Goal: Task Accomplishment & Management: Manage account settings

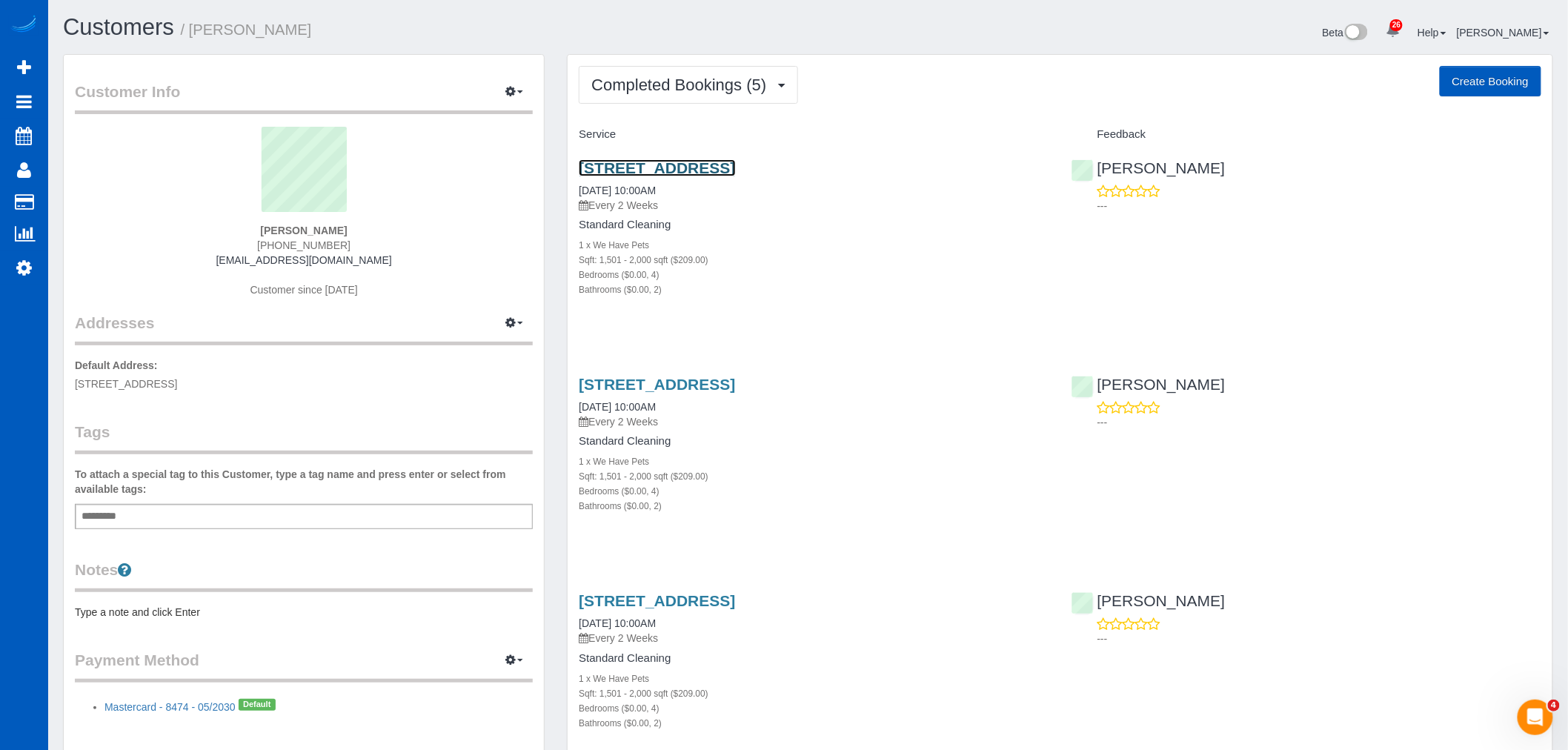
click at [673, 175] on link "[STREET_ADDRESS]" at bounding box center [656, 168] width 156 height 17
click at [661, 84] on span "Completed Bookings (5)" at bounding box center [682, 85] width 183 height 19
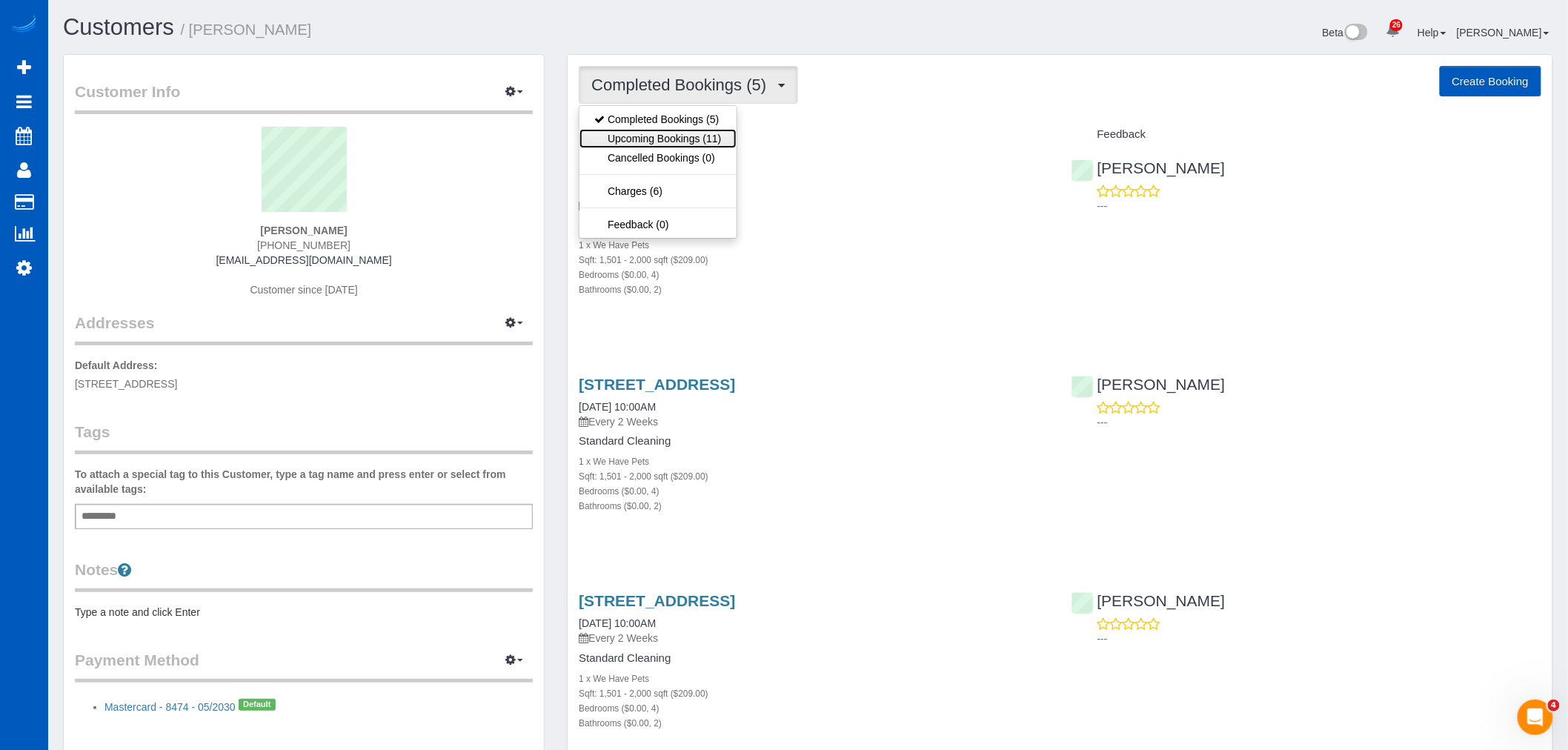
click at [658, 134] on link "Upcoming Bookings (11)" at bounding box center [657, 138] width 156 height 20
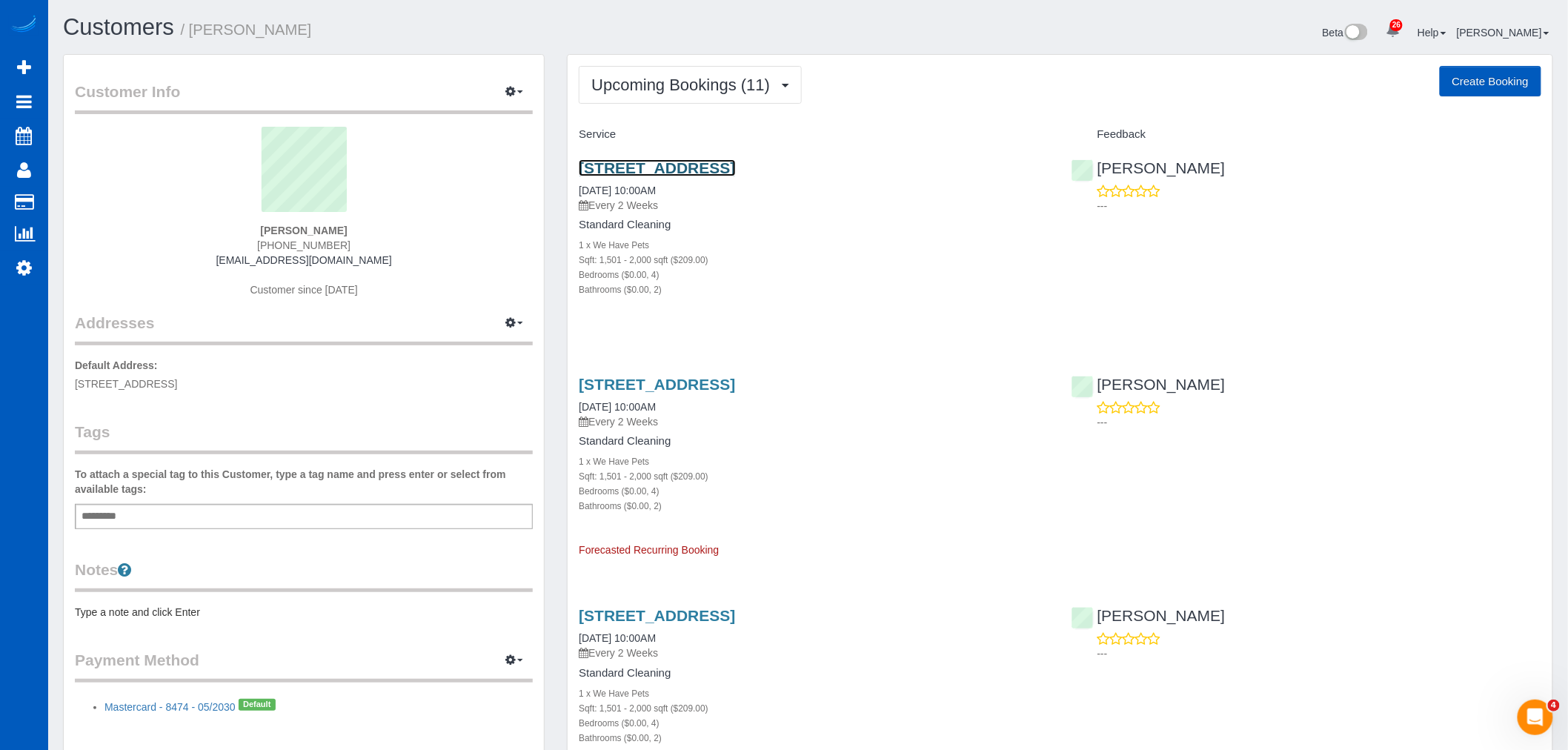
click at [649, 166] on link "5118 Placentia Pkwy, Las Vegas, NV 89118" at bounding box center [656, 168] width 156 height 17
select select "WA"
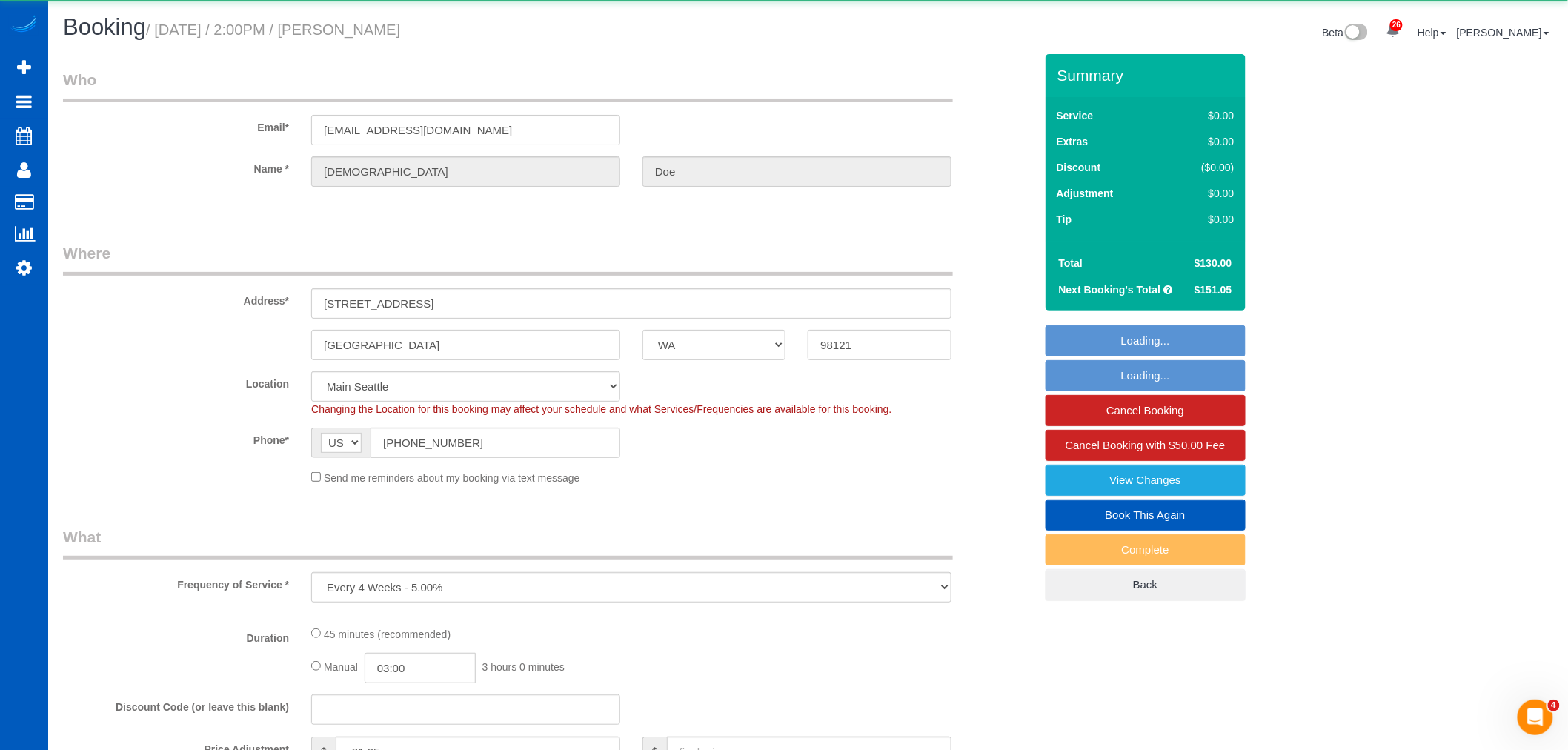
select select "object:11309"
select select "199"
select select "spot39"
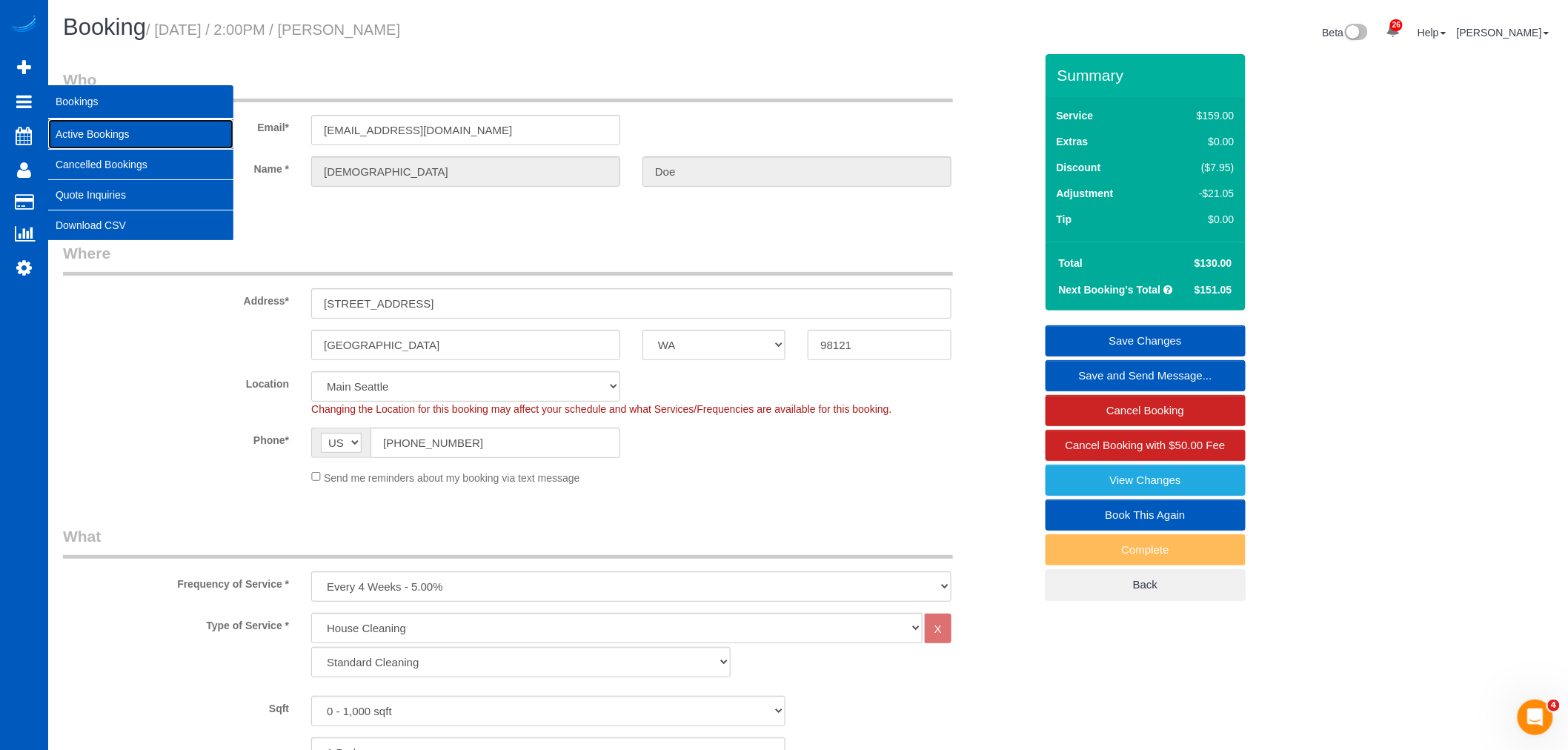
click at [79, 126] on link "Active Bookings" at bounding box center [140, 134] width 185 height 30
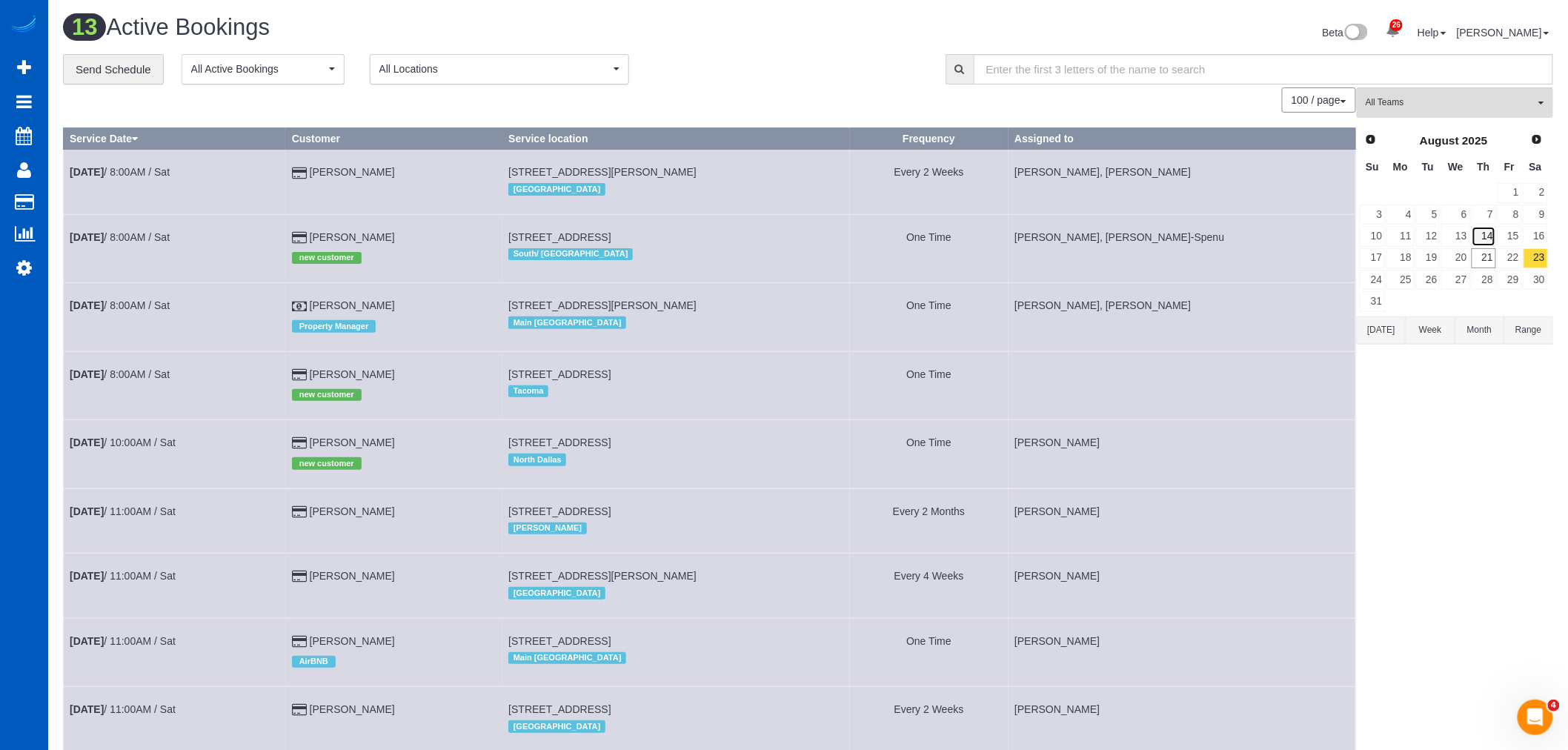
drag, startPoint x: 1487, startPoint y: 247, endPoint x: 1487, endPoint y: 256, distance: 9.0
click at [1487, 249] on tbody "1 2 3 4 5 6 7 8 9 10 11 12 13 14 15 16 17 18 19 20 21 22 23 24 25 26 27 28 29 3…" at bounding box center [1454, 247] width 189 height 131
click at [1487, 256] on link "21" at bounding box center [1484, 258] width 25 height 20
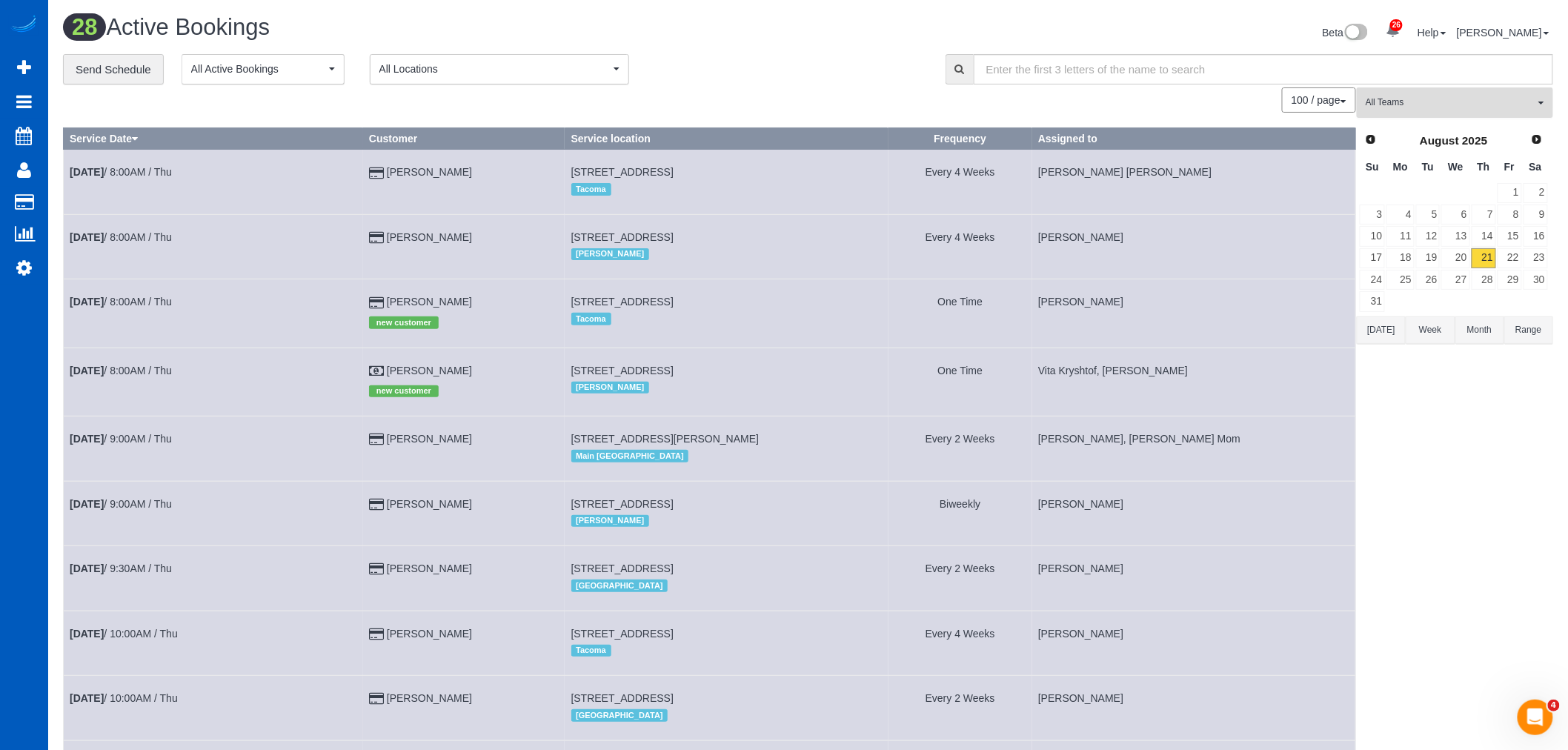
click at [1410, 108] on span "All Teams" at bounding box center [1450, 102] width 169 height 13
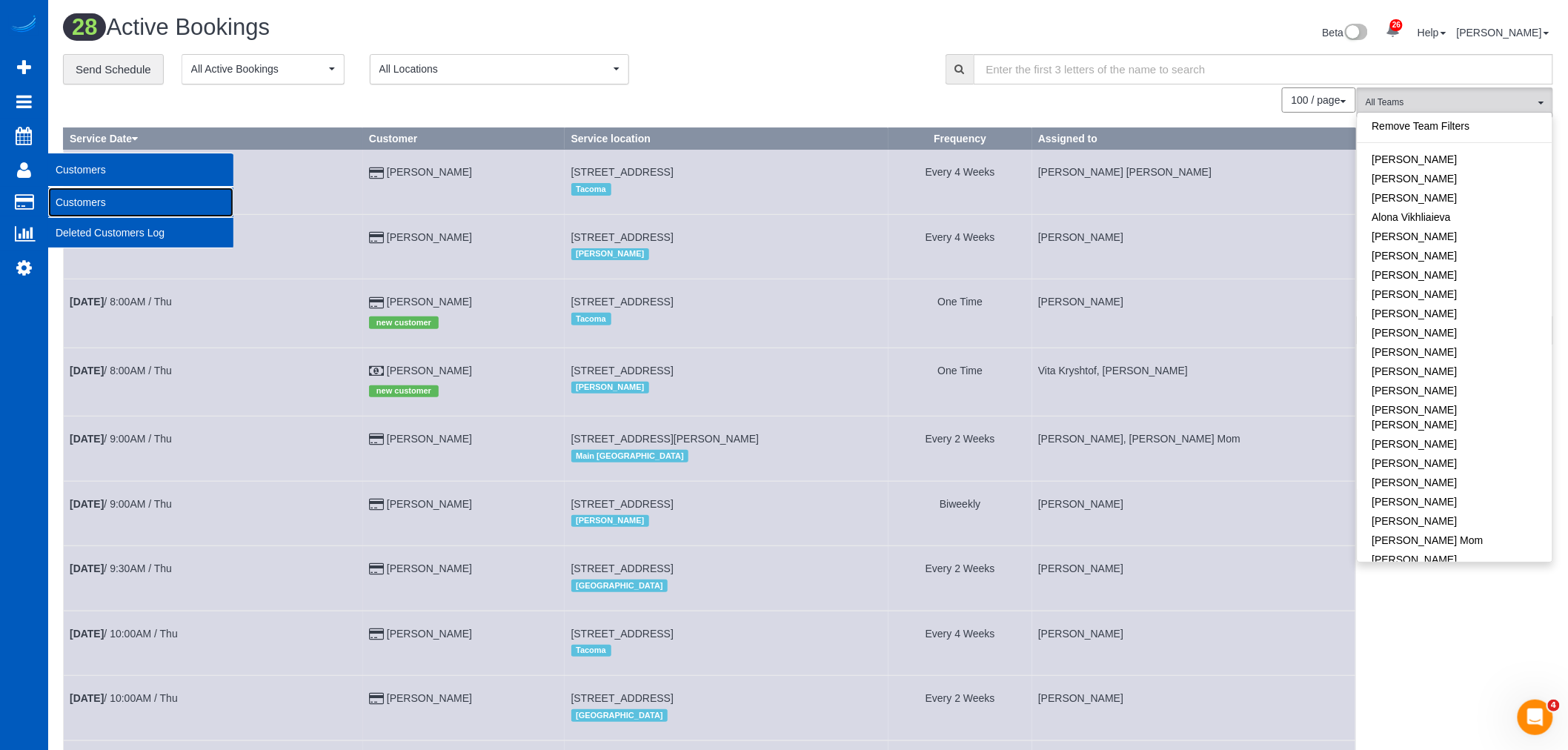
click at [84, 195] on link "Customers" at bounding box center [140, 202] width 185 height 30
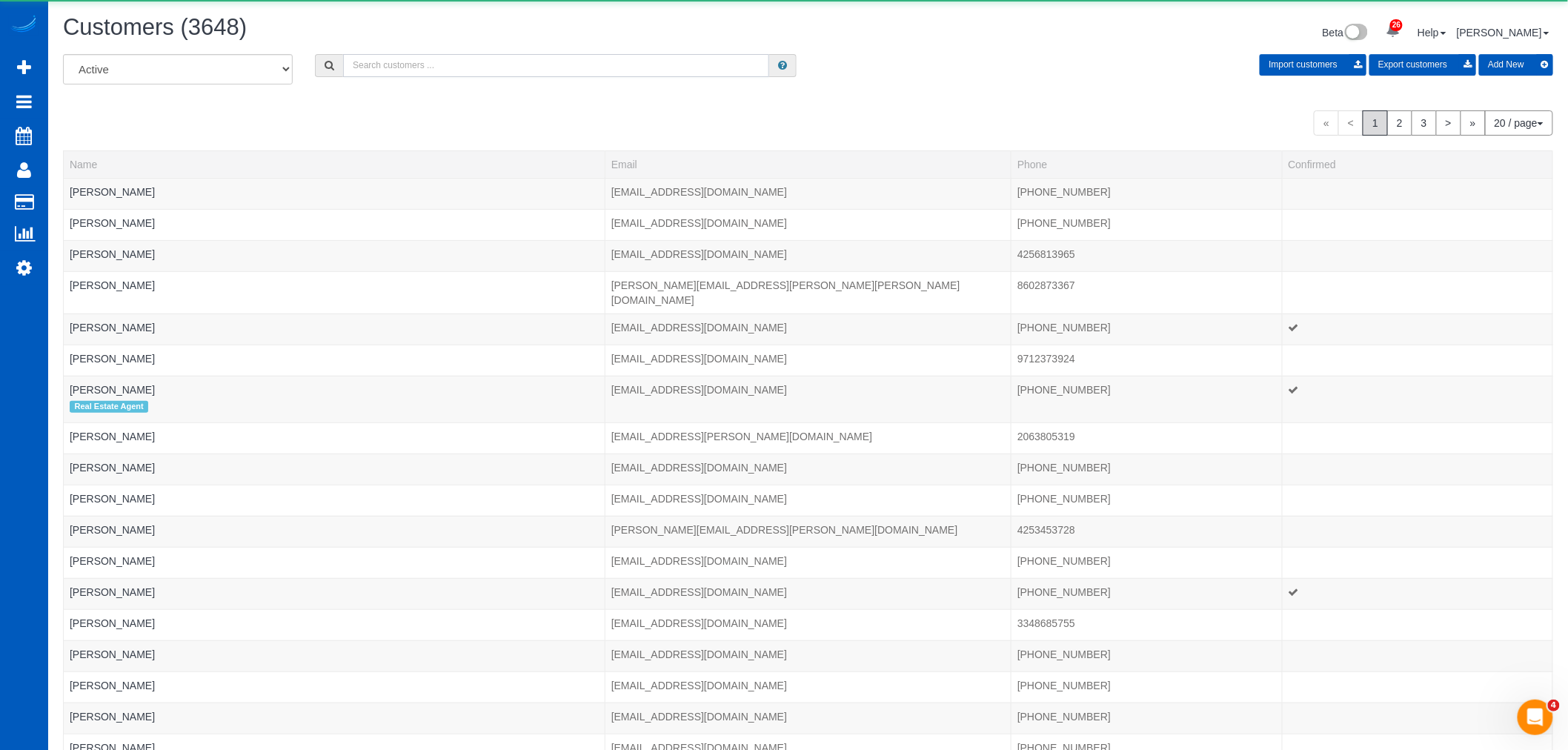
click at [439, 76] on input "text" at bounding box center [556, 65] width 427 height 23
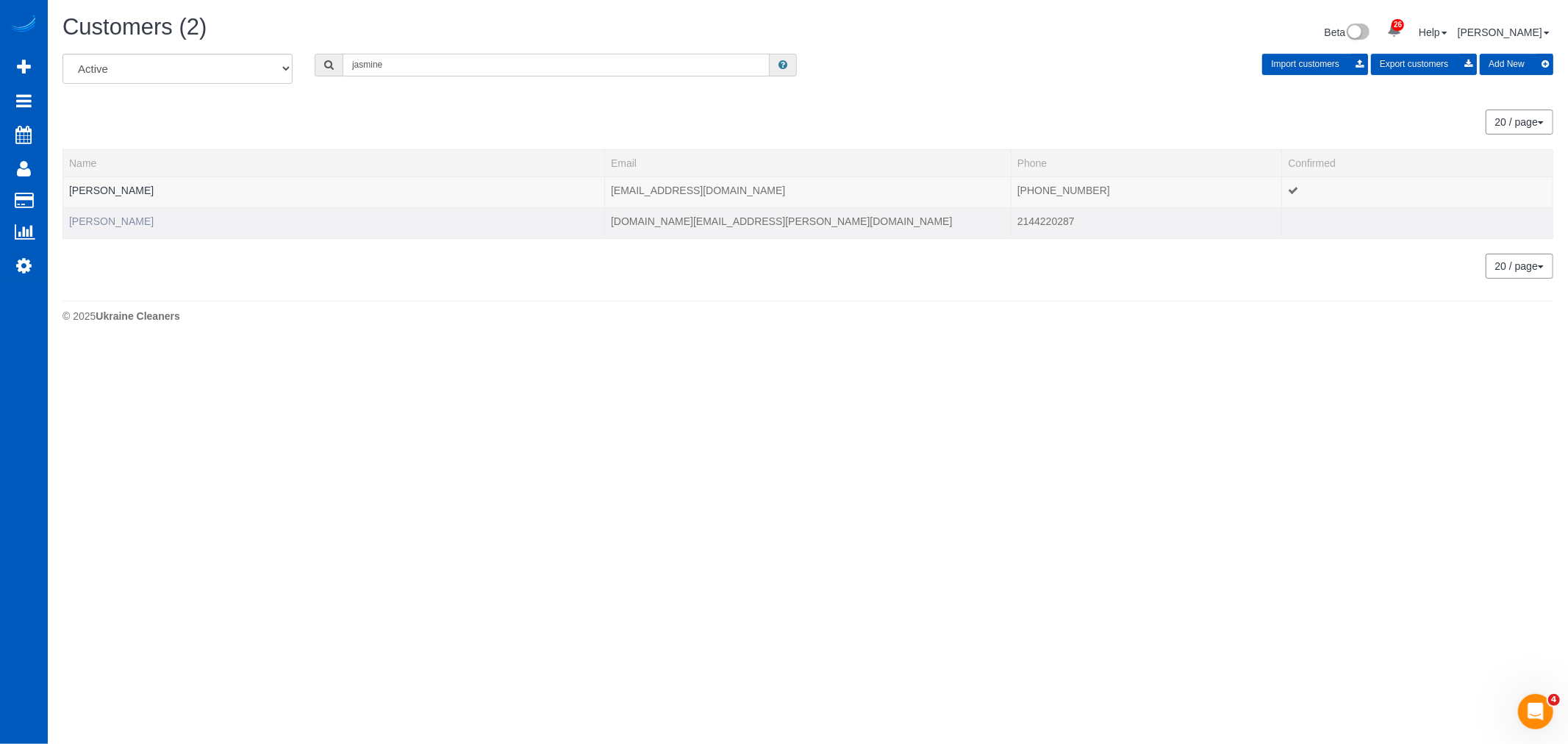
type input "jasmine"
click at [96, 221] on link "Jasmine Kim" at bounding box center [112, 222] width 85 height 12
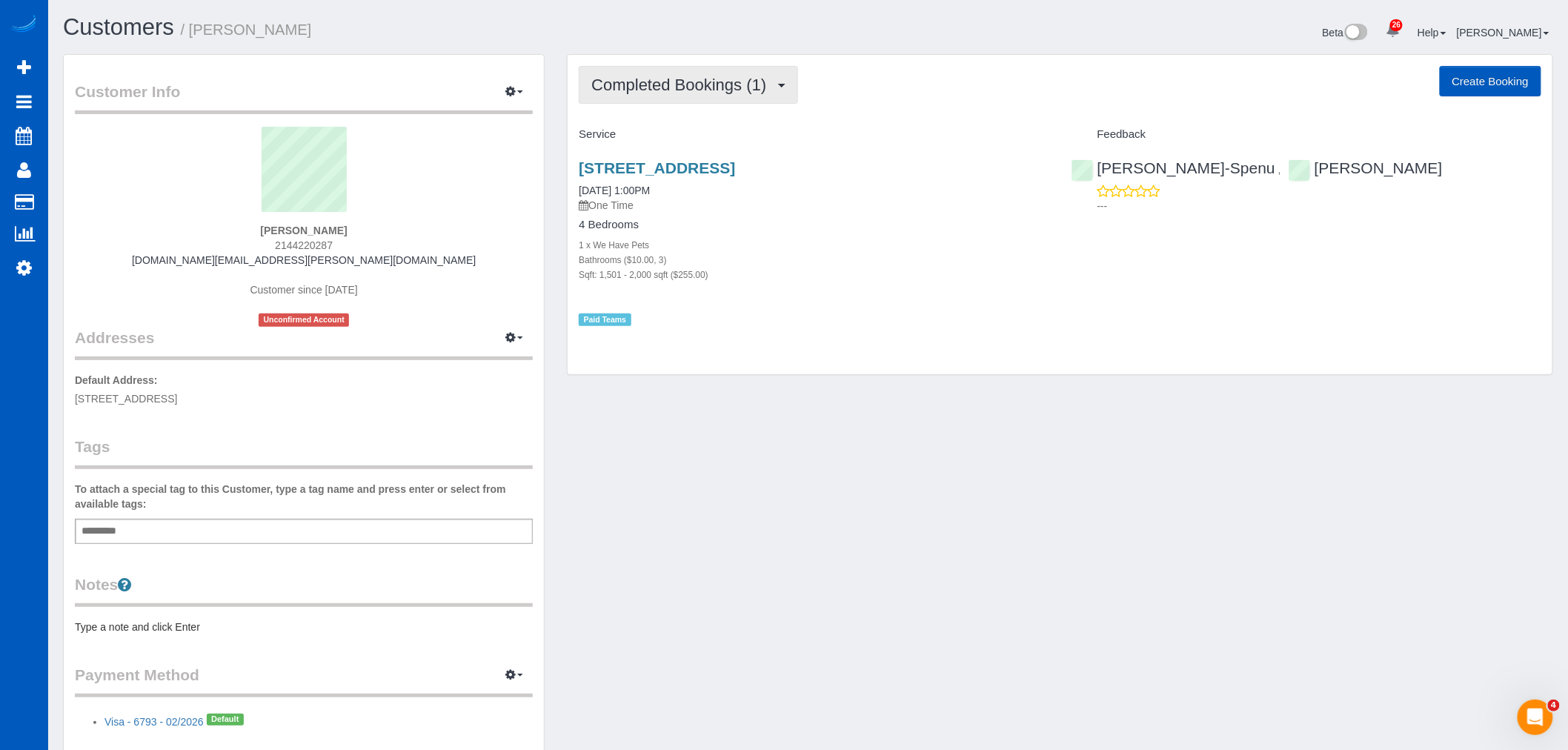
click at [727, 101] on button "Completed Bookings (1)" at bounding box center [688, 84] width 219 height 38
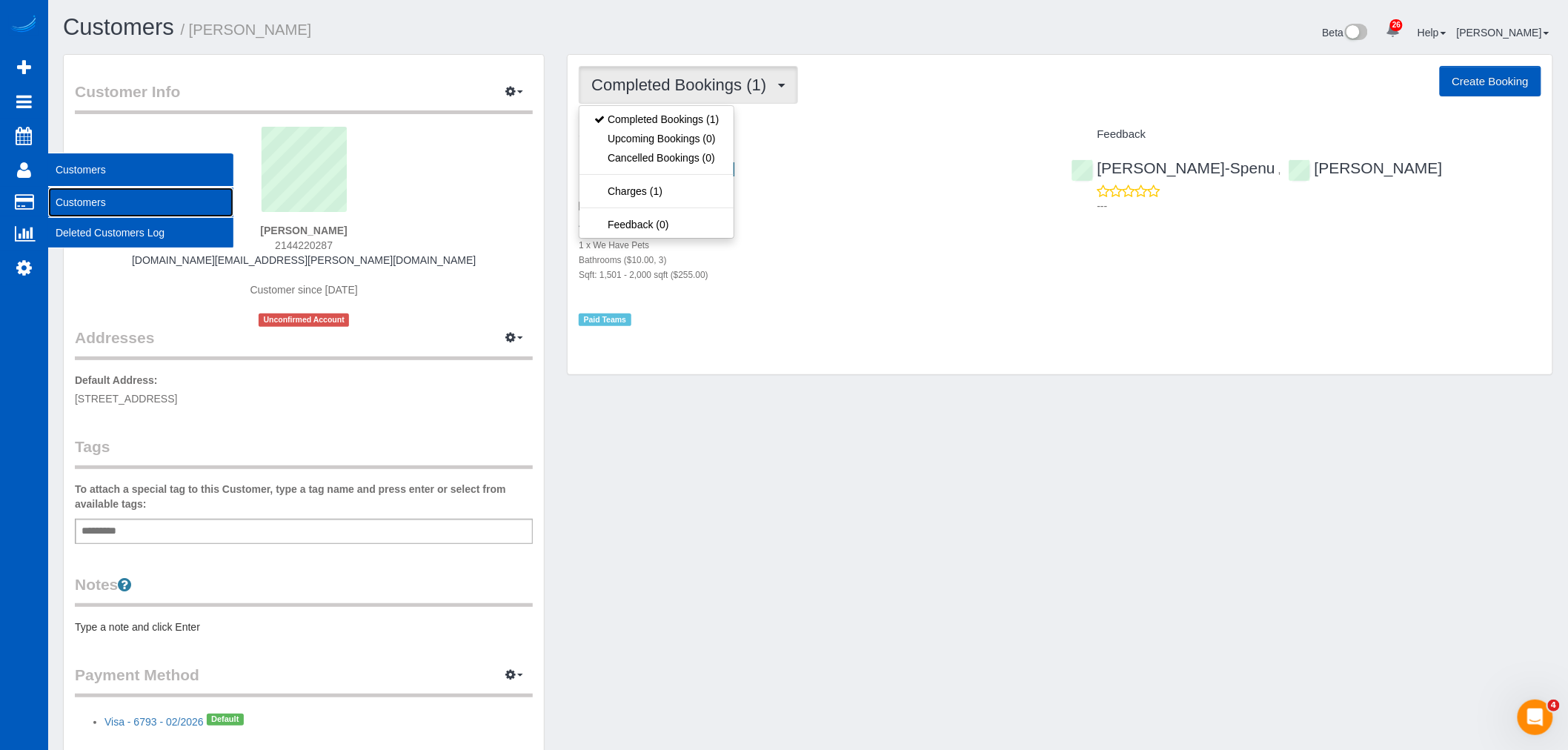
drag, startPoint x: 78, startPoint y: 201, endPoint x: 121, endPoint y: 189, distance: 44.6
click at [78, 201] on link "Customers" at bounding box center [140, 202] width 185 height 30
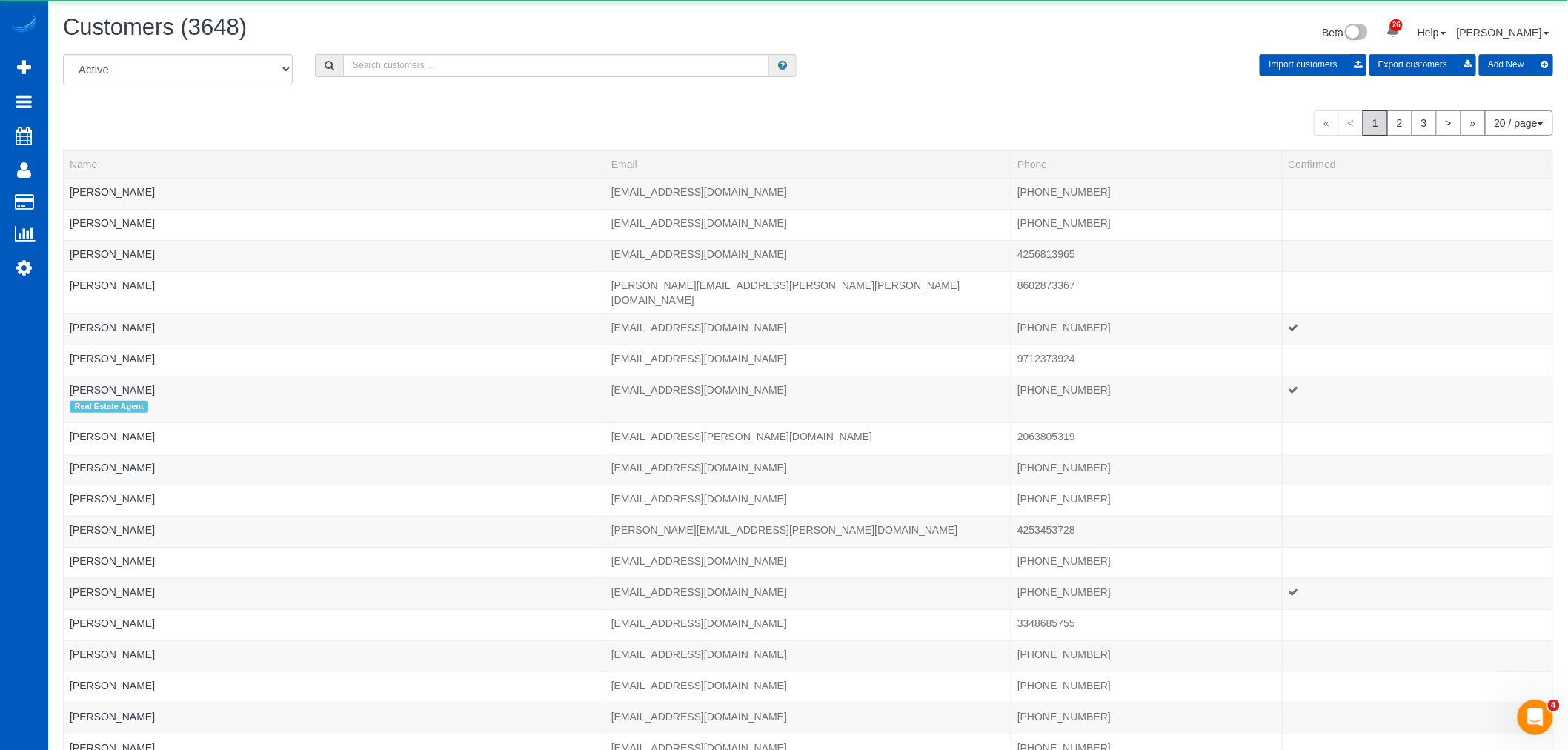
click at [464, 78] on div "All Active Archived Import customers Export customers Add New" at bounding box center [808, 74] width 1513 height 42
click at [458, 67] on input "text" at bounding box center [556, 65] width 427 height 23
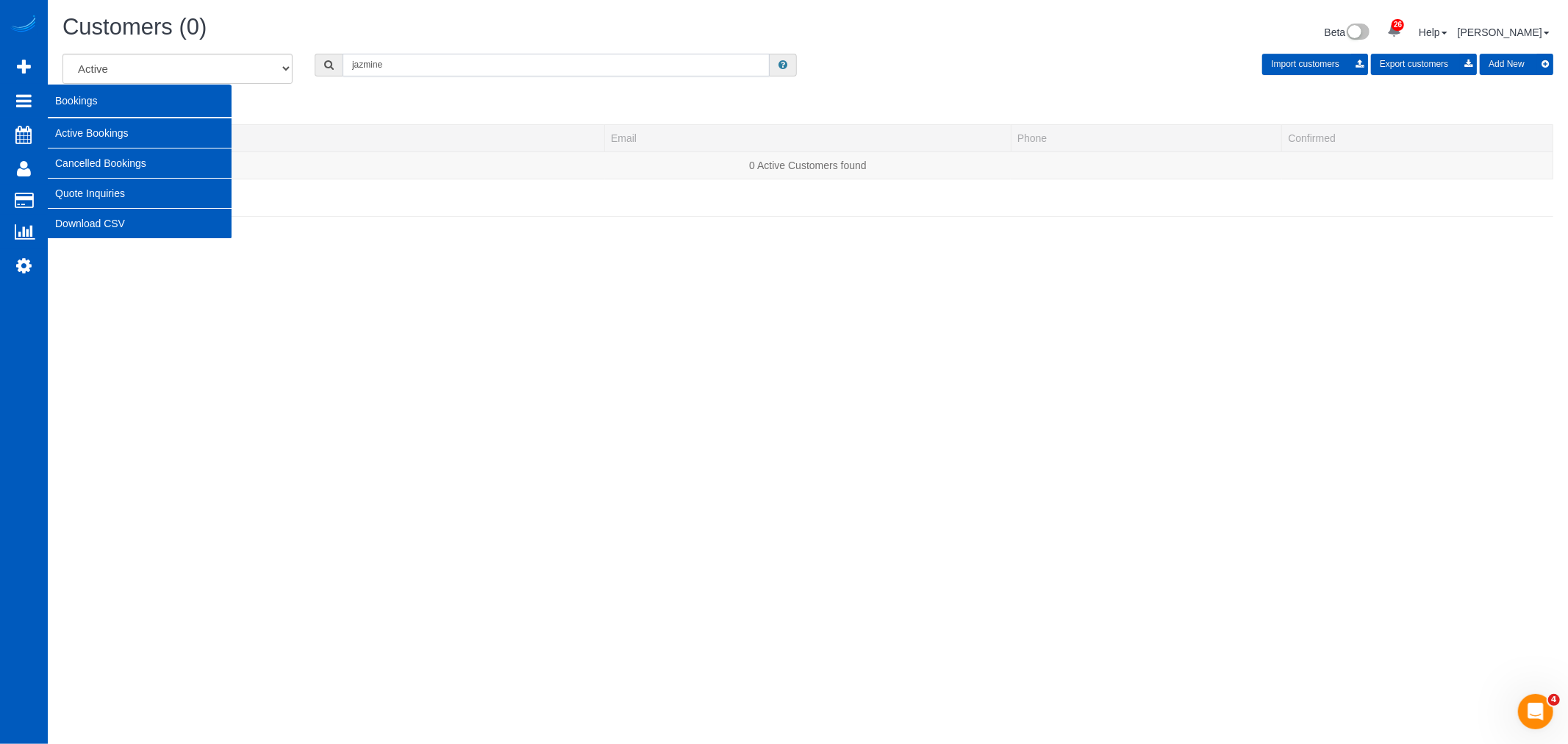
type input "jazmine"
click at [102, 126] on link "Active Bookings" at bounding box center [139, 133] width 184 height 30
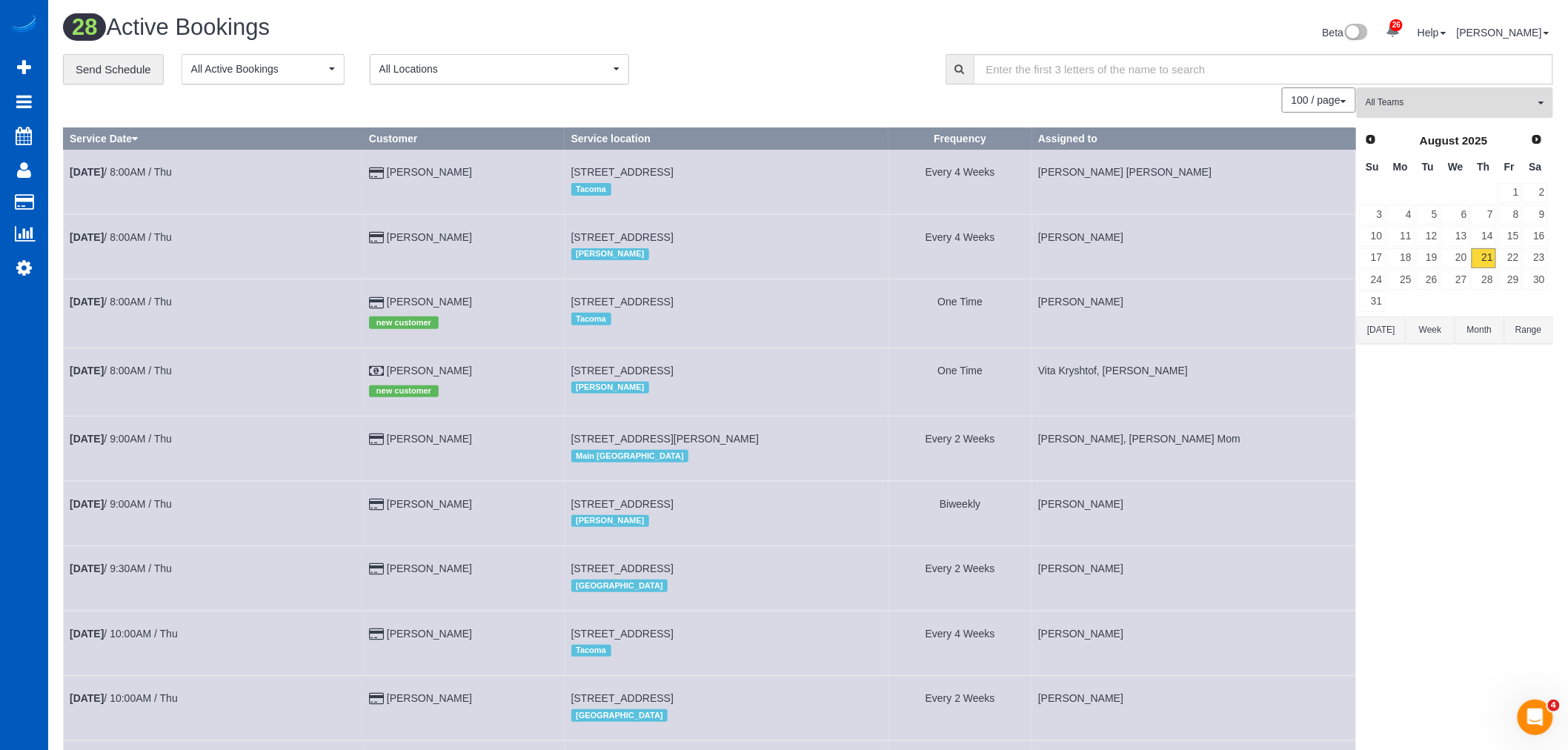
click at [1441, 97] on span "All Teams" at bounding box center [1450, 102] width 169 height 13
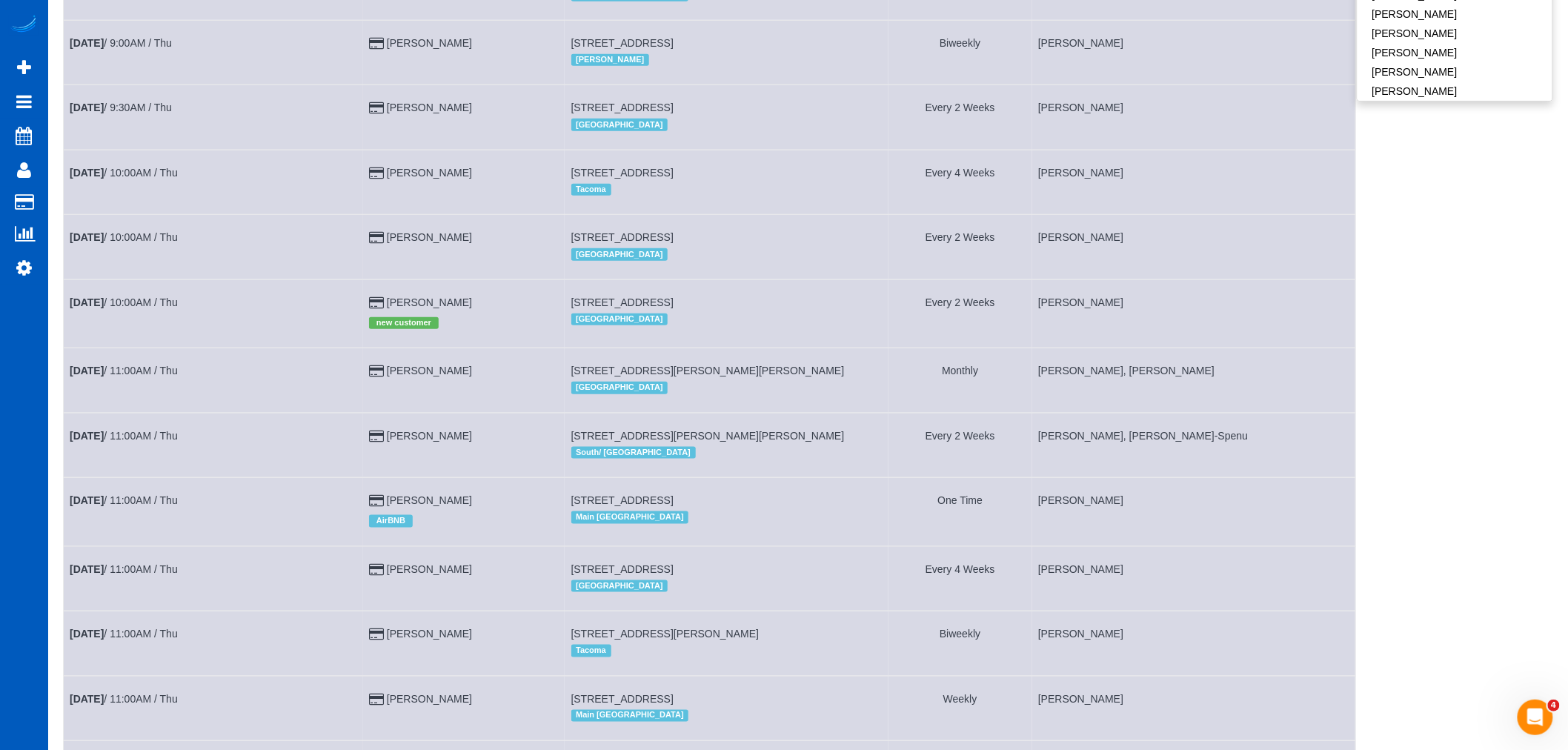
scroll to position [319, 0]
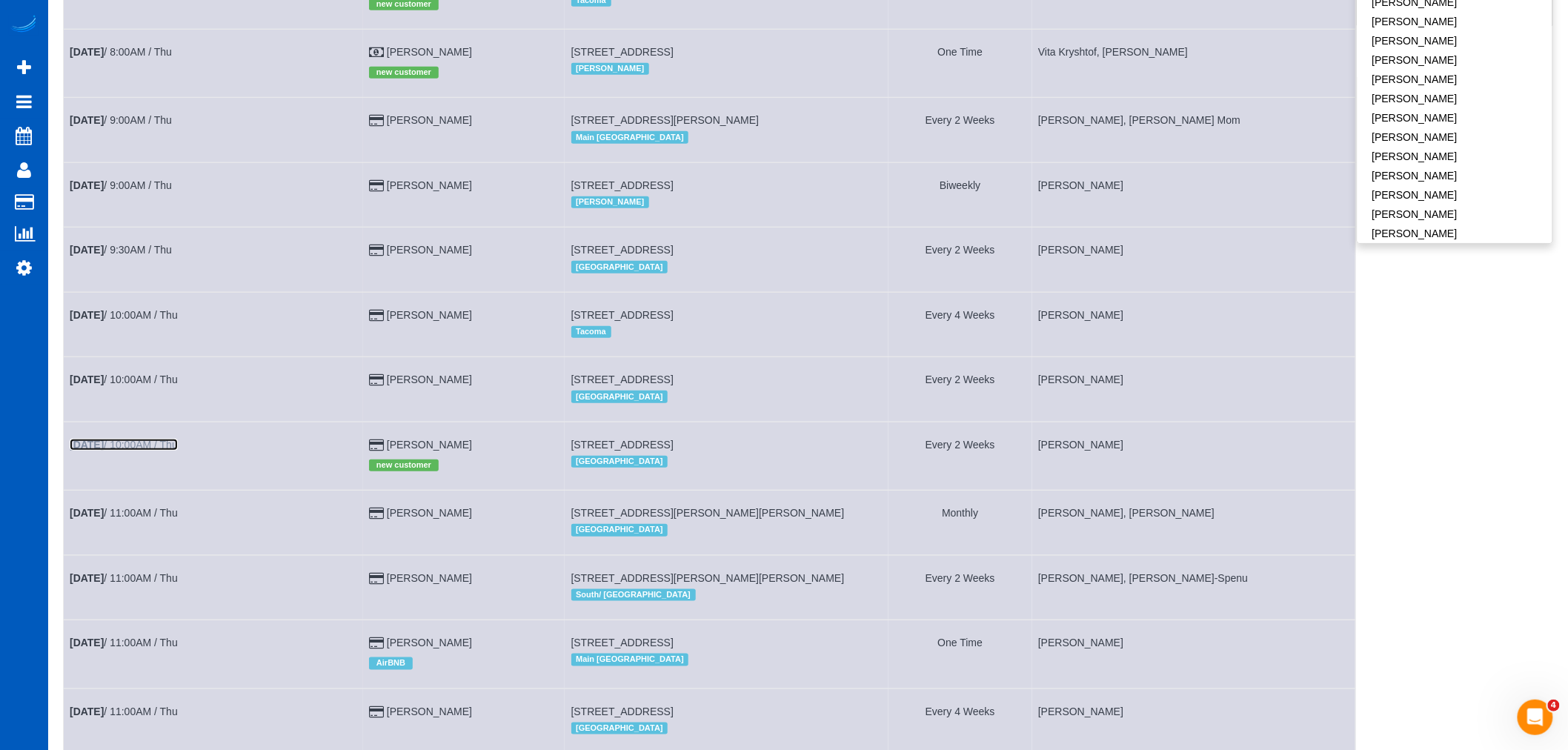
click at [144, 451] on link "Aug 21st / 10:00AM / Thu" at bounding box center [124, 445] width 108 height 12
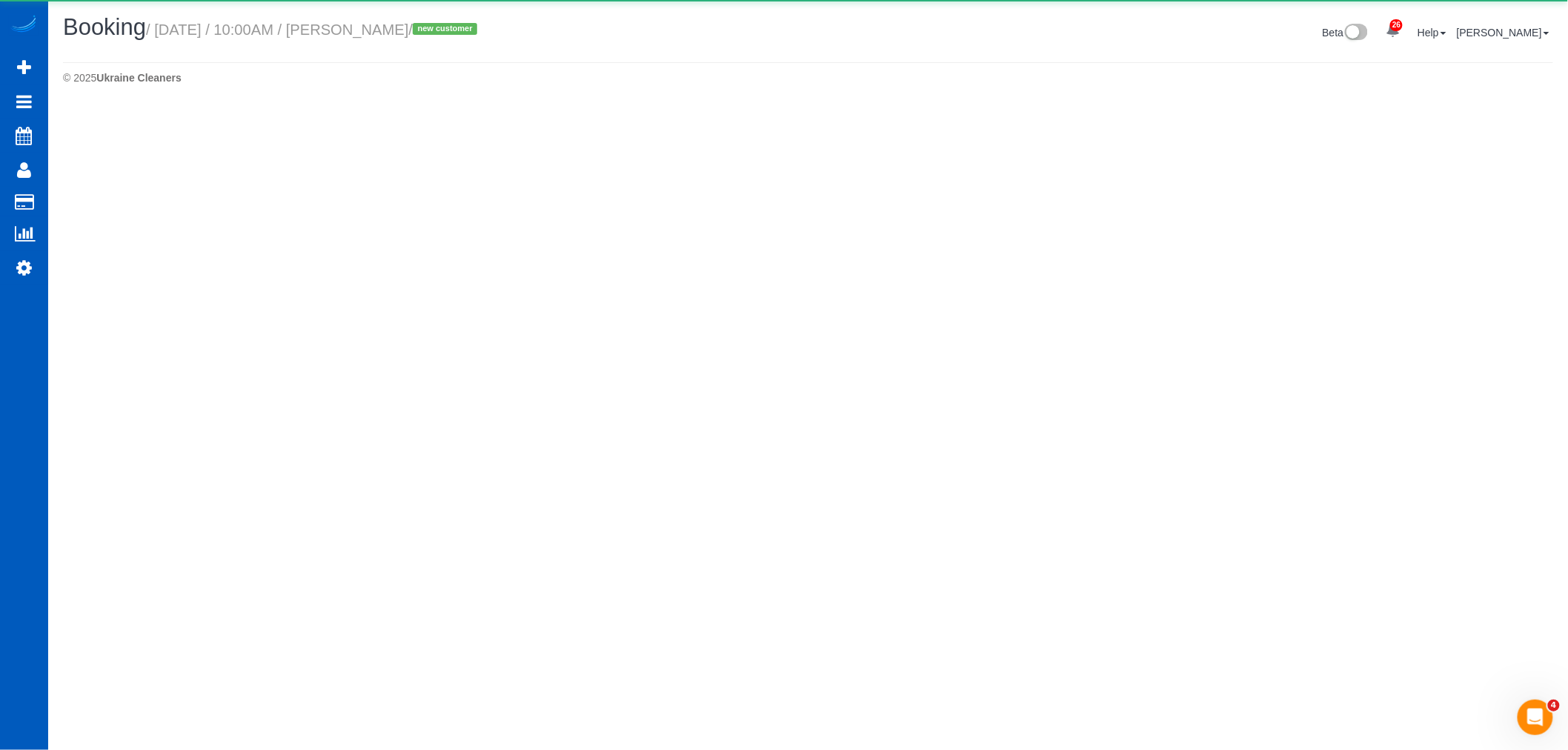
select select "CO"
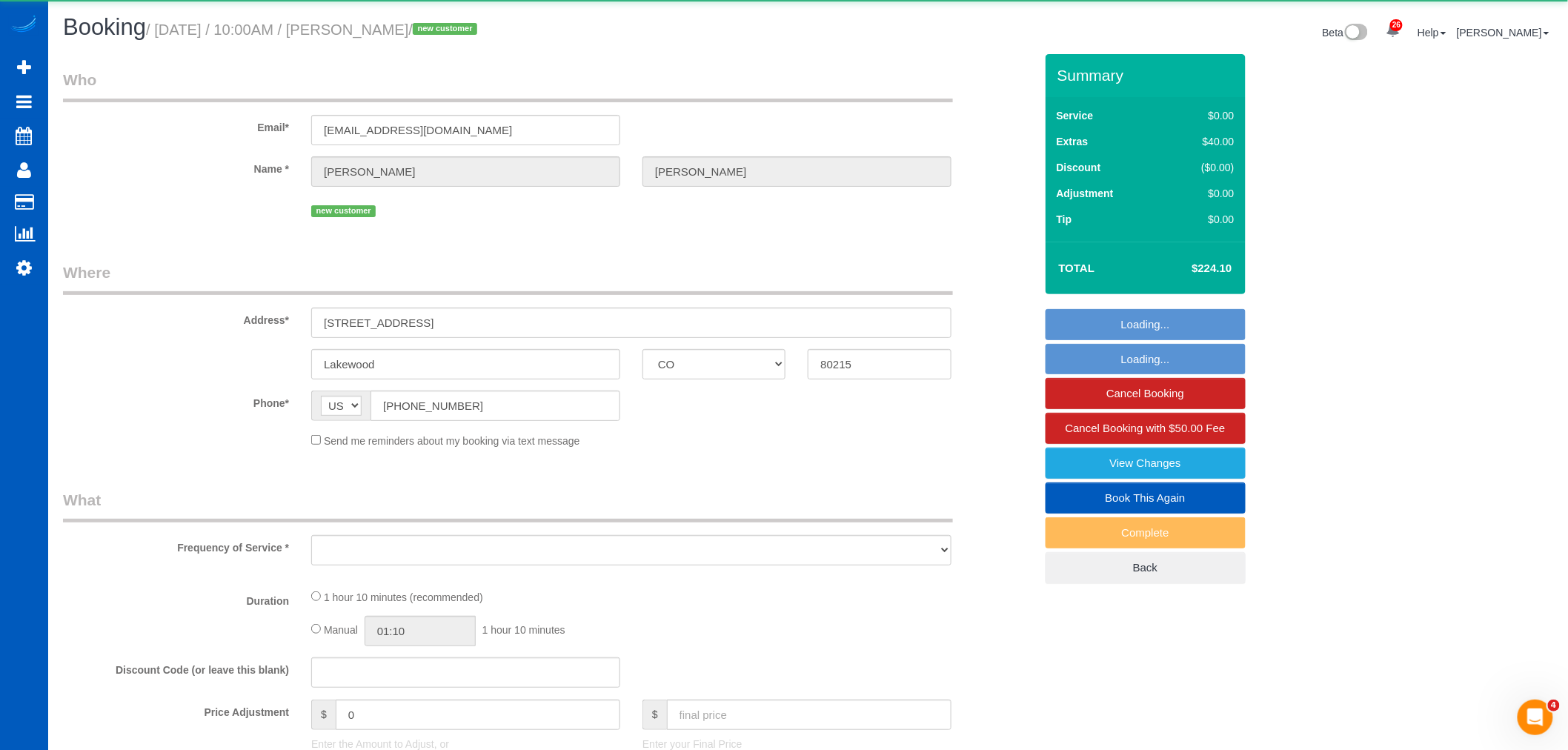
select select "object:14510"
select select "199"
select select "1501"
select select "spot48"
select select "number:8"
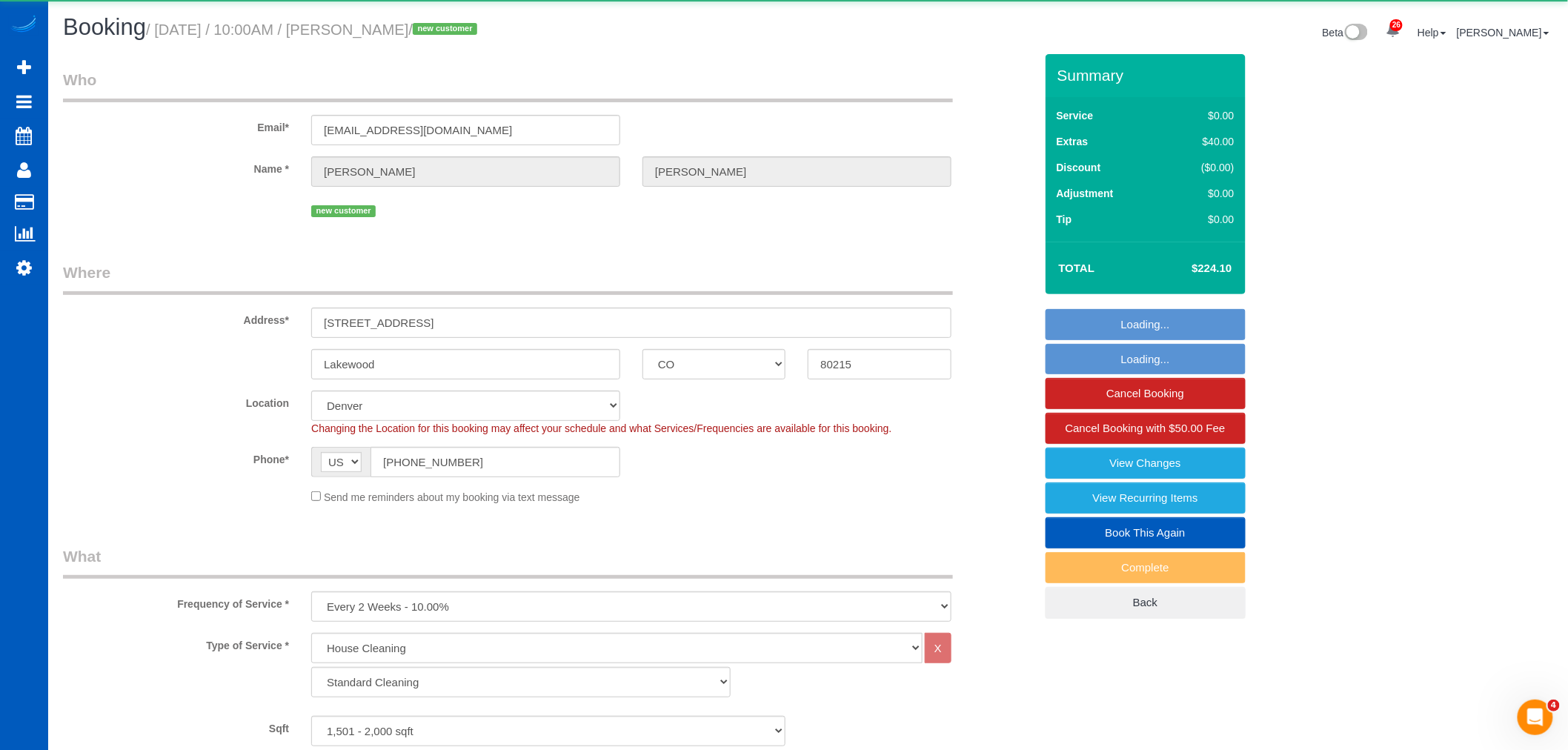
select select "spot53"
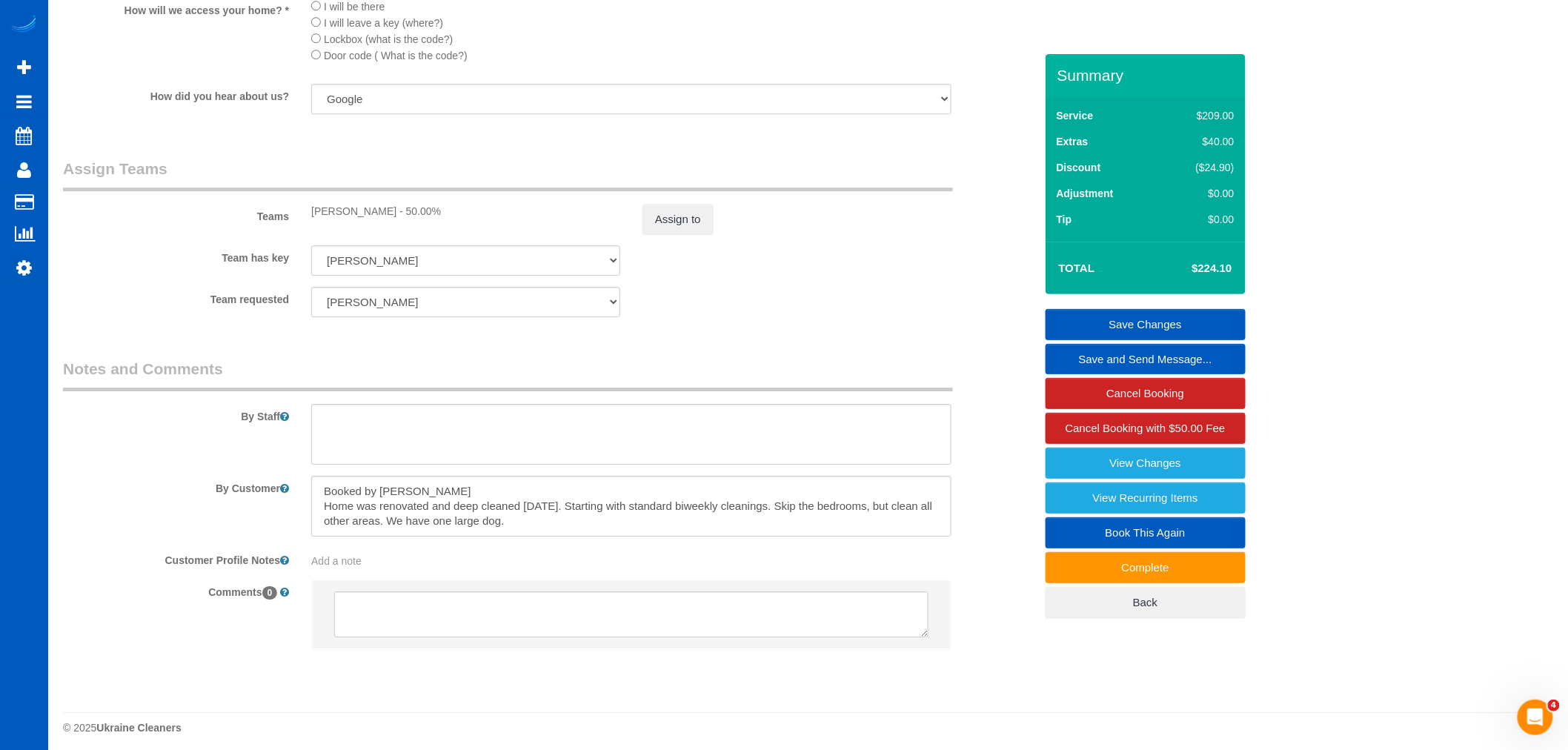
scroll to position [1840, 0]
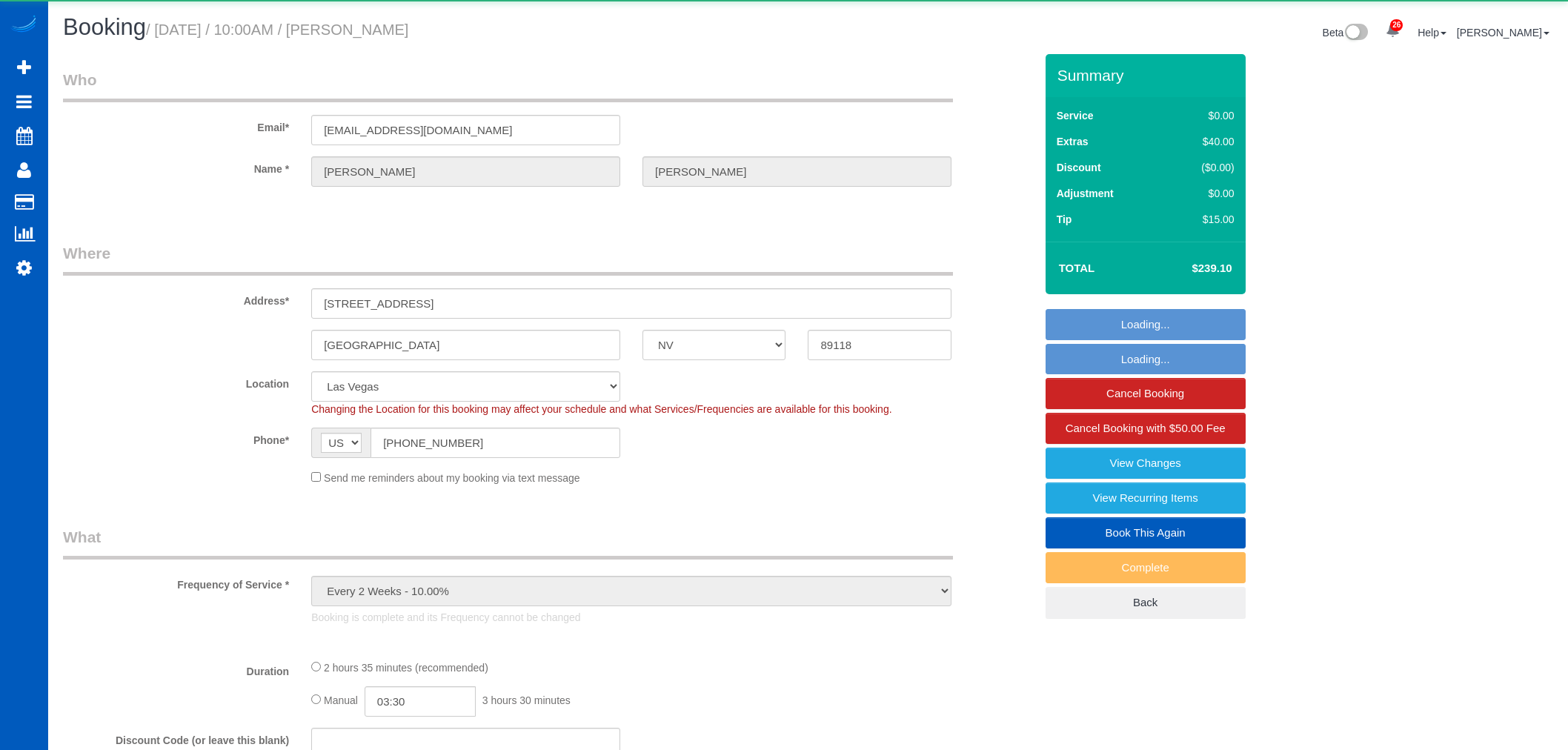
select select "NV"
select select "object:1097"
select select "199"
select select "1501"
select select "4"
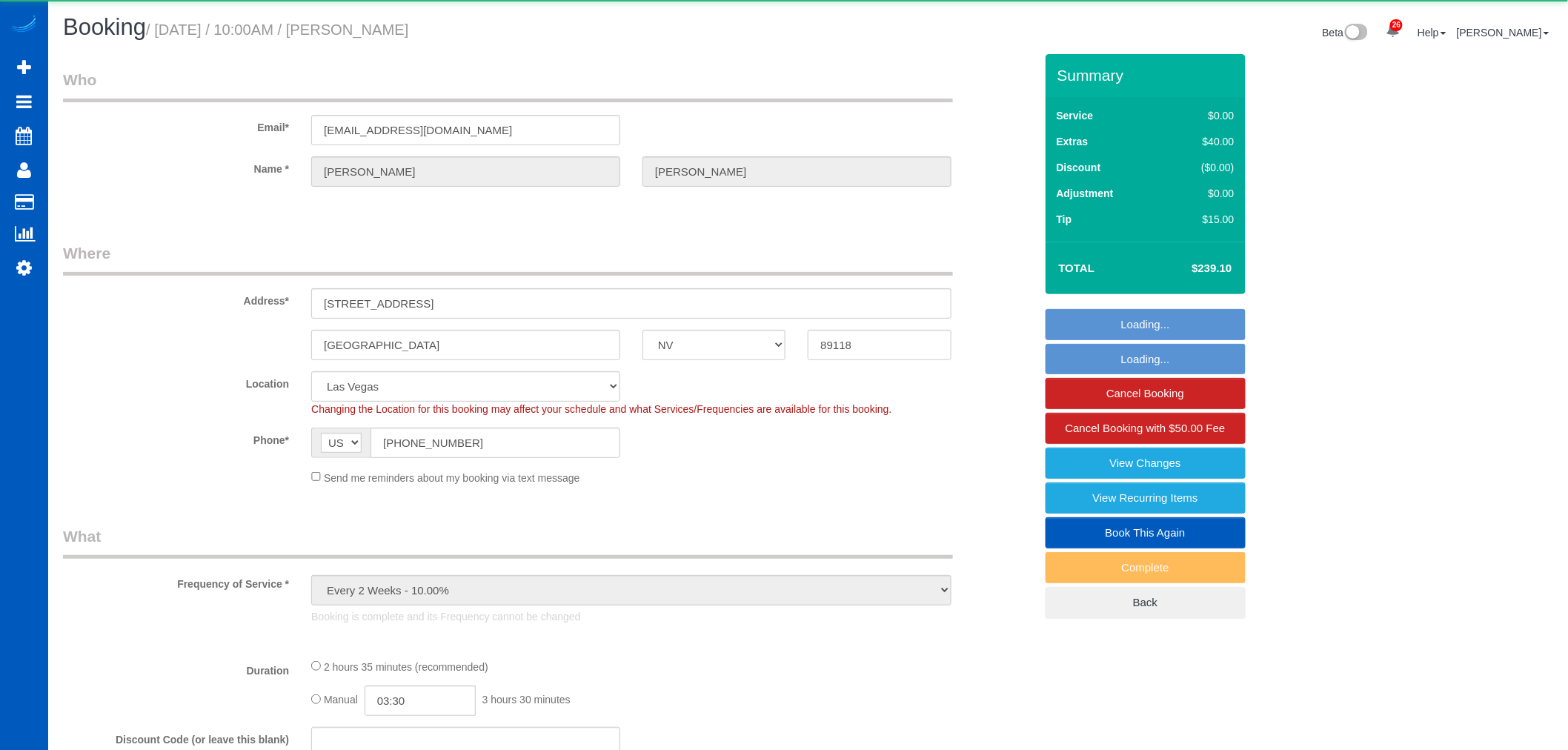
select select "2"
select select "spot1"
select select "number:8"
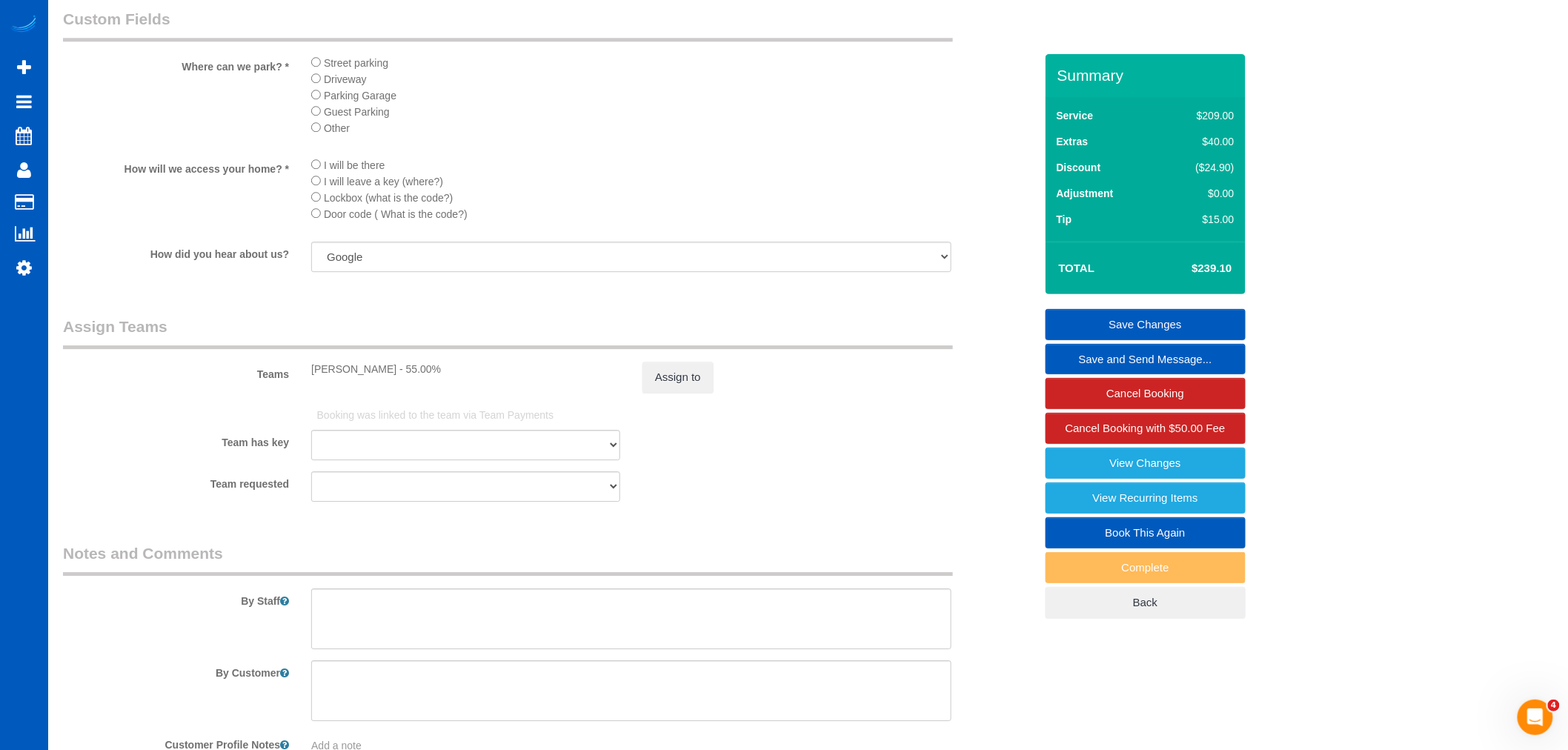
scroll to position [1730, 0]
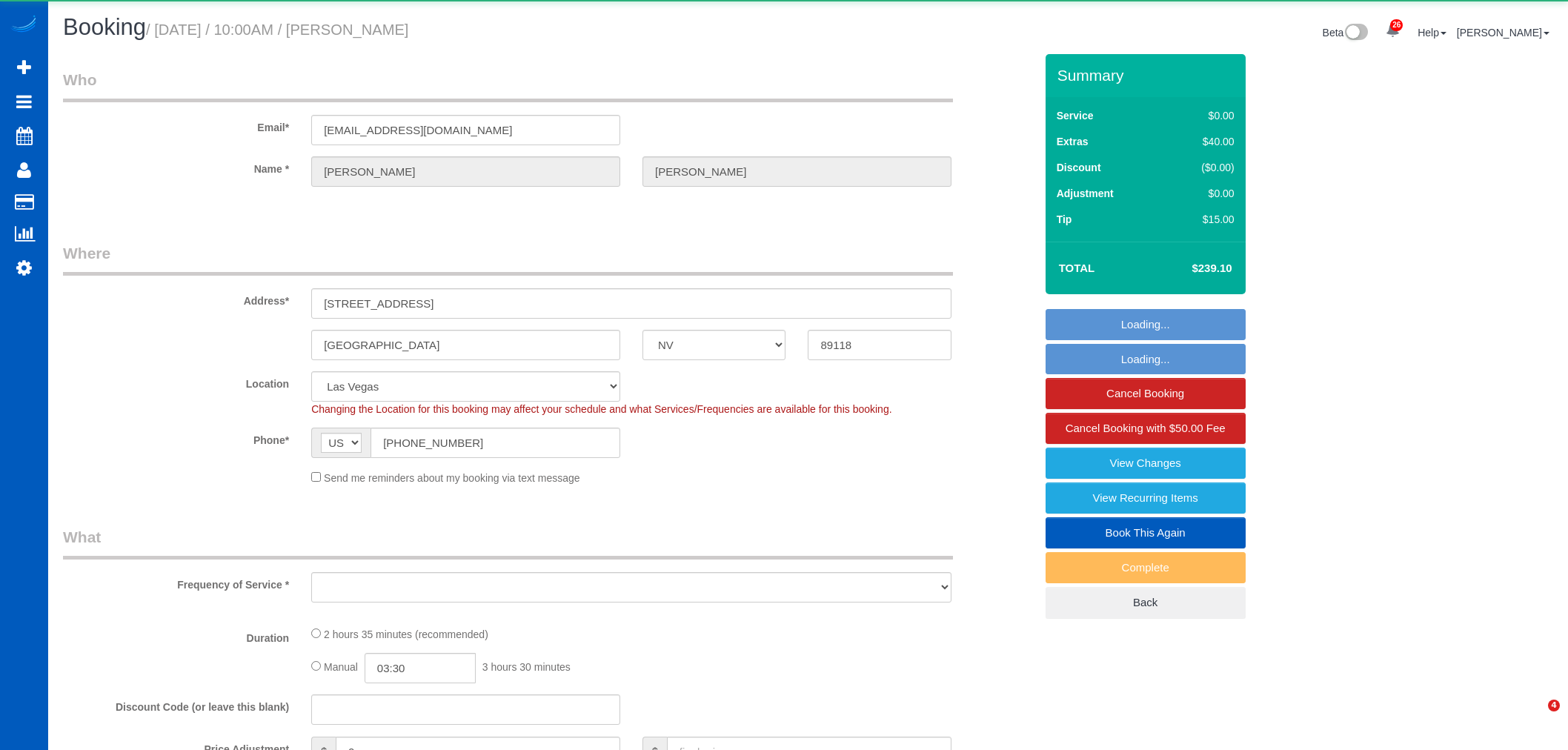
select select "NV"
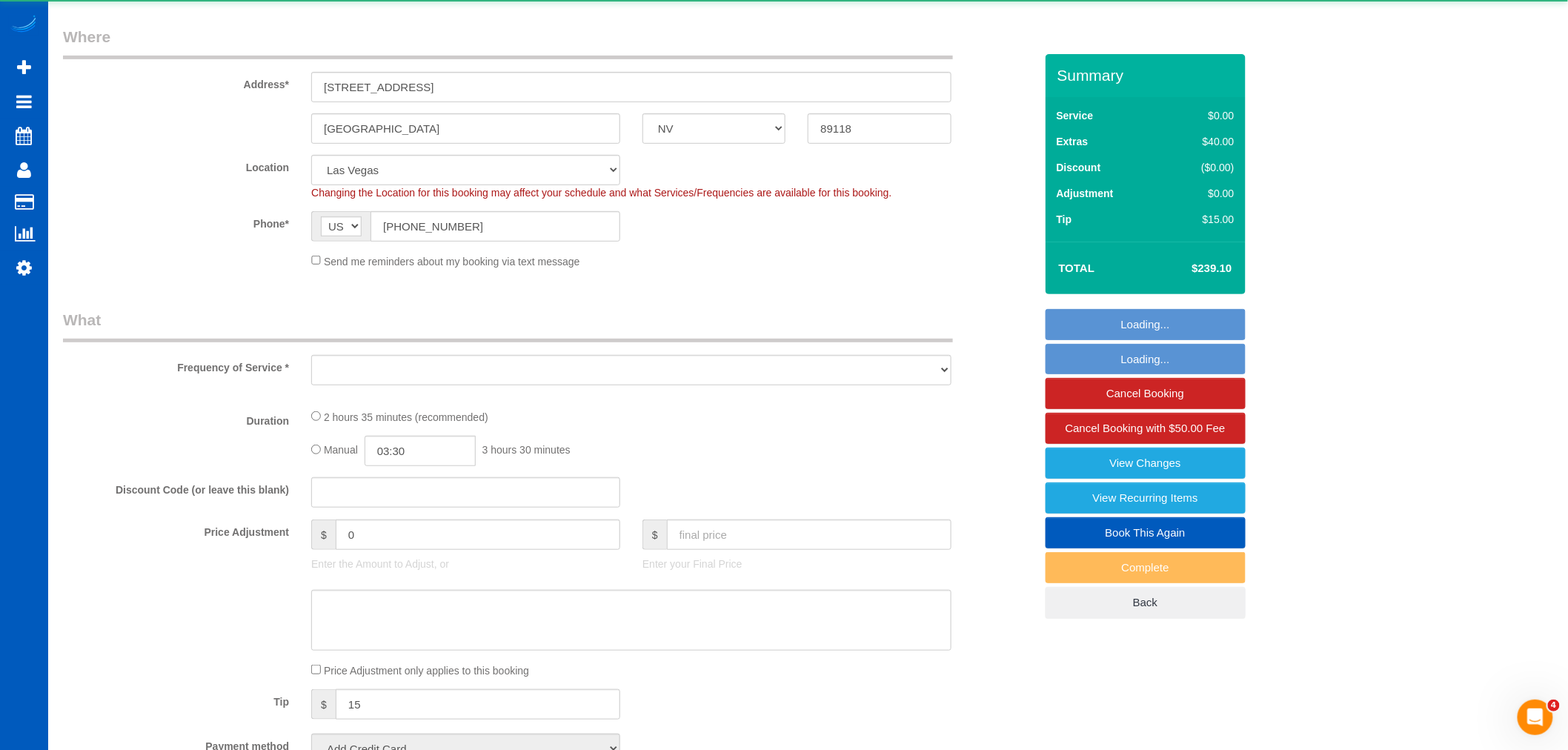
select select "object:1080"
select select "string:fspay-b156ac2c-d485-4eae-a39c-7d961be31008"
select select "199"
select select "1501"
select select "4"
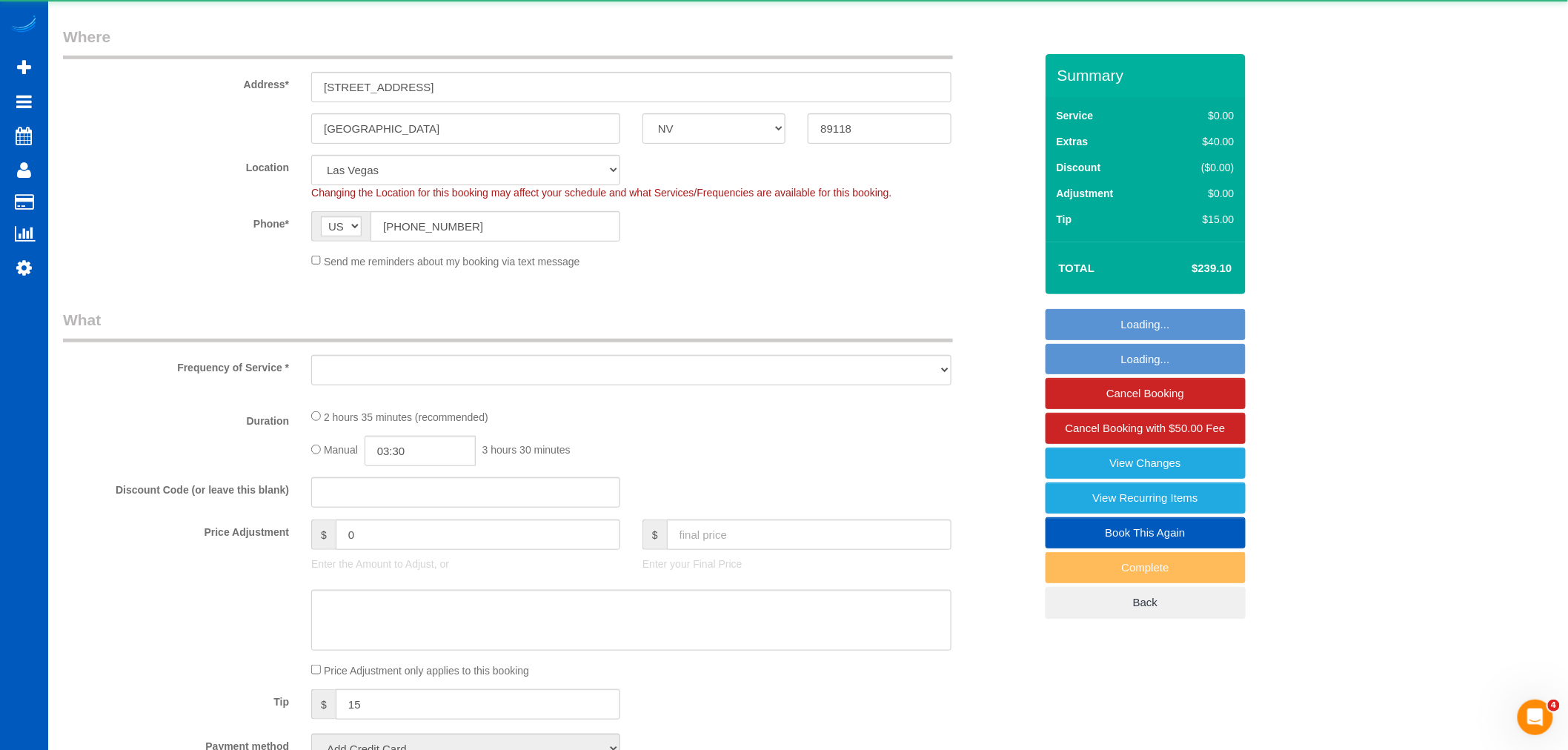
select select "2"
select select "spot1"
select select "number:8"
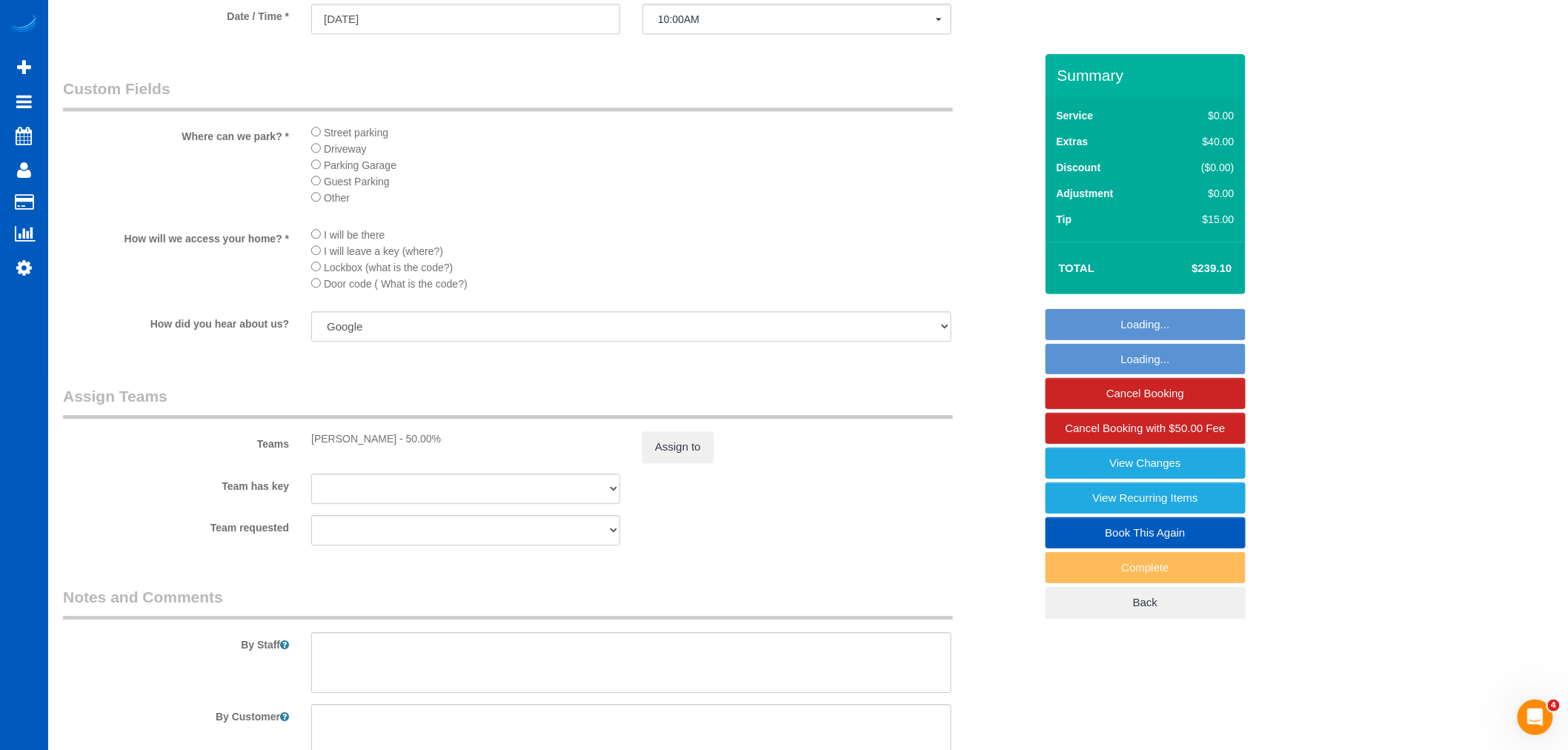
scroll to position [1819, 0]
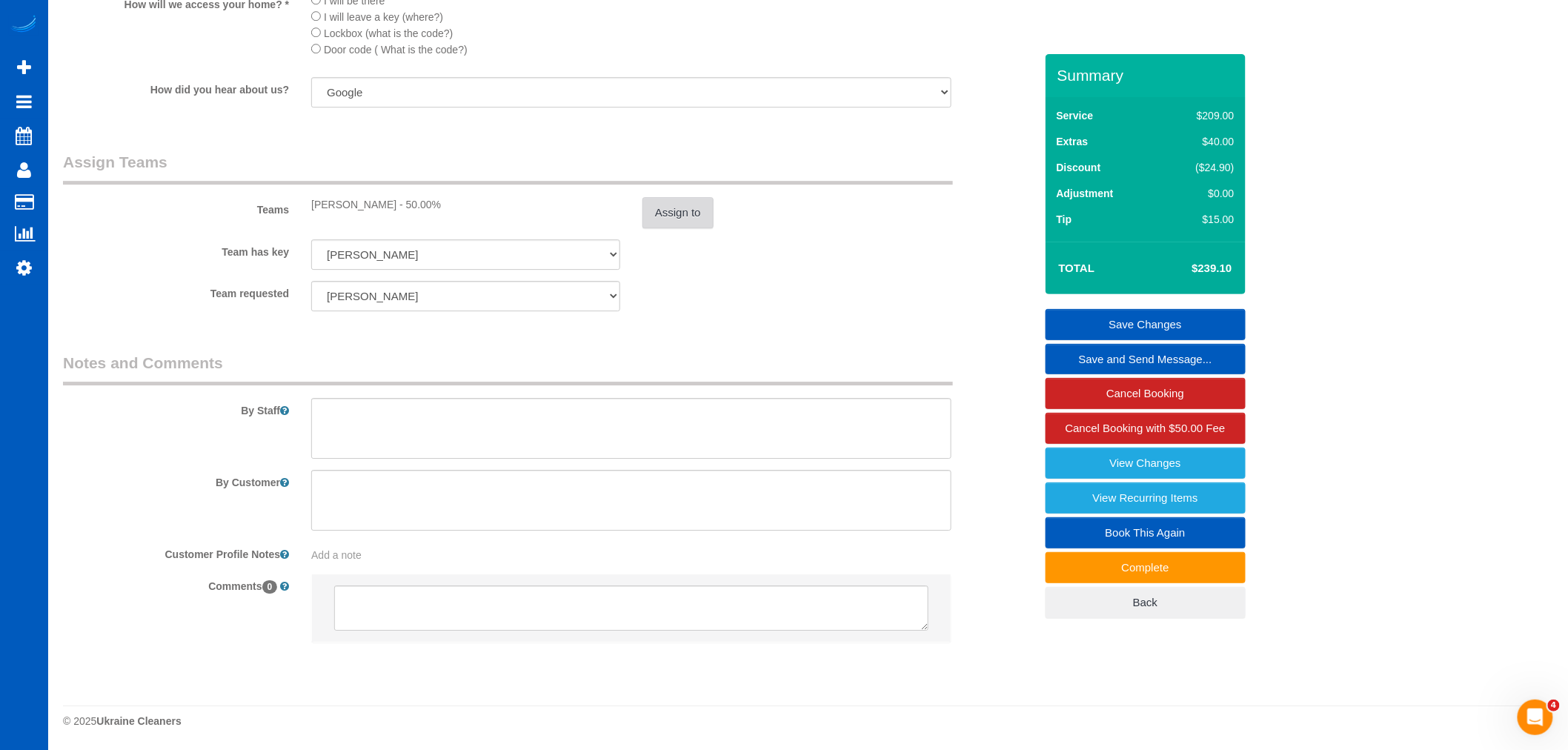
click at [694, 211] on button "Assign to" at bounding box center [677, 212] width 71 height 31
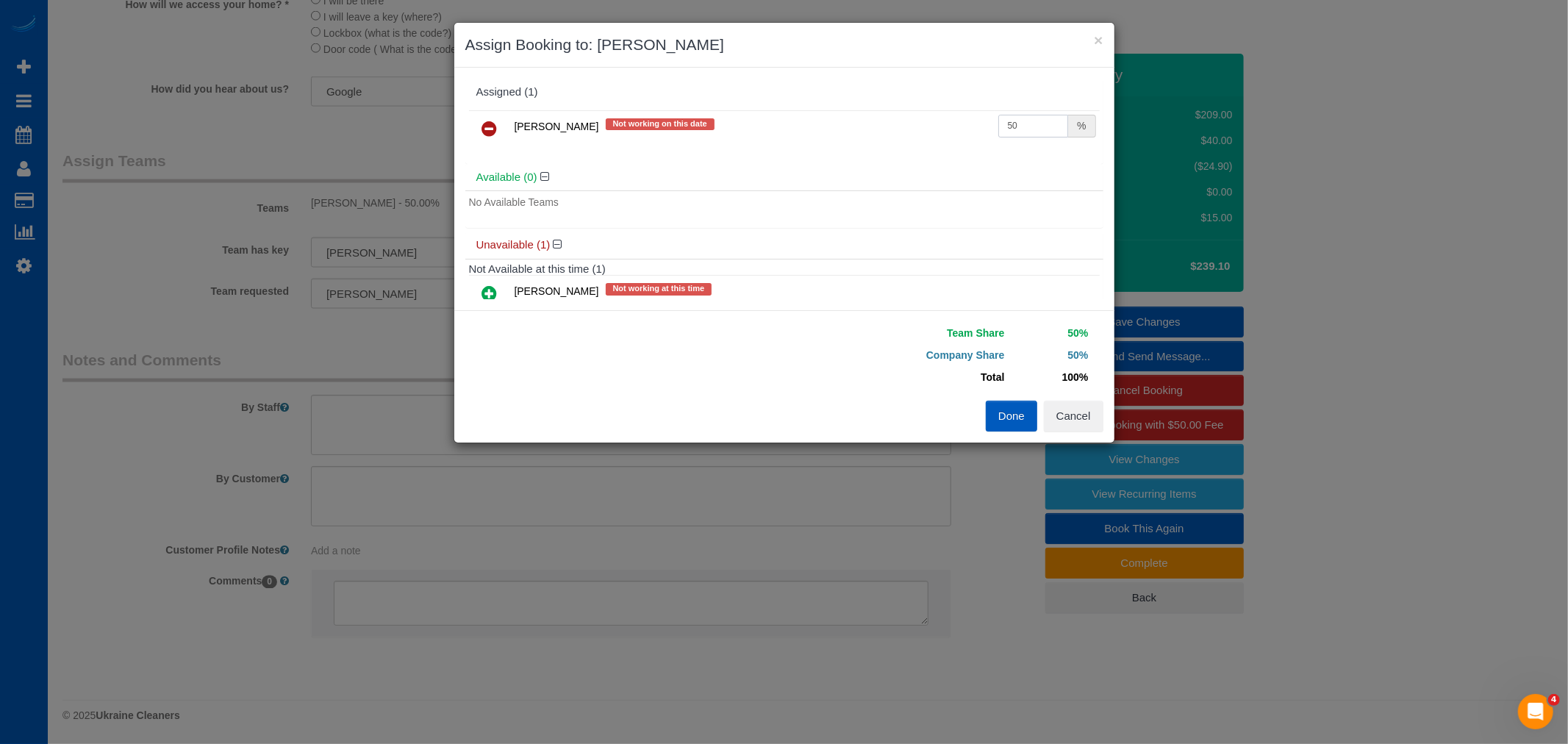
drag, startPoint x: 1038, startPoint y: 134, endPoint x: 1003, endPoint y: 128, distance: 35.5
click at [1003, 128] on input "50" at bounding box center [1033, 126] width 70 height 23
type input "55"
click at [1009, 400] on div "Team Share 55% Company Share 45% Total 100% Warning: The Company share is 0%. I…" at bounding box center [944, 361] width 319 height 79
click at [1003, 417] on button "Done" at bounding box center [1011, 416] width 52 height 30
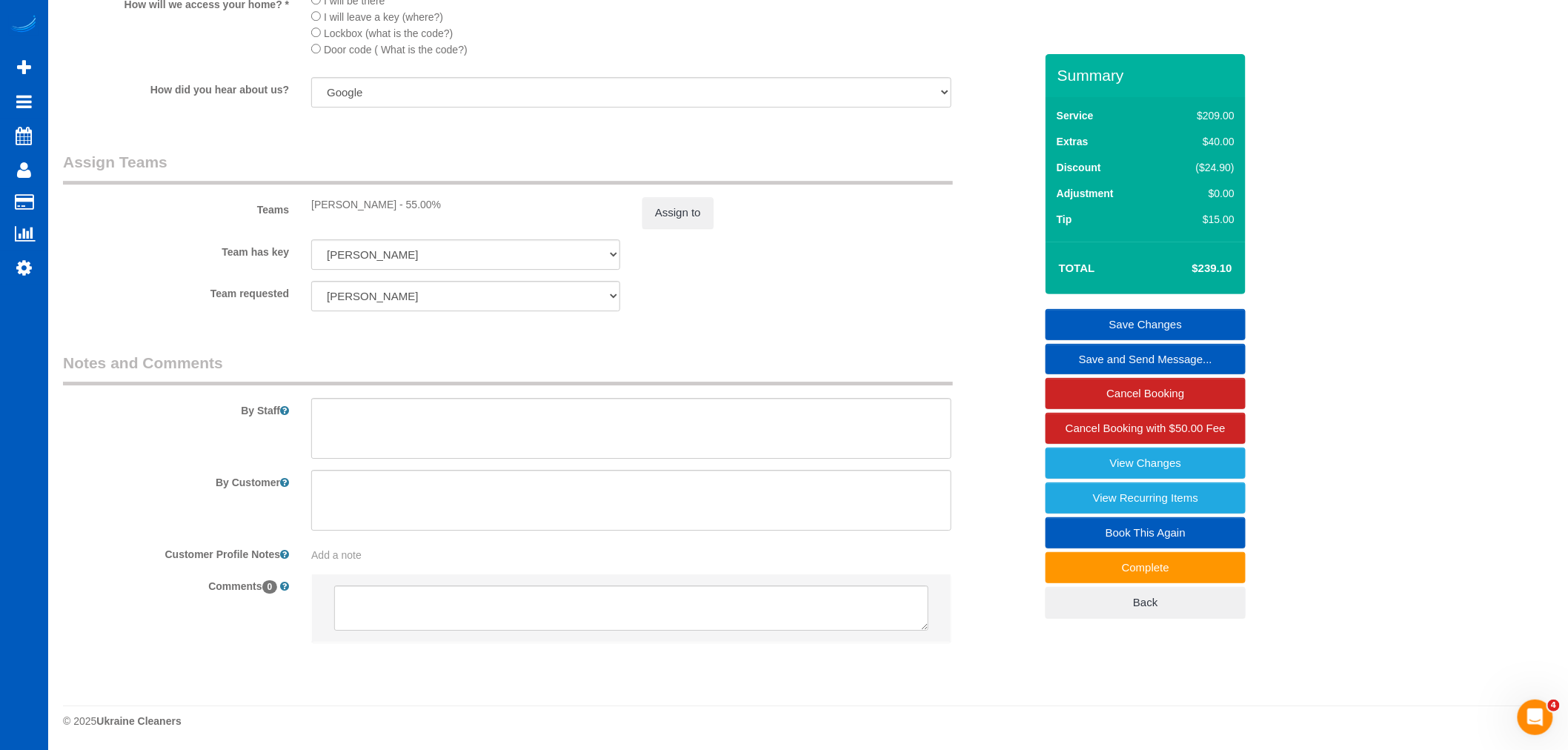
click at [1168, 329] on link "Save Changes" at bounding box center [1146, 324] width 200 height 31
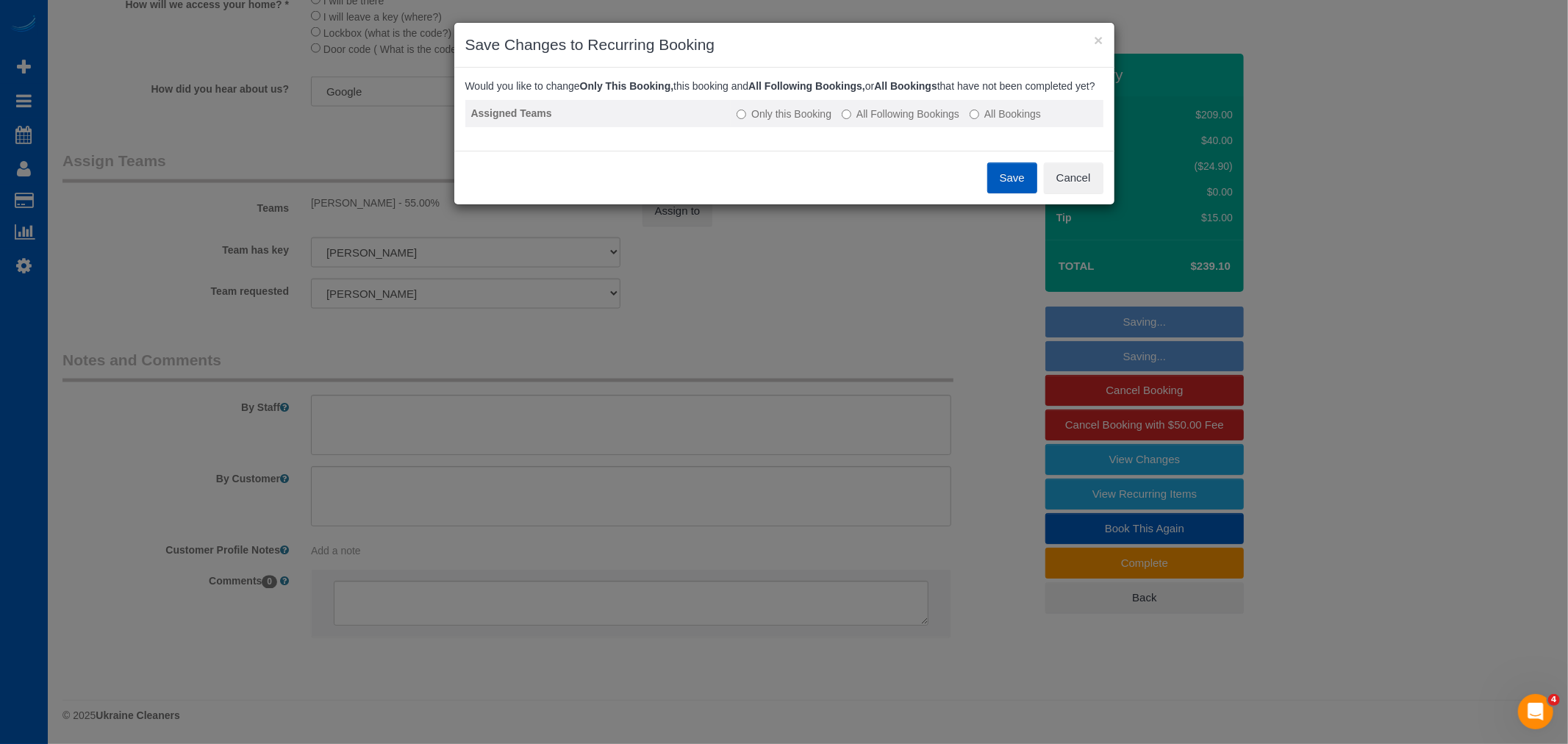
click at [888, 121] on label "All Following Bookings" at bounding box center [900, 113] width 118 height 14
click at [1011, 193] on button "Save" at bounding box center [1012, 178] width 50 height 30
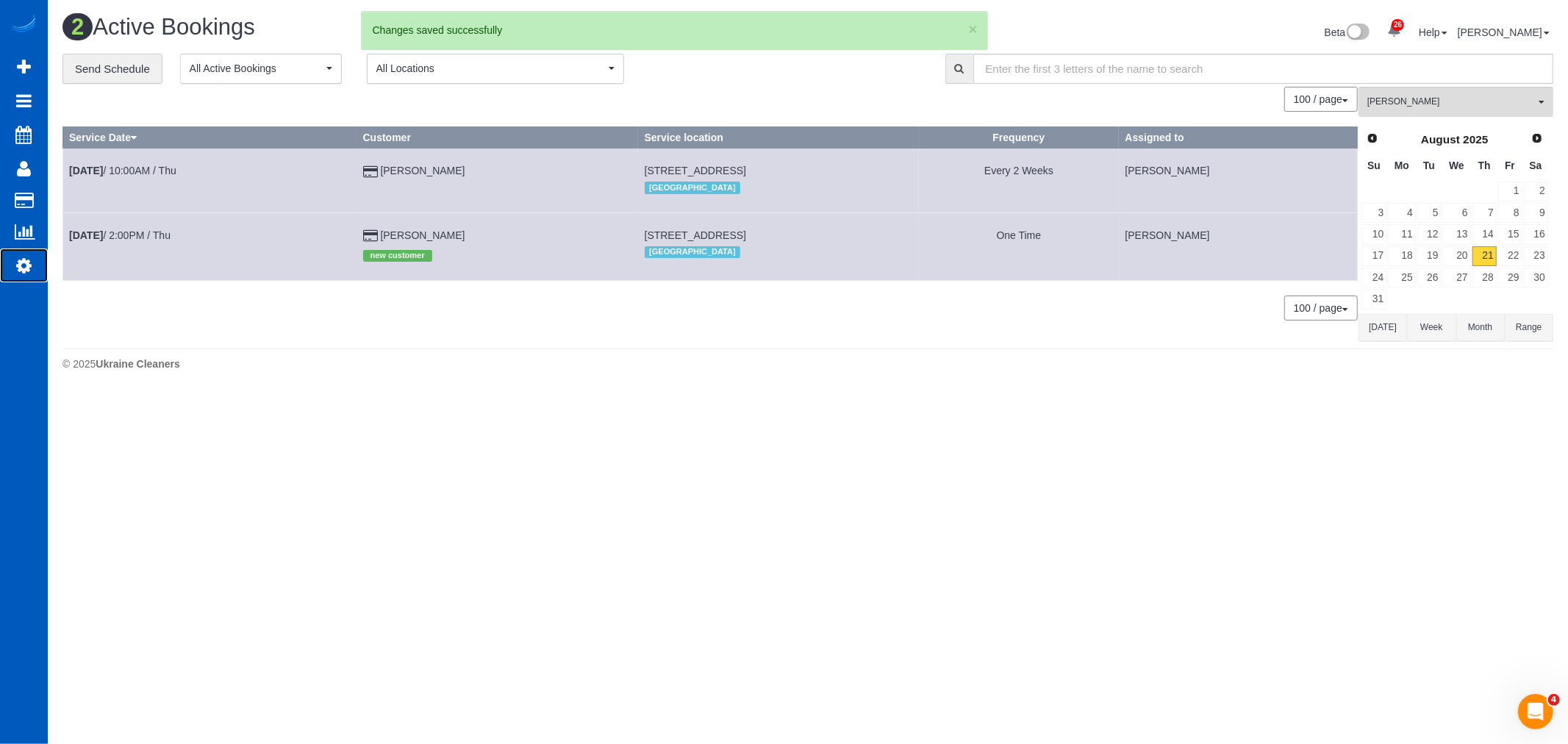
click at [13, 265] on link "Settings" at bounding box center [24, 266] width 47 height 34
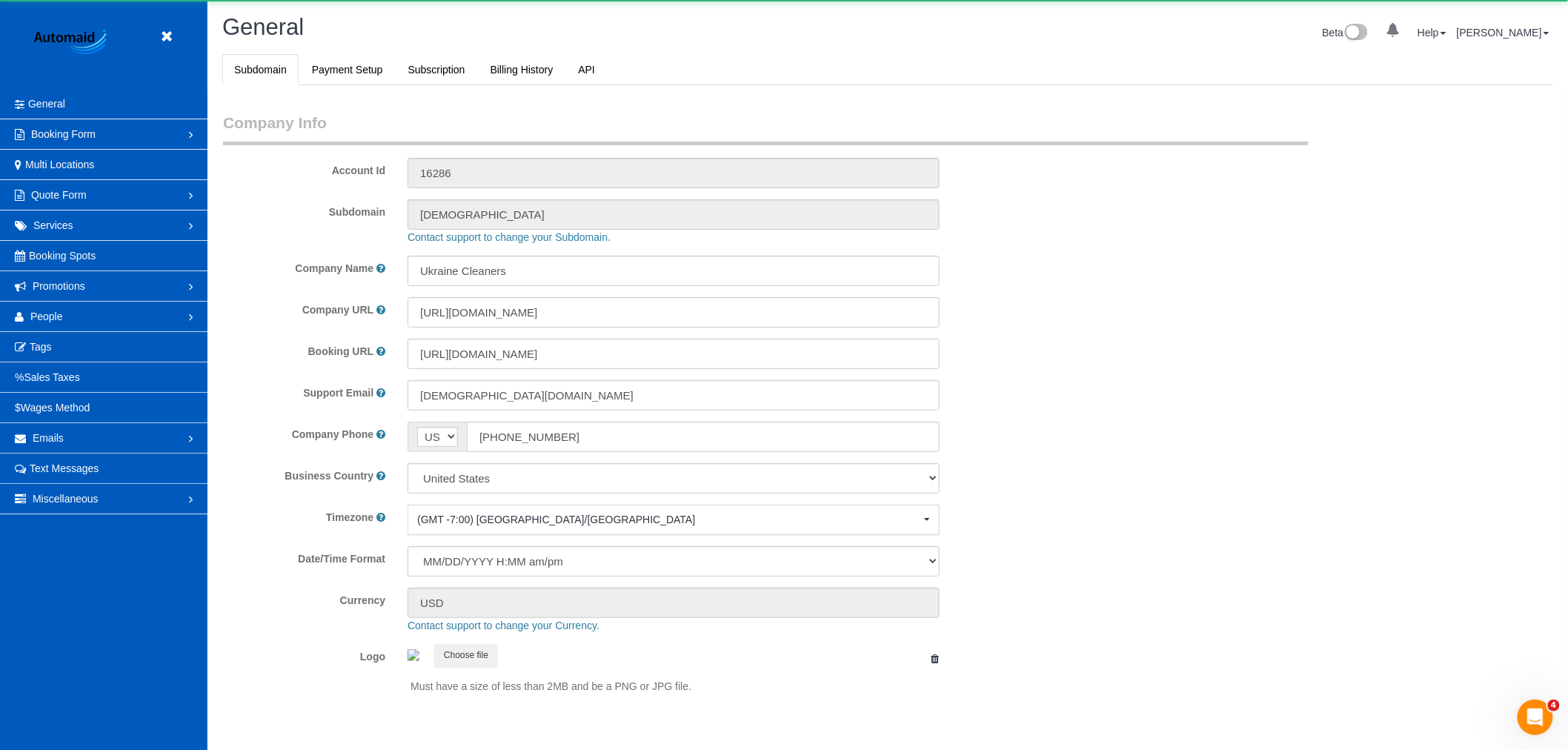
scroll to position [3241, 1568]
select select "1"
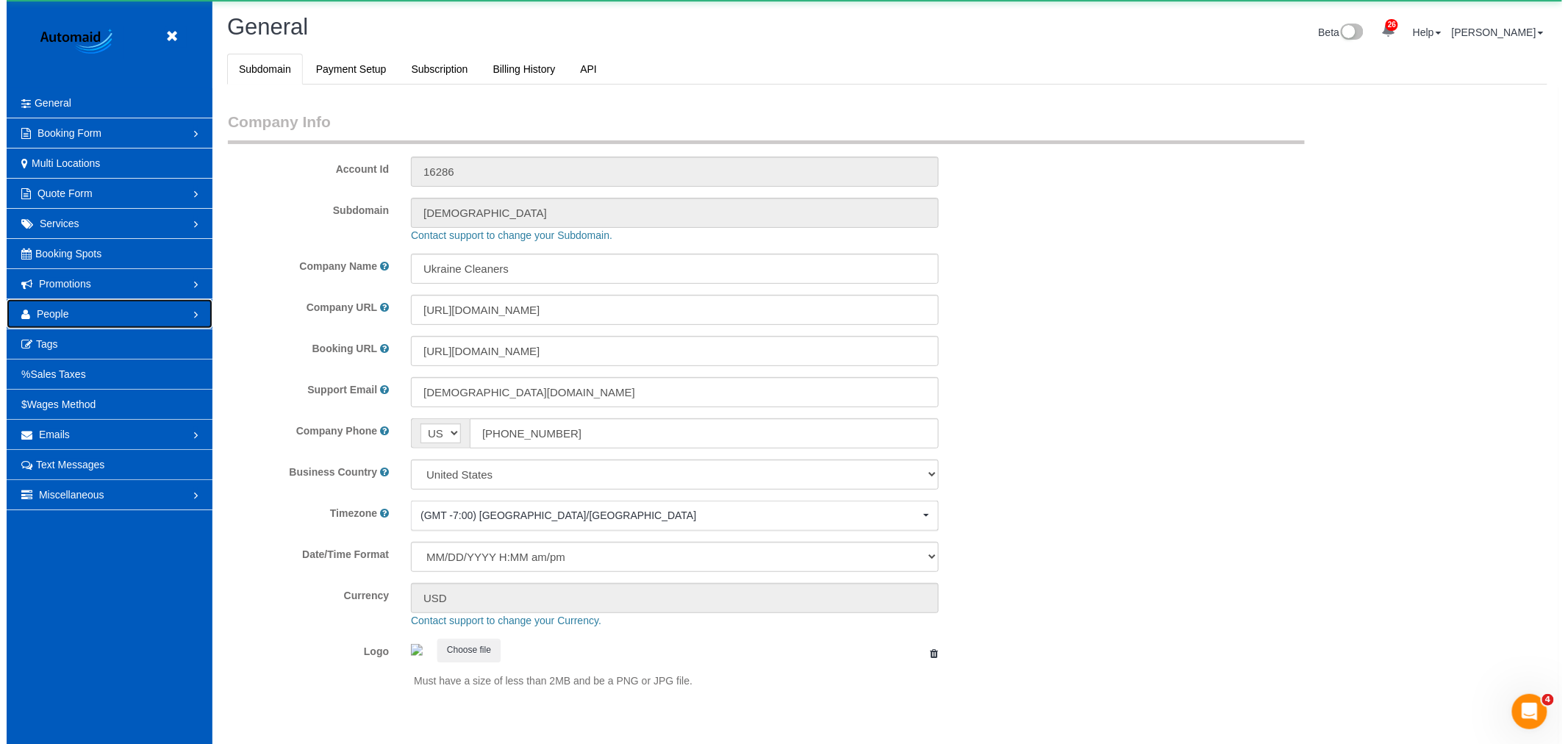
scroll to position [0, 0]
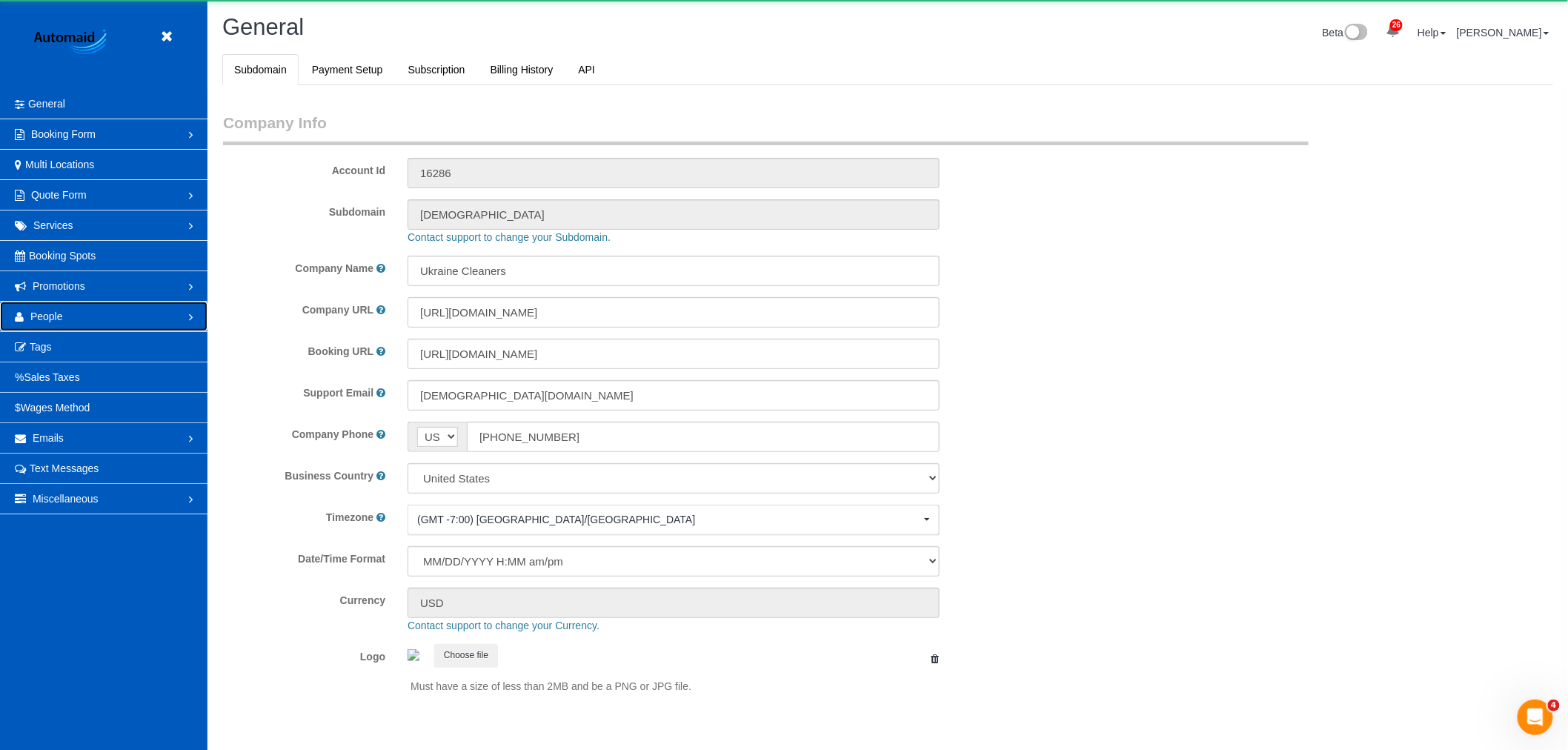
click at [67, 317] on link "People" at bounding box center [103, 317] width 207 height 30
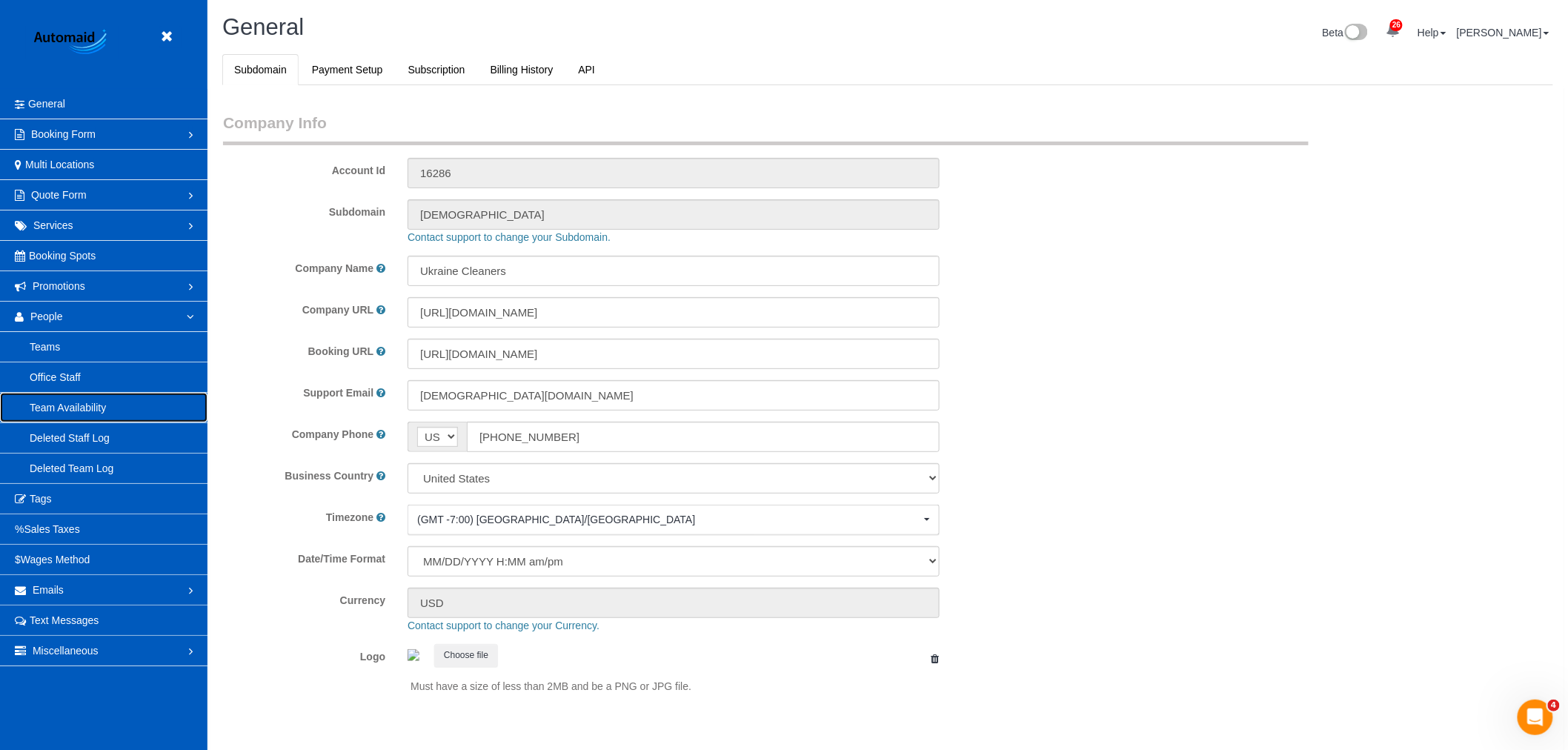
click at [62, 400] on link "Team Availability" at bounding box center [103, 407] width 207 height 30
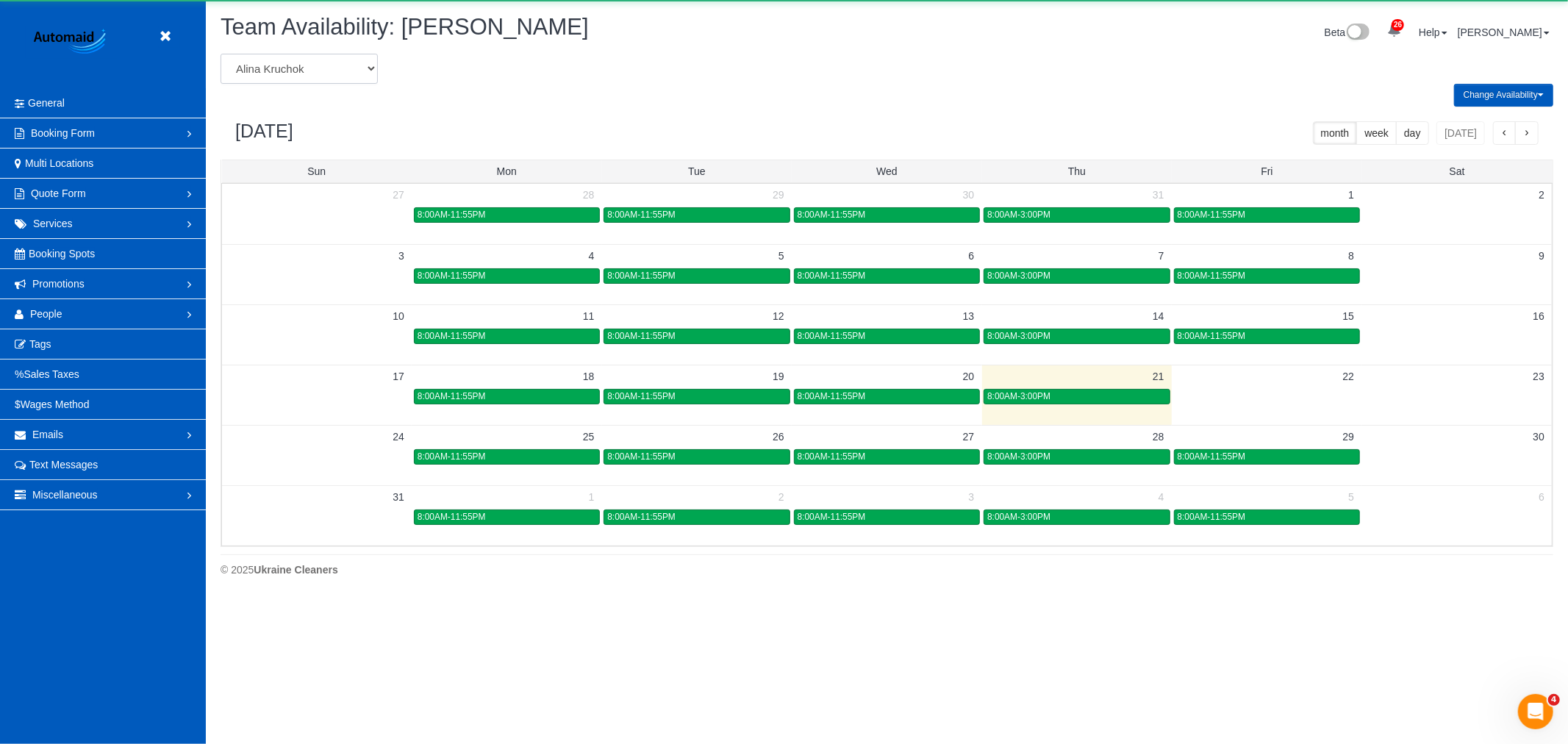
click at [323, 72] on select "Alina Kruchok Alona Kulish Alona Tarasiuk Alona Vikhliaieva Anastasiia Demchenk…" at bounding box center [300, 69] width 157 height 30
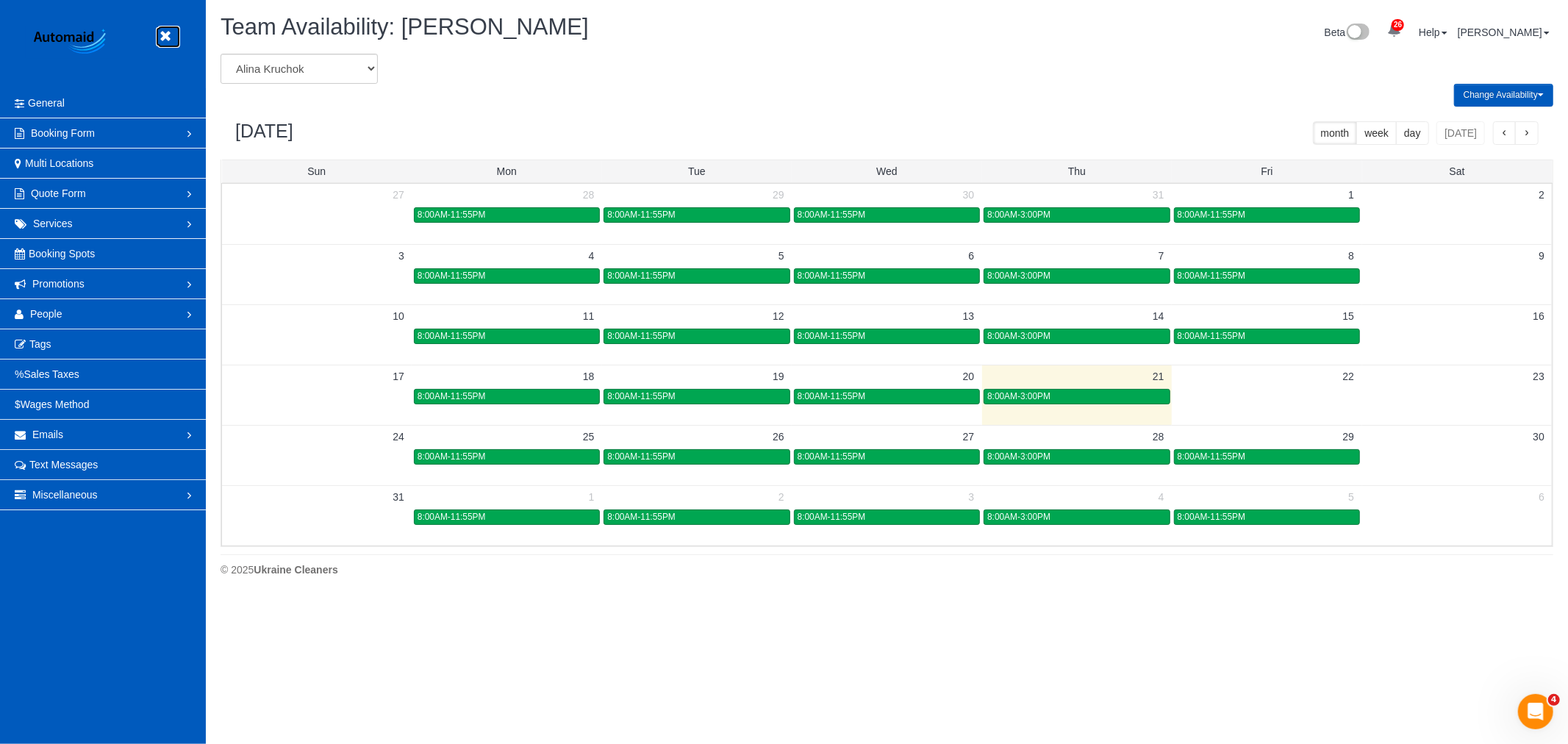
drag, startPoint x: 165, startPoint y: 37, endPoint x: 160, endPoint y: 45, distance: 9.4
click at [165, 37] on icon at bounding box center [165, 36] width 19 height 19
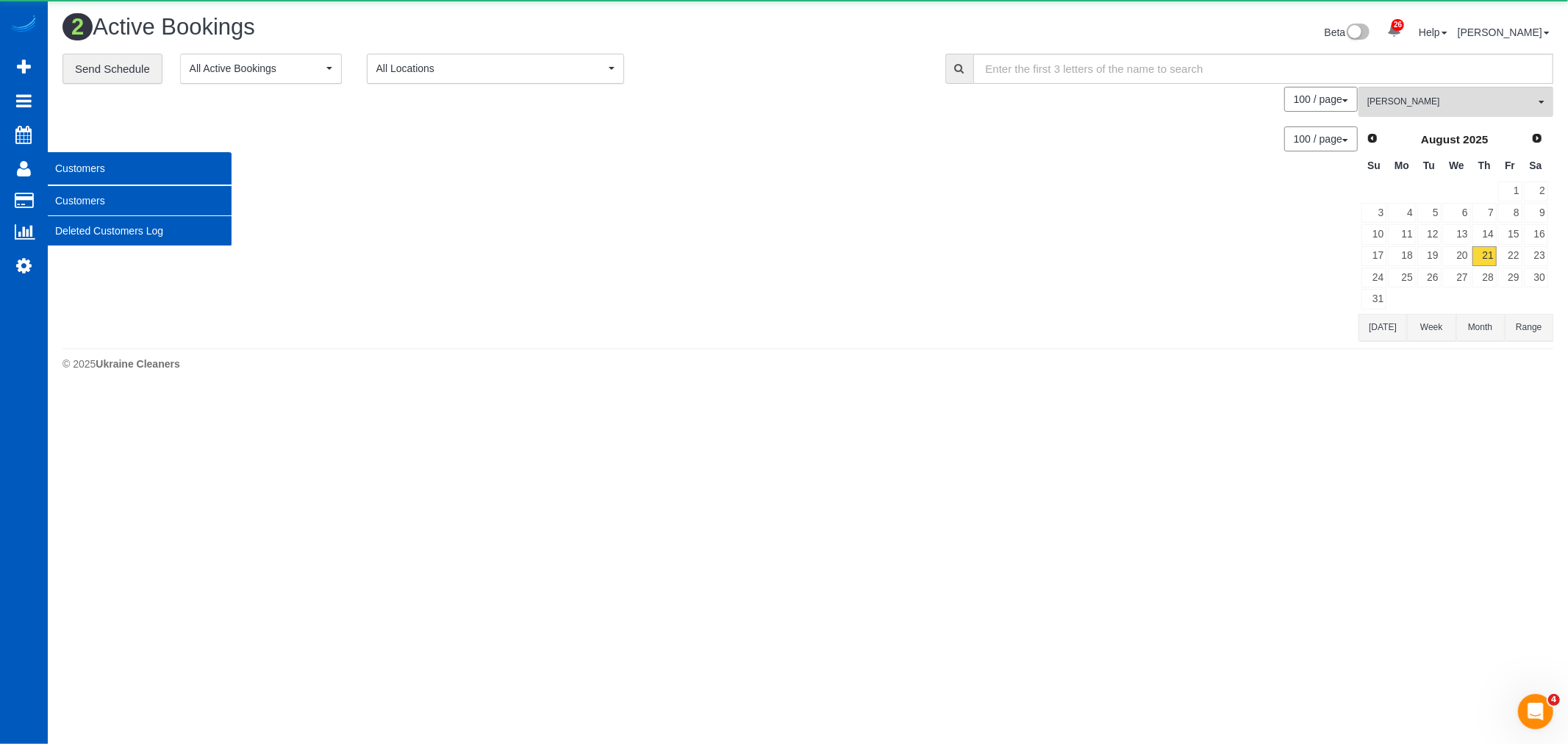
scroll to position [394, 1568]
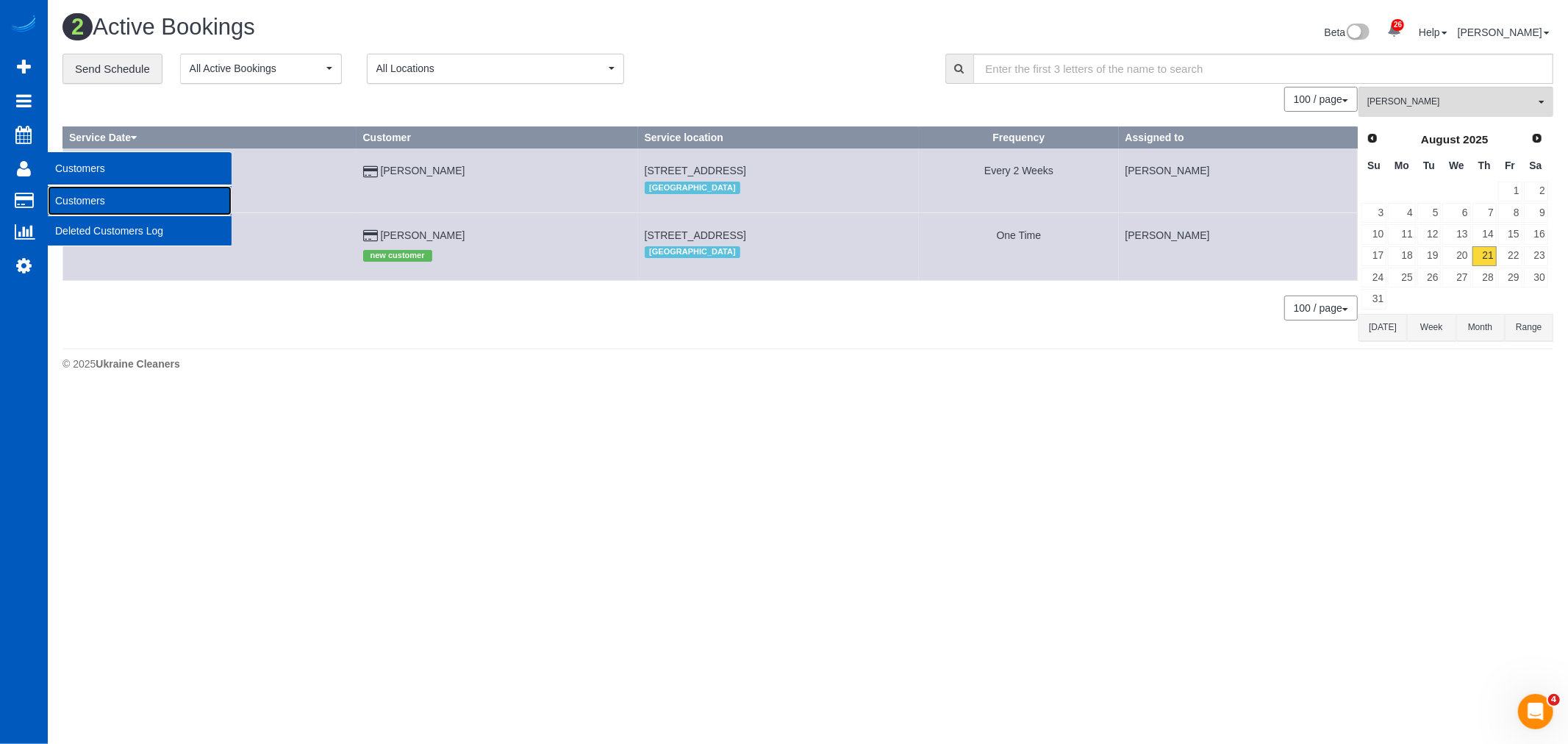
click at [69, 194] on link "Customers" at bounding box center [139, 201] width 184 height 30
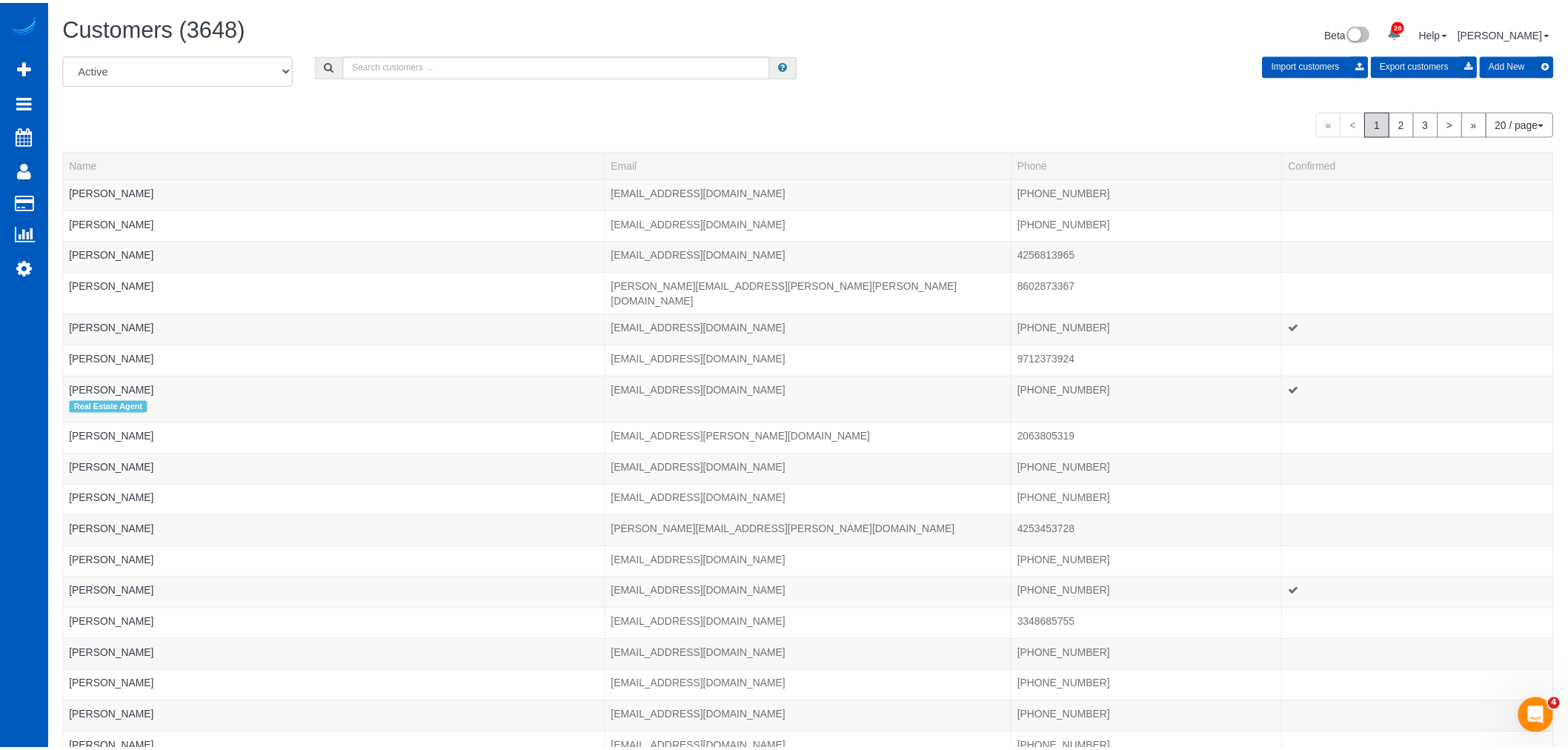
scroll to position [927, 1568]
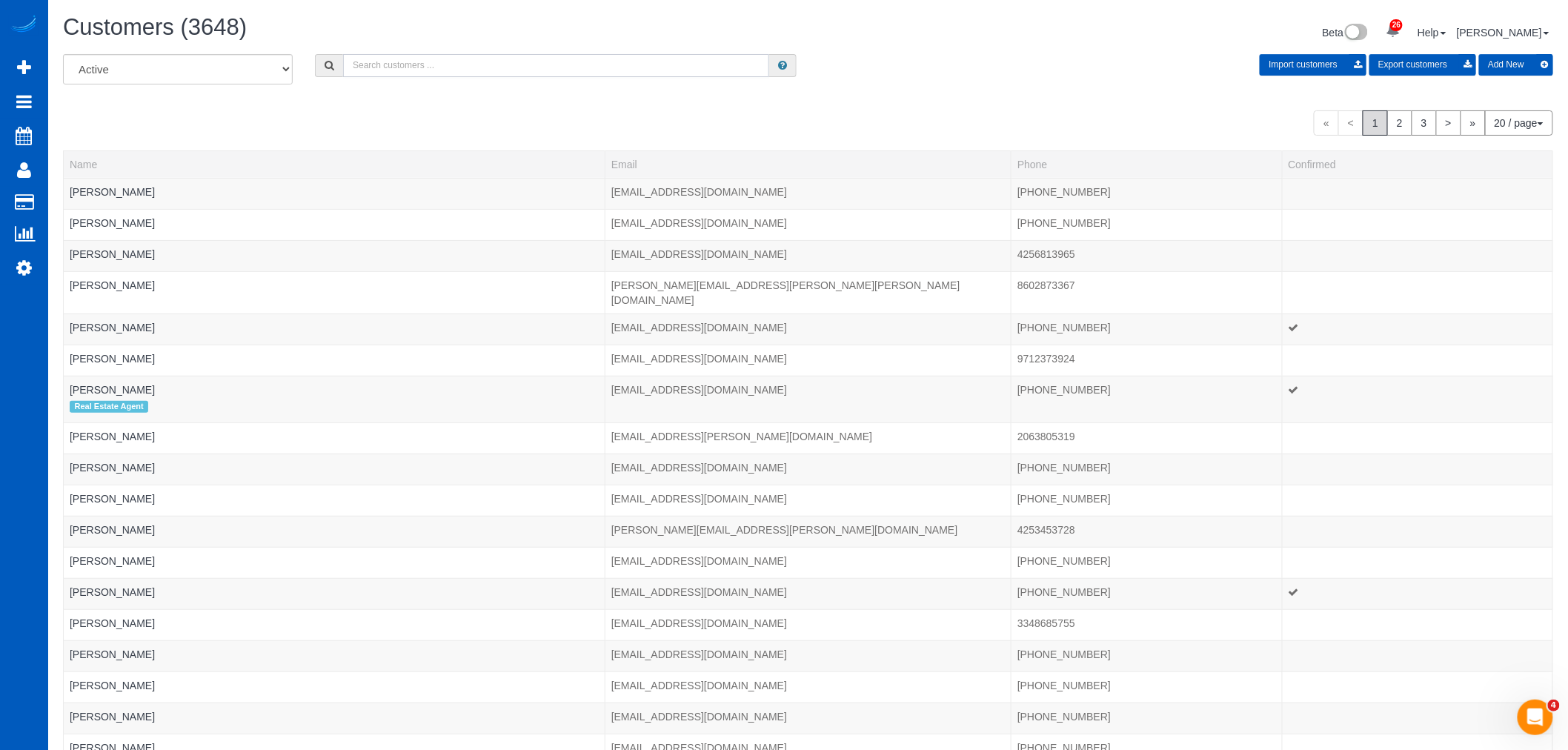
click at [392, 70] on input "text" at bounding box center [556, 65] width 427 height 23
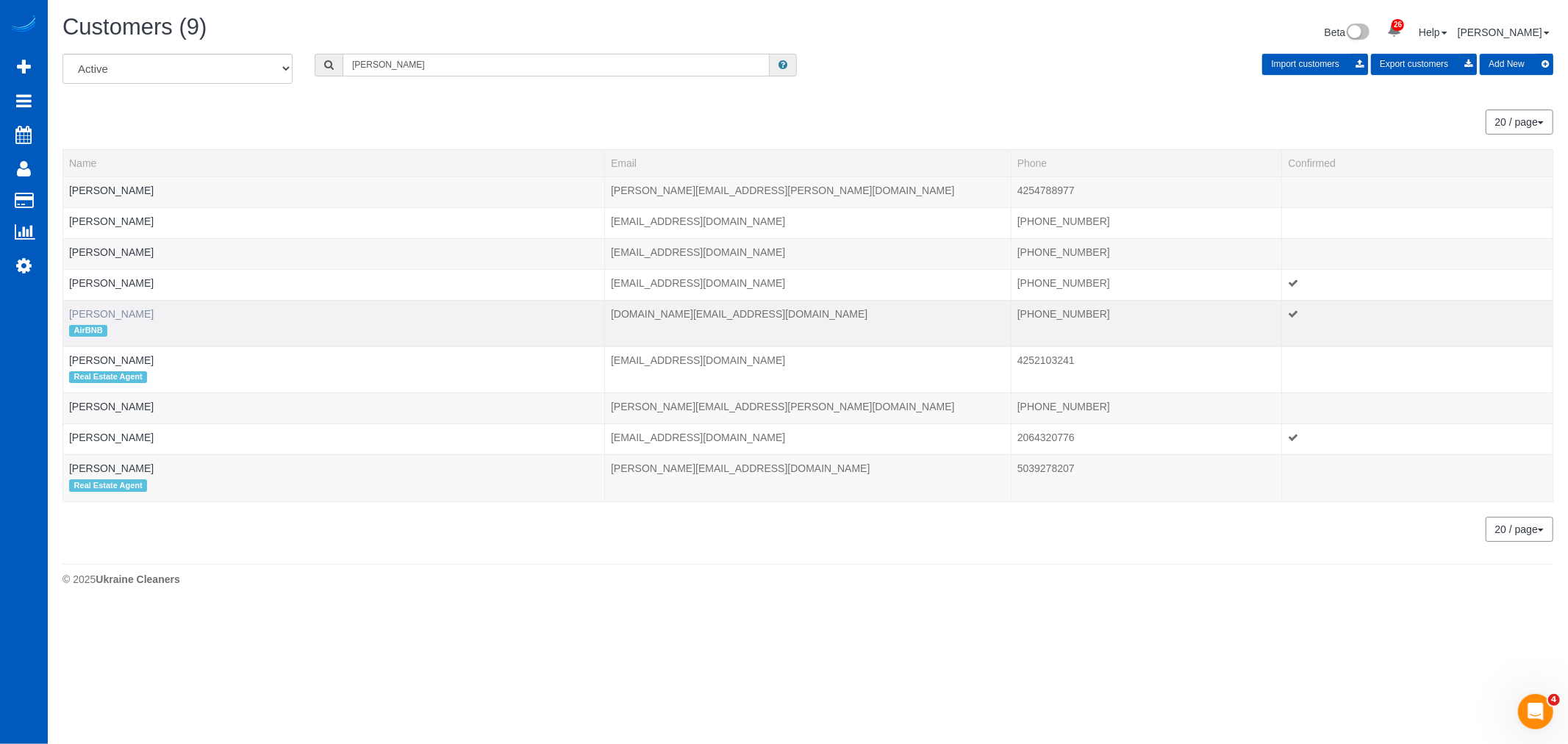
type input "denise"
click at [118, 309] on link "Denise Seavitt" at bounding box center [112, 314] width 85 height 12
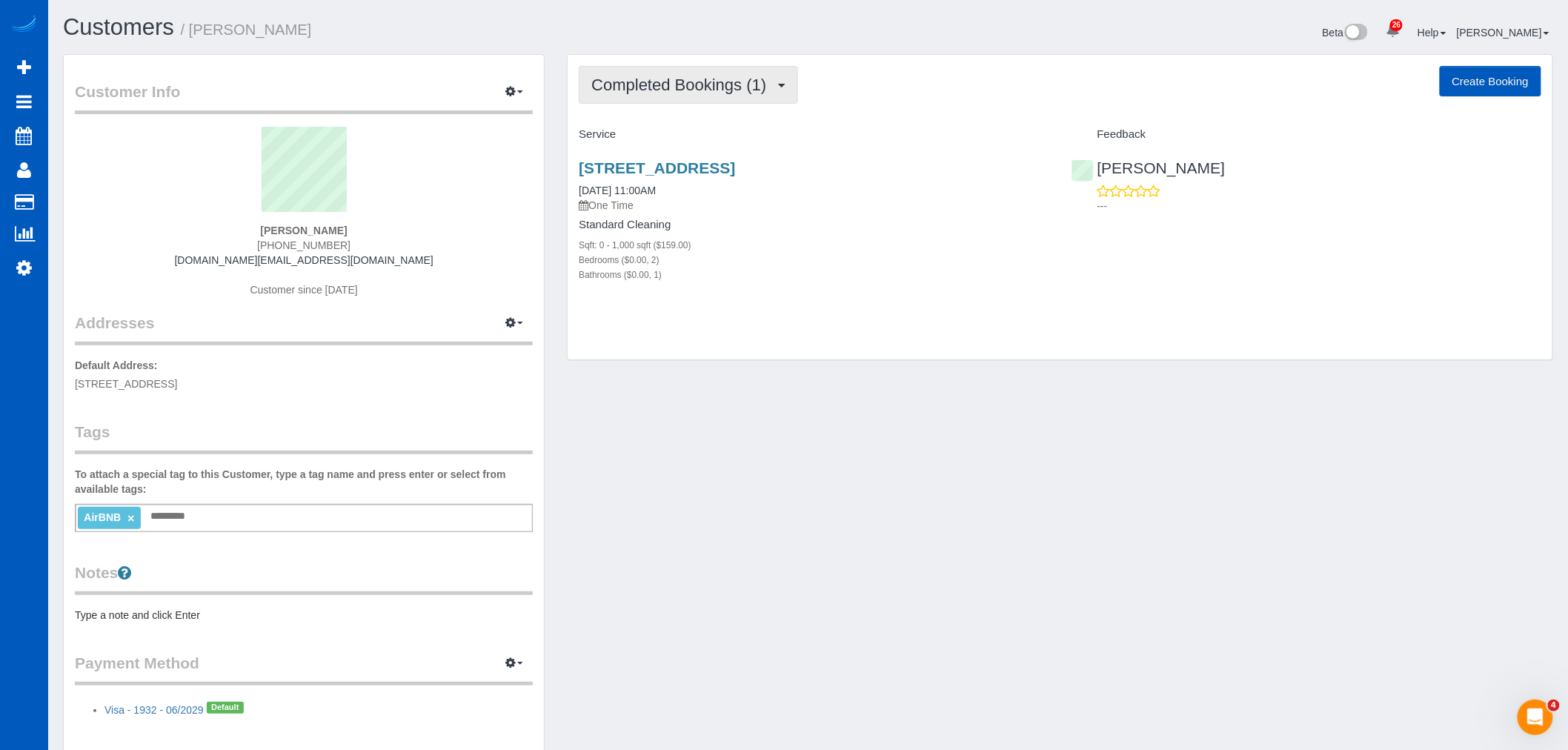
click at [682, 93] on span "Completed Bookings (1)" at bounding box center [682, 85] width 183 height 19
click at [675, 130] on link "Upcoming Bookings (1)" at bounding box center [656, 138] width 154 height 20
click at [669, 101] on button "Upcoming Bookings (1)" at bounding box center [685, 84] width 214 height 38
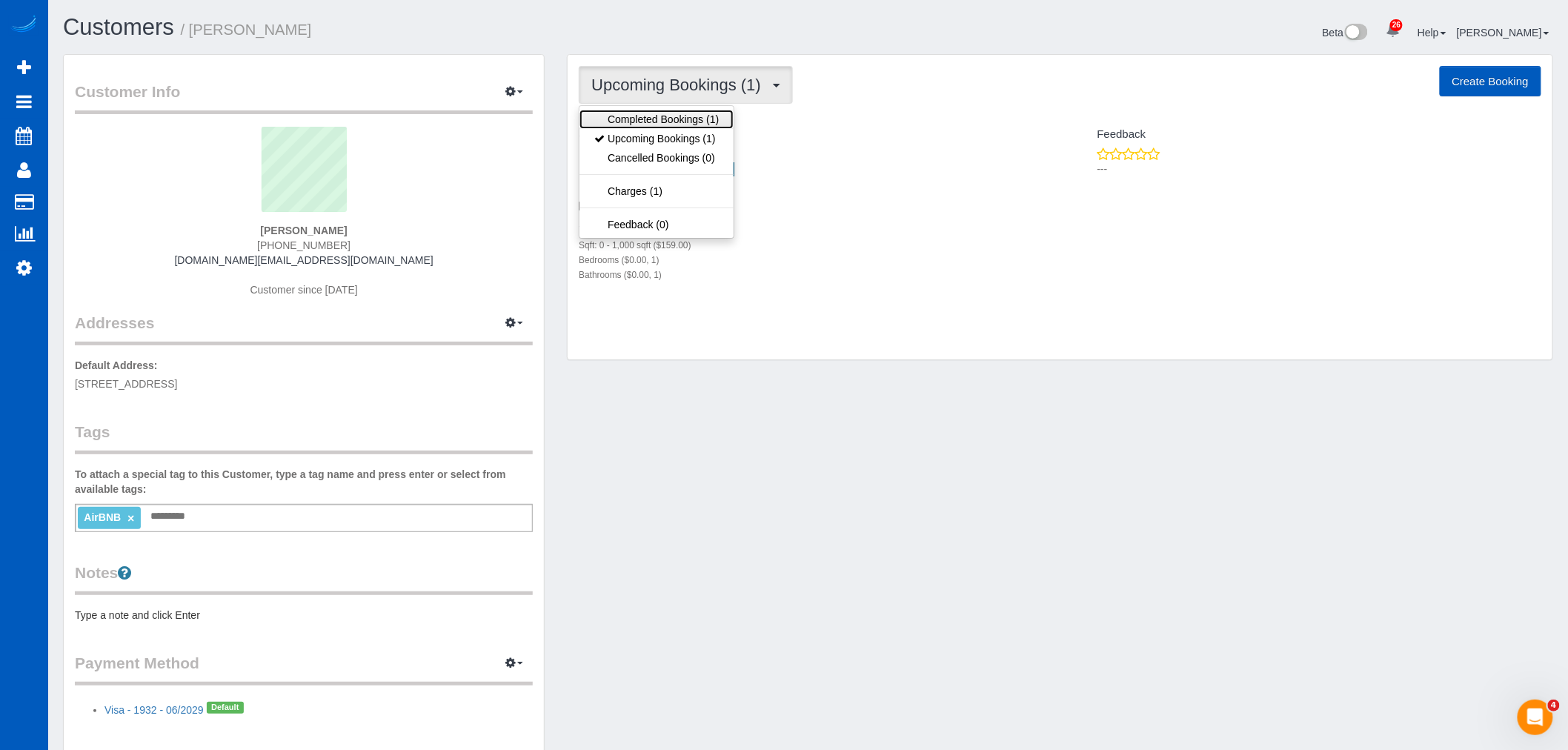
click at [668, 116] on link "Completed Bookings (1)" at bounding box center [656, 119] width 154 height 20
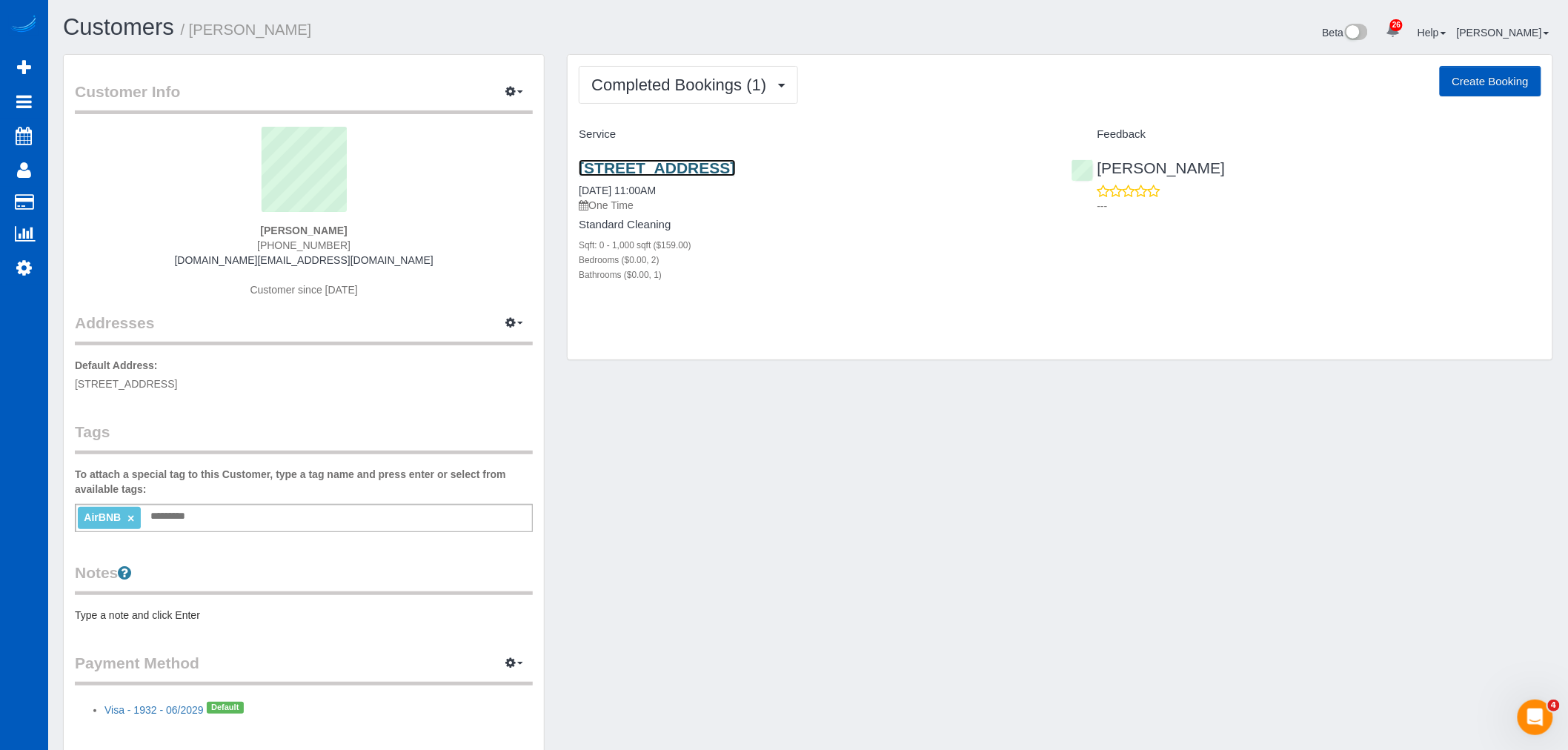
click at [658, 166] on link "815 Nob Hill Ave N Unit A, Seattle, WA 98109" at bounding box center [656, 168] width 156 height 17
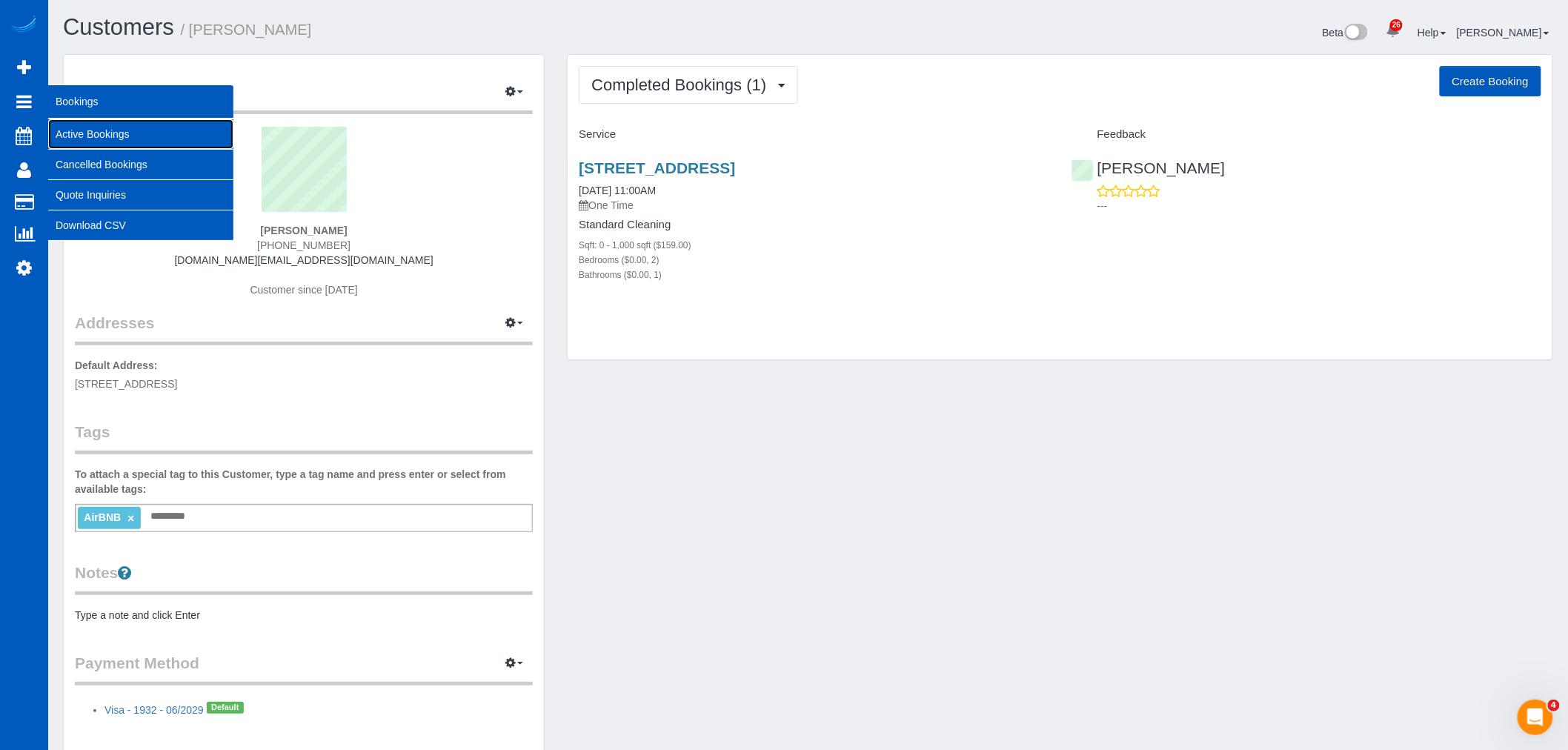
click at [71, 128] on link "Active Bookings" at bounding box center [140, 134] width 185 height 30
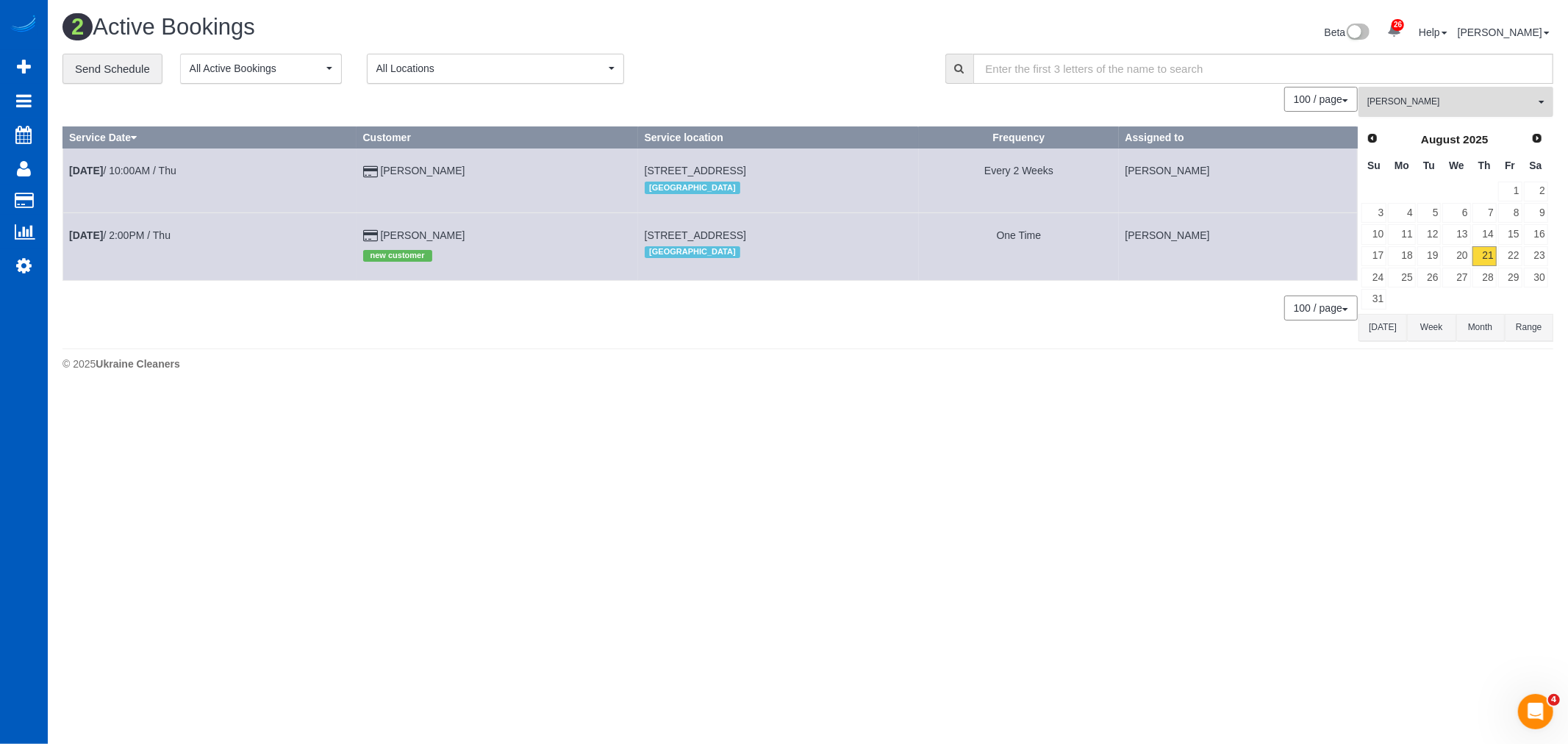
click at [1446, 112] on button "Galina Afonina All Teams" at bounding box center [1455, 102] width 195 height 30
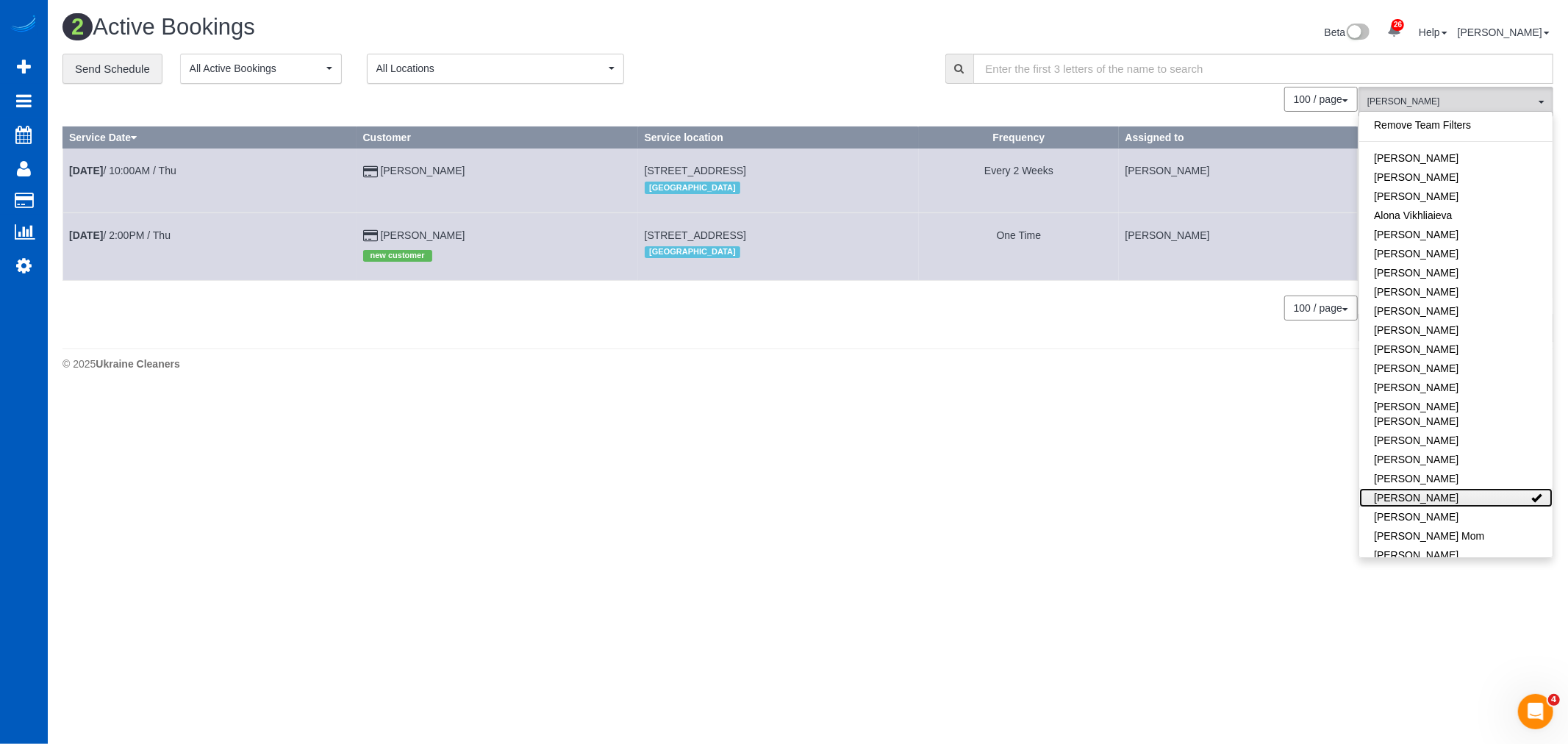
click at [1445, 489] on link "Galina Afonina" at bounding box center [1455, 498] width 193 height 19
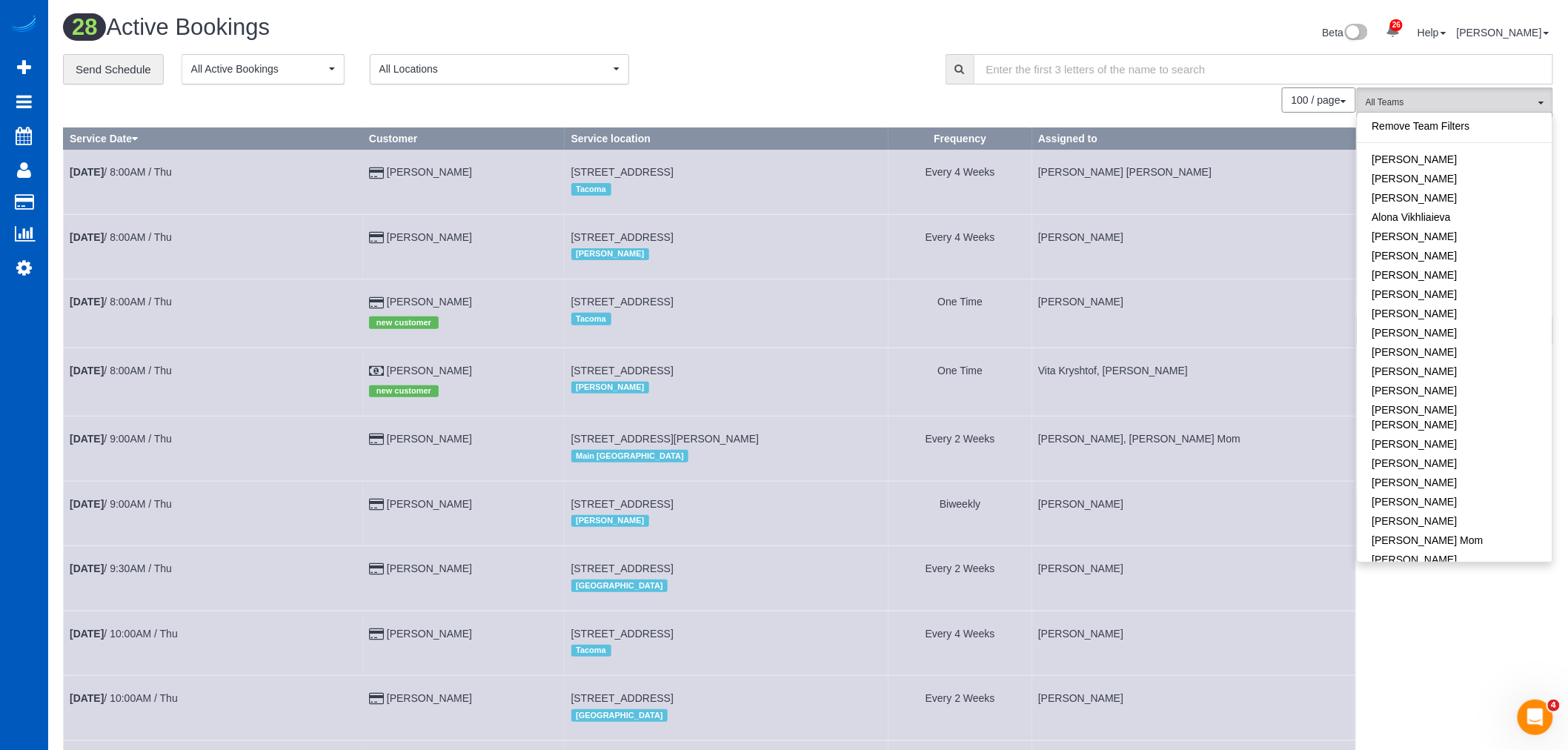
click at [1455, 83] on input "text" at bounding box center [1263, 69] width 579 height 31
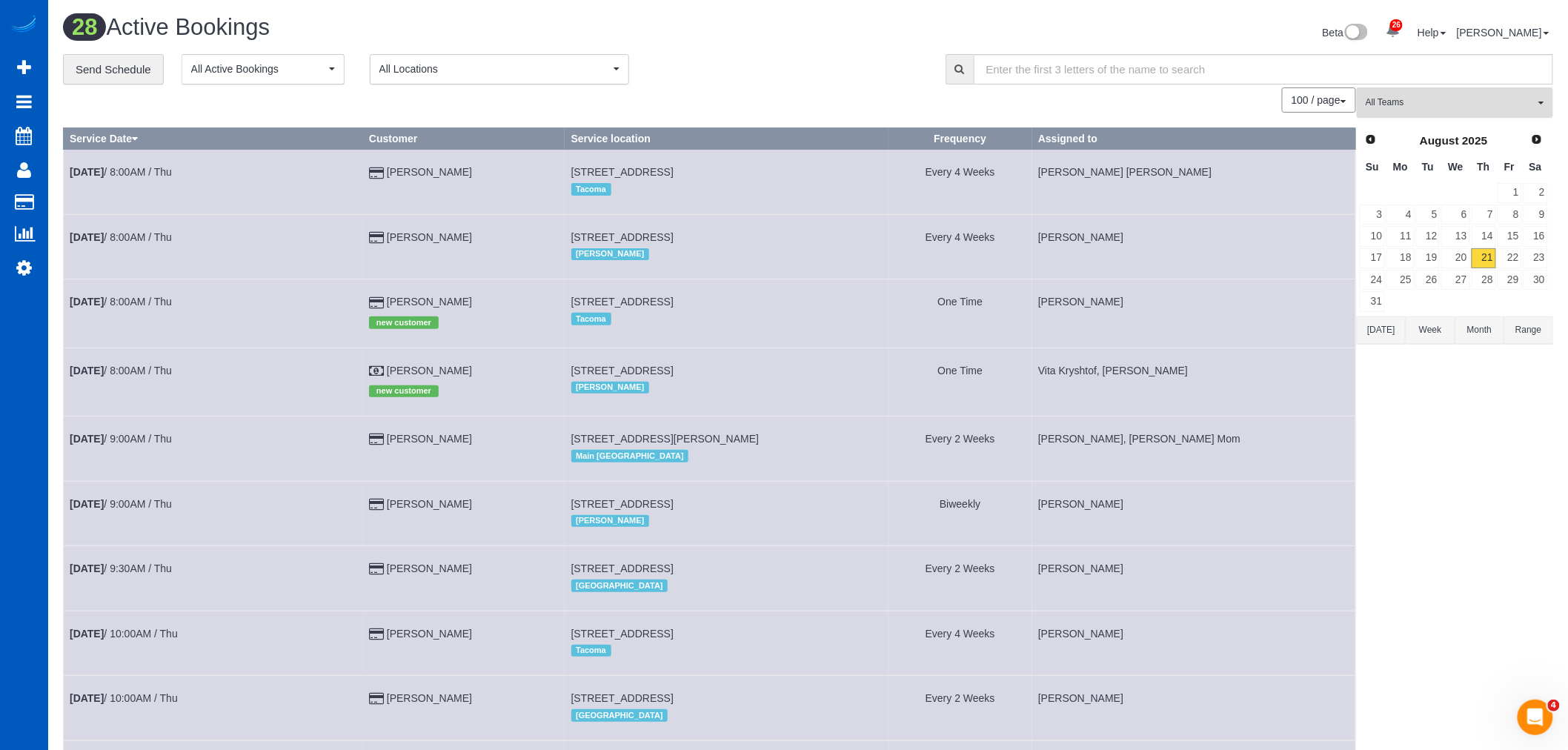
click at [1449, 90] on button "All Teams" at bounding box center [1455, 103] width 196 height 31
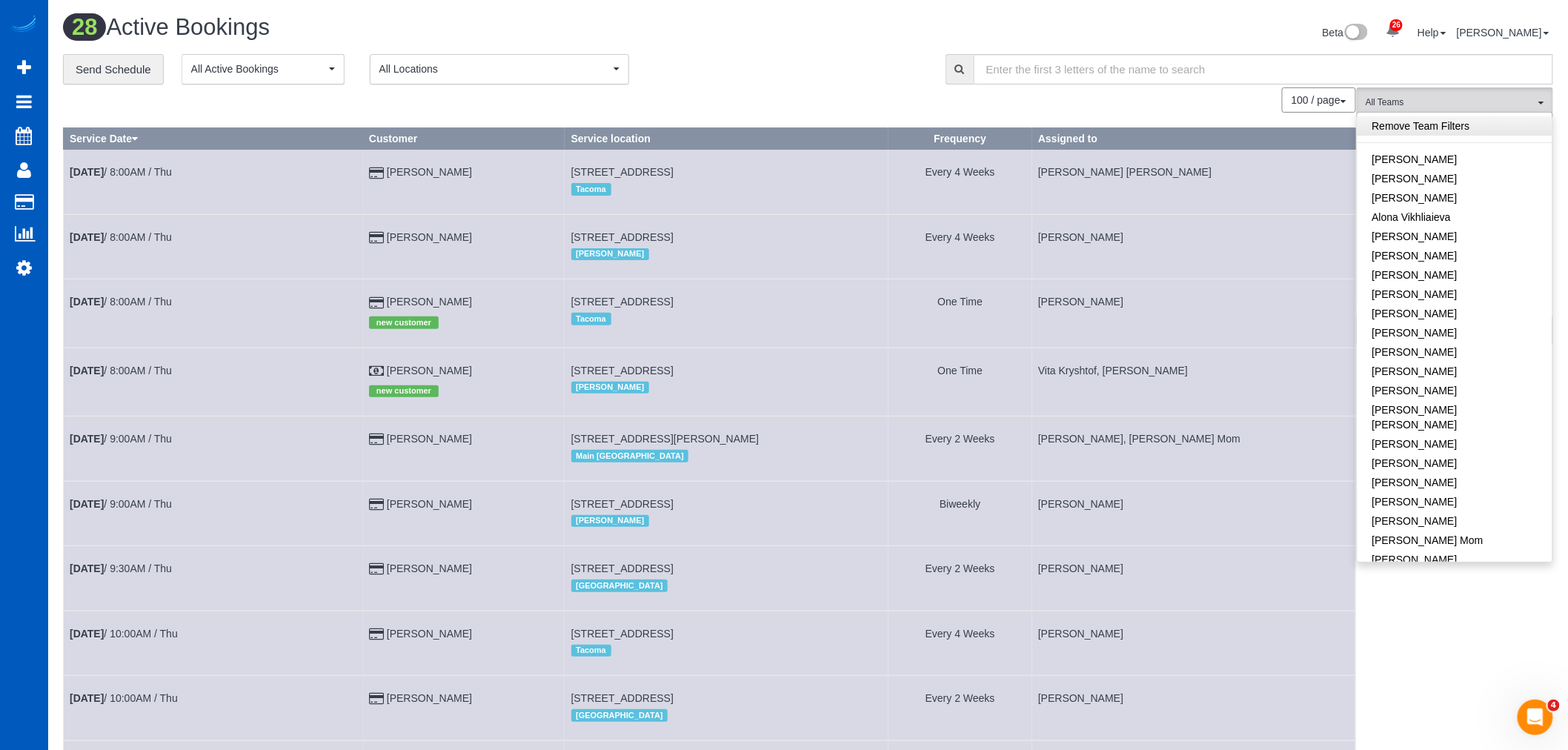
click at [1455, 119] on link "Remove Team Filters" at bounding box center [1455, 125] width 195 height 20
click at [1451, 105] on span "All Teams" at bounding box center [1450, 102] width 169 height 13
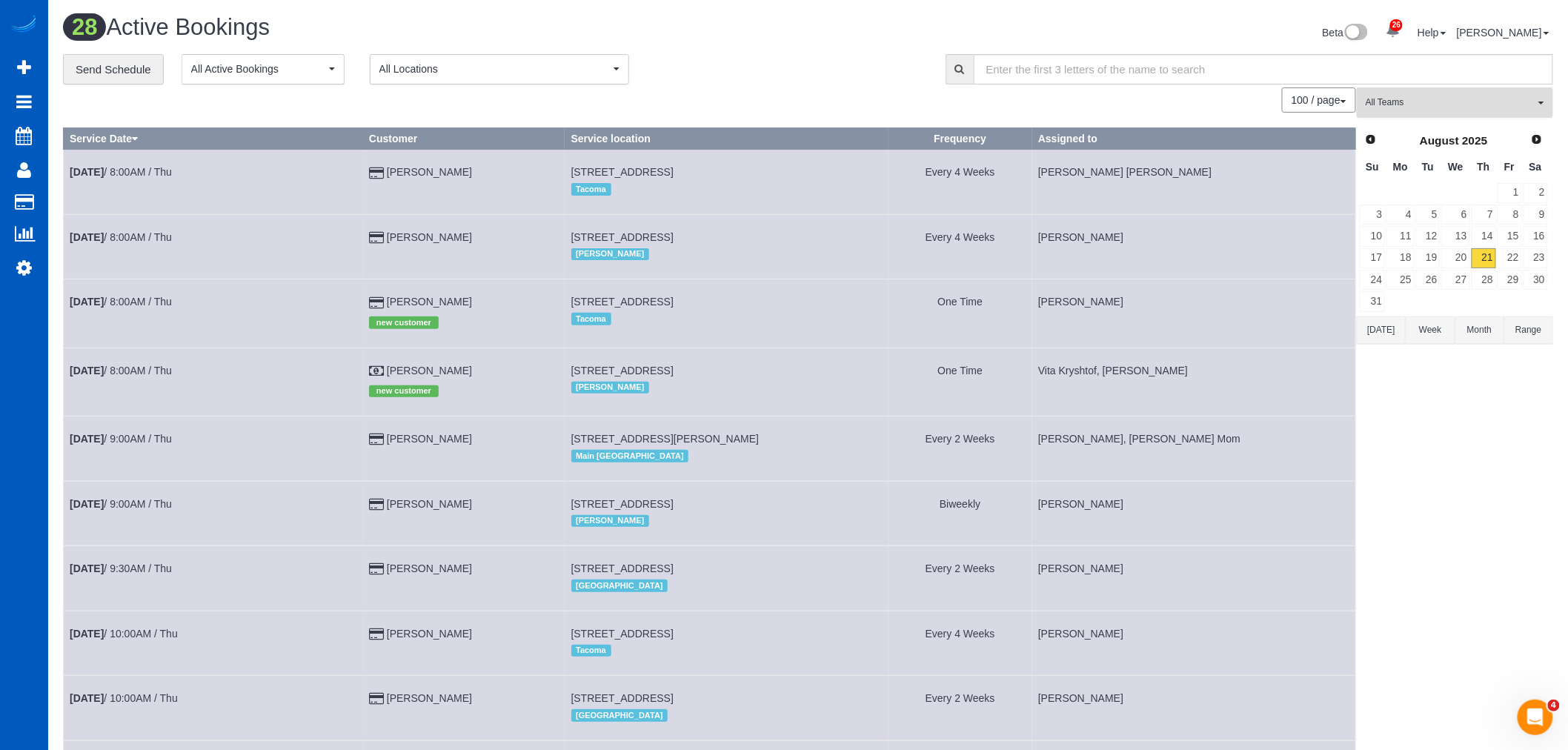
click at [1469, 97] on span "All Teams" at bounding box center [1450, 102] width 169 height 13
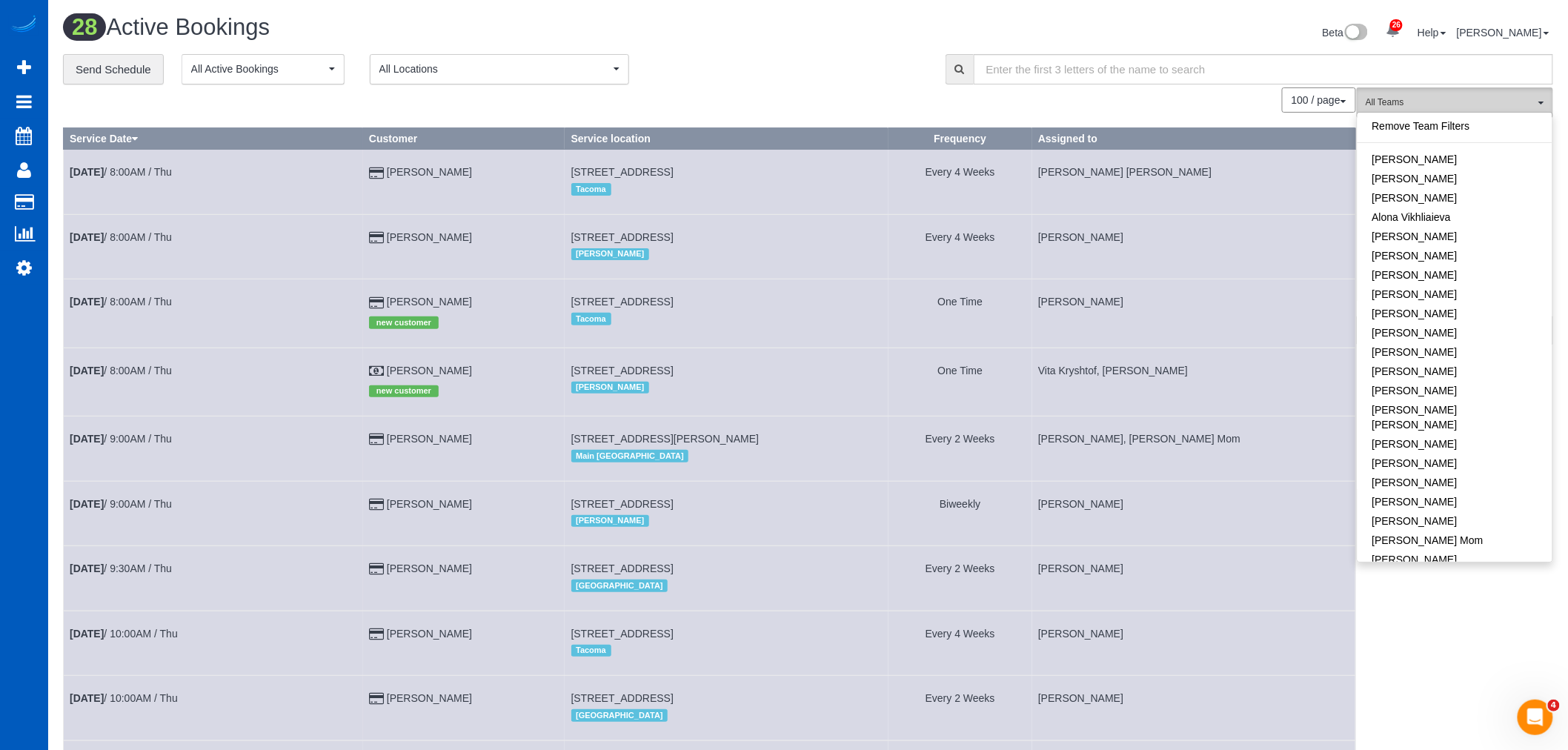
click at [1449, 102] on span "All Teams" at bounding box center [1450, 102] width 169 height 13
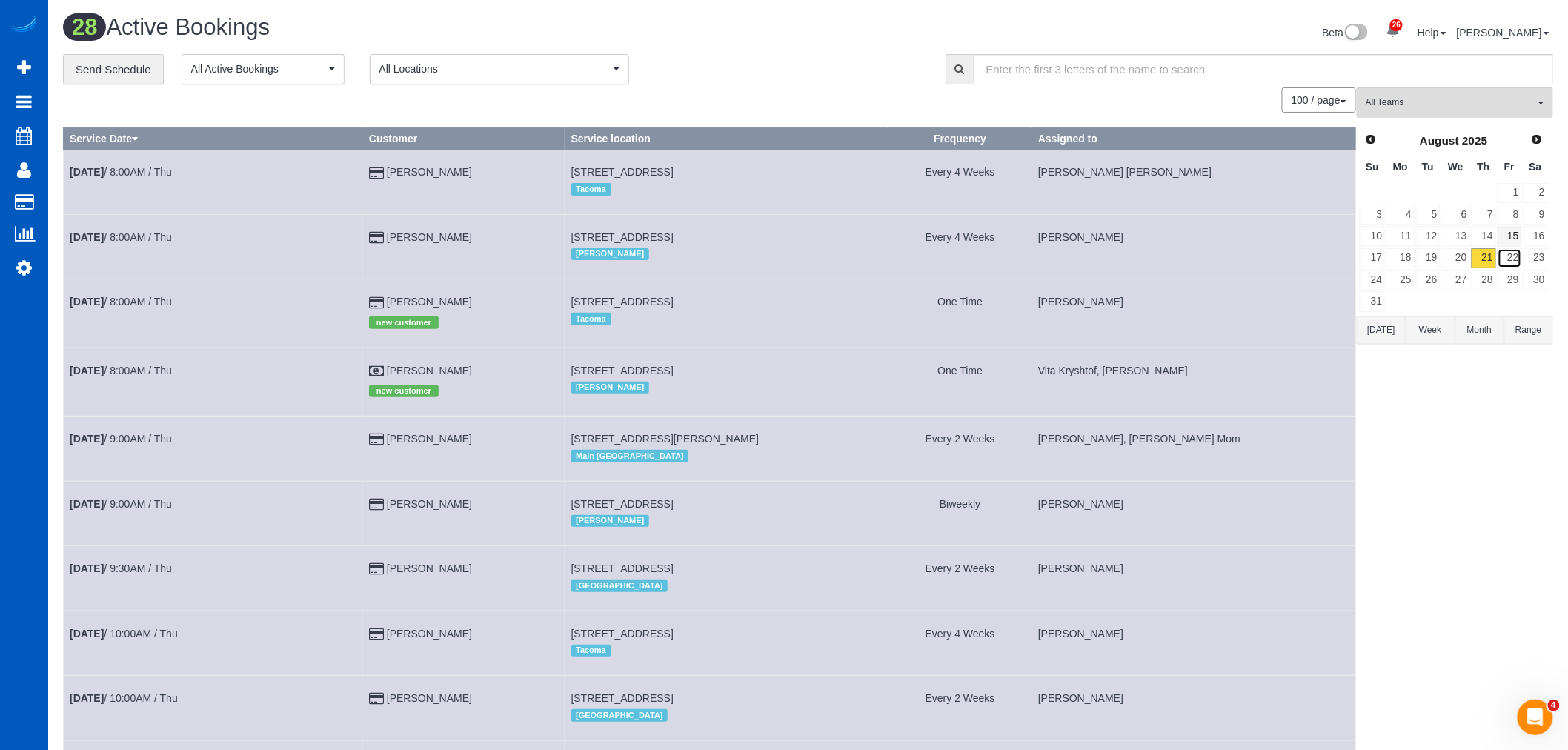
click at [1513, 249] on link "22" at bounding box center [1510, 258] width 25 height 20
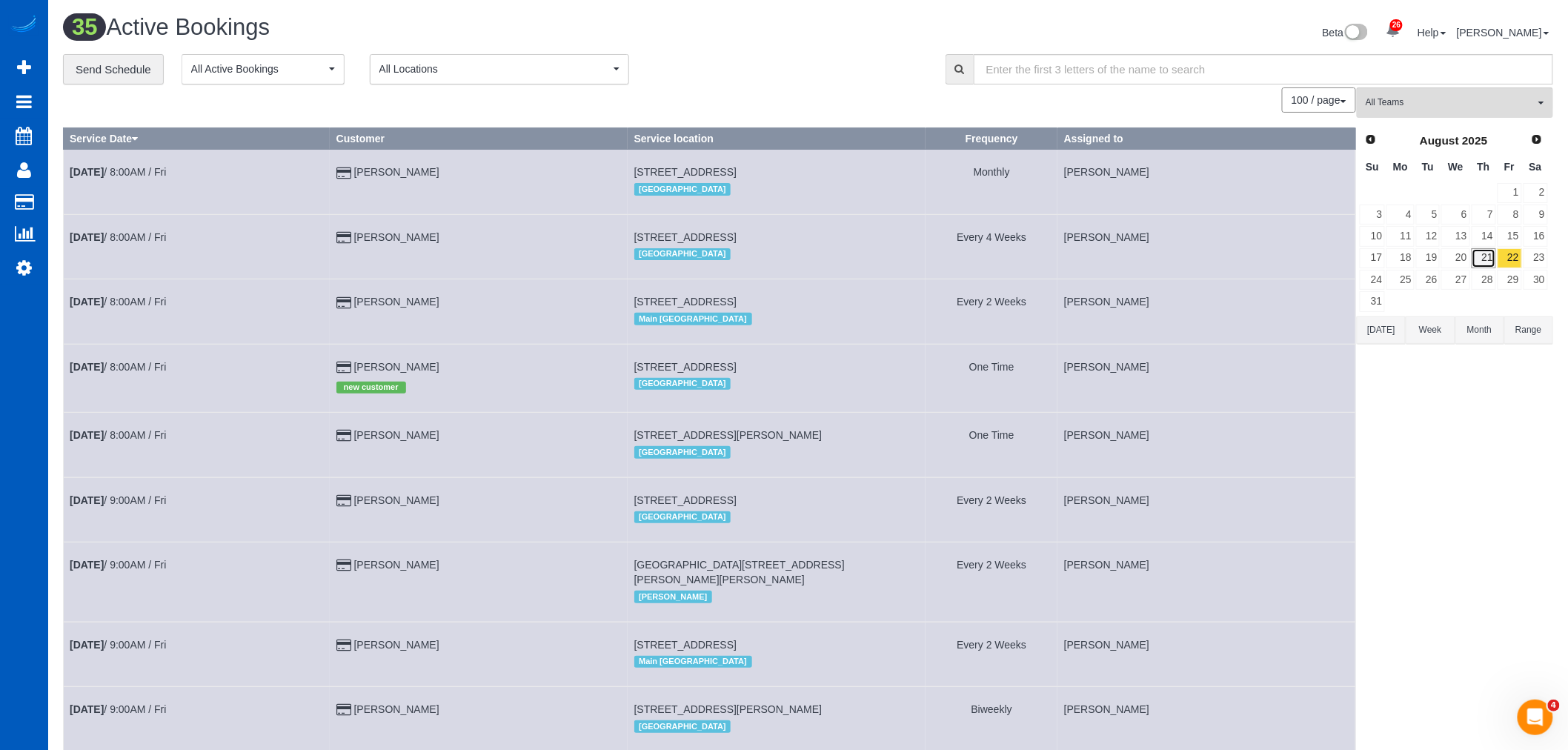
click at [1493, 257] on link "21" at bounding box center [1484, 258] width 25 height 20
click at [1516, 263] on link "22" at bounding box center [1510, 258] width 25 height 20
click at [1470, 109] on span "All Teams" at bounding box center [1450, 102] width 169 height 13
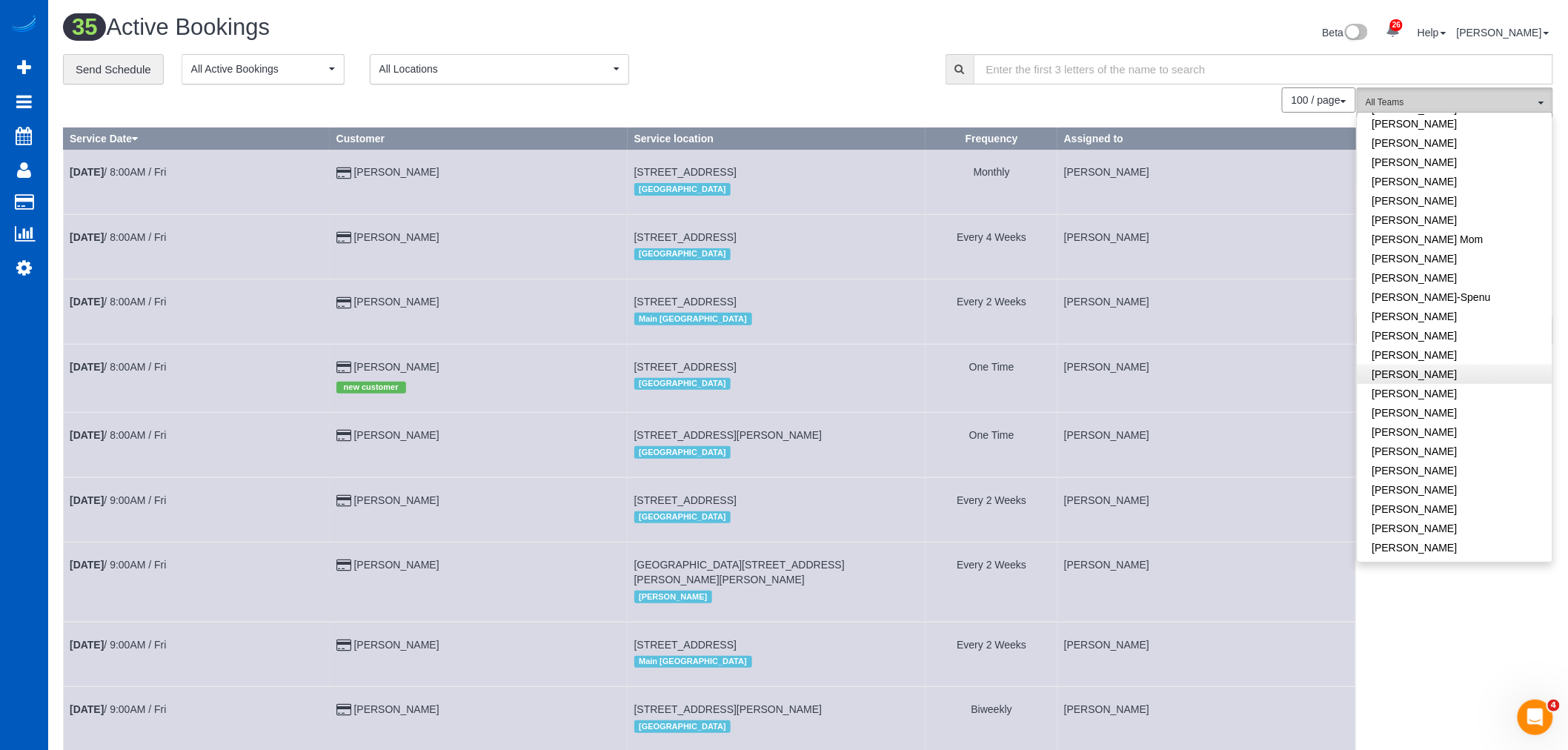
scroll to position [329, 0]
click at [1448, 375] on link "[PERSON_NAME]" at bounding box center [1455, 385] width 195 height 20
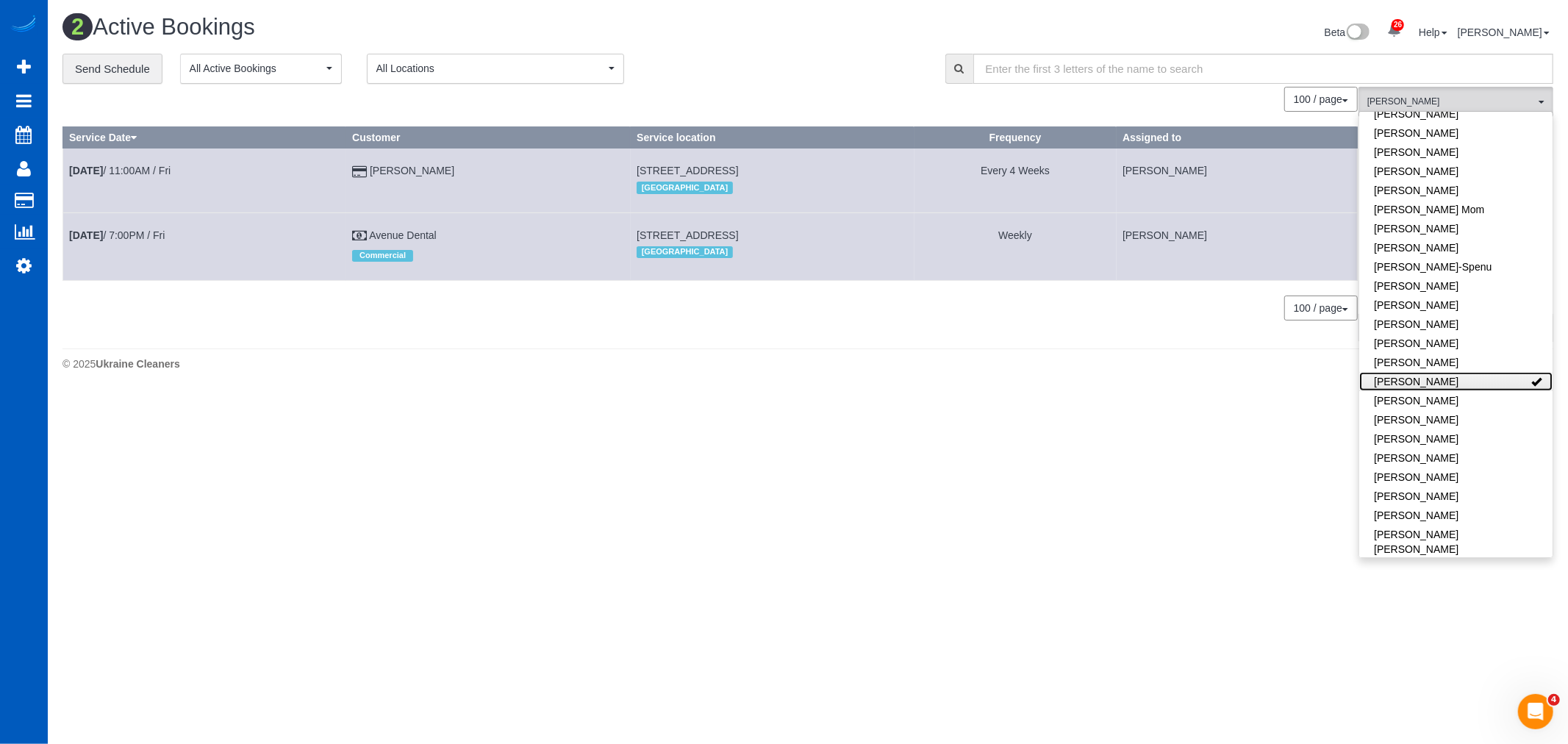
click at [1491, 372] on link "[PERSON_NAME]" at bounding box center [1455, 382] width 193 height 19
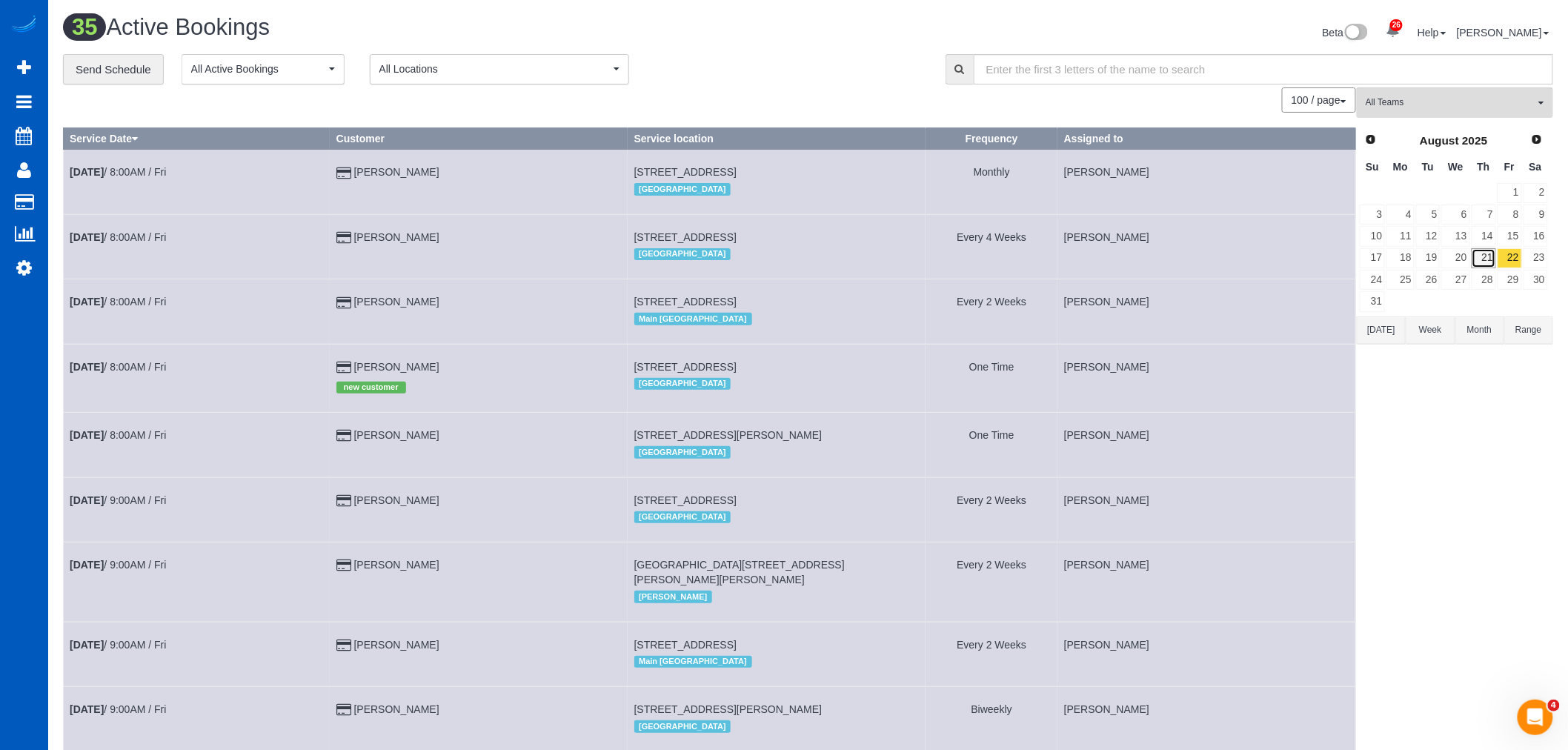
click at [1490, 261] on link "21" at bounding box center [1484, 258] width 25 height 20
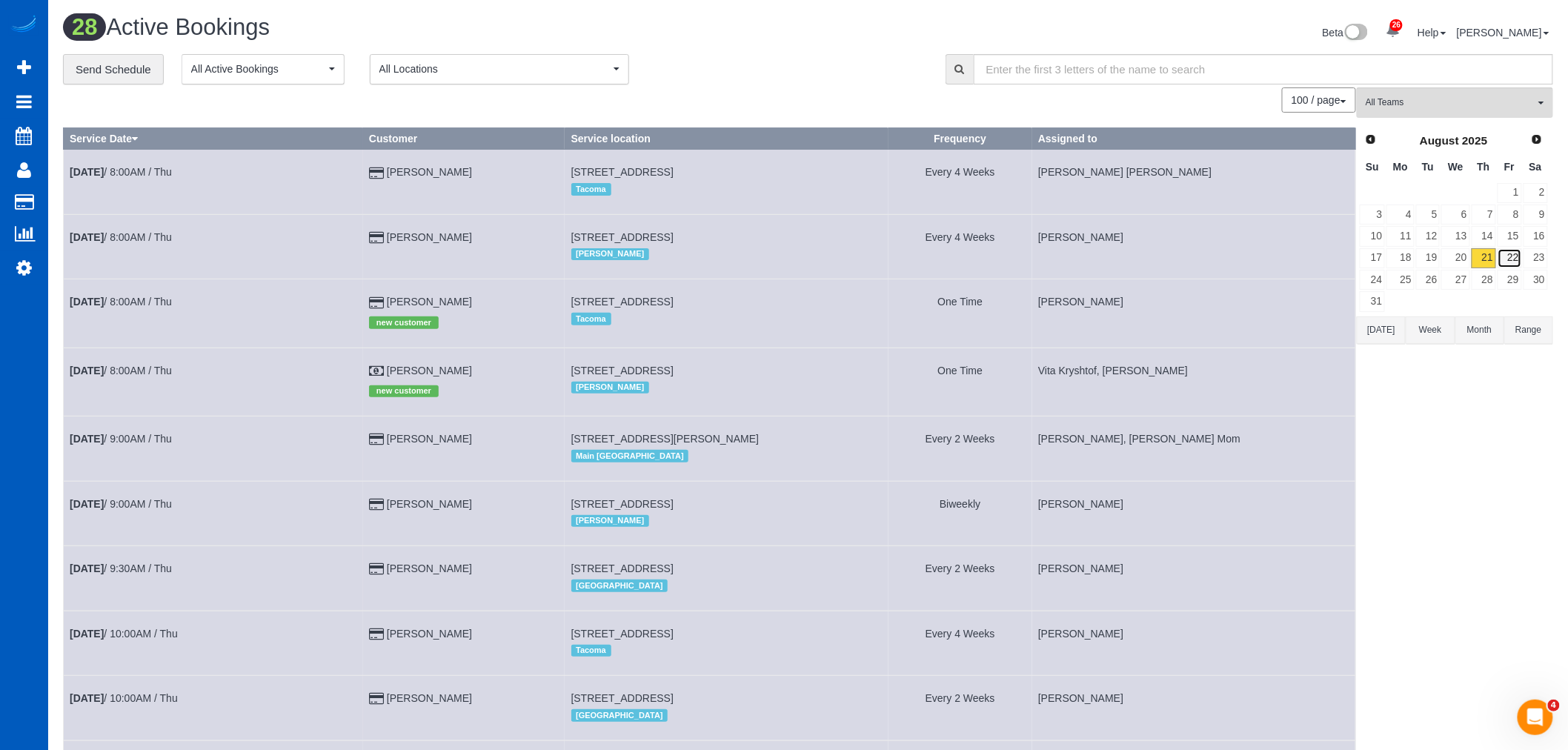
click at [1510, 261] on link "22" at bounding box center [1510, 258] width 25 height 20
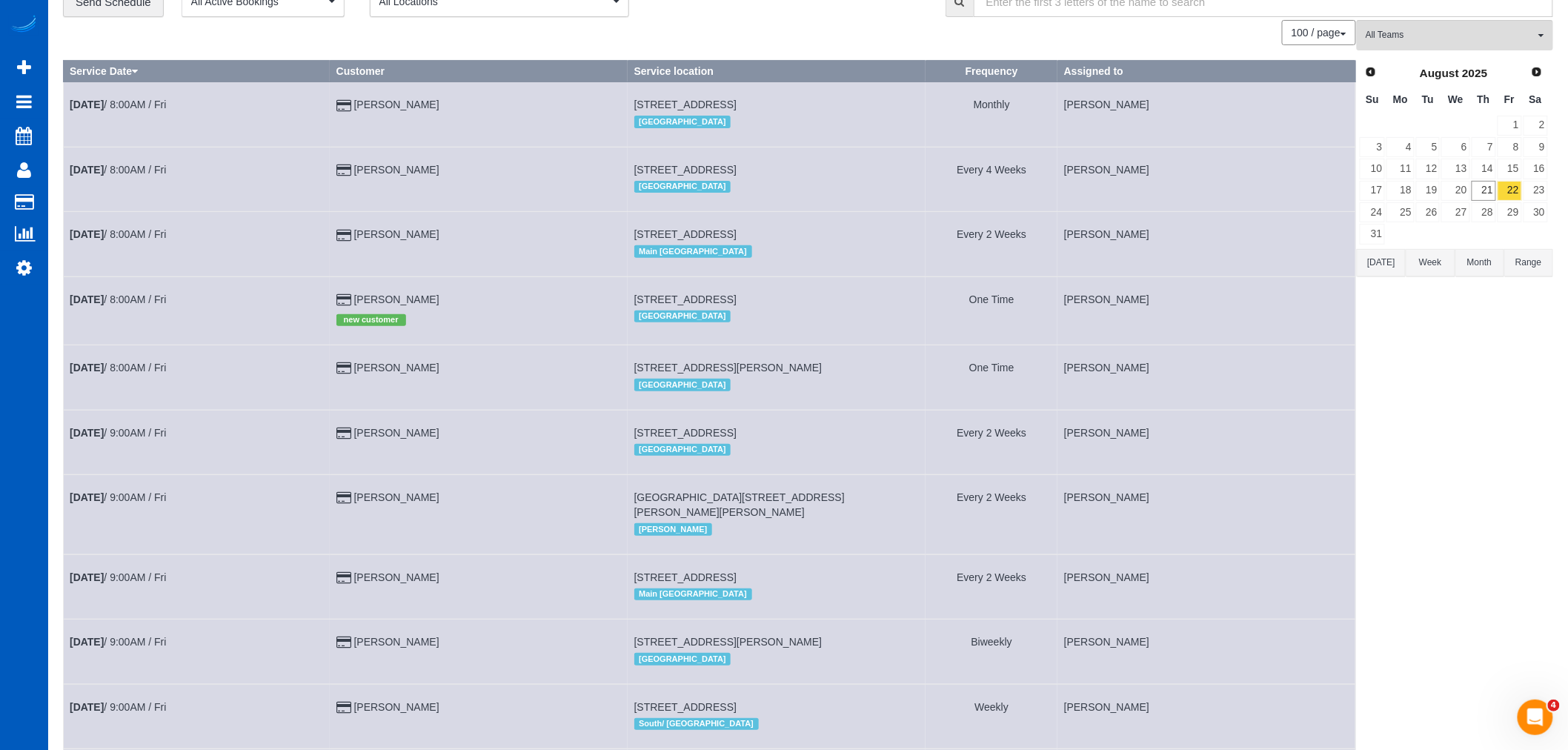
scroll to position [0, 0]
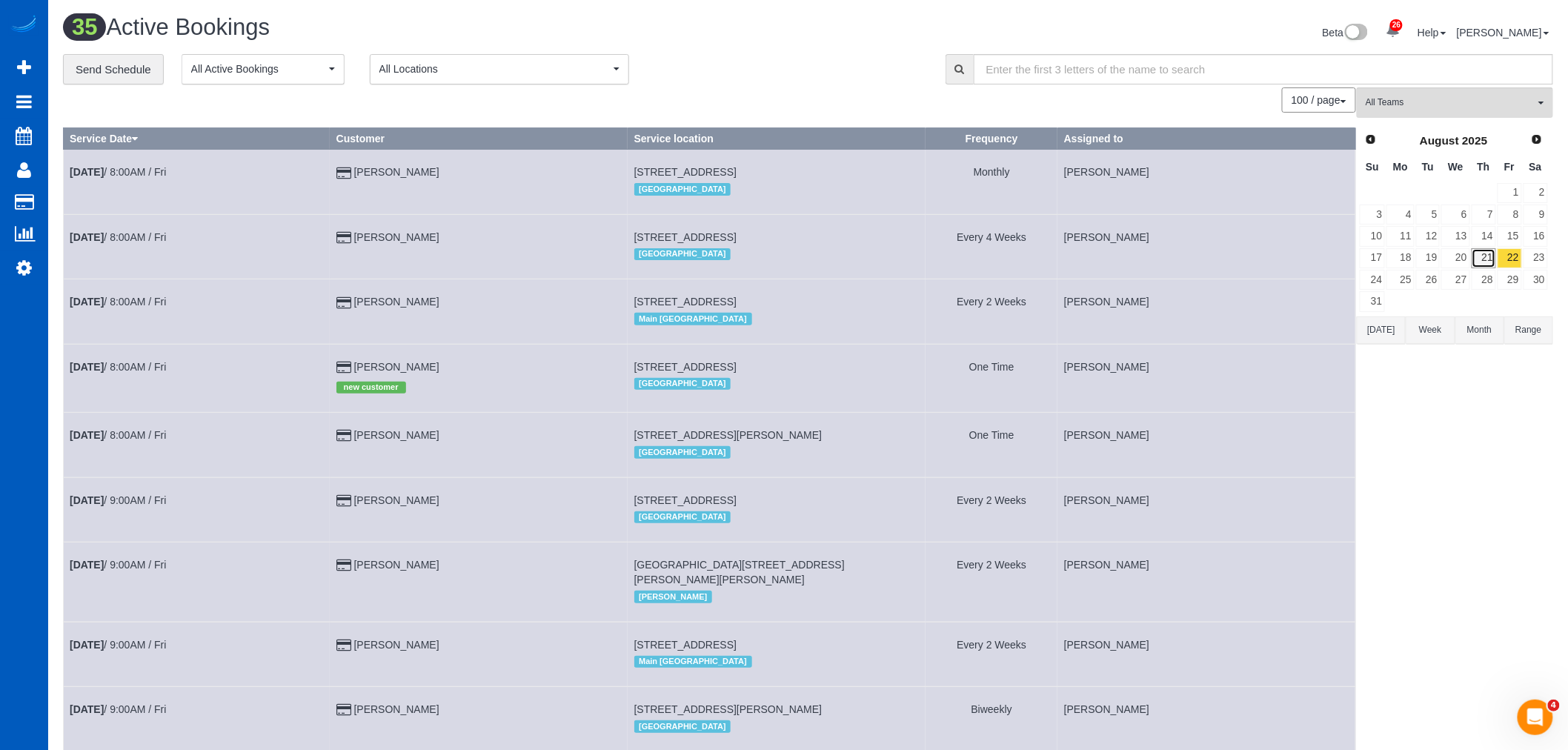
click at [1492, 260] on link "21" at bounding box center [1484, 258] width 25 height 20
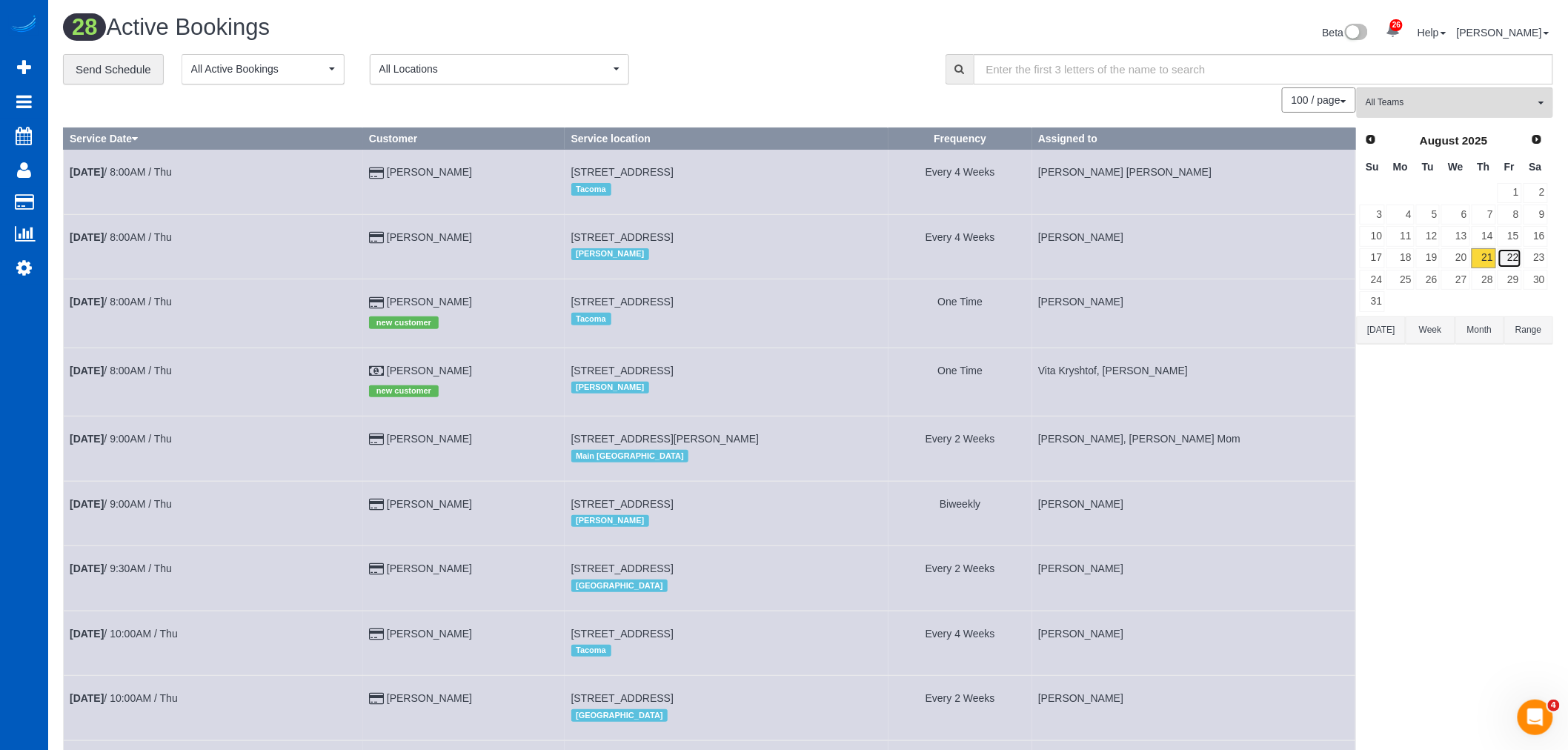
click at [1519, 261] on link "22" at bounding box center [1510, 258] width 25 height 20
click at [1490, 261] on link "21" at bounding box center [1484, 258] width 25 height 20
click at [1454, 114] on button "All Teams" at bounding box center [1455, 103] width 196 height 31
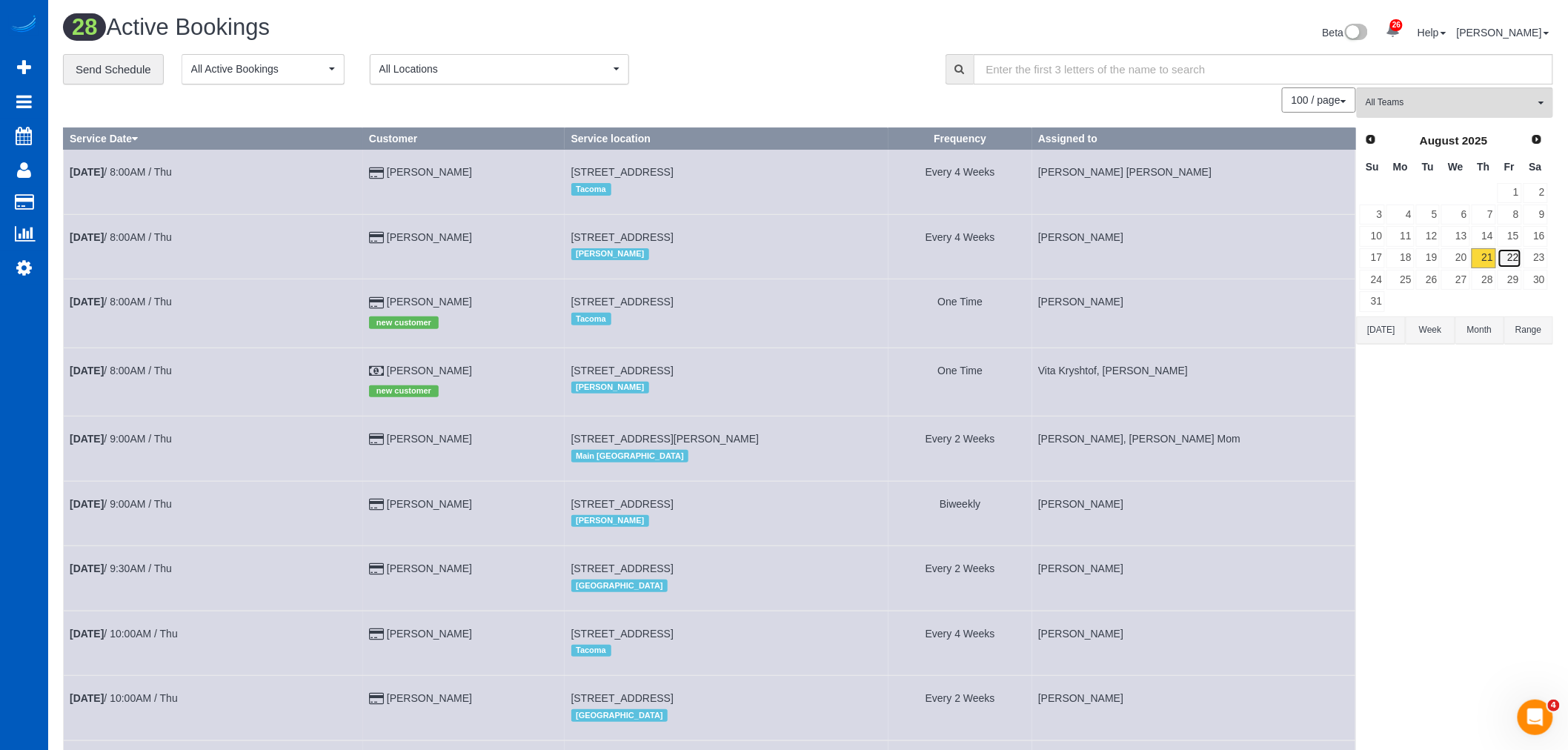
click at [1501, 257] on link "22" at bounding box center [1510, 258] width 25 height 20
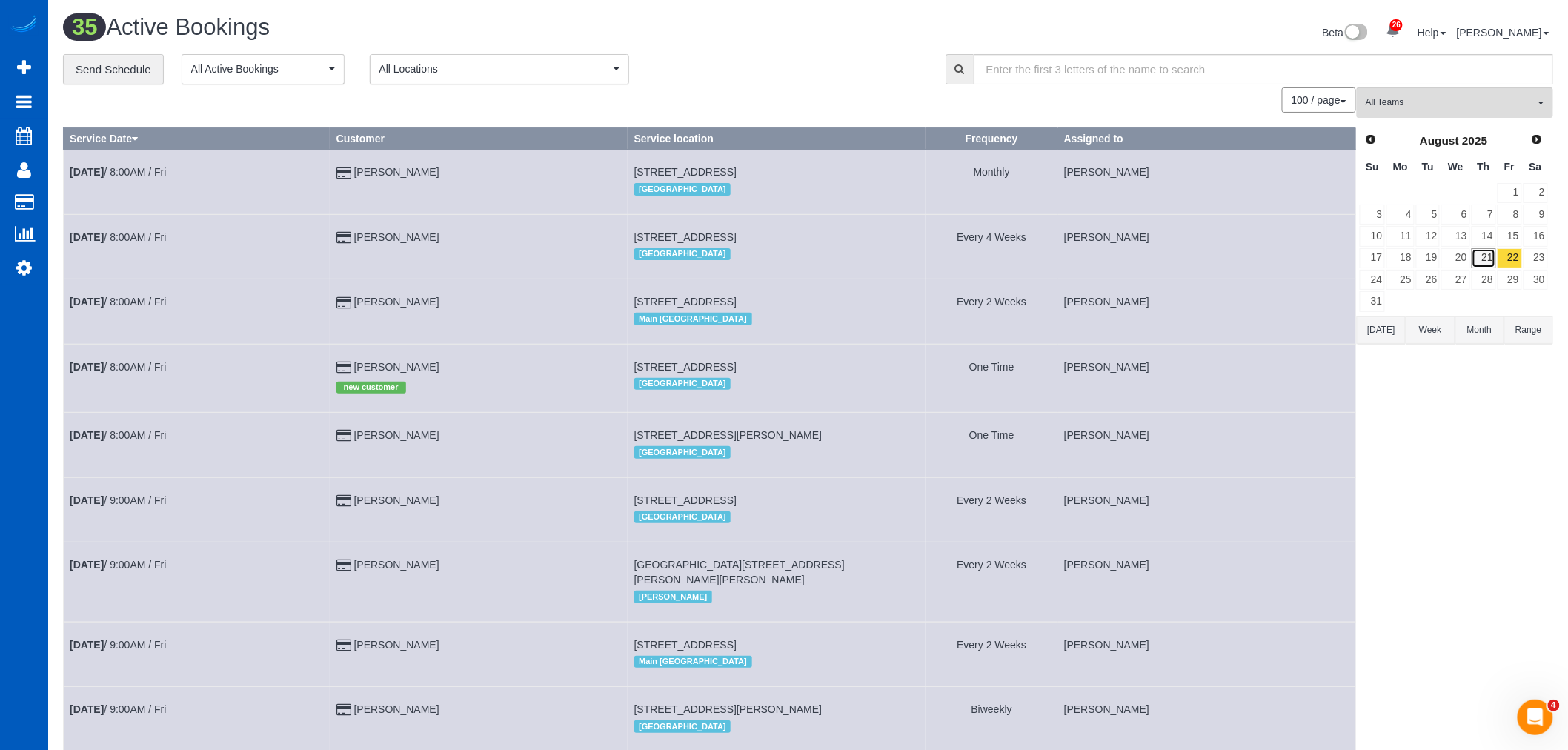
click at [1488, 260] on link "21" at bounding box center [1484, 258] width 25 height 20
click at [1503, 263] on link "22" at bounding box center [1510, 258] width 25 height 20
click at [1493, 263] on link "21" at bounding box center [1484, 258] width 25 height 20
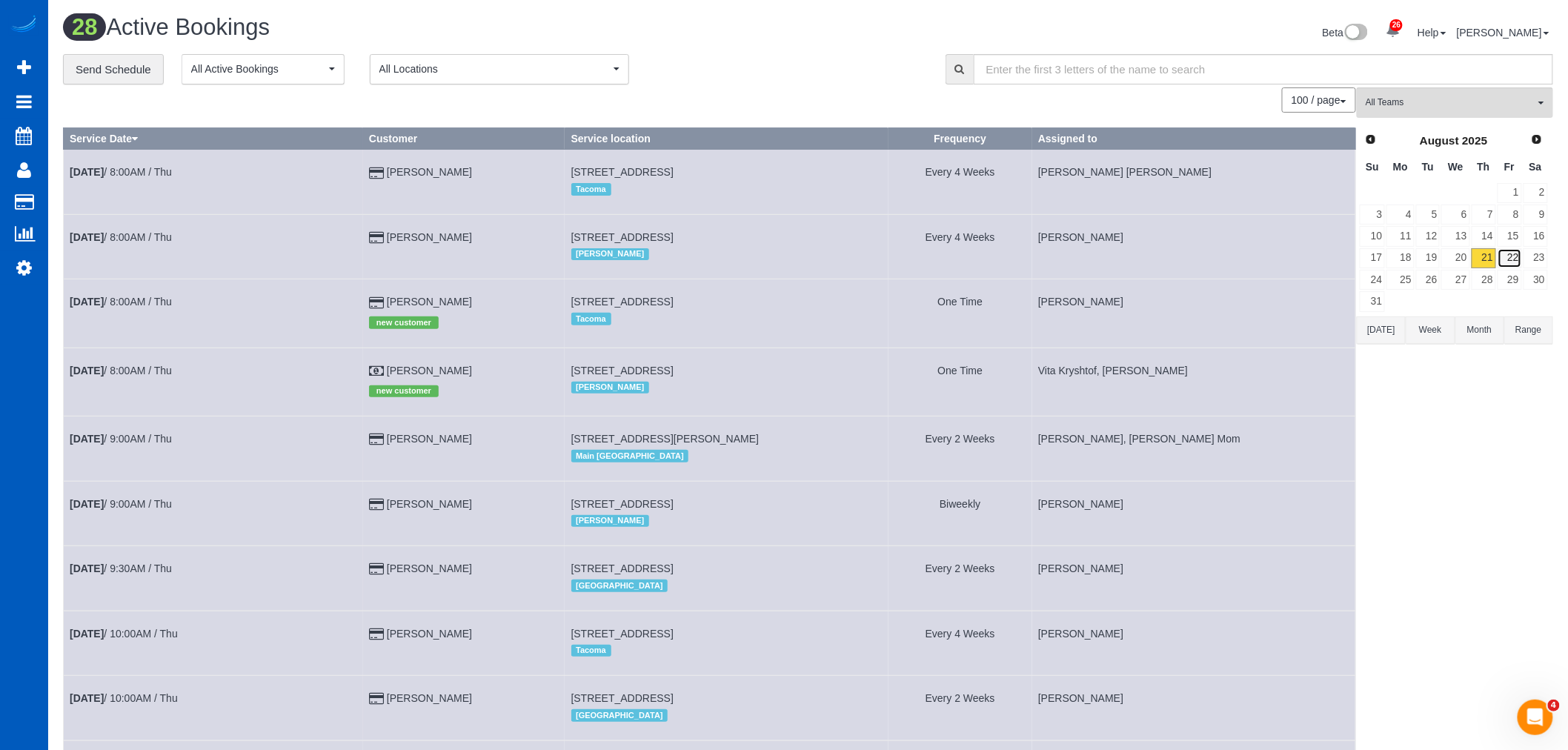
click at [1513, 263] on link "22" at bounding box center [1510, 258] width 25 height 20
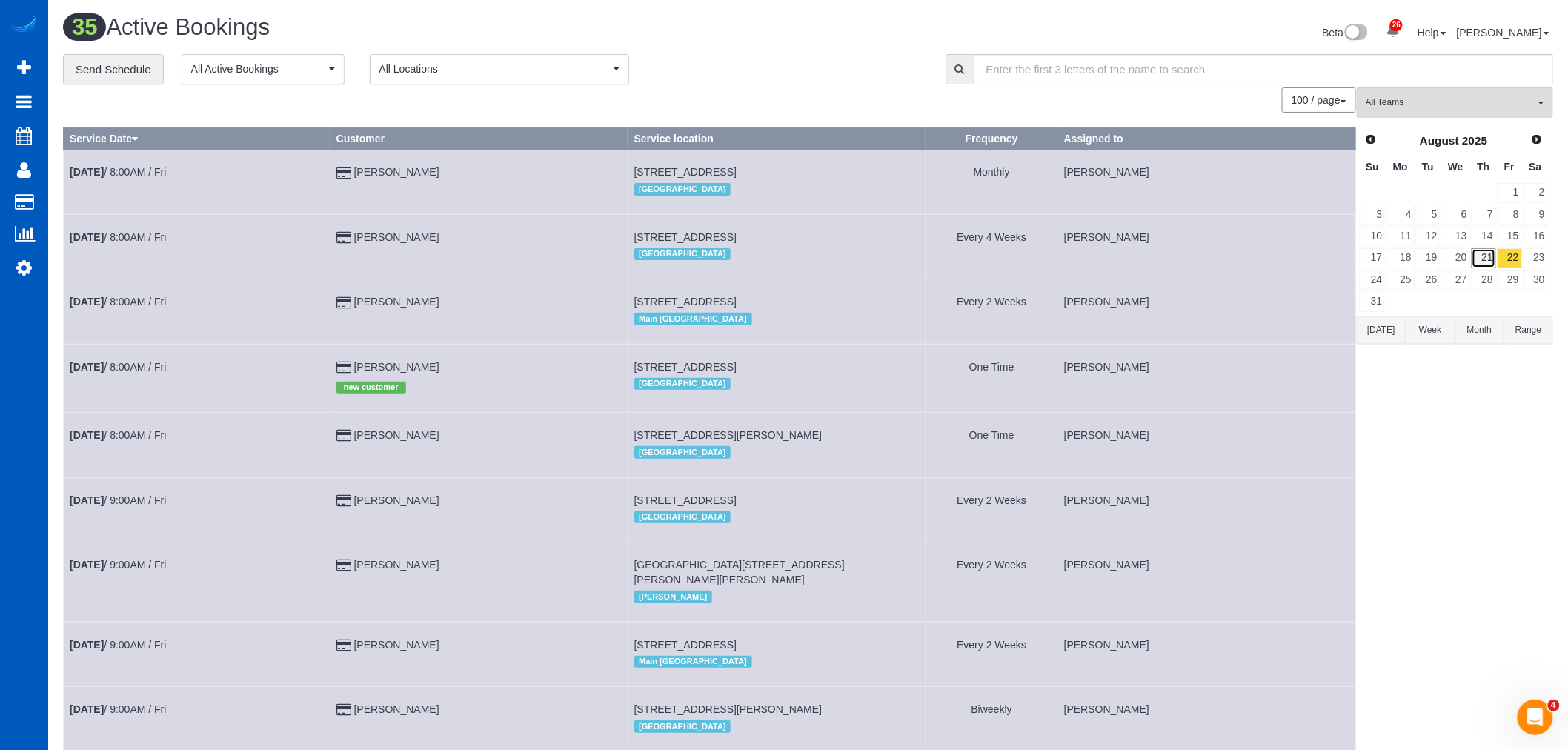
click at [1488, 259] on link "21" at bounding box center [1484, 258] width 25 height 20
click at [1520, 259] on link "22" at bounding box center [1510, 258] width 25 height 20
click at [1406, 93] on button "All Teams" at bounding box center [1455, 103] width 196 height 31
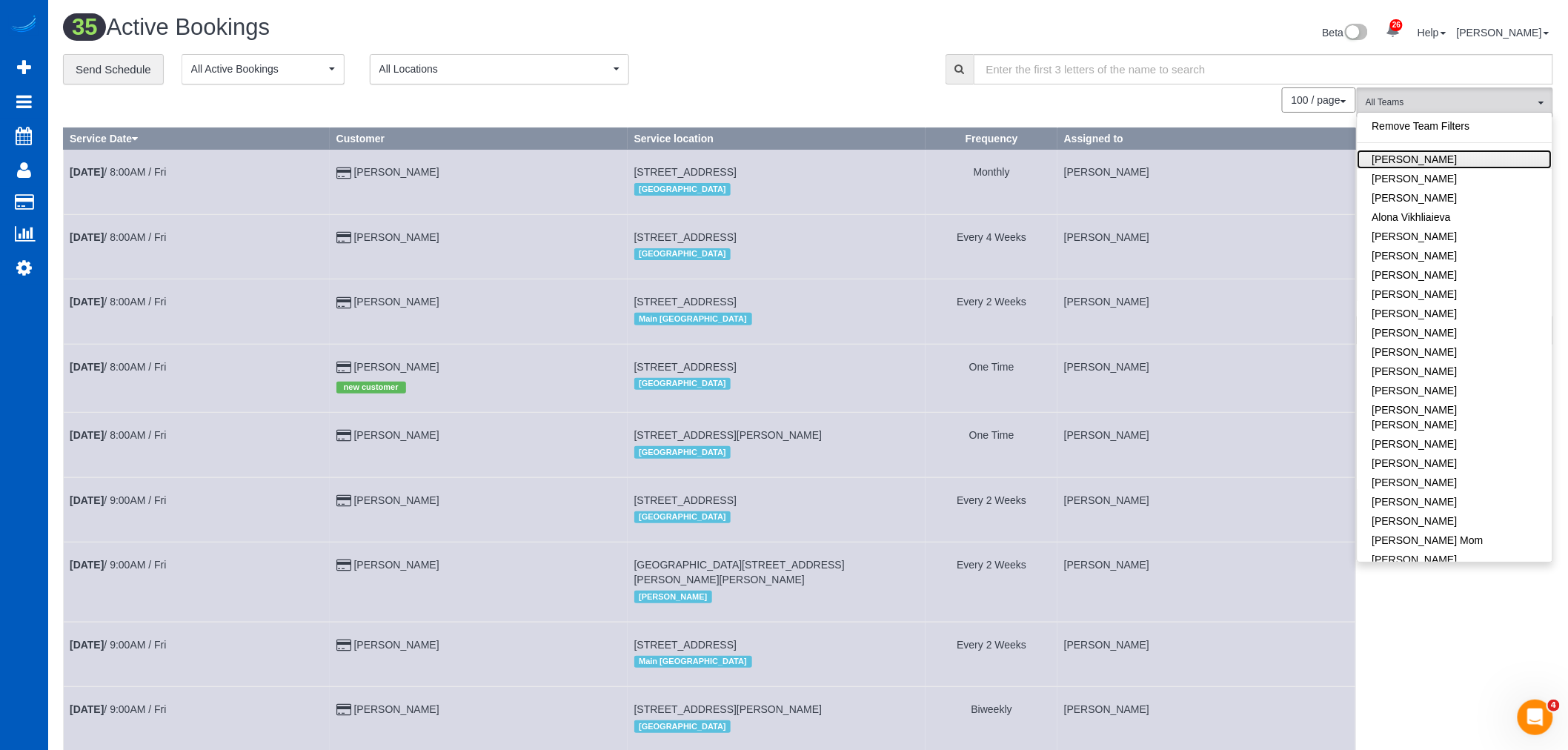
click at [1442, 164] on link "Alina Kruchok" at bounding box center [1455, 159] width 195 height 20
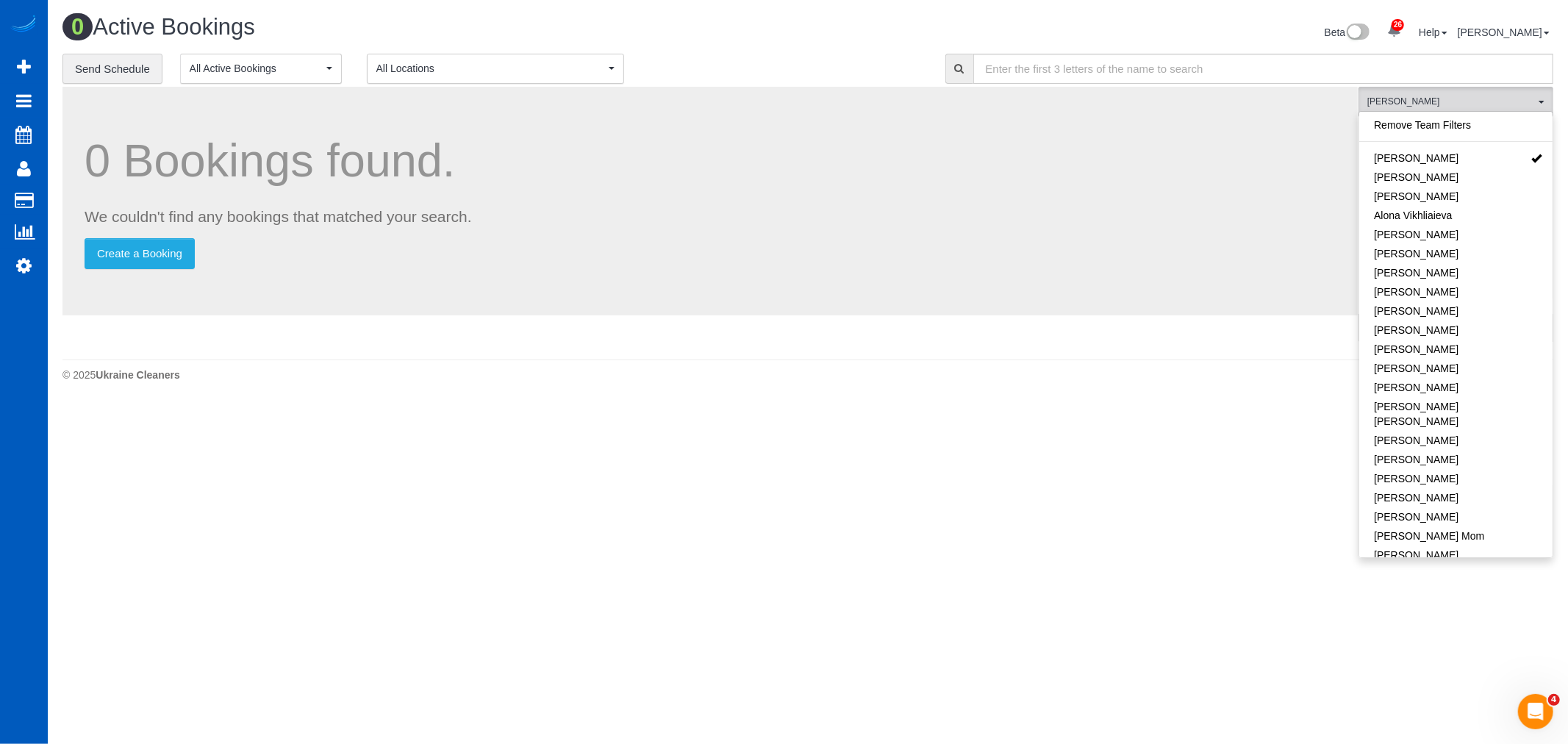
click at [781, 351] on div "0 Bookings found. We couldn't find any bookings that matched your search. Creat…" at bounding box center [711, 220] width 1296 height 266
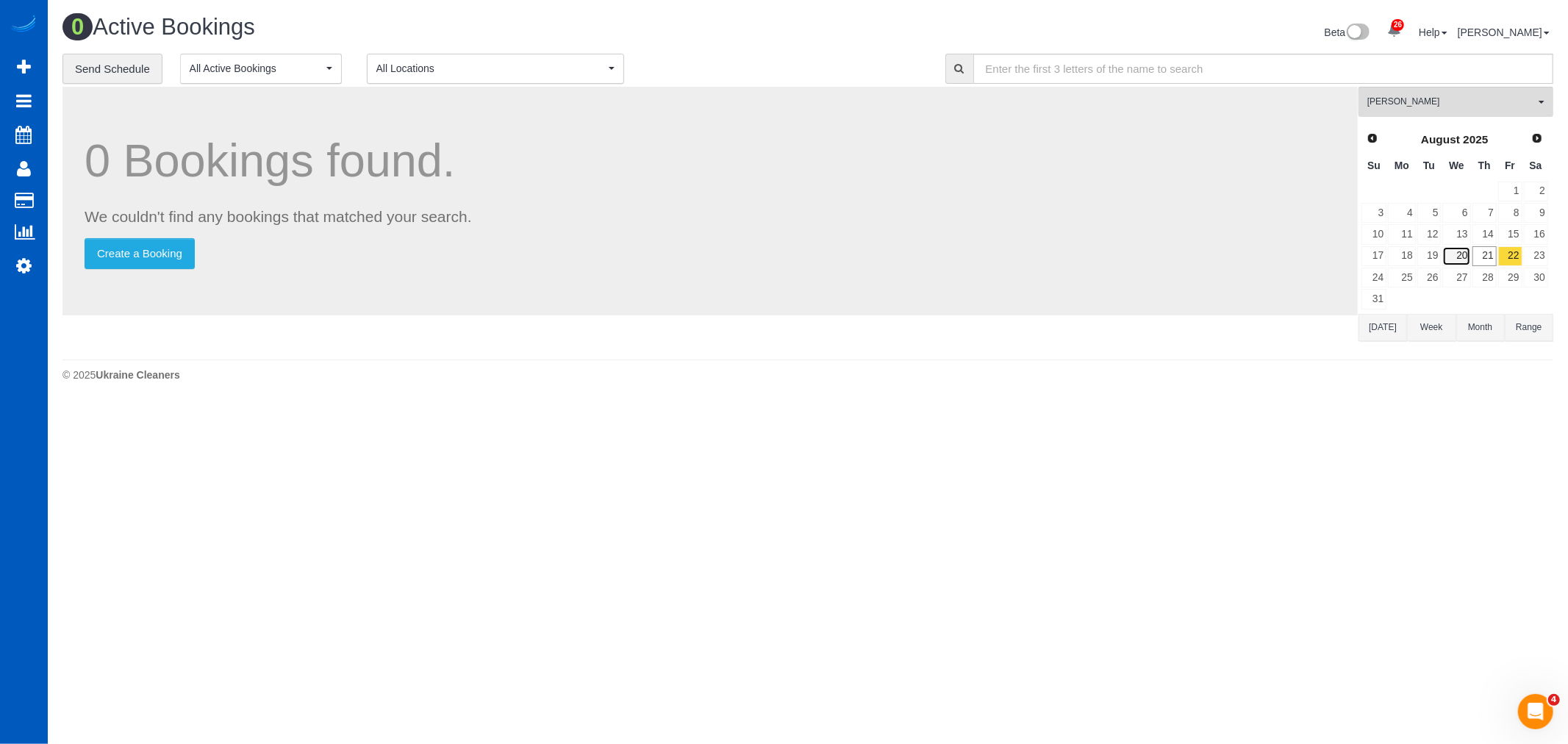
click at [1470, 266] on link "20" at bounding box center [1455, 256] width 28 height 19
click at [1483, 266] on link "21" at bounding box center [1484, 256] width 25 height 19
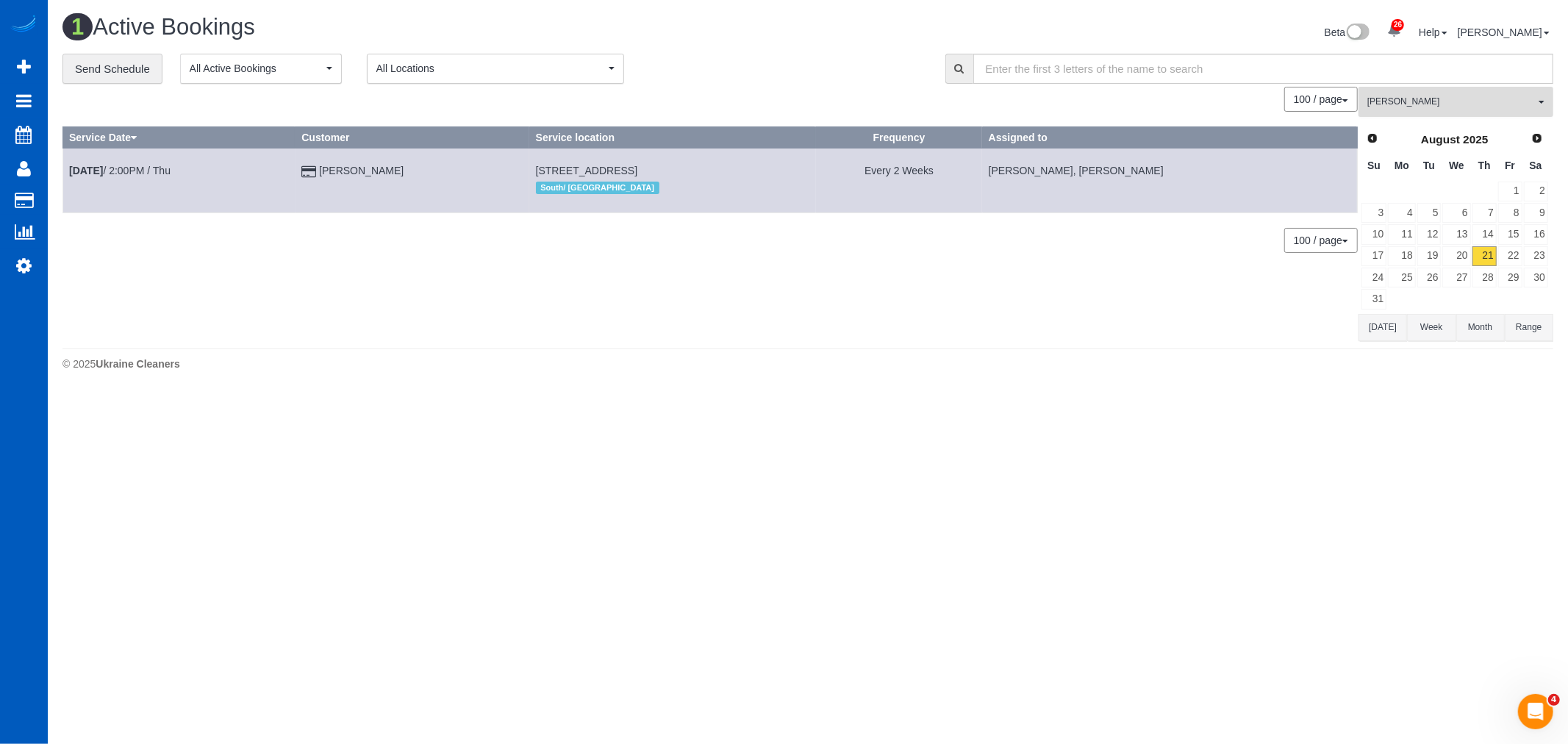
click at [1465, 115] on button "Alina Kruchok All Teams" at bounding box center [1455, 102] width 195 height 30
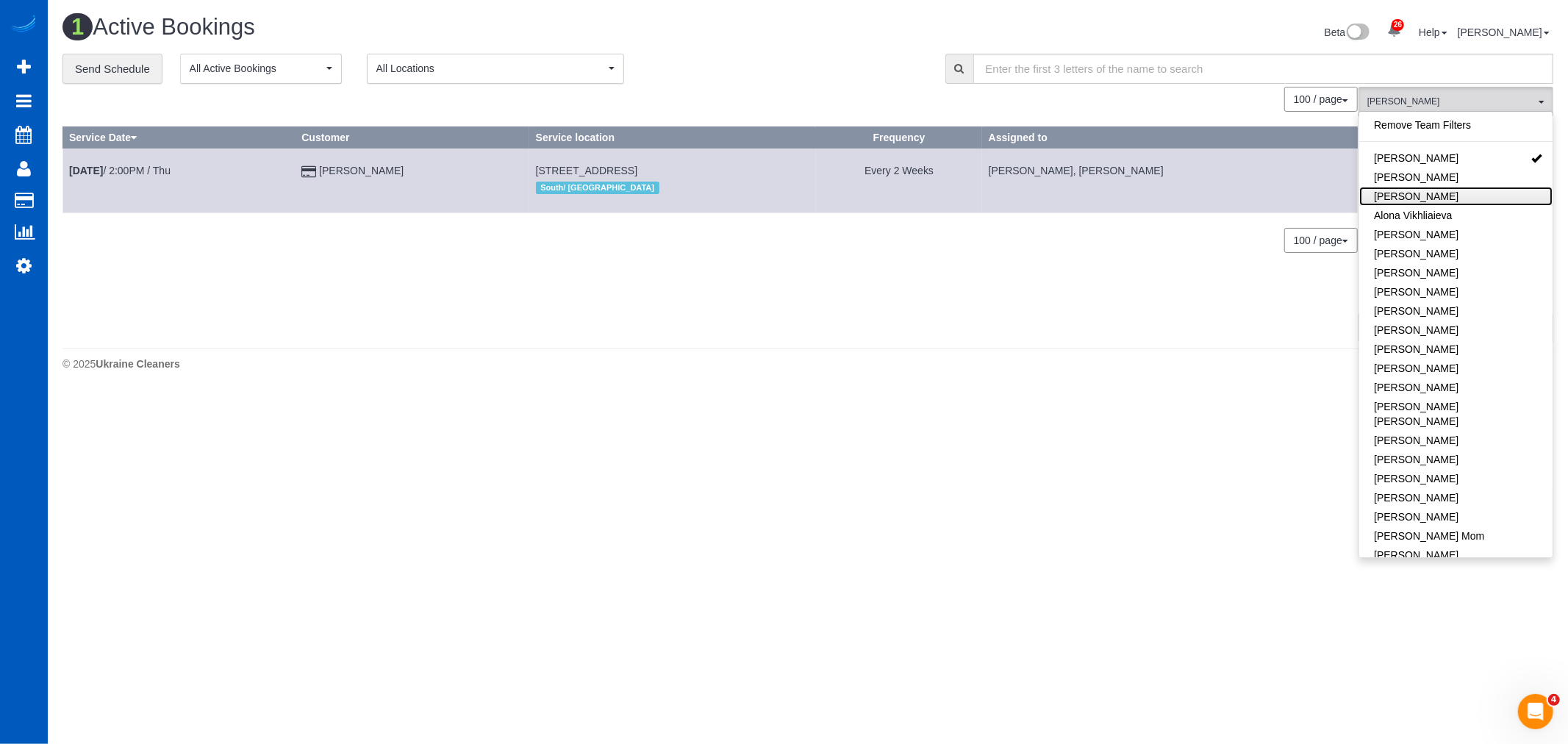
click at [1438, 202] on link "[PERSON_NAME]" at bounding box center [1455, 196] width 193 height 19
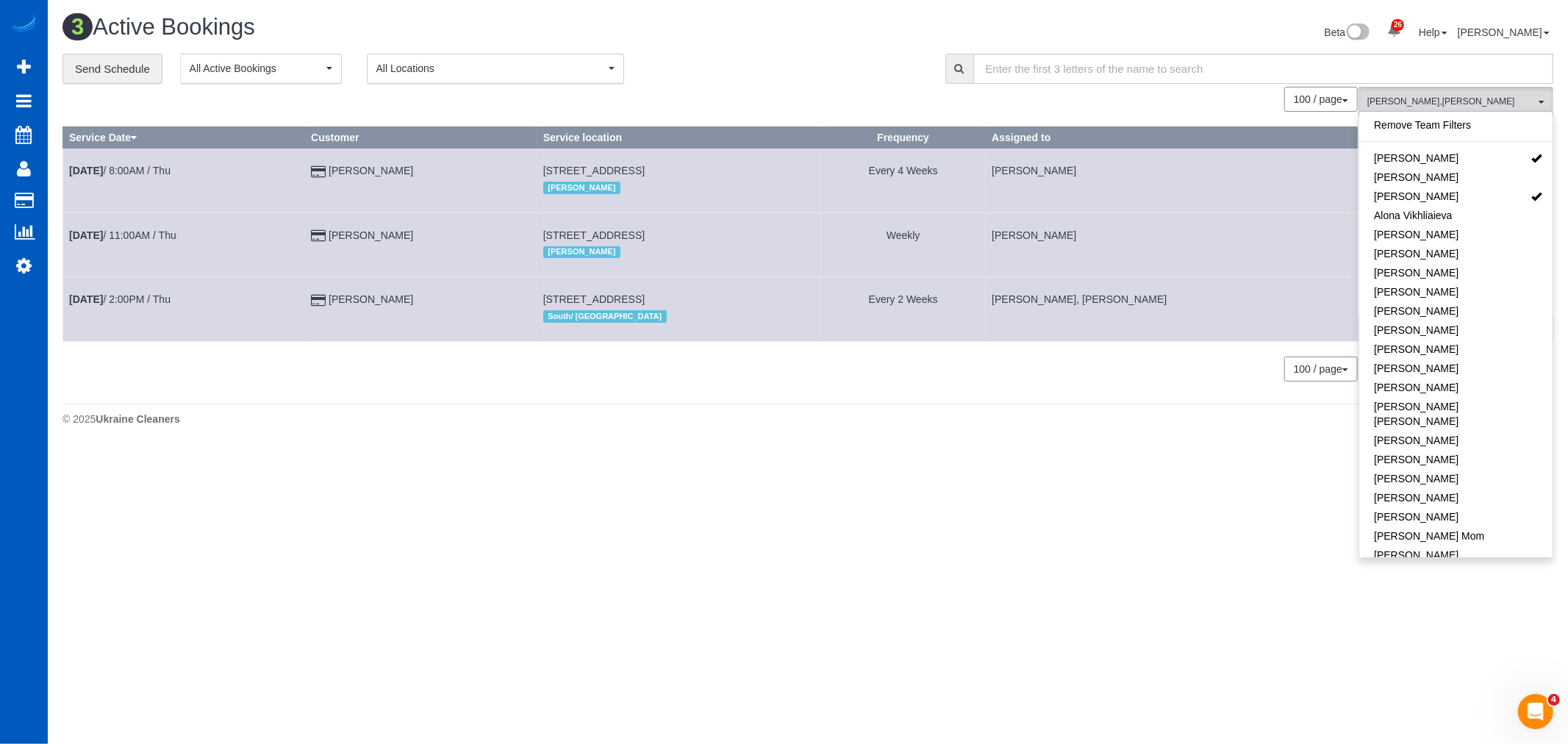
click at [1145, 499] on body "26 Beta Your Notifications You have 0 alerts × You have 1 to charge for 08/19/2…" at bounding box center [784, 372] width 1568 height 744
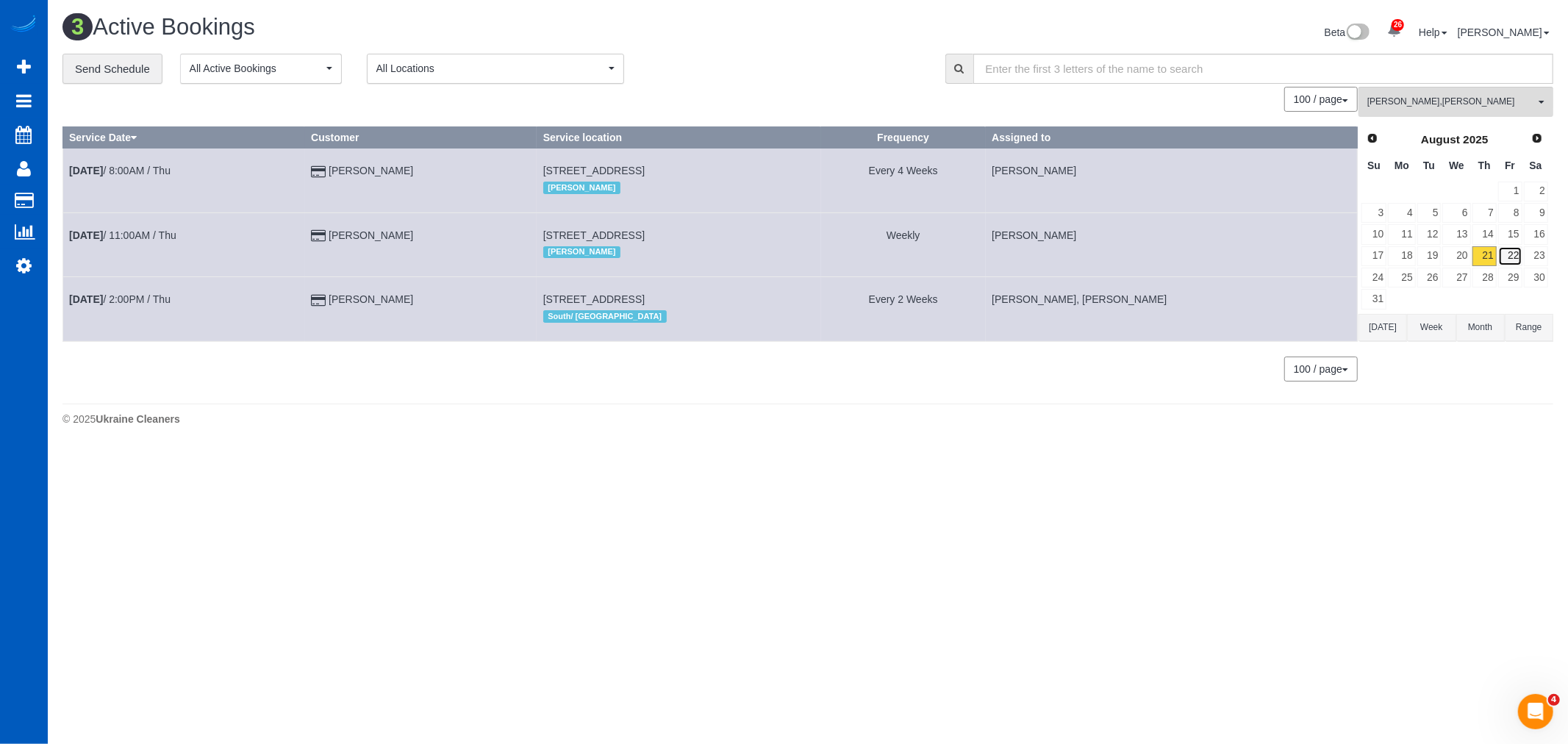
click at [1505, 256] on link "22" at bounding box center [1510, 256] width 25 height 19
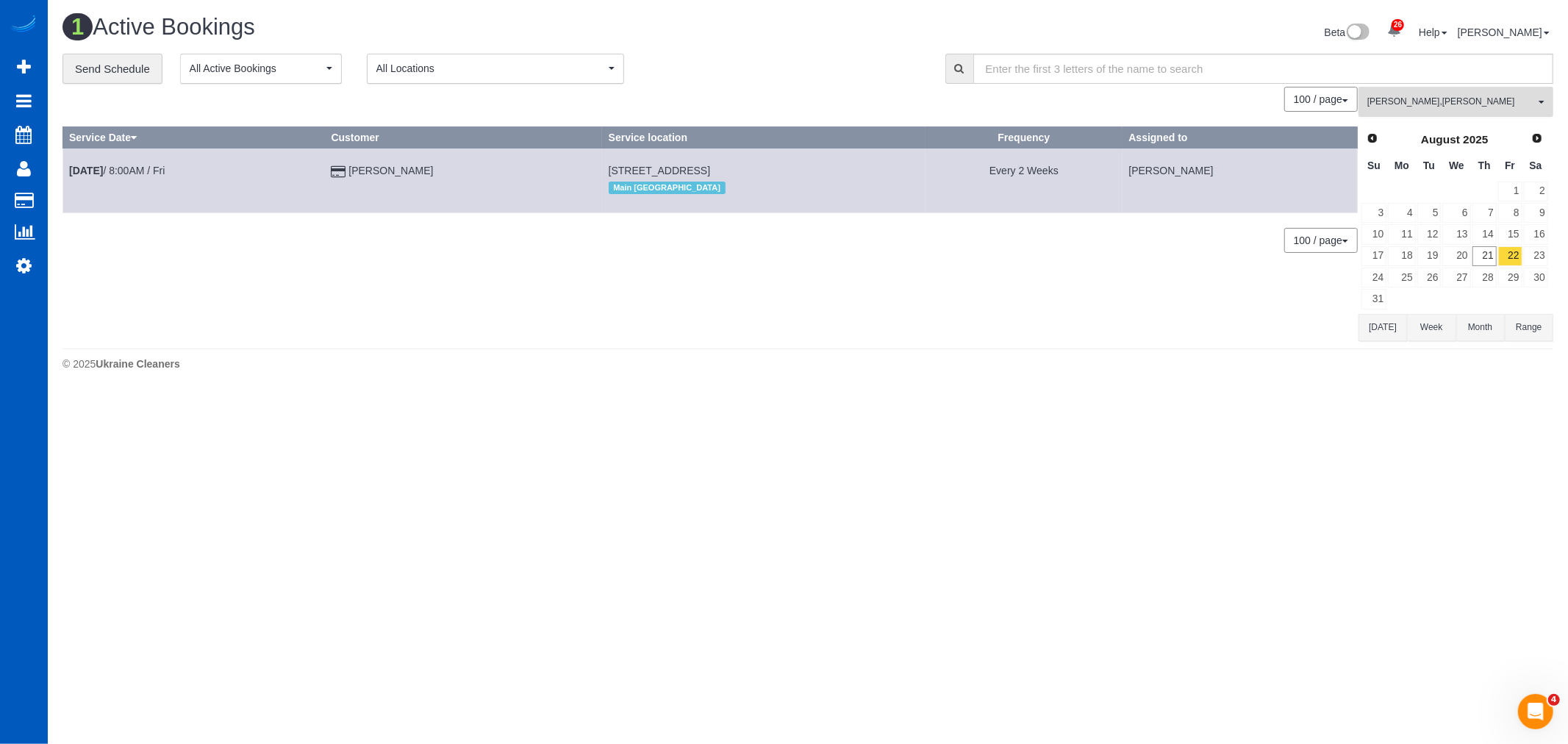
click at [1419, 103] on span "Alina Kruchok , Alona Tarasiuk" at bounding box center [1451, 102] width 168 height 13
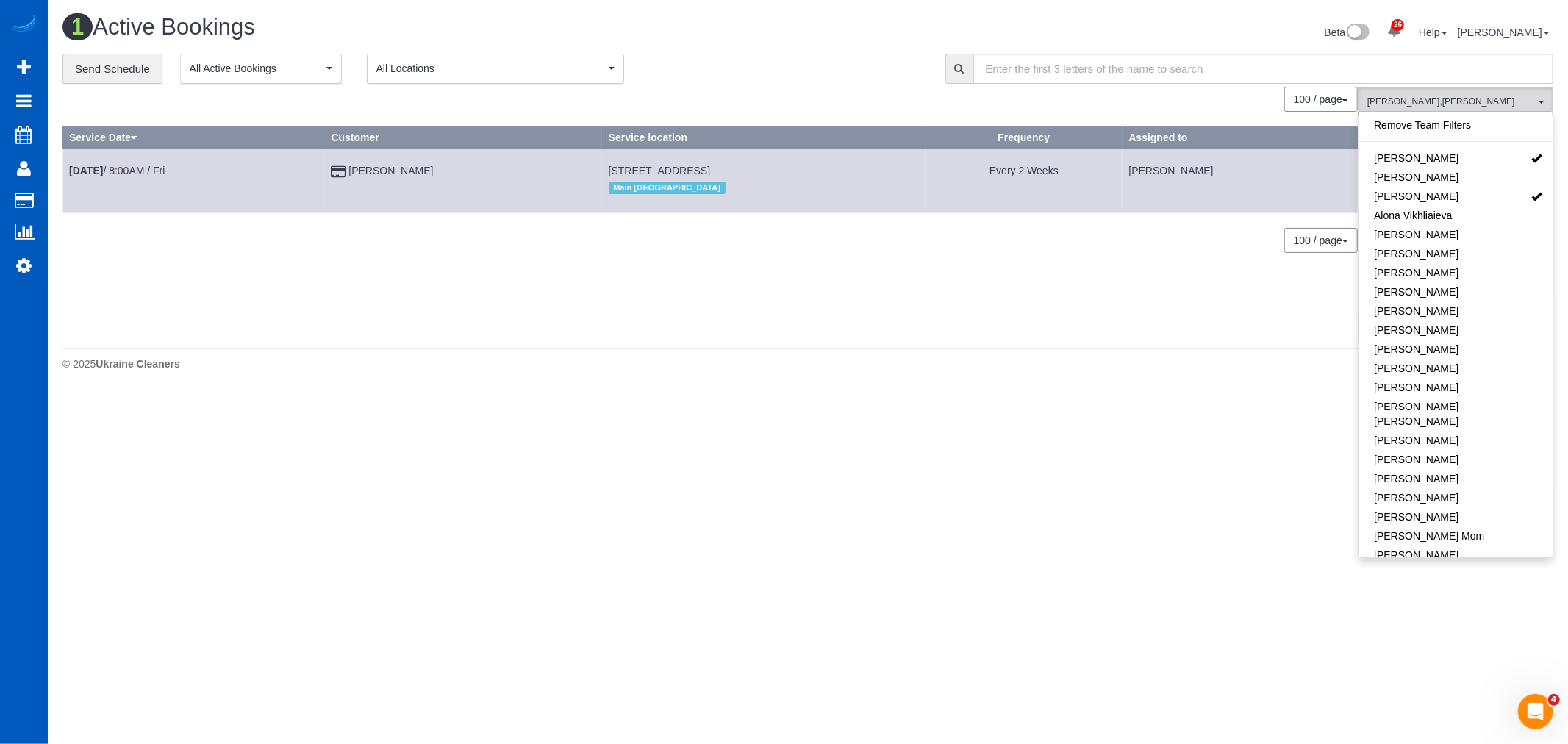
click at [1438, 152] on link "Alina Kruchok" at bounding box center [1455, 157] width 193 height 19
click at [1468, 188] on link "[PERSON_NAME]" at bounding box center [1455, 196] width 193 height 19
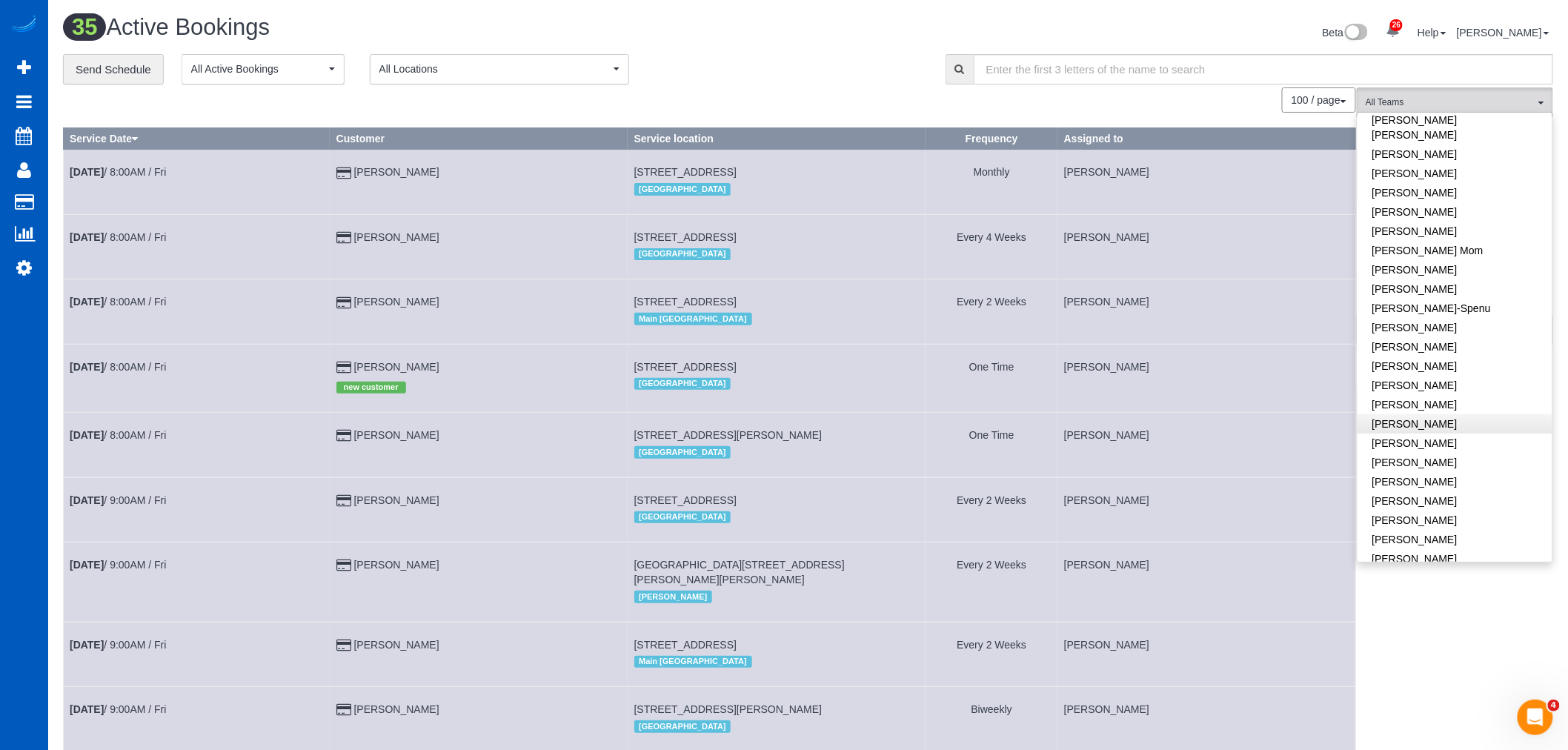
scroll to position [329, 0]
click at [1449, 375] on link "[PERSON_NAME]" at bounding box center [1455, 385] width 195 height 20
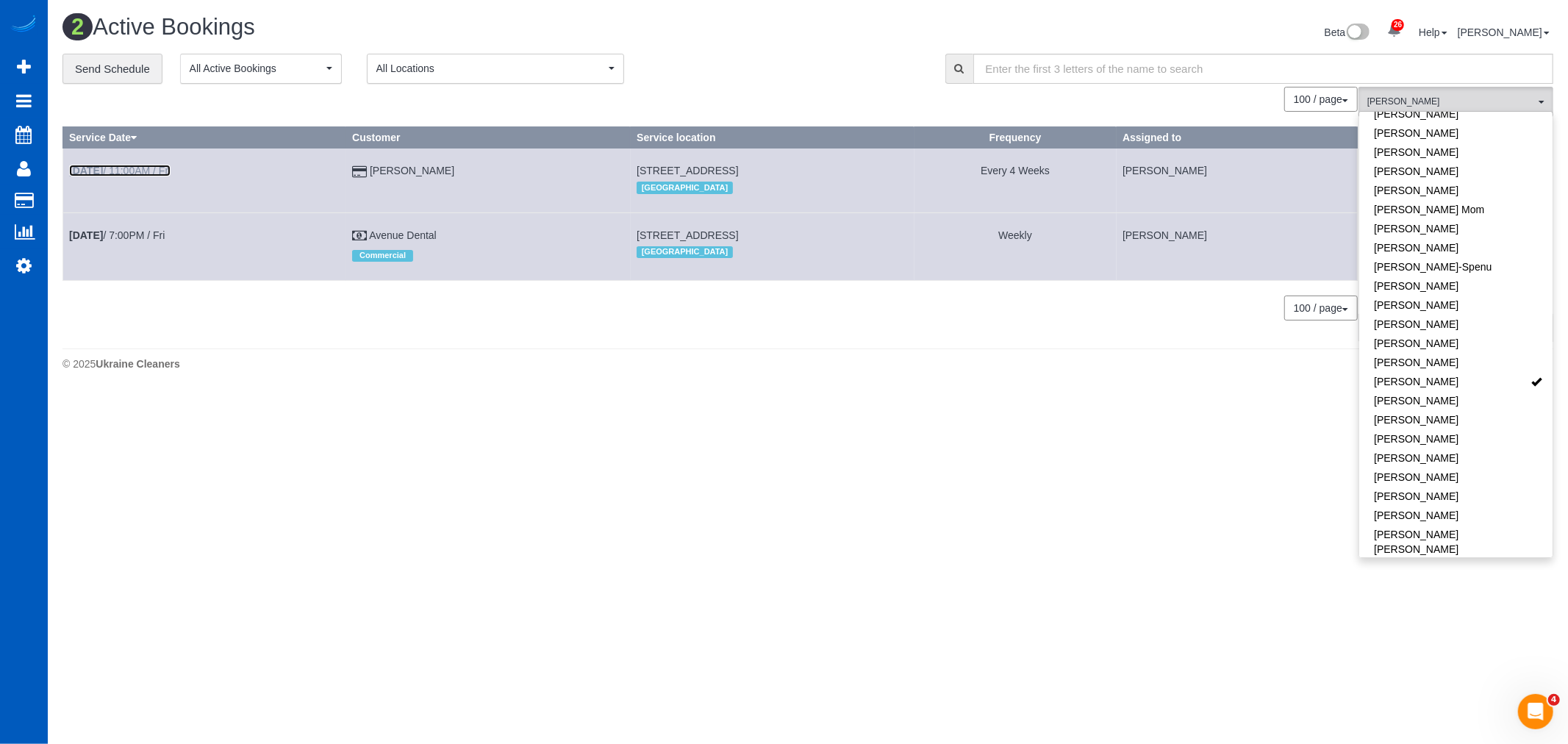
click at [148, 168] on link "Aug 22nd / 11:00AM / Fri" at bounding box center [120, 171] width 102 height 12
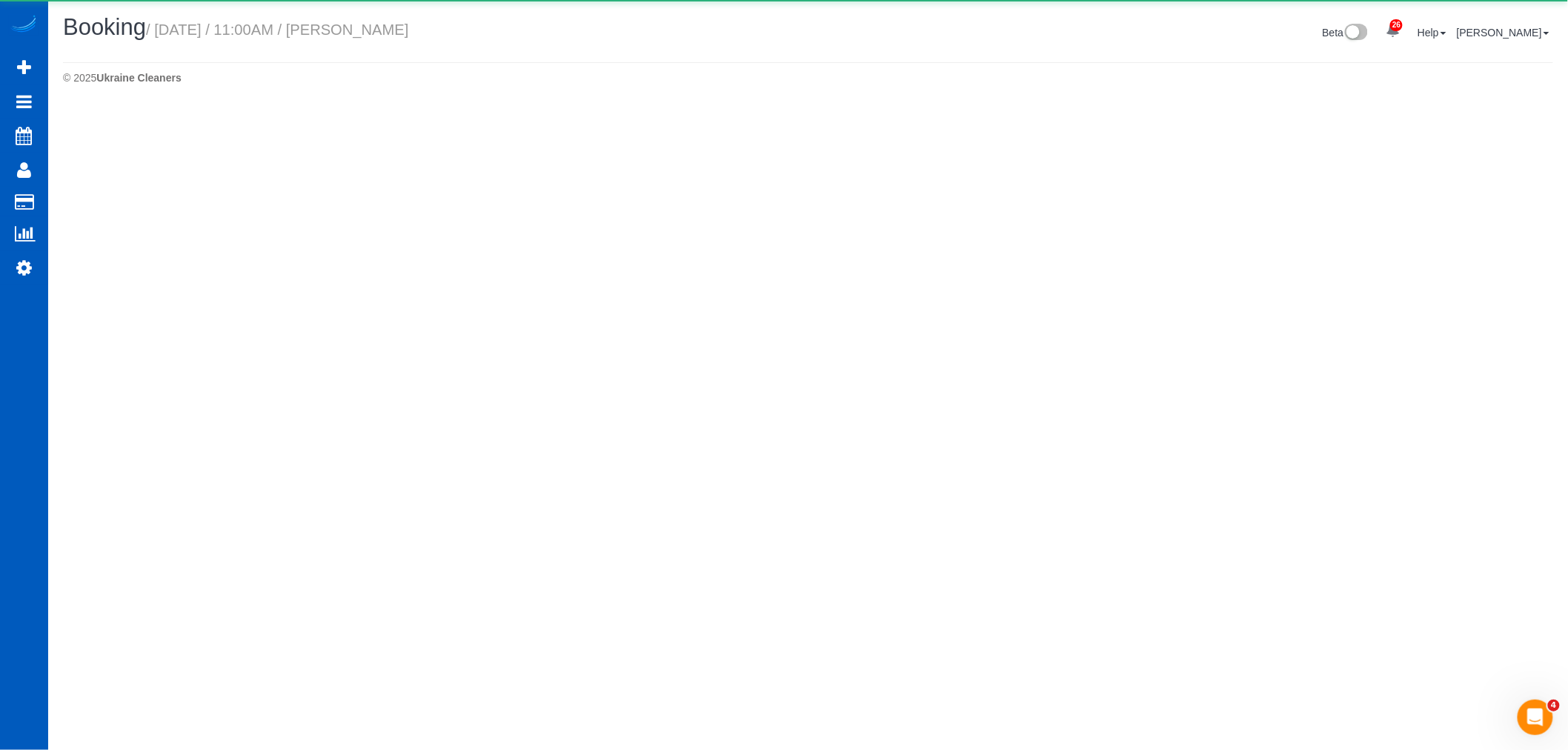
select select "WA"
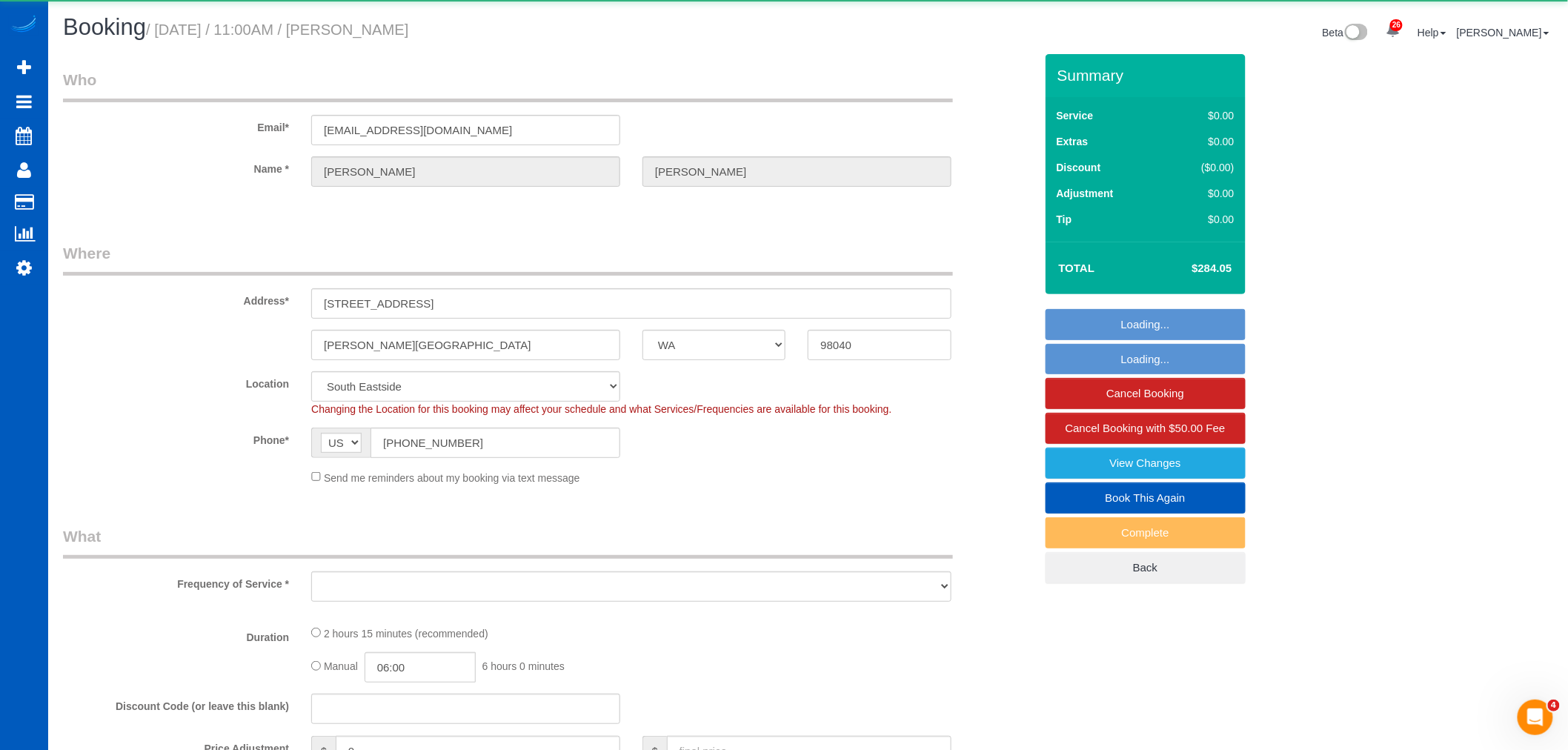
select select "object:13066"
select select "string:fspay-3869c162-8368-440f-9460-a192233b5784"
select select "199"
select select "2501"
select select "3"
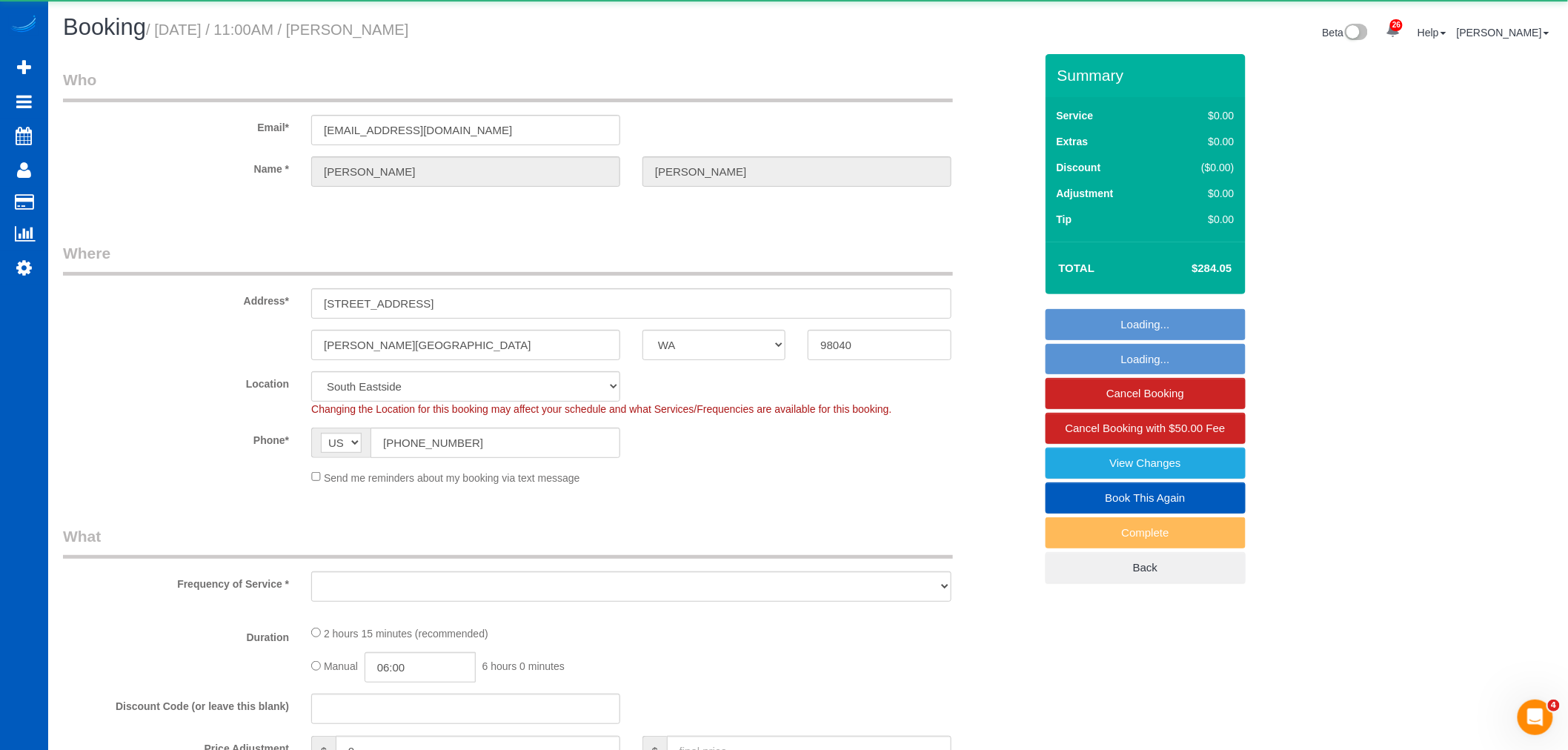
select select "3"
select select "spot6"
select select "number:10"
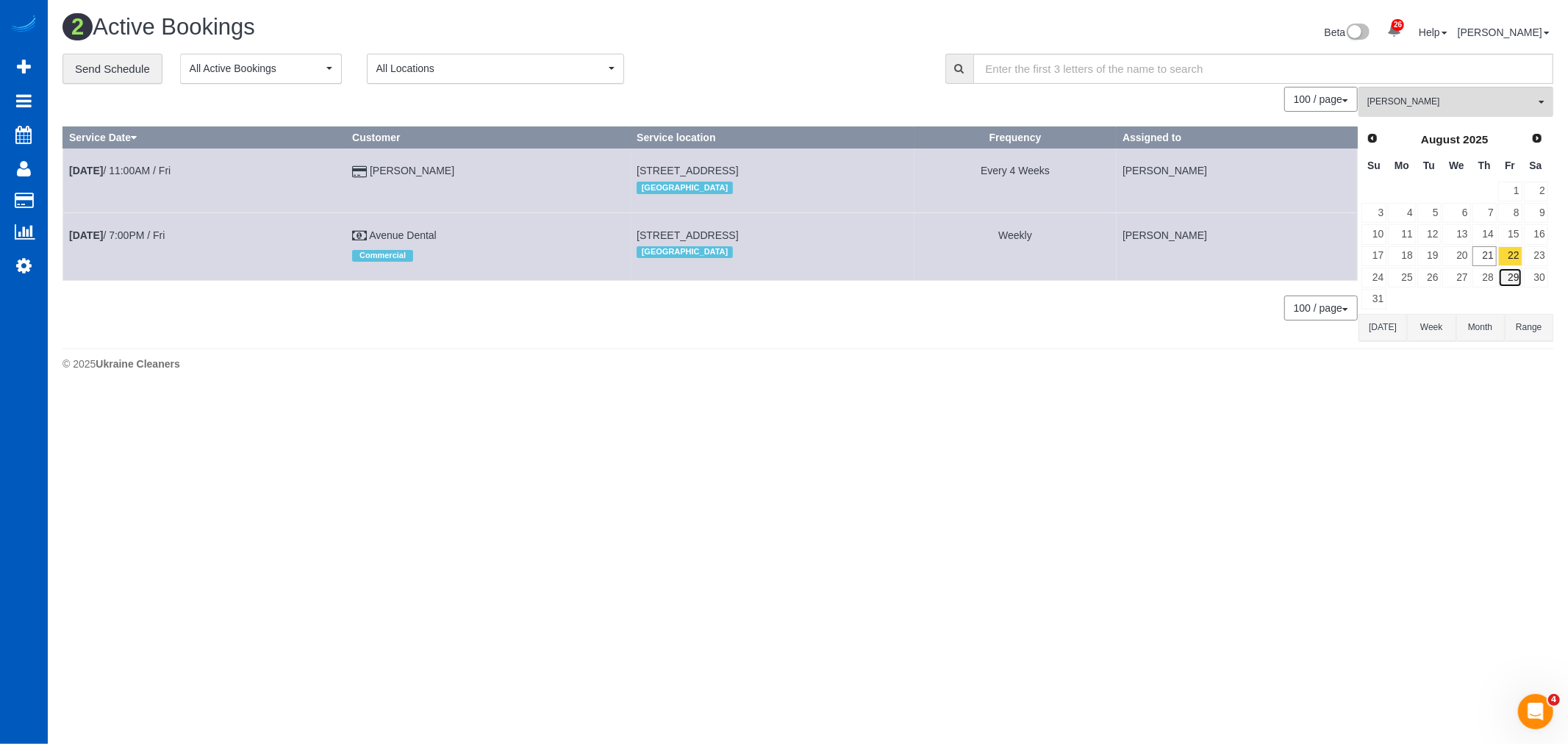
click at [1509, 283] on link "29" at bounding box center [1510, 277] width 25 height 19
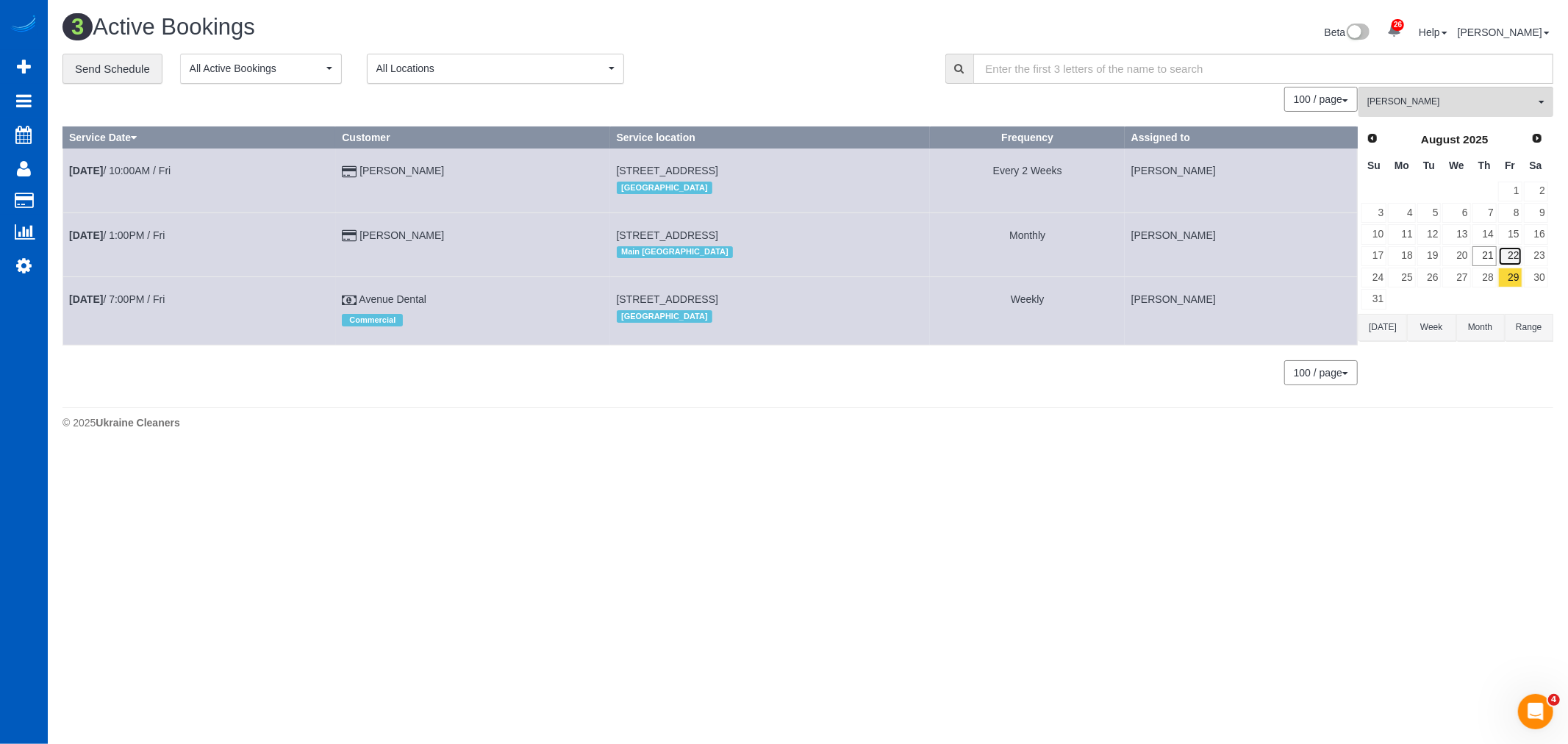
click at [1501, 256] on link "22" at bounding box center [1510, 256] width 25 height 19
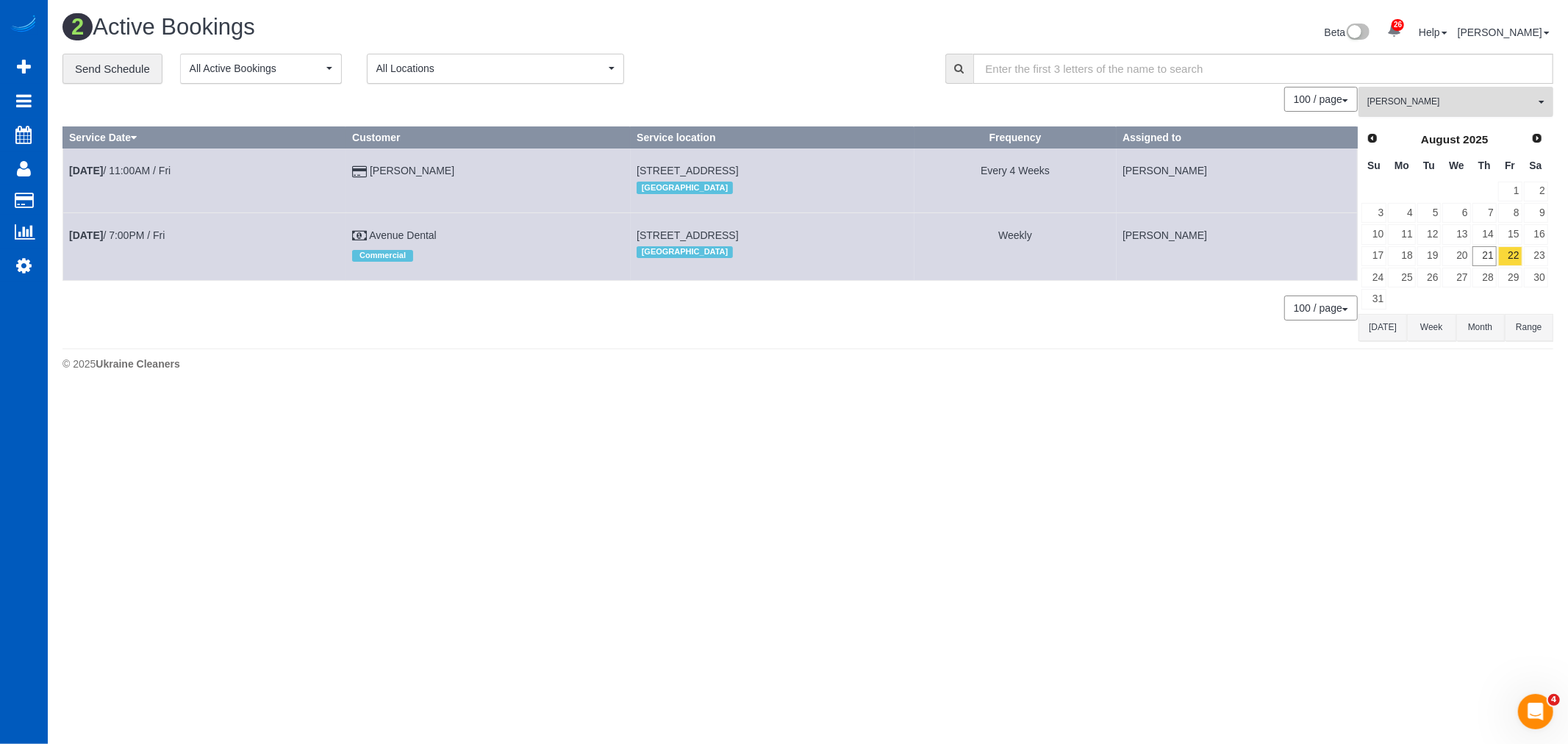
click at [1461, 101] on span "[PERSON_NAME]" at bounding box center [1451, 102] width 168 height 13
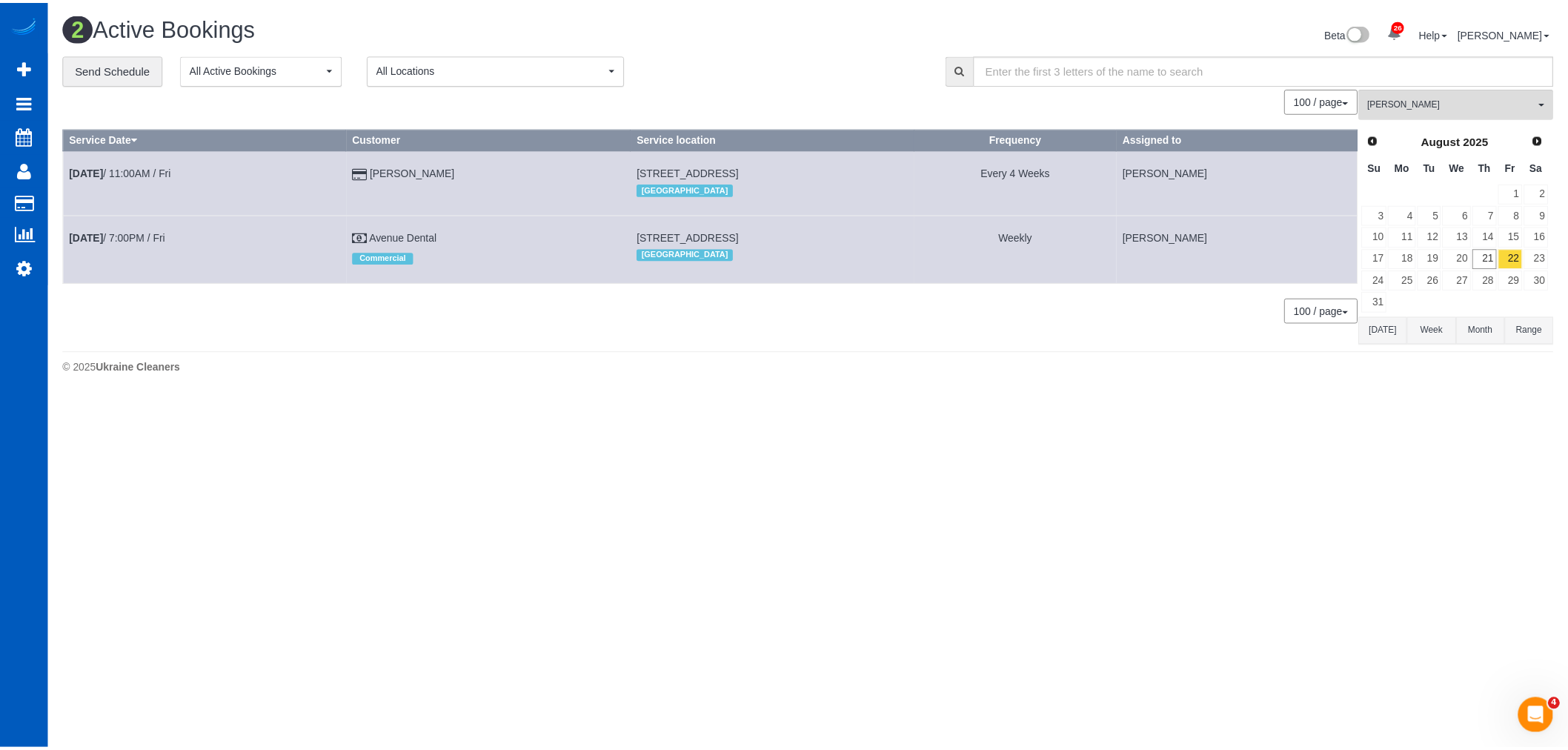
scroll to position [360, 0]
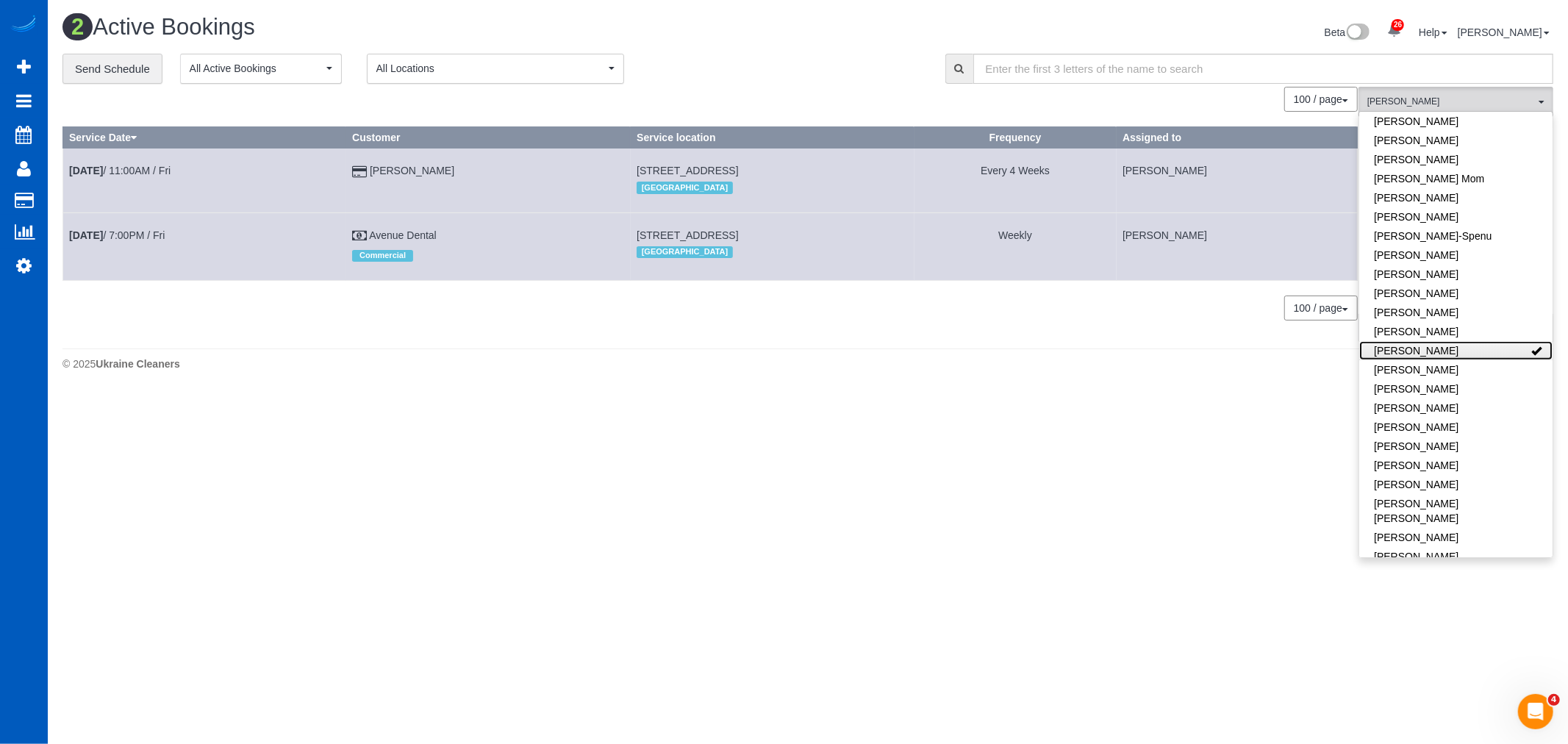
click at [1468, 342] on link "[PERSON_NAME]" at bounding box center [1455, 350] width 193 height 19
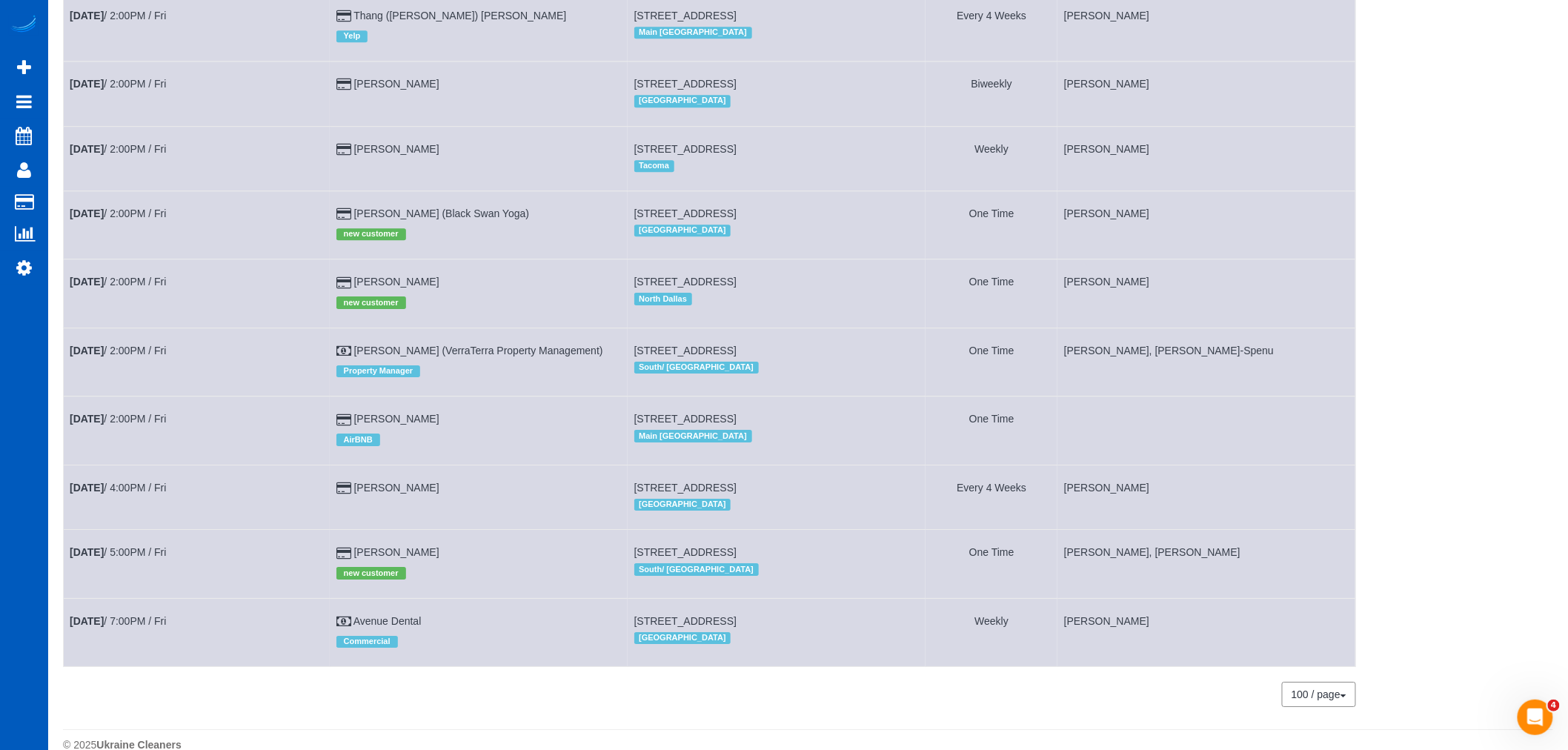
scroll to position [1866, 0]
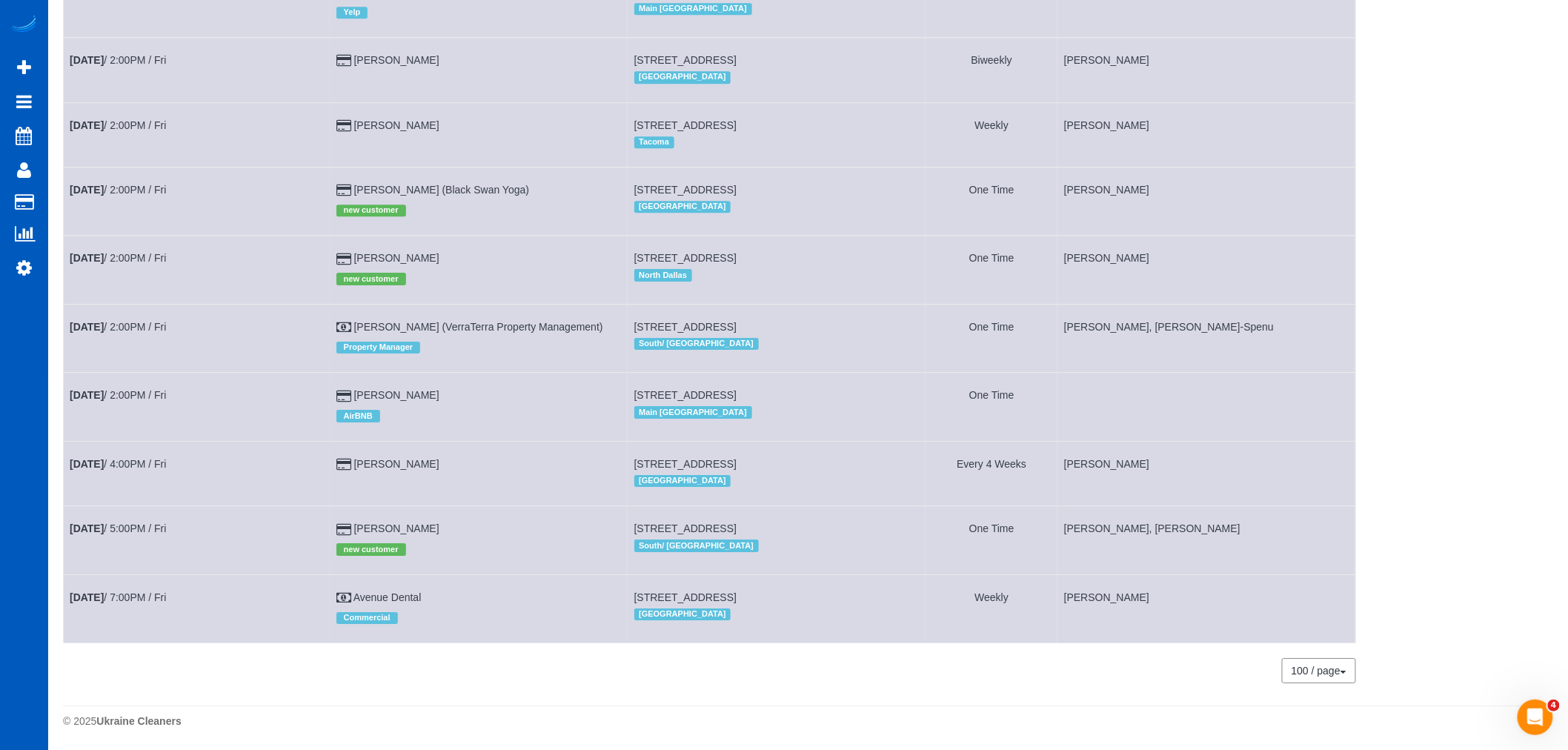
click at [106, 380] on td "Aug 22nd / 2:00PM / Fri" at bounding box center [197, 407] width 267 height 68
click at [98, 389] on b "Aug 22nd" at bounding box center [87, 395] width 34 height 12
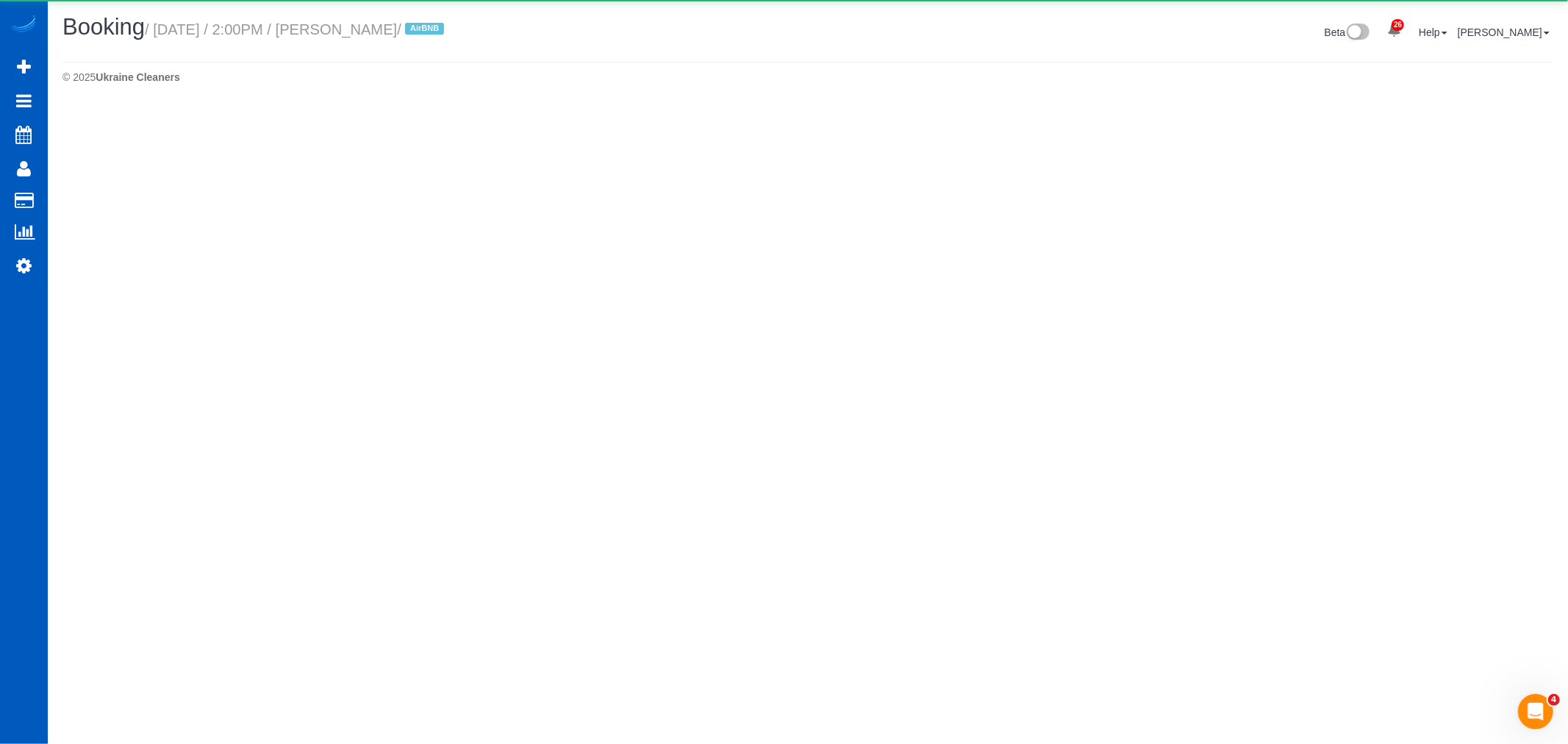
select select "WA"
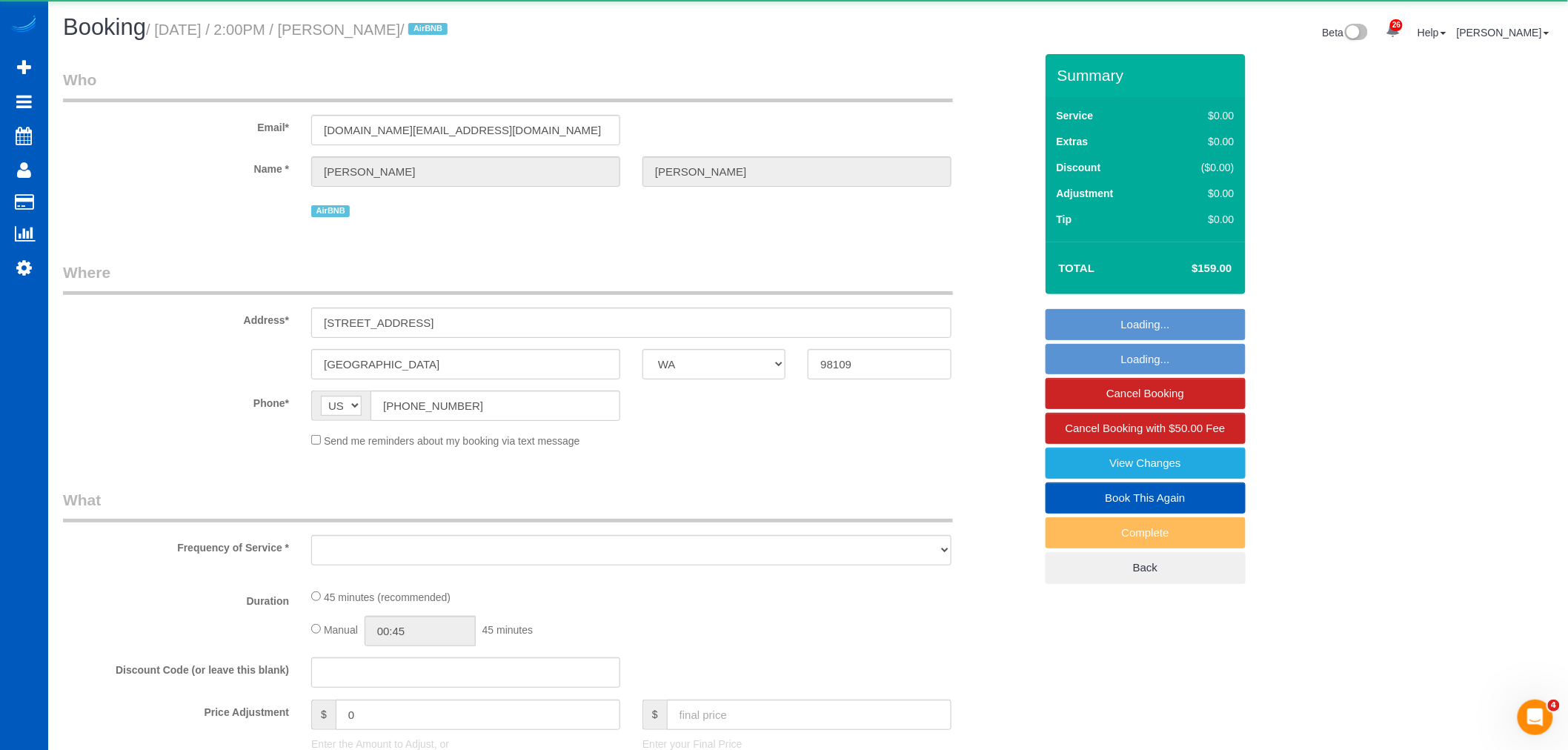
select select "object:14281"
select select "string:fspay-4b77102e-37c7-44a4-a495-94d041ab6114"
select select "199"
select select "number:33"
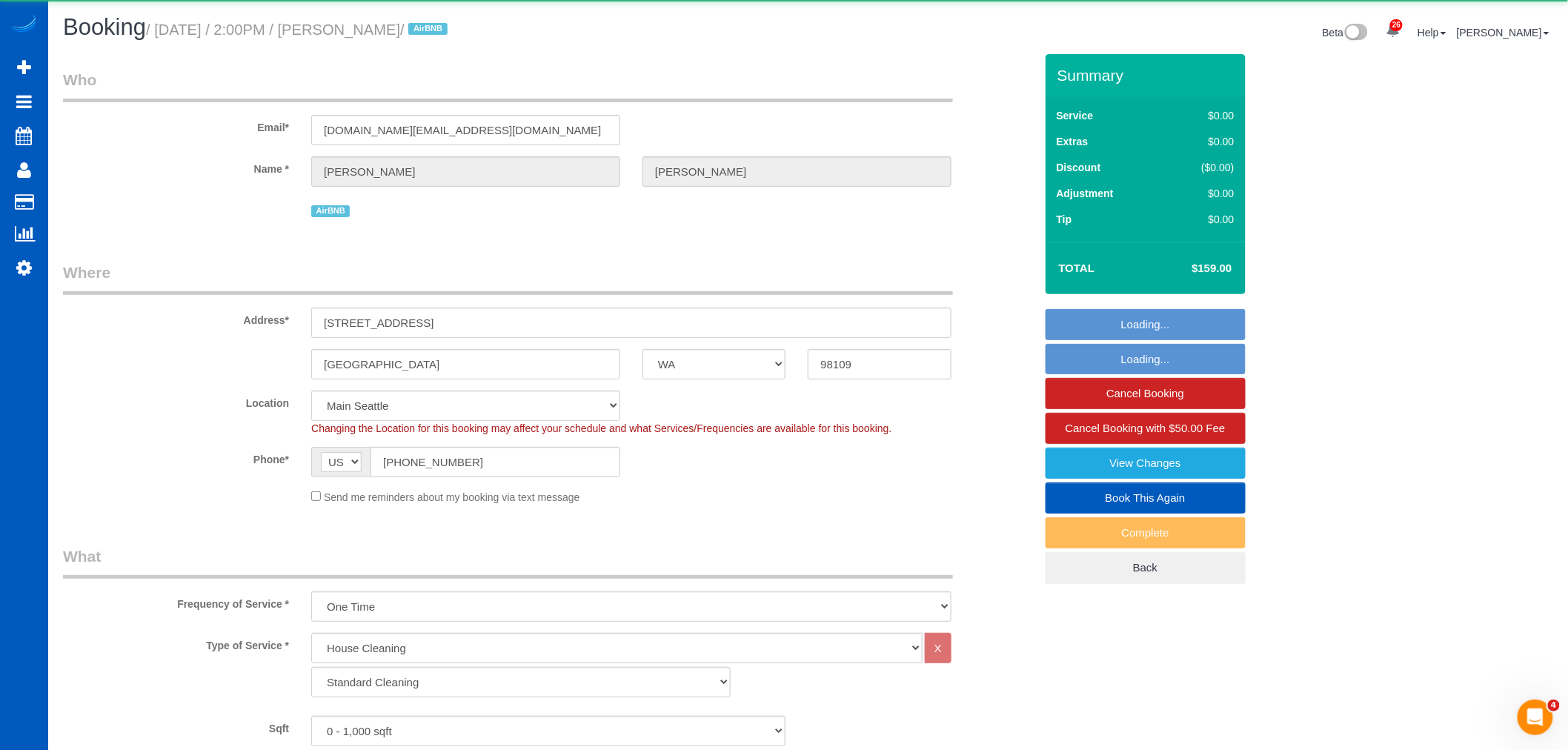
select select "object:14527"
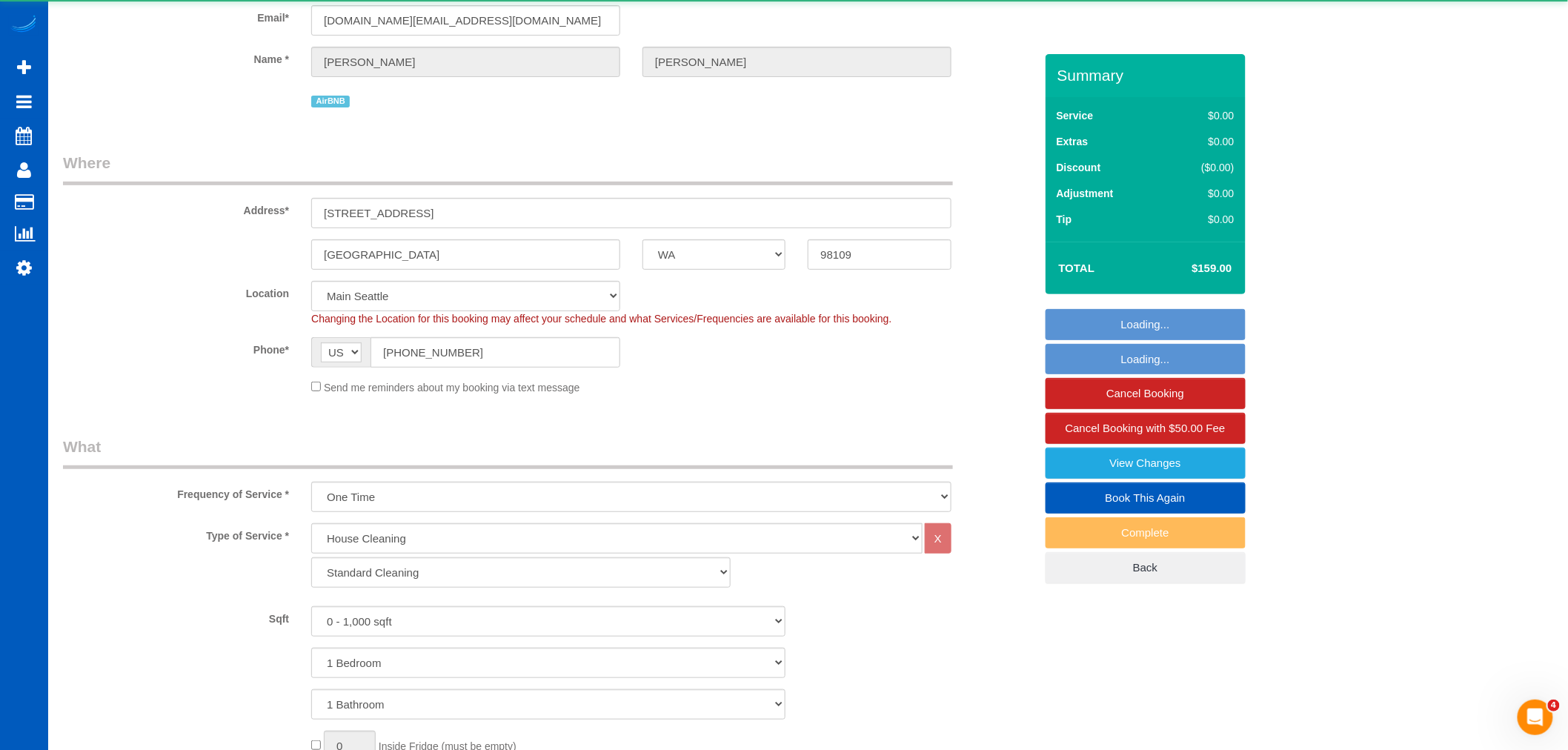
select select "spot15"
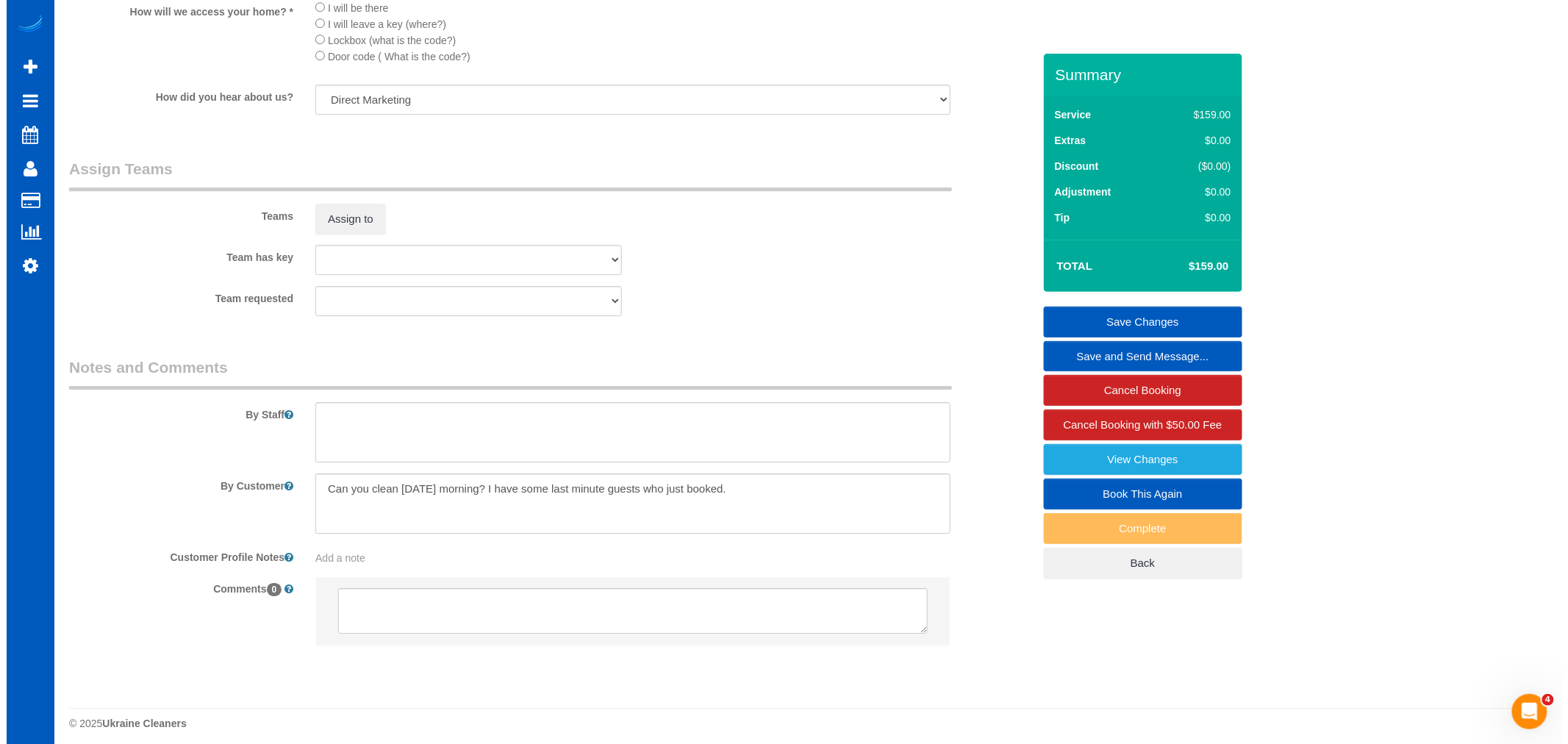
scroll to position [1797, 0]
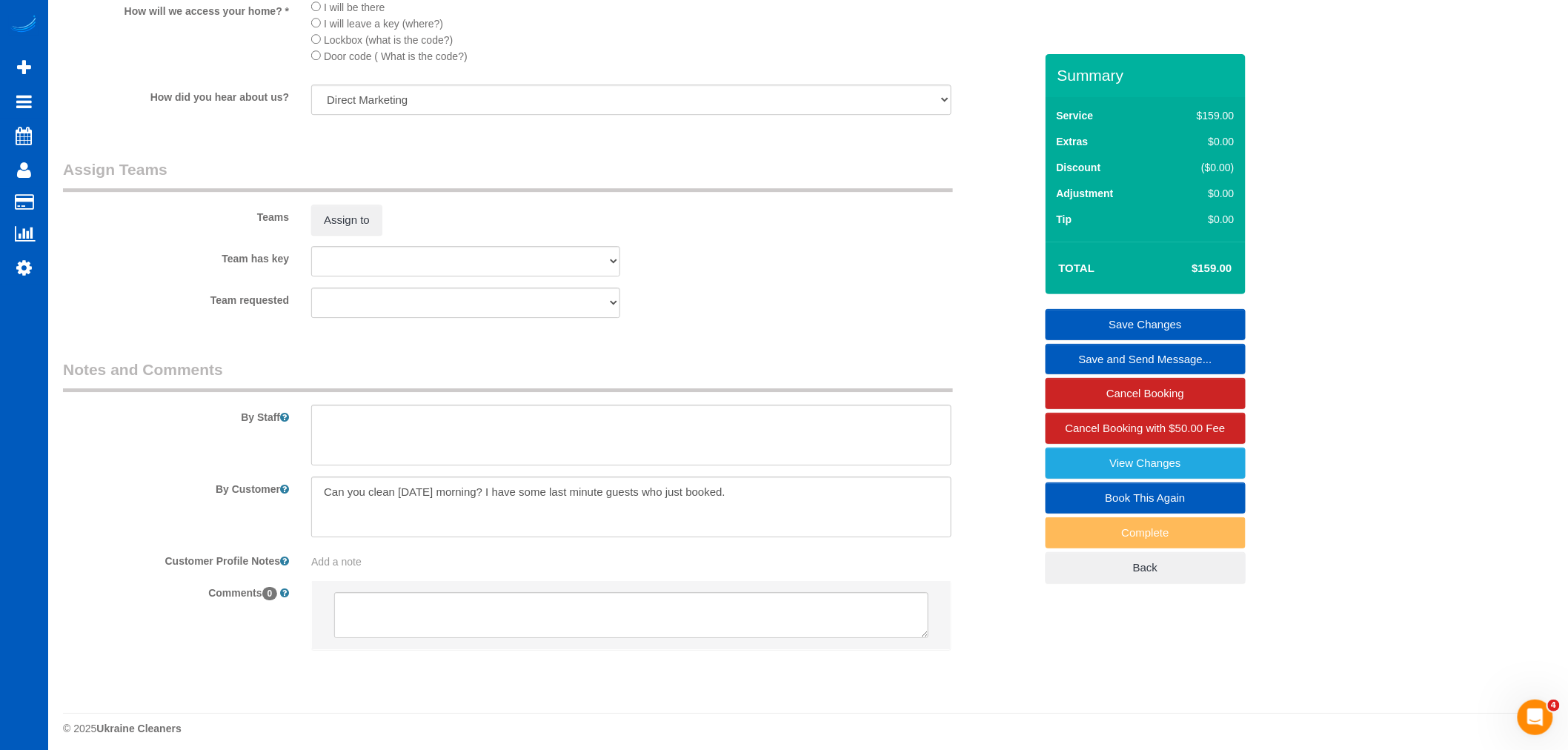
click at [337, 260] on sui-booking-teams "Teams Assign to Team has key Alona Tarasiuk Alona Vikhliaieva Anastasiia Ionova…" at bounding box center [549, 239] width 972 height 160
click at [346, 235] on button "Assign to" at bounding box center [346, 220] width 71 height 31
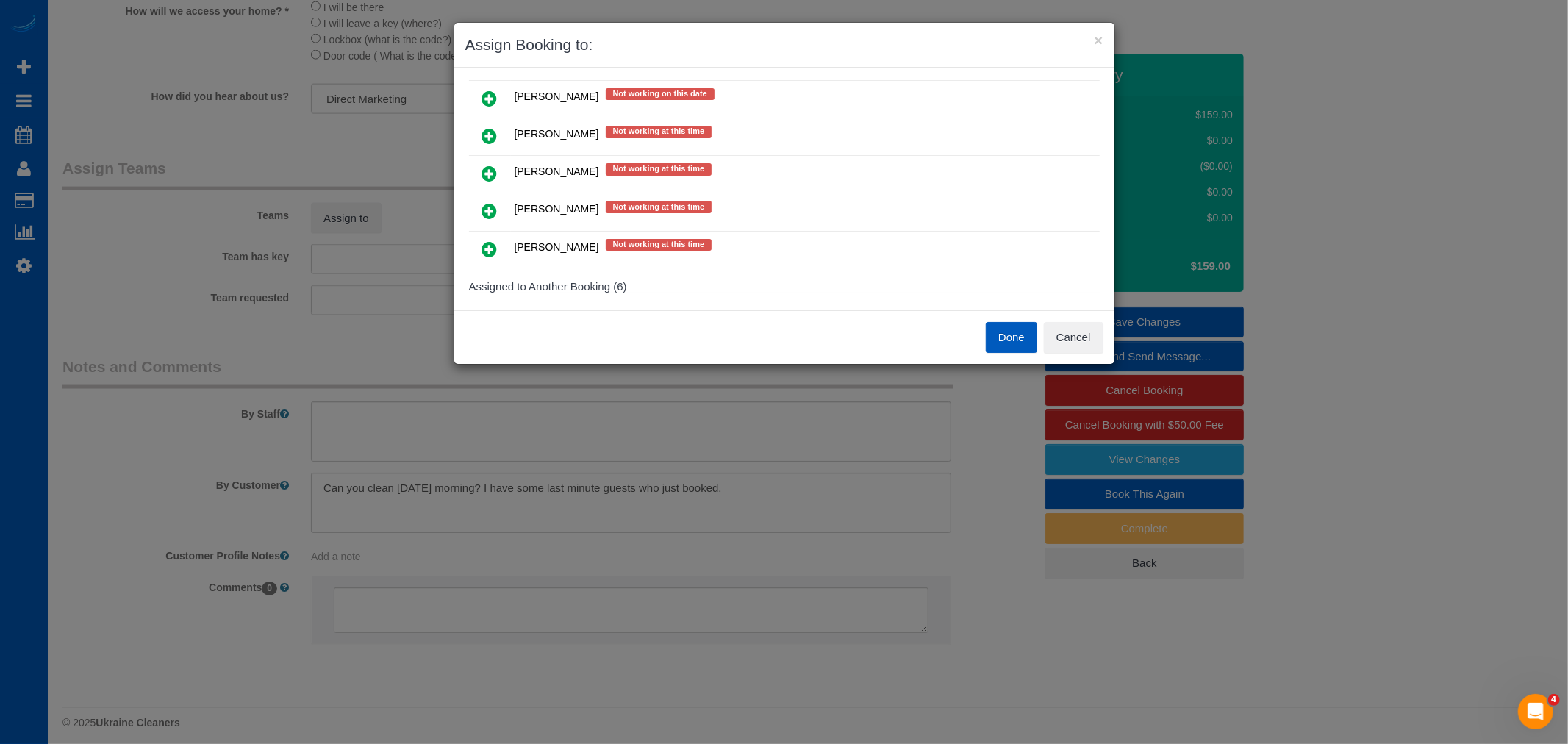
scroll to position [490, 0]
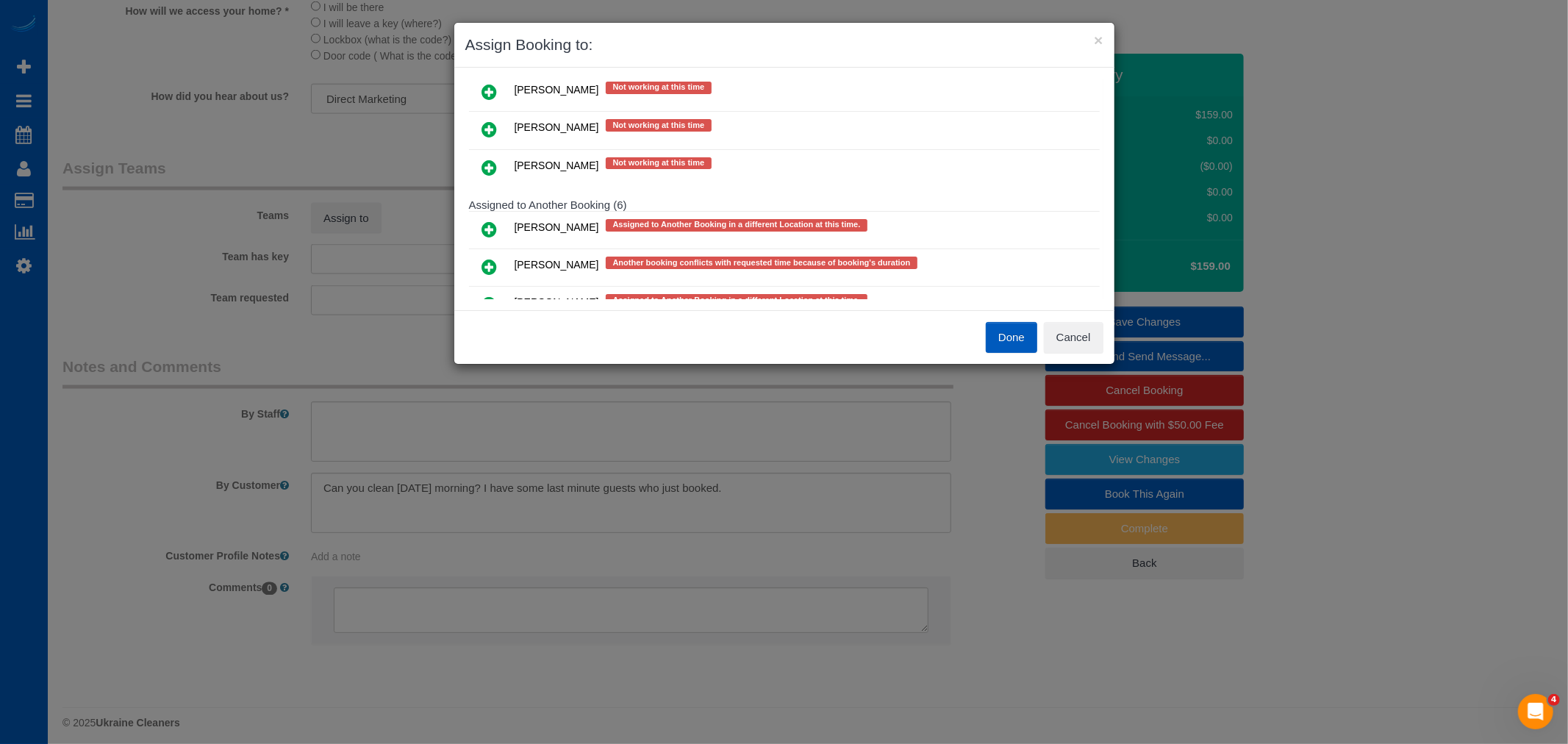
click at [487, 224] on icon at bounding box center [490, 229] width 15 height 18
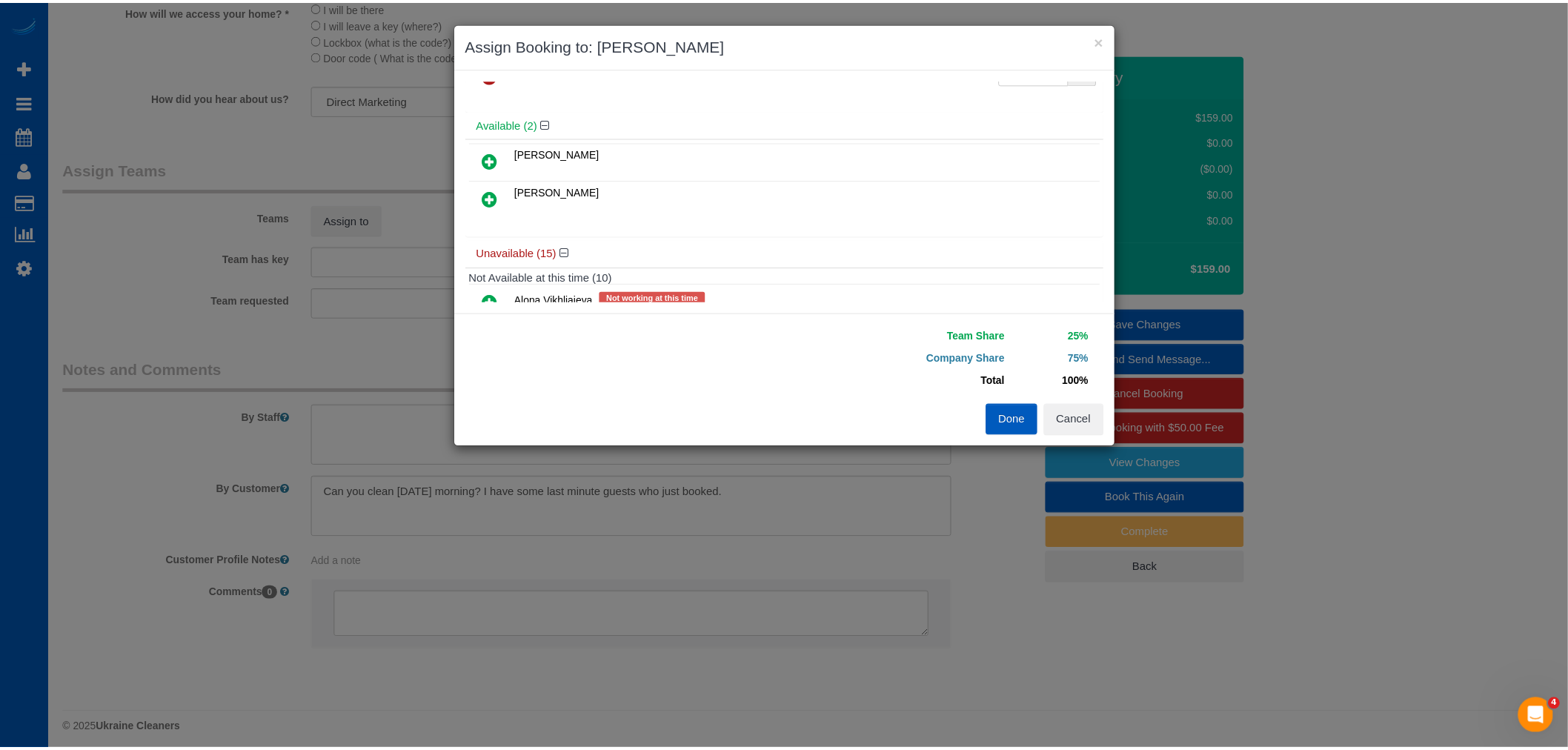
scroll to position [0, 0]
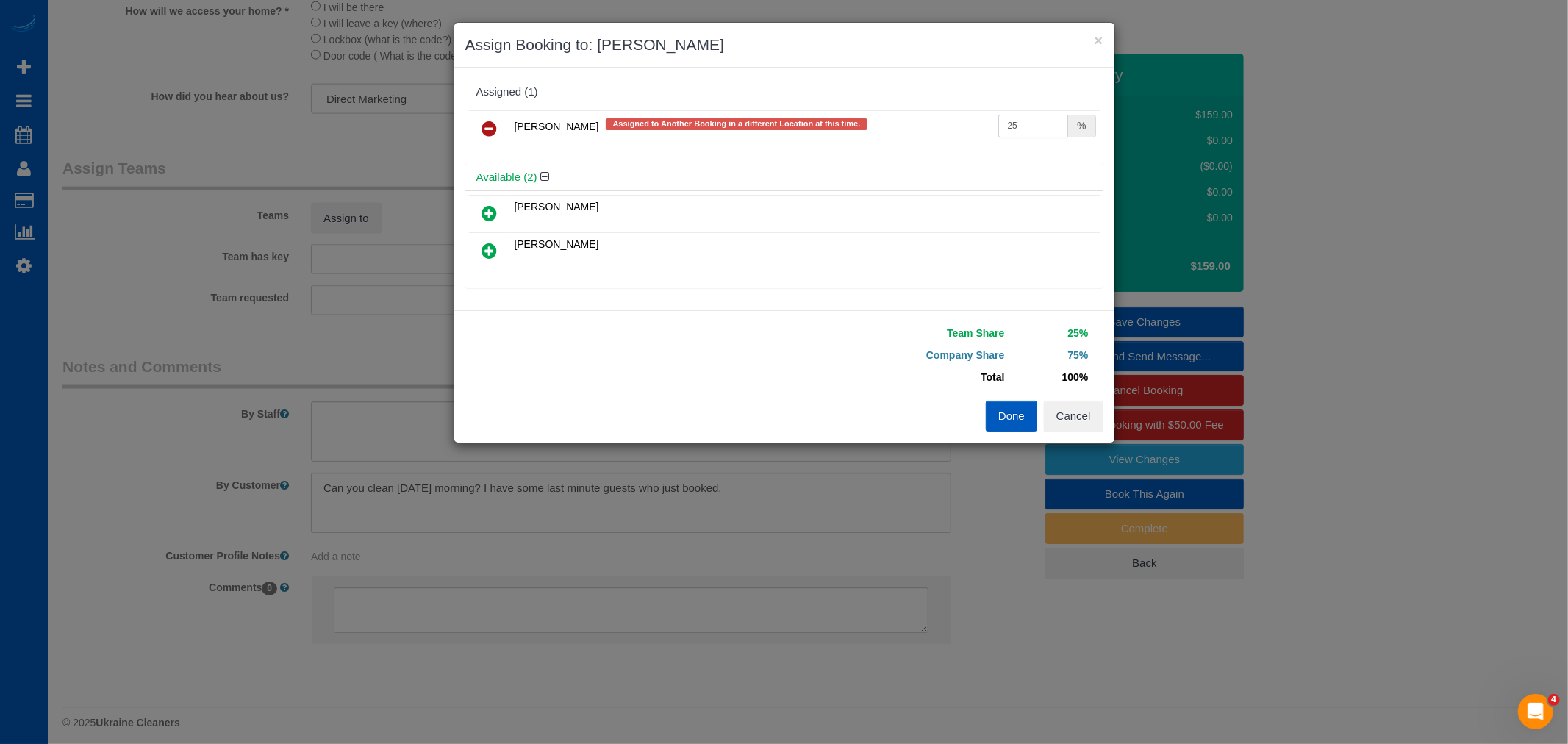
drag, startPoint x: 1032, startPoint y: 129, endPoint x: 922, endPoint y: 109, distance: 111.8
click at [923, 110] on table "Kateryna Polishchuk Assigned to Another Booking in a different Location at this…" at bounding box center [784, 129] width 630 height 37
type input "55"
click at [983, 424] on div "Done Cancel" at bounding box center [949, 416] width 330 height 30
click at [993, 421] on button "Done" at bounding box center [1011, 416] width 52 height 30
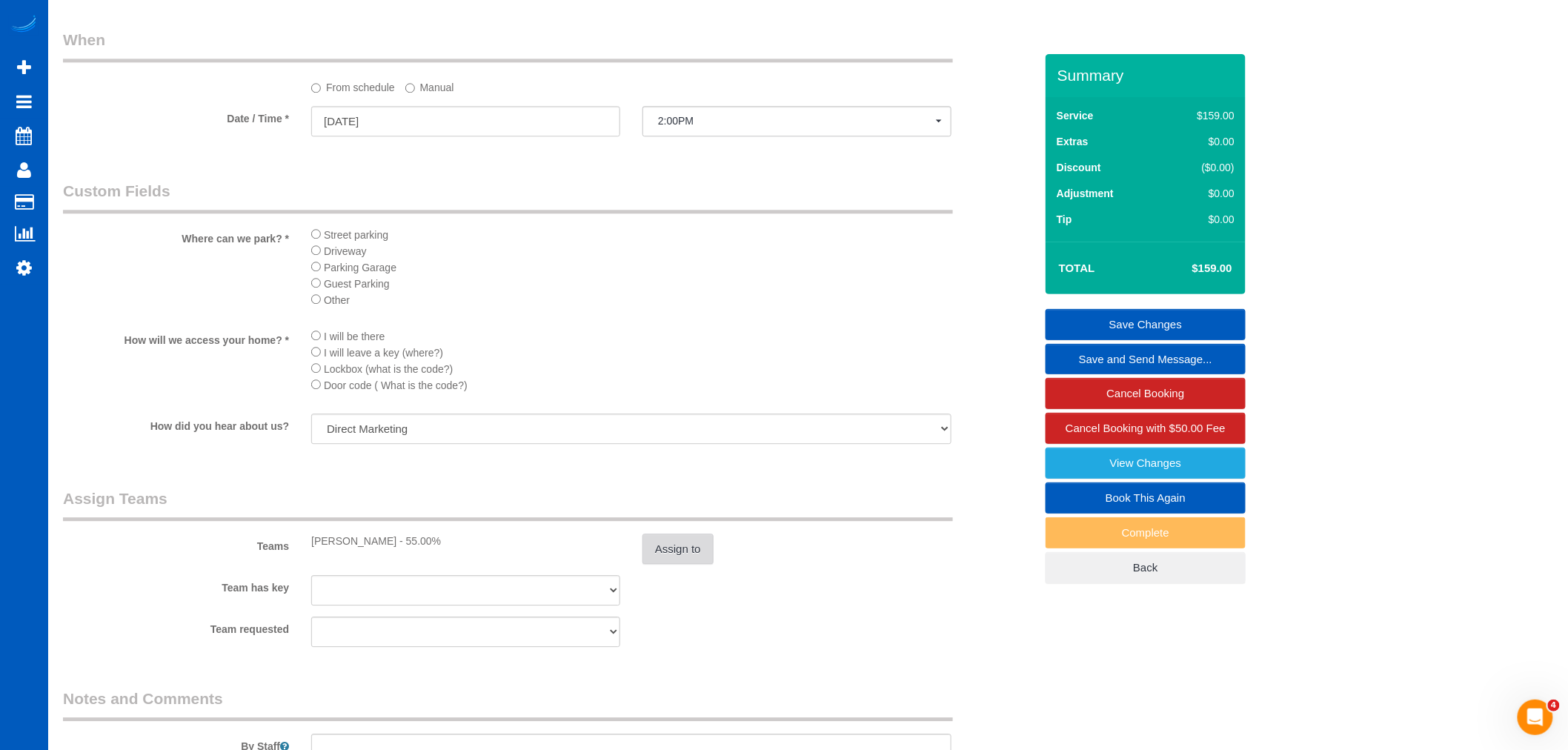
scroll to position [1235, 0]
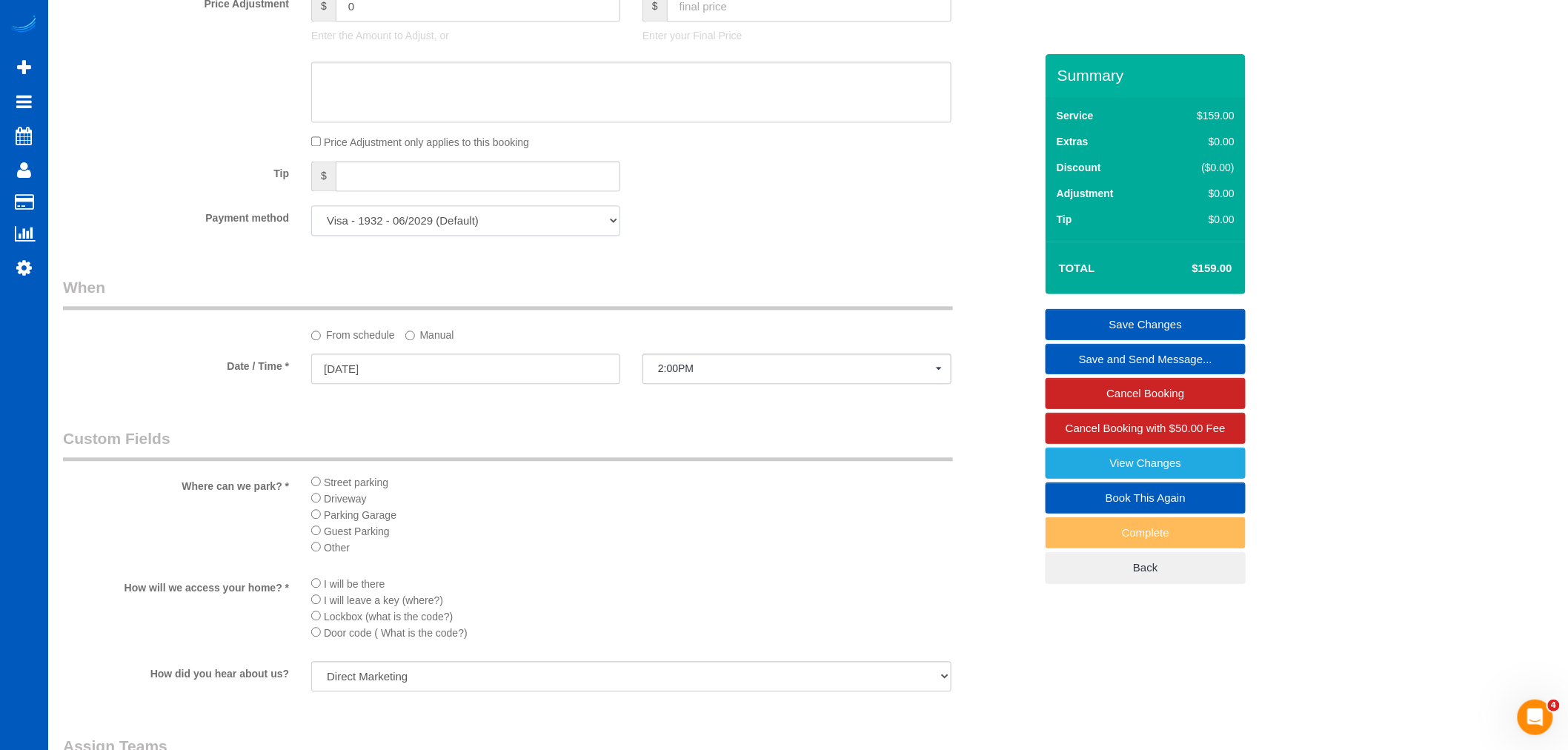
click at [386, 235] on select "Visa - 1932 - 06/2029 (Default) Add Credit Card ─────────────── Cash Check Payp…" at bounding box center [466, 221] width 309 height 31
click at [398, 235] on select "Visa - 1932 - 06/2029 (Default) Add Credit Card ─────────────── Cash Check Payp…" at bounding box center [466, 221] width 309 height 31
click at [450, 232] on select "Visa - 1932 - 06/2029 (Default) Add Credit Card ─────────────── Cash Check Payp…" at bounding box center [466, 221] width 309 height 31
click at [756, 235] on div "Payment method Visa - 1932 - 06/2029 (Default) Add Credit Card ─────────────── …" at bounding box center [549, 221] width 994 height 31
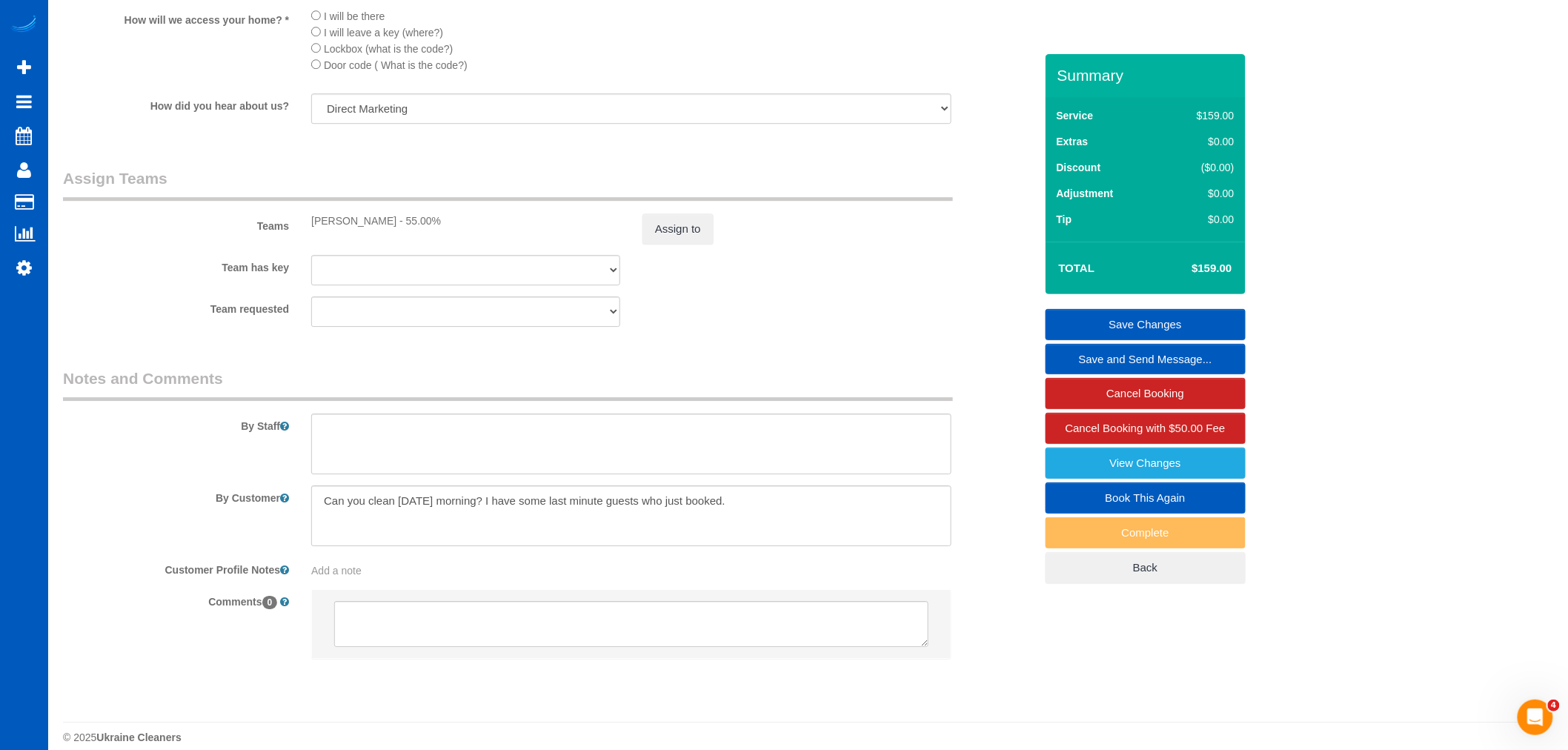
scroll to position [1840, 0]
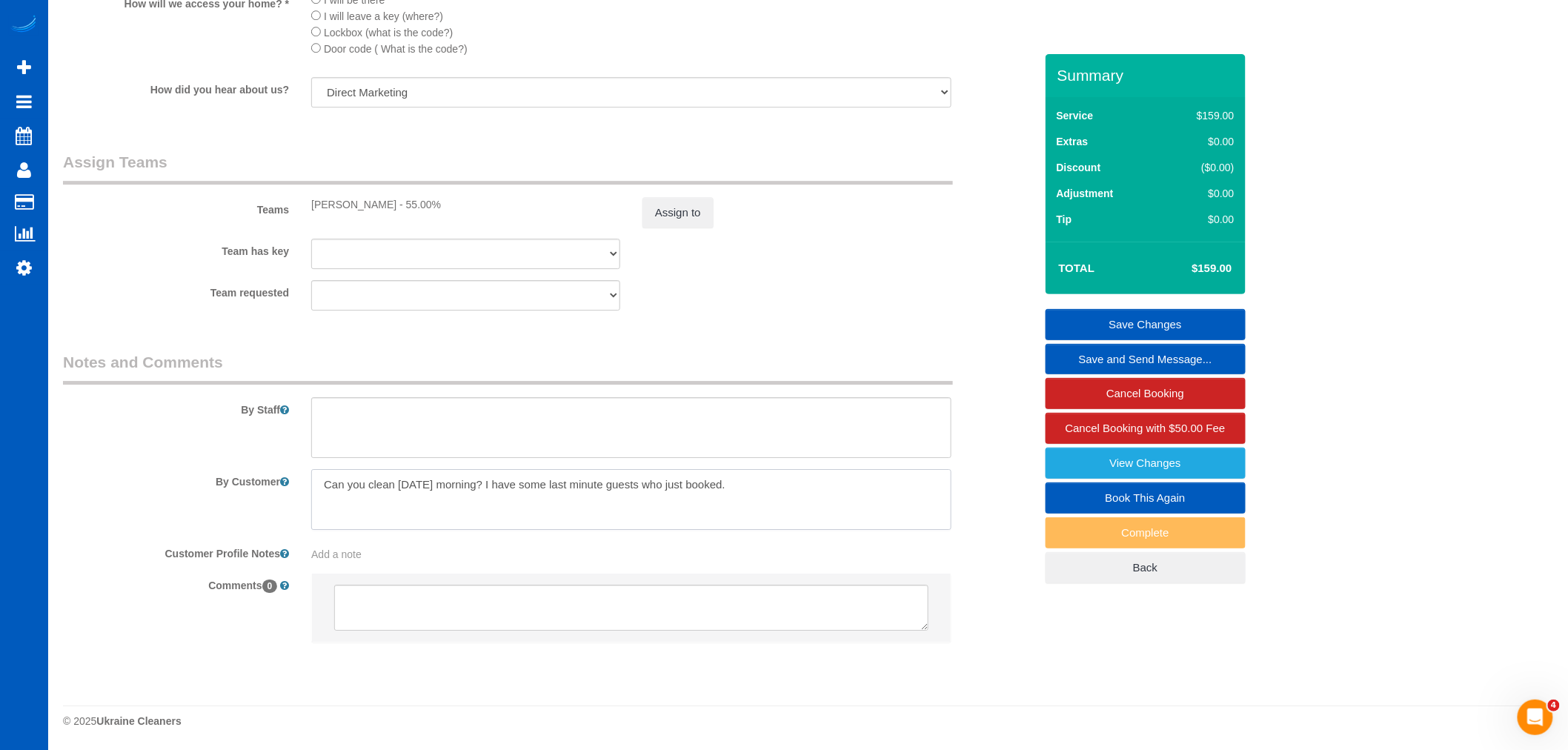
click at [786, 505] on textarea at bounding box center [631, 499] width 641 height 61
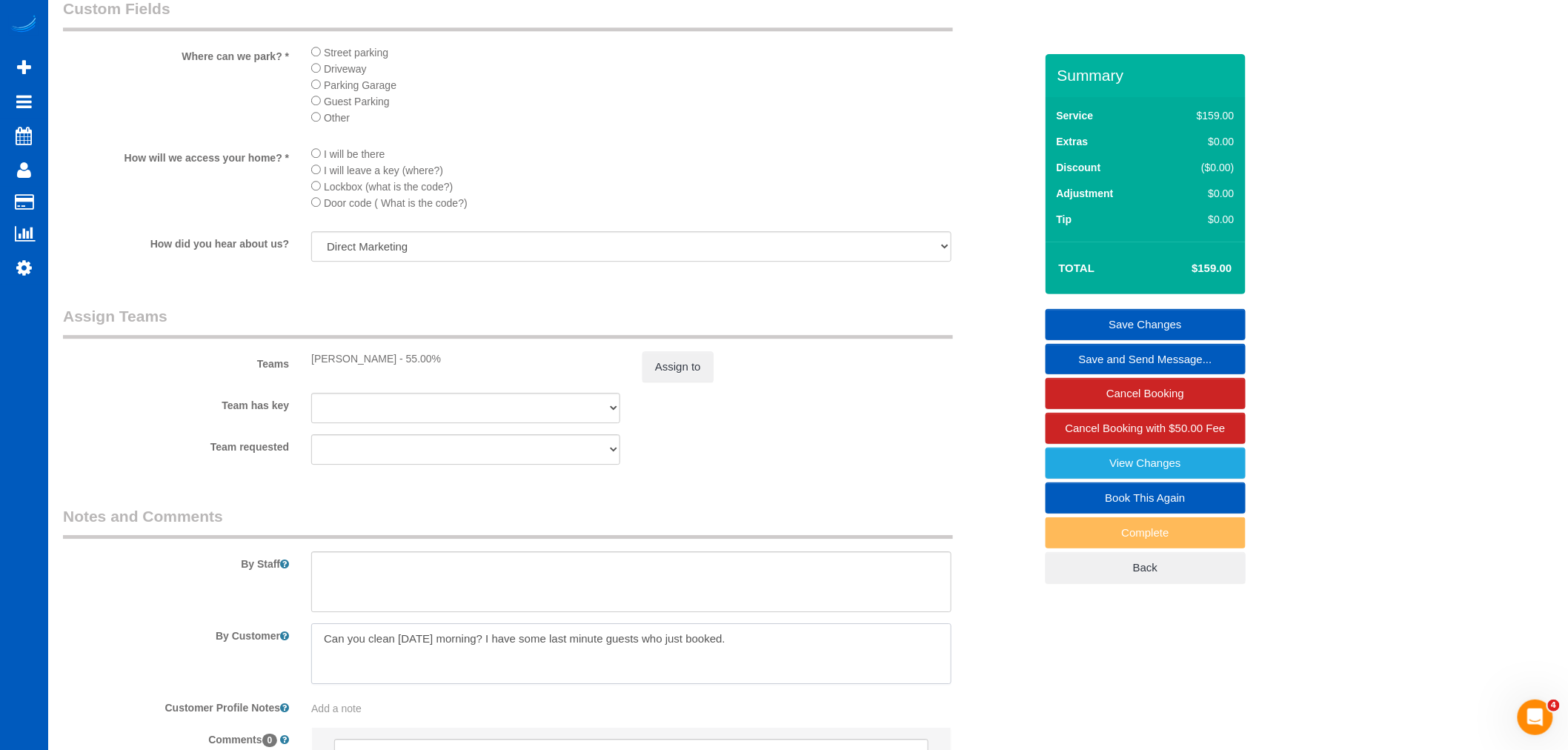
scroll to position [1675, 0]
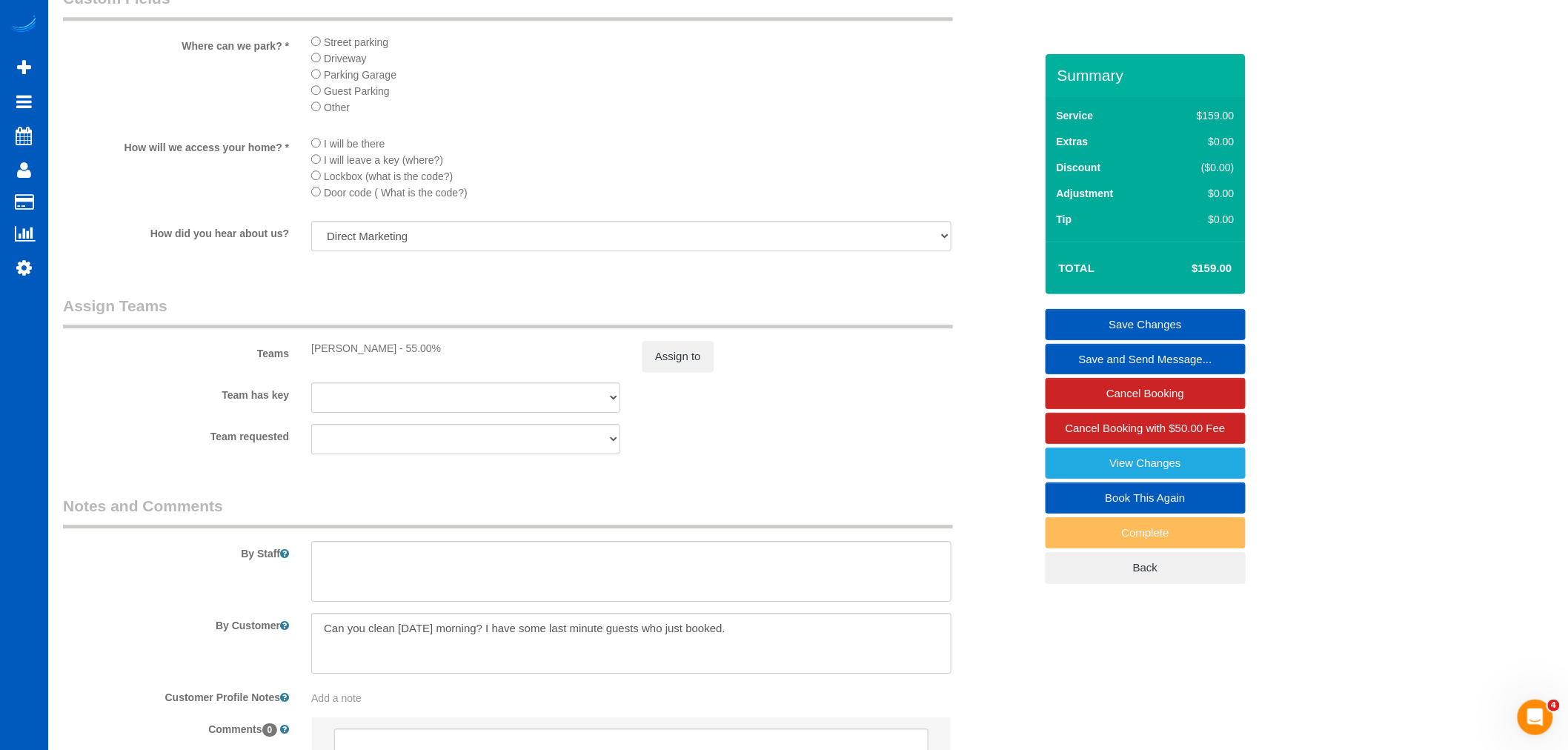
drag, startPoint x: 556, startPoint y: 410, endPoint x: 840, endPoint y: 556, distance: 319.3
click at [840, 556] on div "By Staff" at bounding box center [549, 548] width 994 height 107
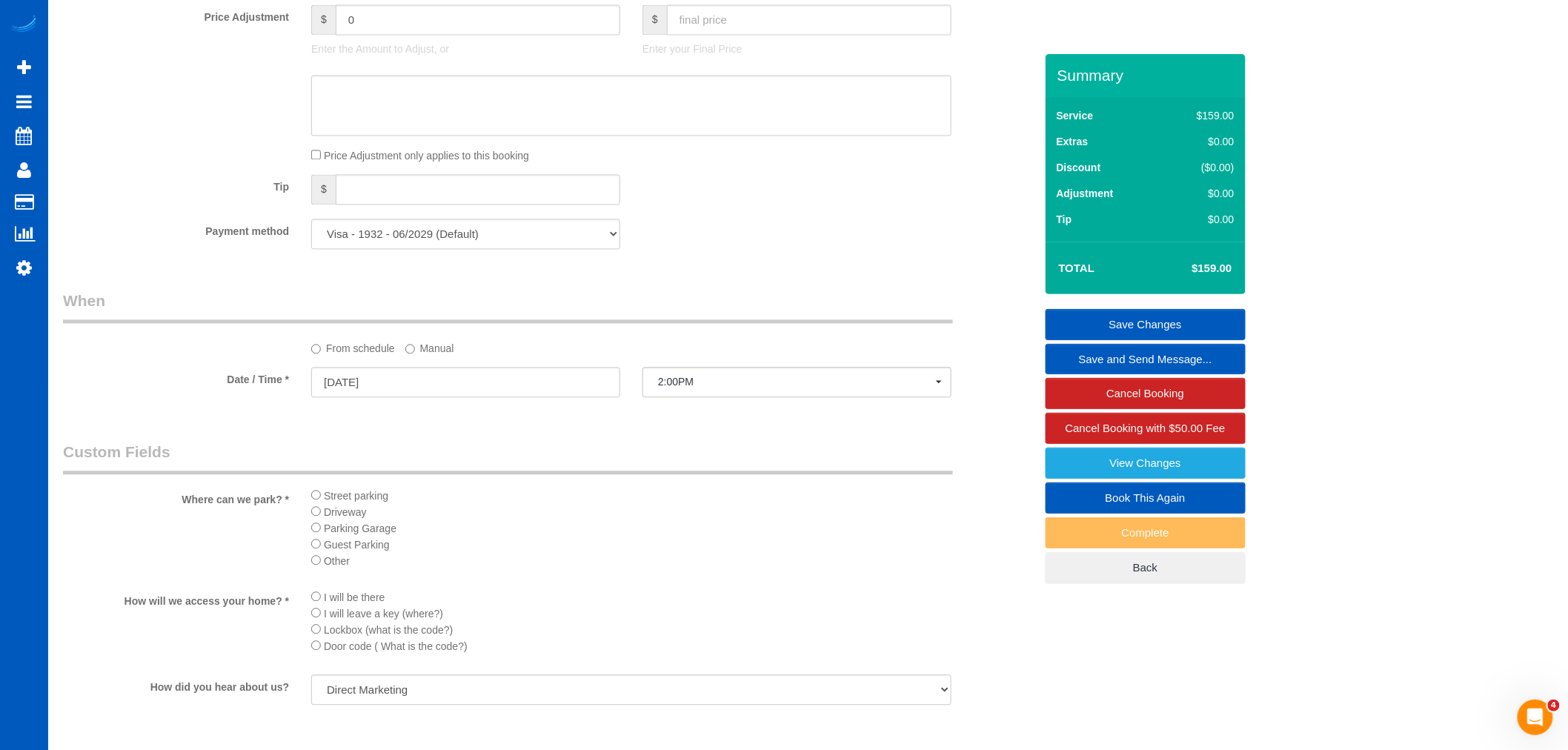
scroll to position [934, 0]
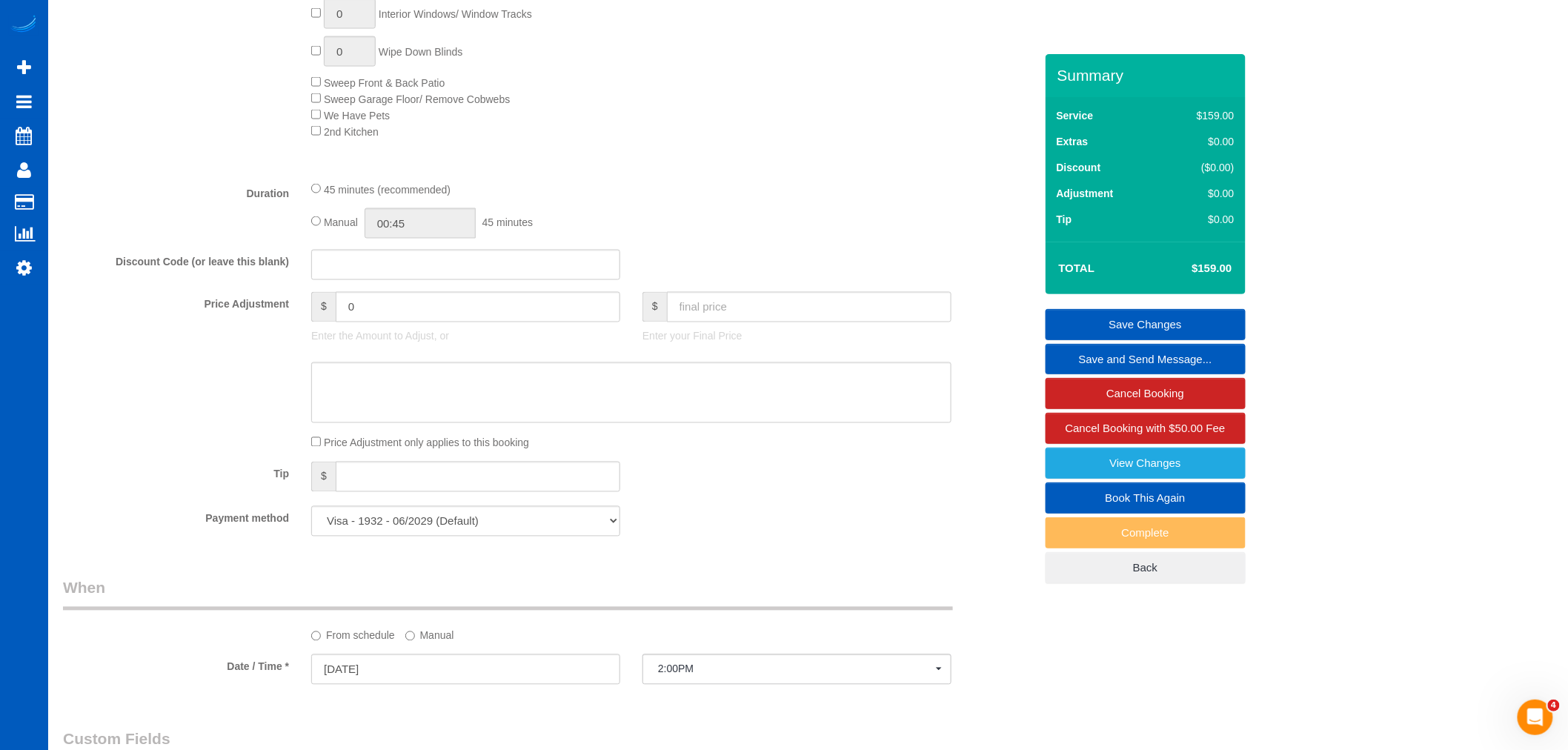
click at [714, 344] on p "Enter your Final Price" at bounding box center [797, 336] width 309 height 15
click at [724, 340] on p "Enter your Final Price" at bounding box center [797, 336] width 309 height 15
click at [735, 323] on input "text" at bounding box center [810, 307] width 285 height 31
drag, startPoint x: 735, startPoint y: 324, endPoint x: 734, endPoint y: 315, distance: 9.1
click at [734, 317] on input "text" at bounding box center [810, 307] width 285 height 31
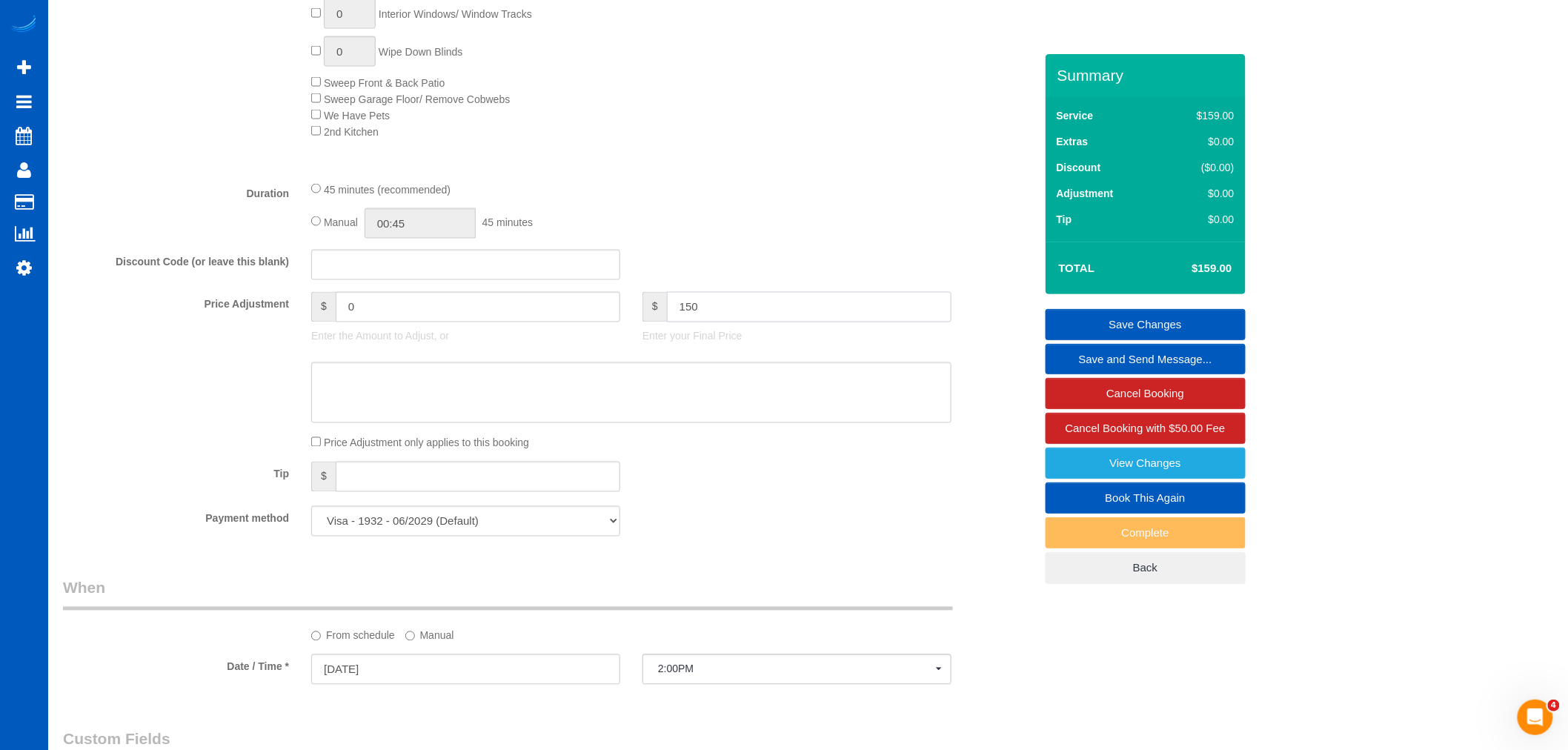
type input "150"
click at [744, 462] on fieldset "What Frequency of Service * One Time Weekly - 15.00% Every 2 Weeks - 10.00% Eve…" at bounding box center [549, 79] width 972 height 936
type input "-9"
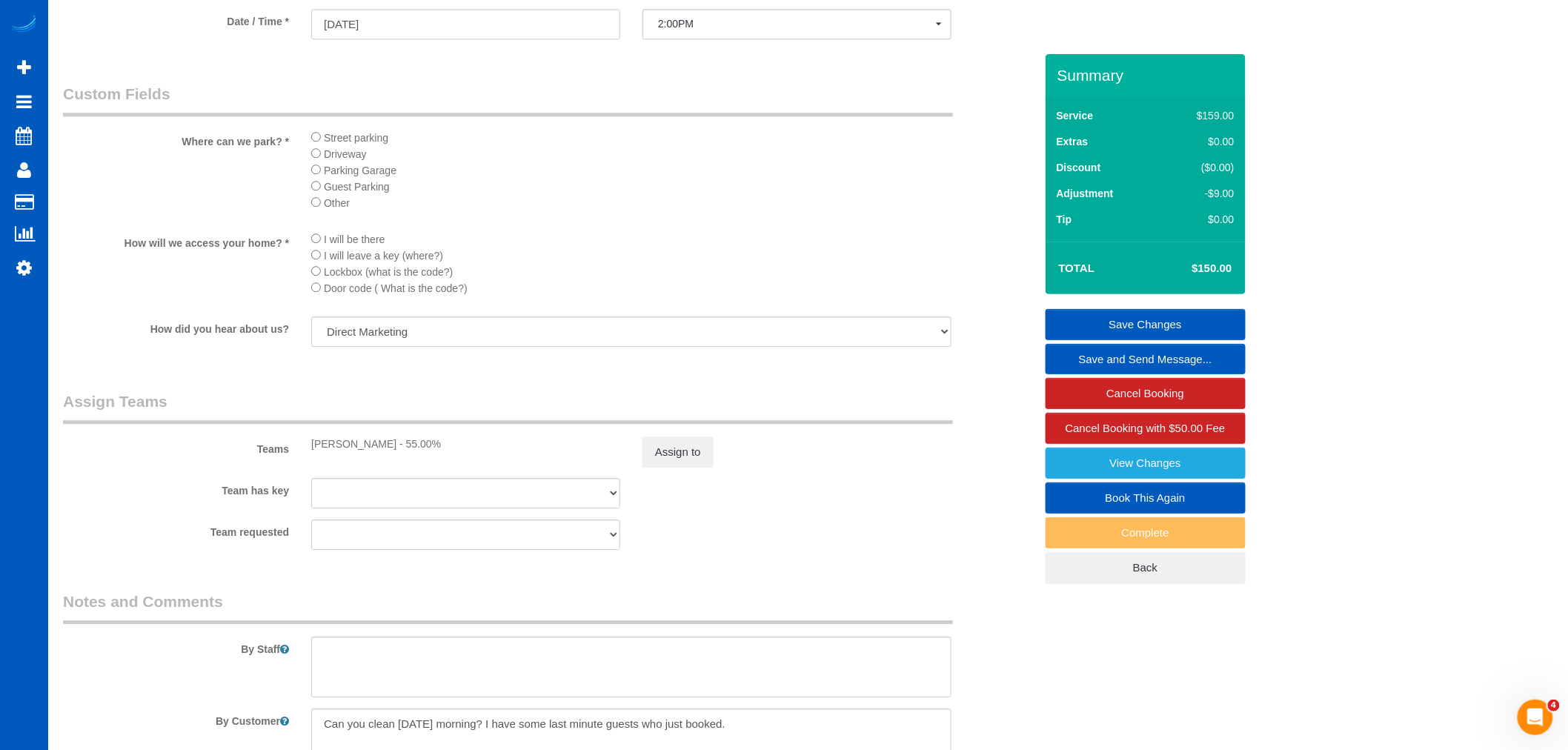
scroll to position [1758, 0]
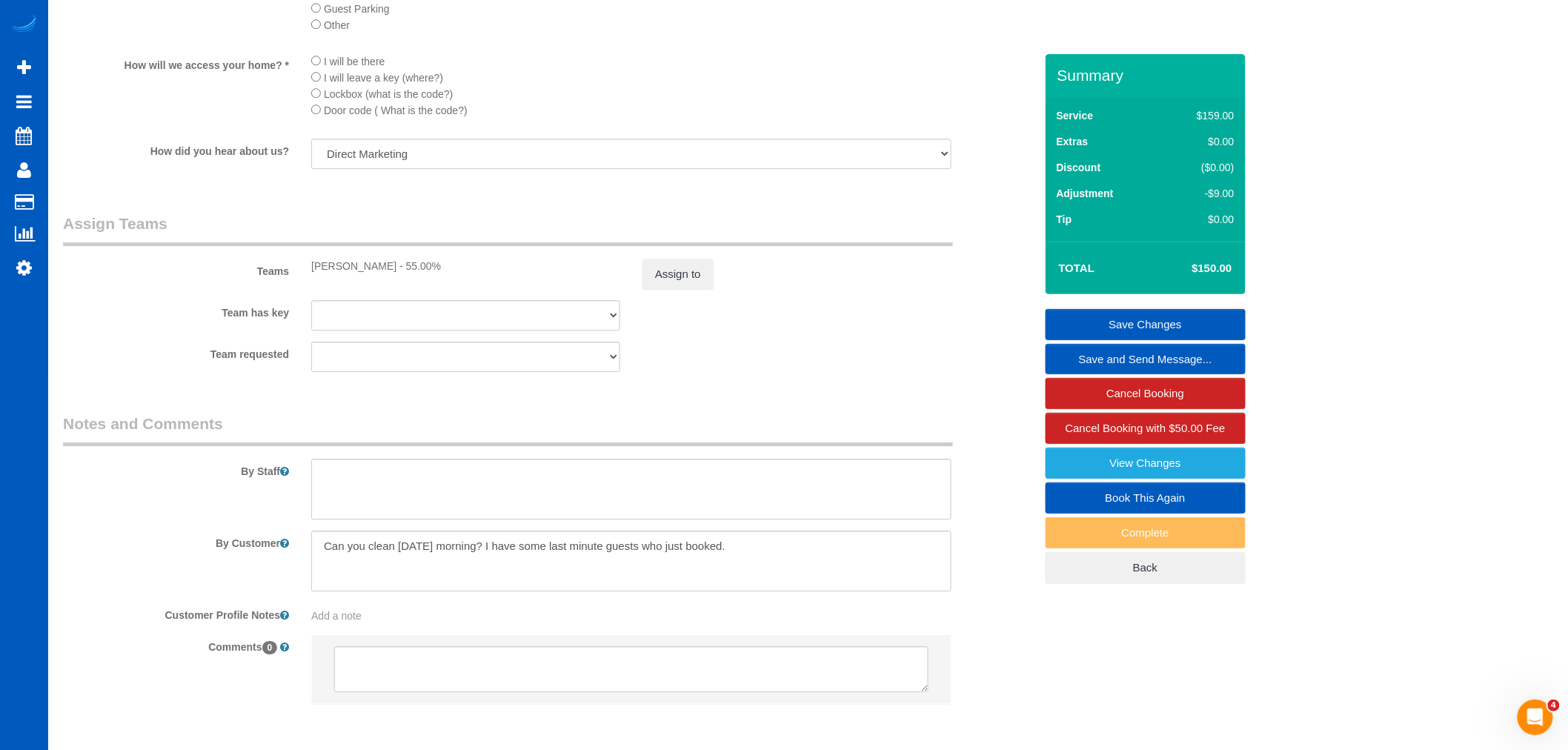
click at [1131, 322] on link "Save Changes" at bounding box center [1146, 324] width 200 height 31
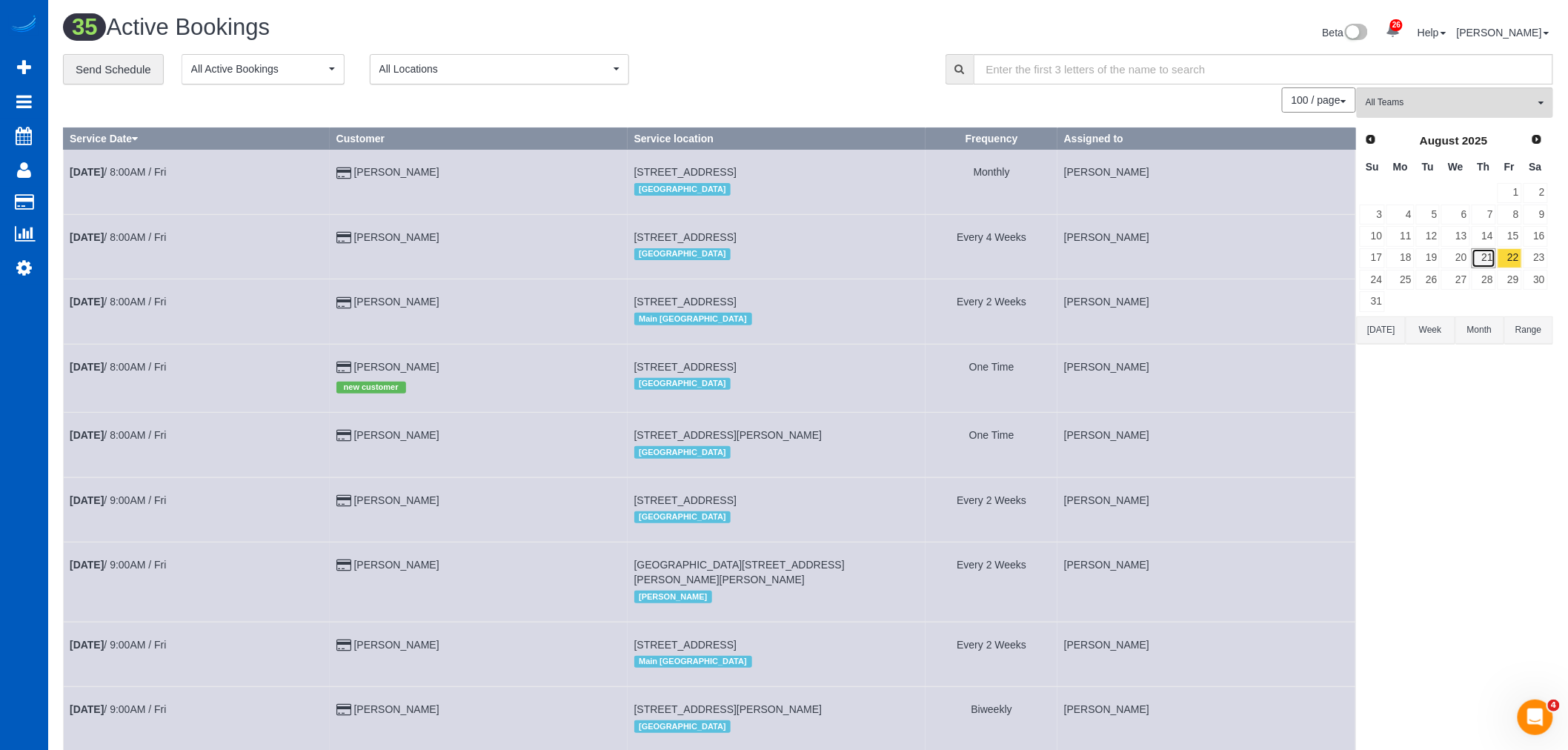
click at [1472, 267] on link "21" at bounding box center [1484, 258] width 25 height 20
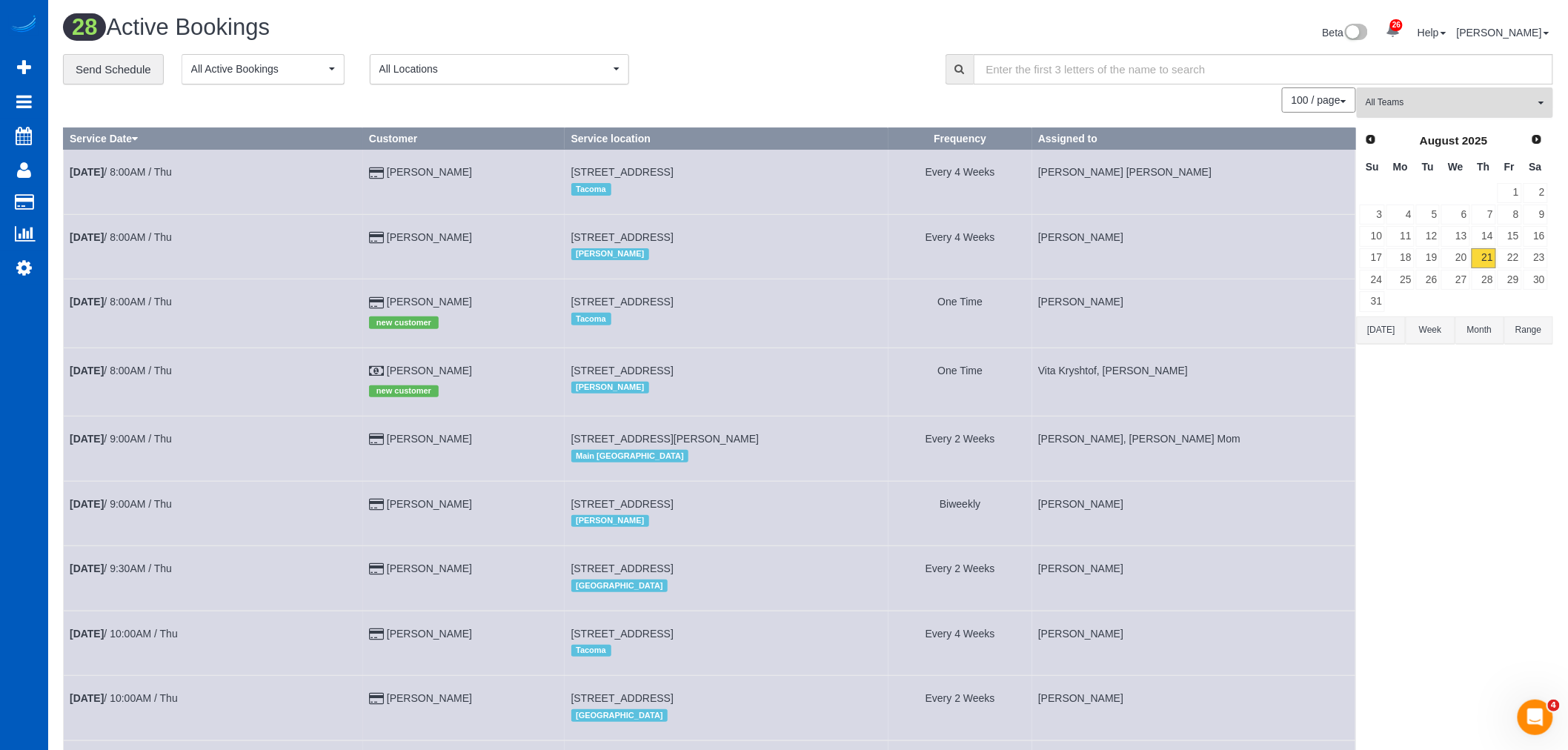
click at [1456, 107] on span "All Teams" at bounding box center [1450, 102] width 169 height 13
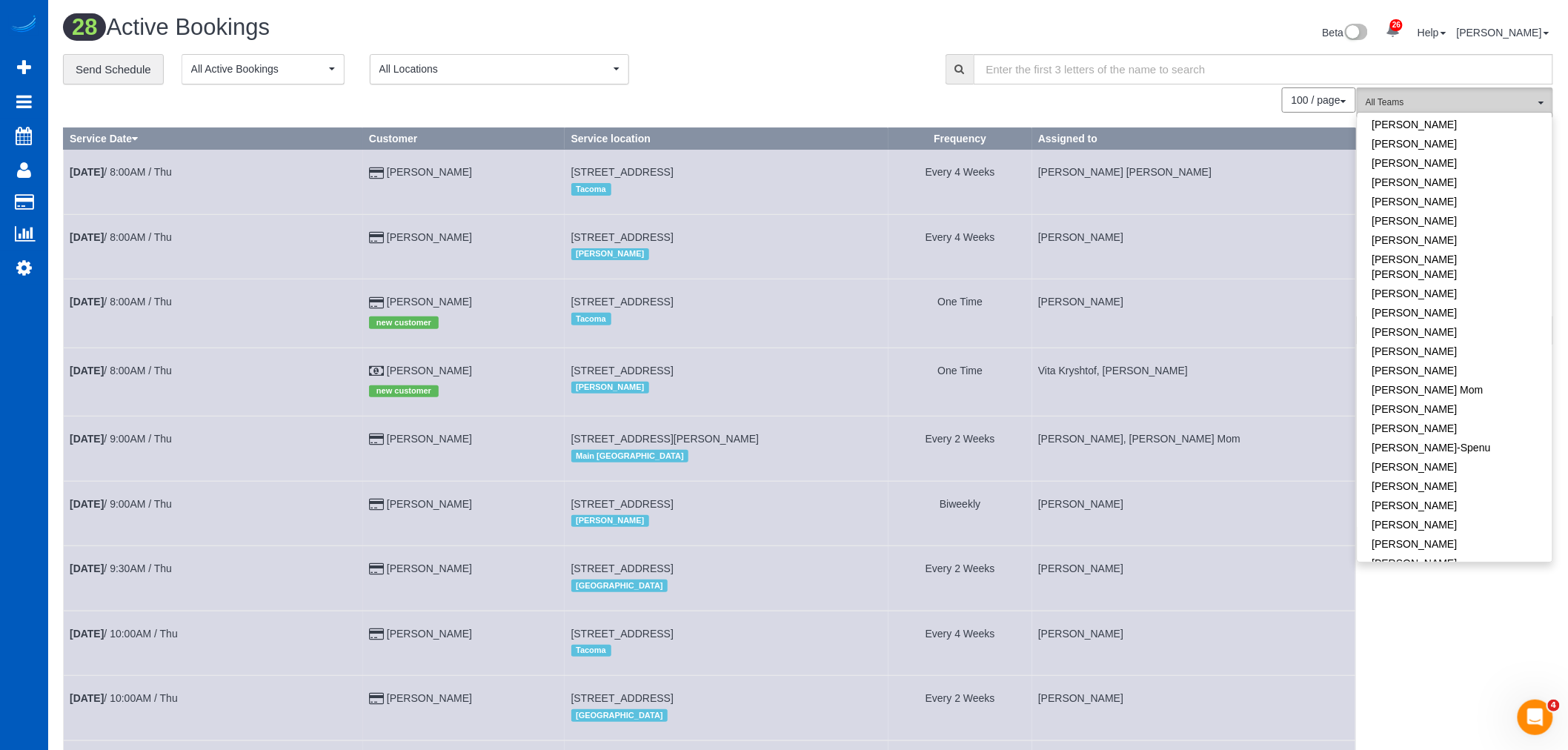
scroll to position [71, 0]
click at [1426, 421] on link "Galina Afonina" at bounding box center [1455, 430] width 195 height 20
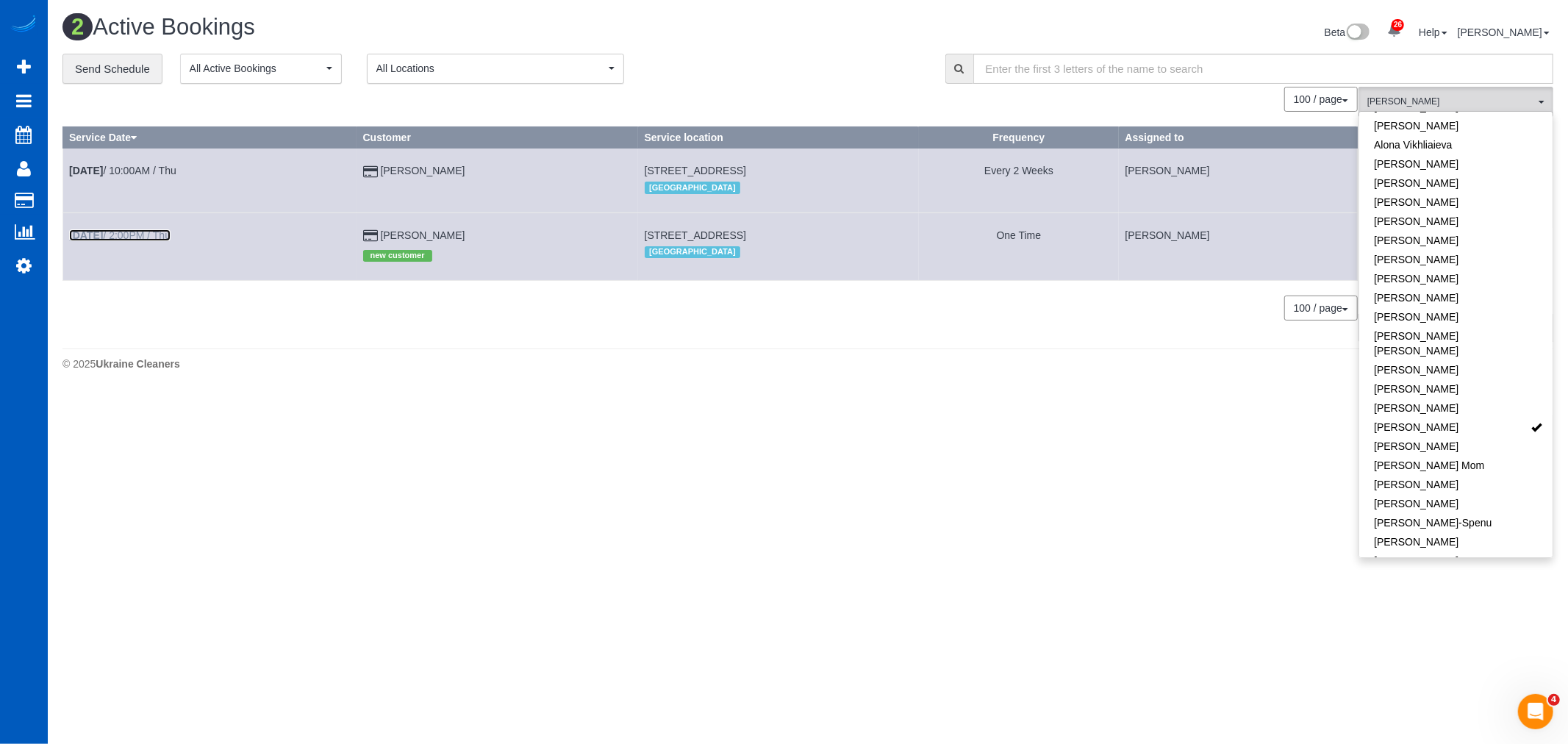
click at [103, 237] on b "Aug 21st" at bounding box center [86, 235] width 34 height 12
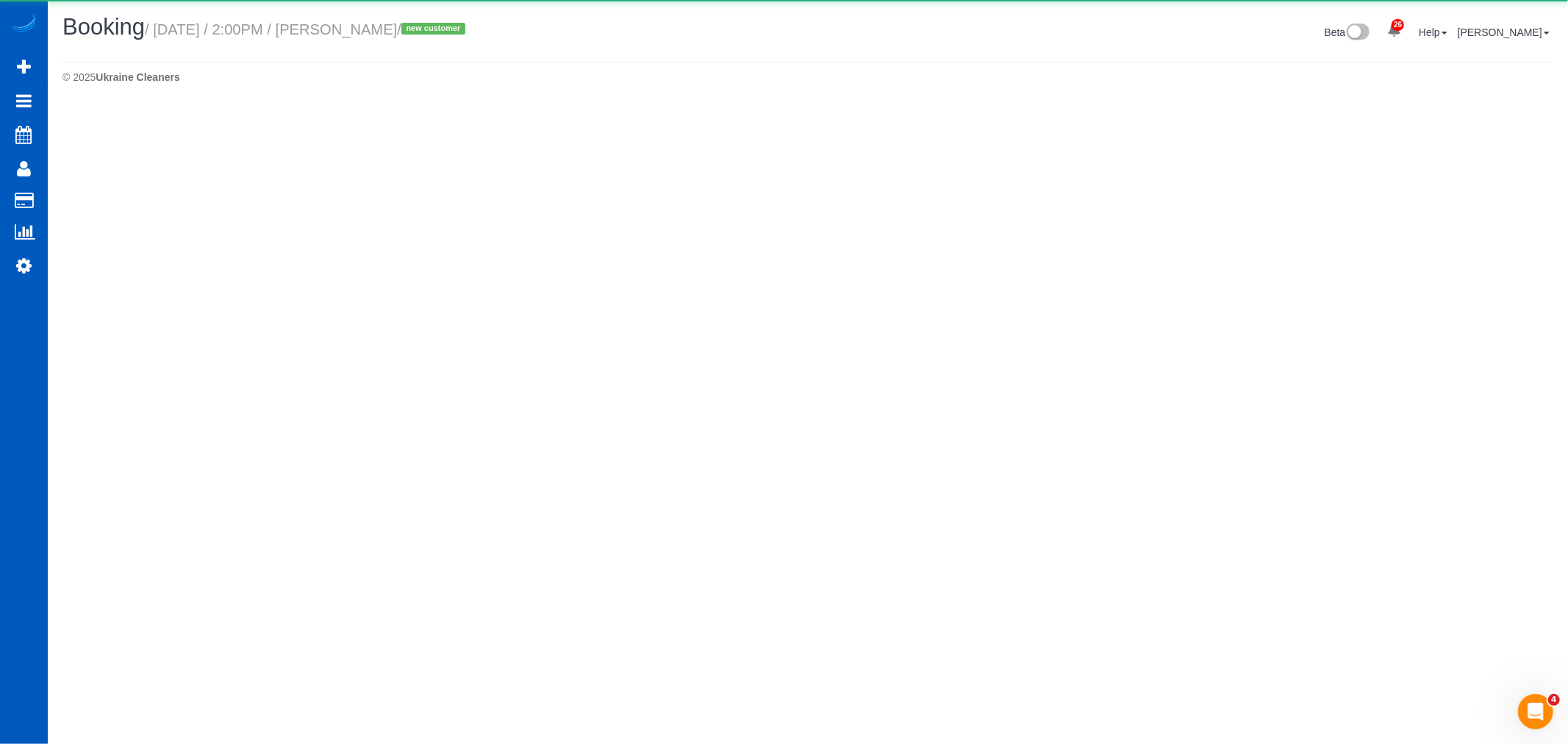
select select "NV"
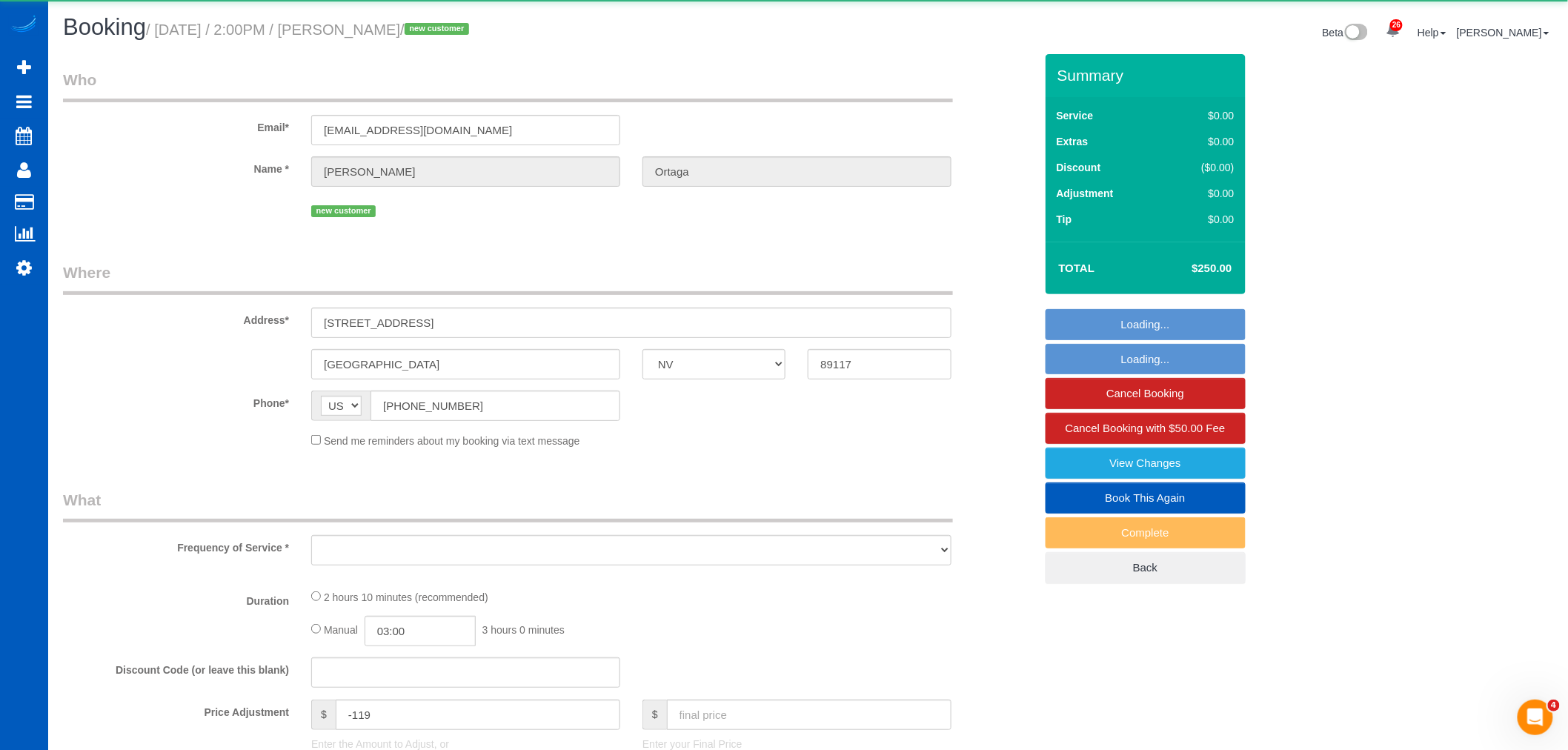
select select "object:16873"
select select "string:fspay-79a3e3f4-f53d-49a7-bd70-7ef1cc45ae32"
select select "199"
select select "spot28"
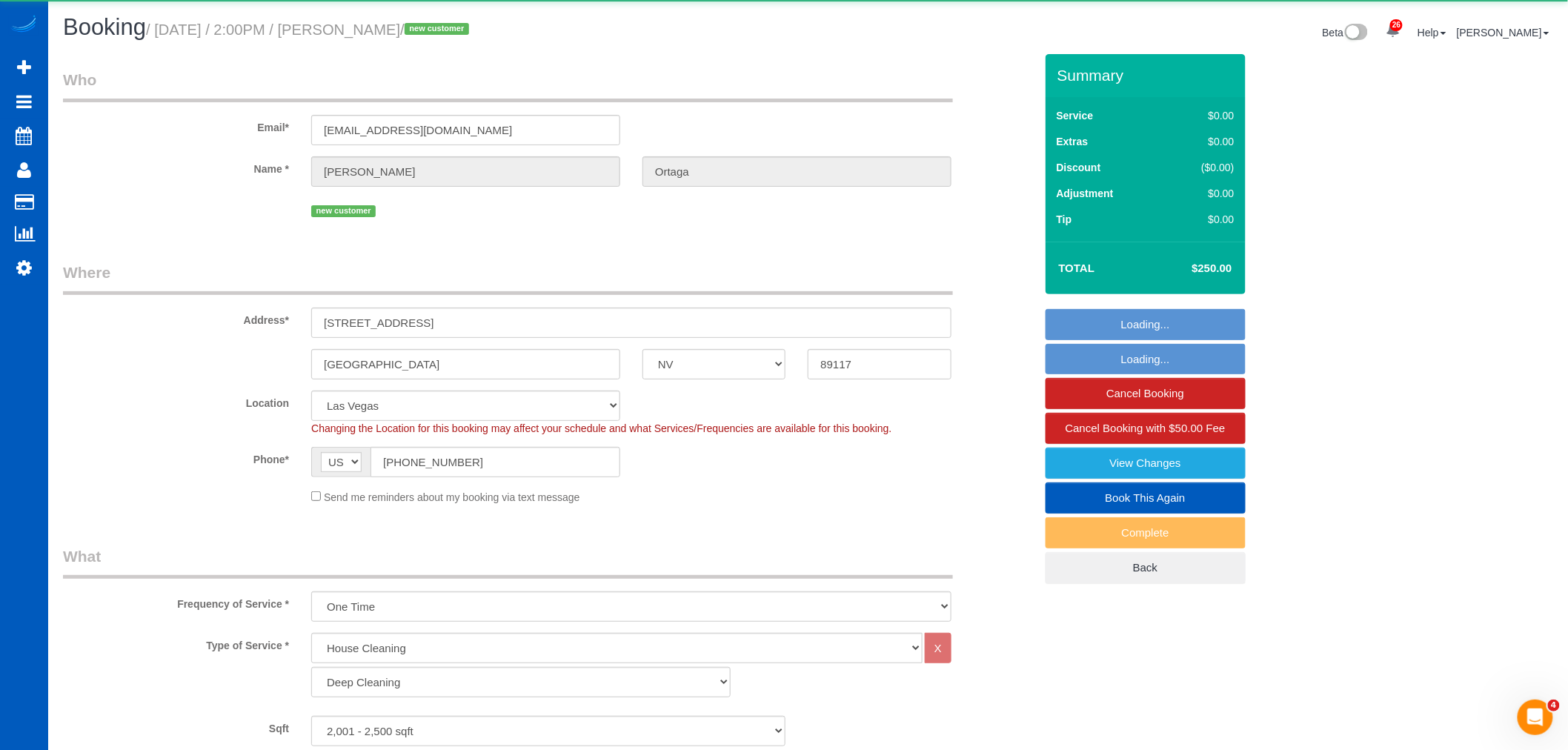
select select "2001"
select select "4"
select select "2"
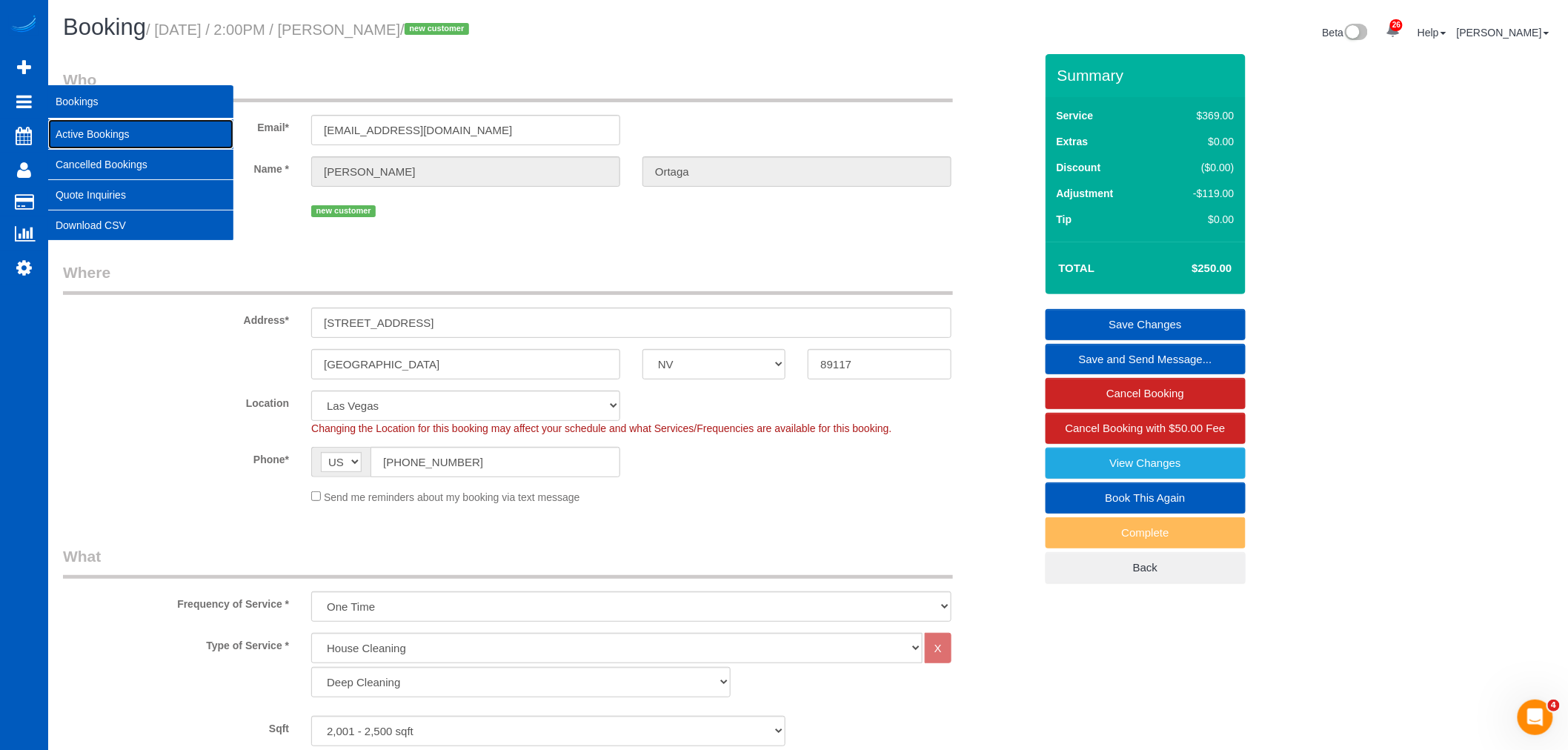
click at [108, 131] on link "Active Bookings" at bounding box center [140, 134] width 185 height 30
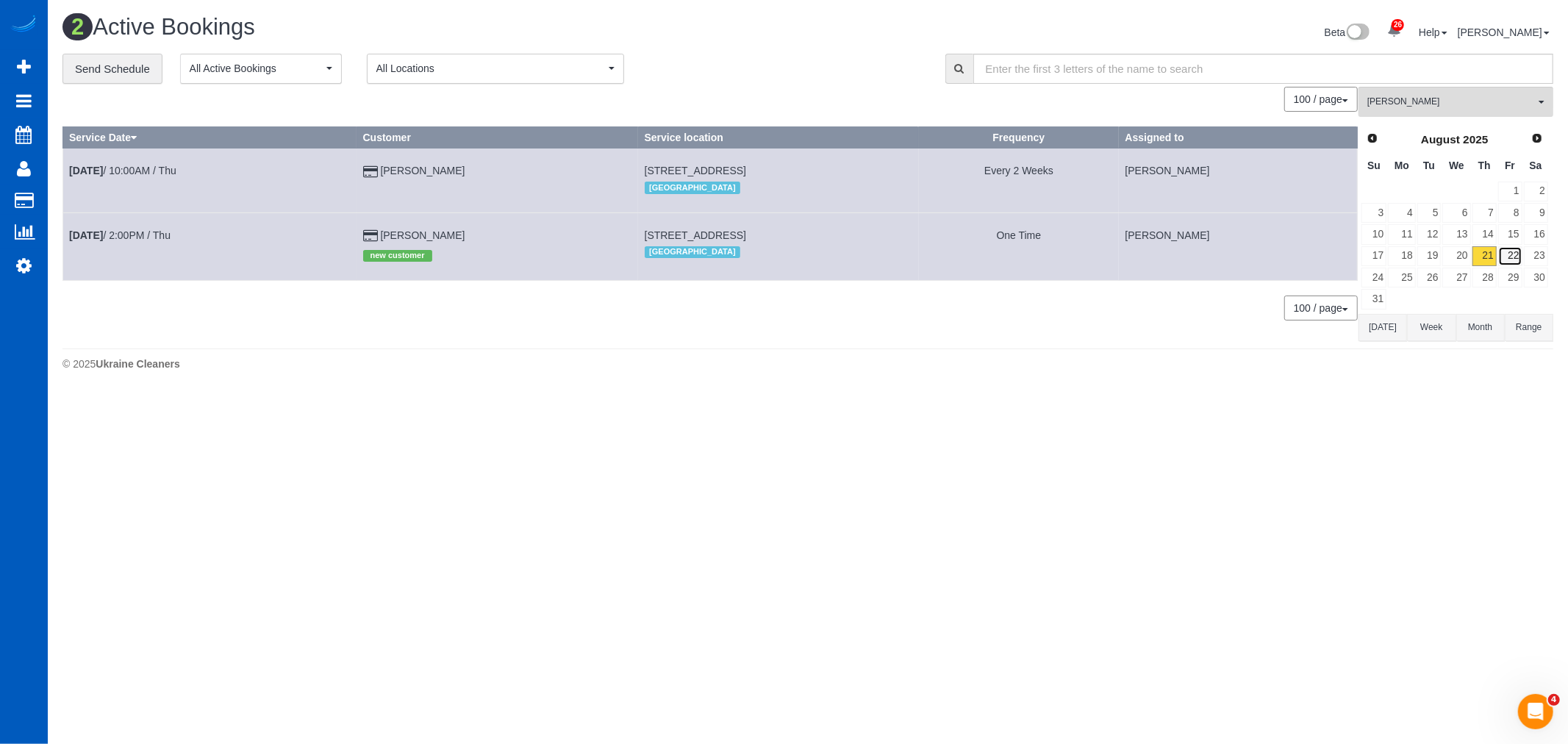
click at [1503, 260] on link "22" at bounding box center [1510, 256] width 25 height 19
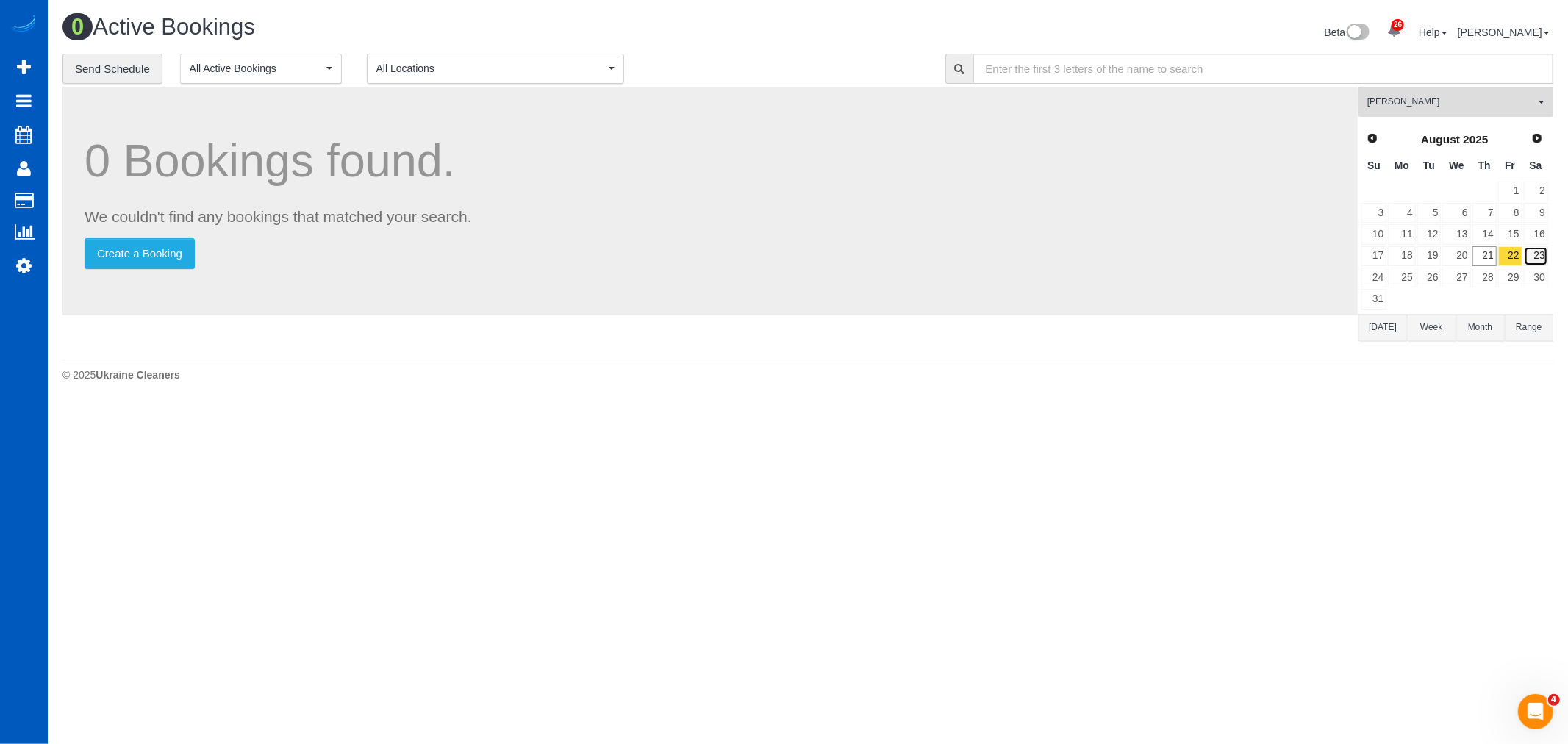
click at [1531, 258] on link "23" at bounding box center [1536, 256] width 25 height 19
click at [1451, 115] on button "Galina Afonina All Teams" at bounding box center [1455, 102] width 195 height 30
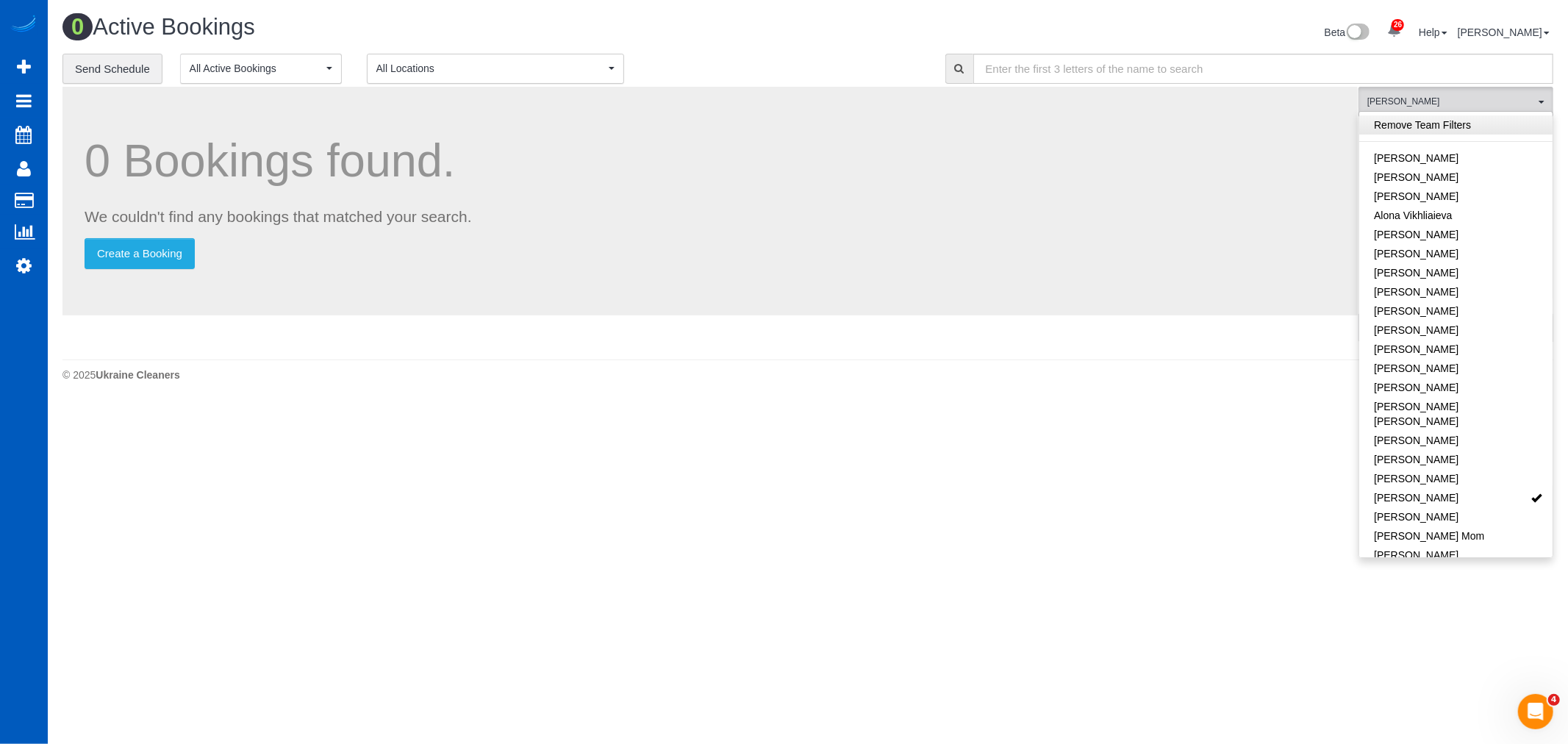
click at [1450, 120] on link "Remove Team Filters" at bounding box center [1455, 124] width 193 height 19
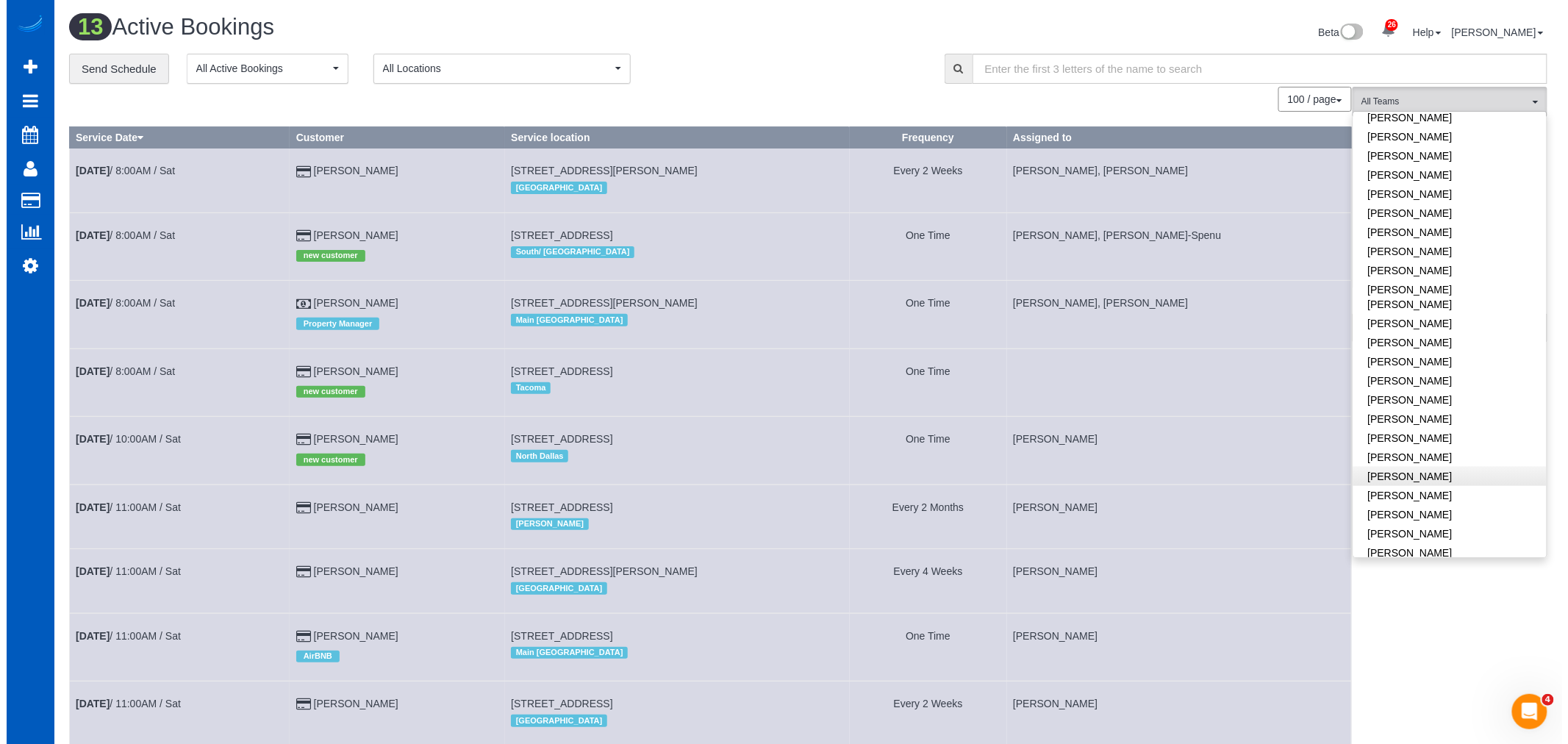
scroll to position [327, 0]
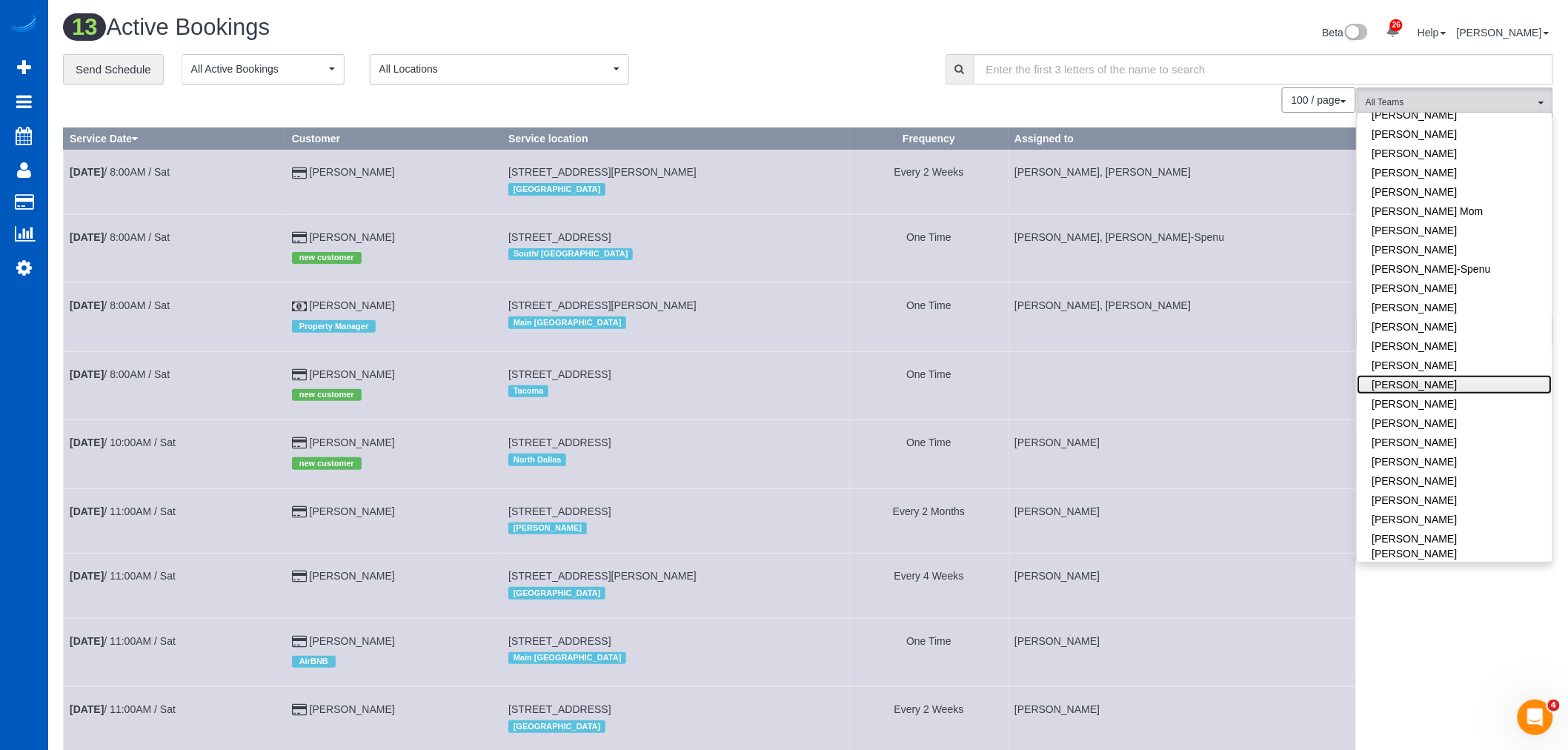
click at [1449, 375] on link "[PERSON_NAME]" at bounding box center [1455, 385] width 195 height 20
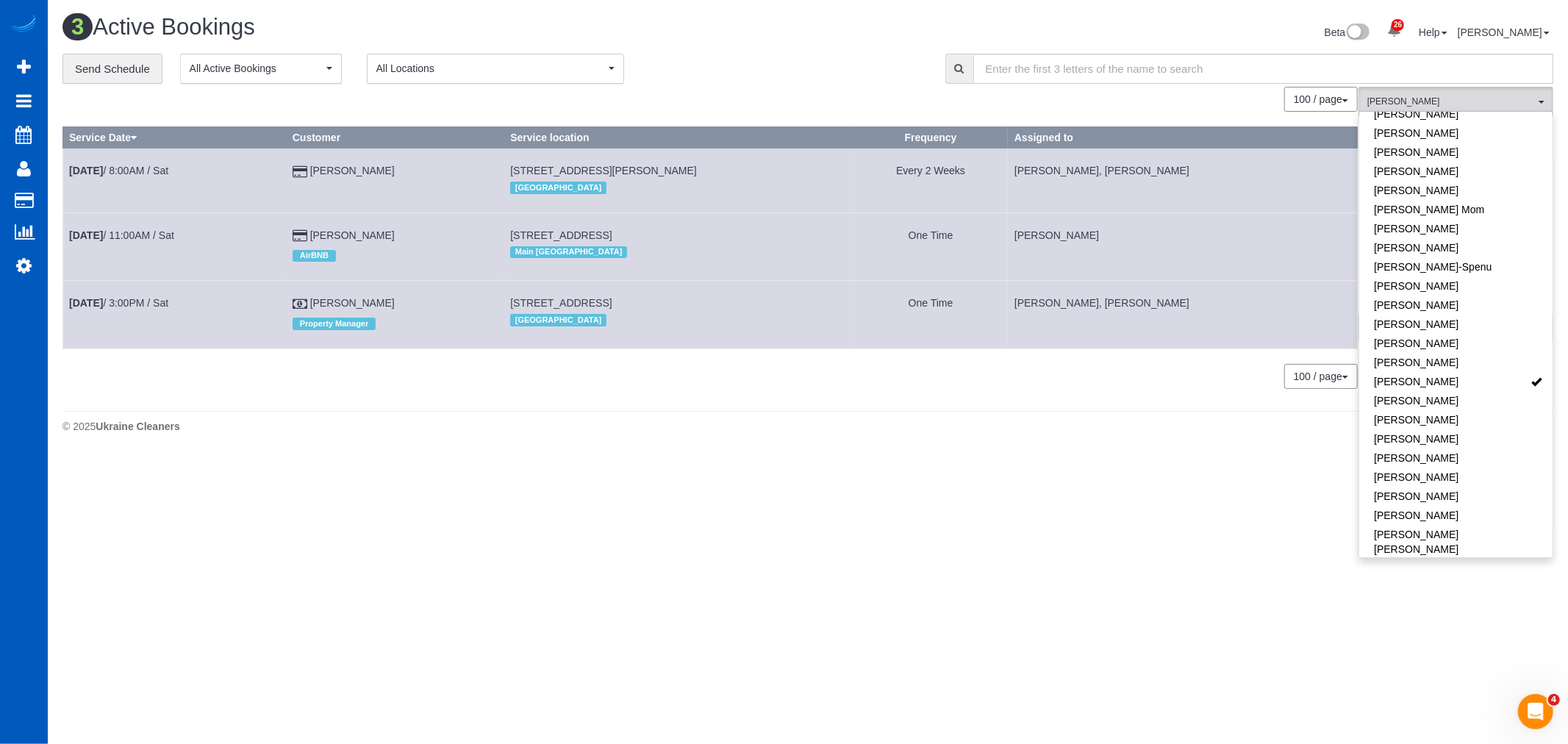
click at [798, 447] on div "3 Active Bookings Beta 26 Your Notifications You have 0 alerts × You have 1 to …" at bounding box center [807, 228] width 1520 height 455
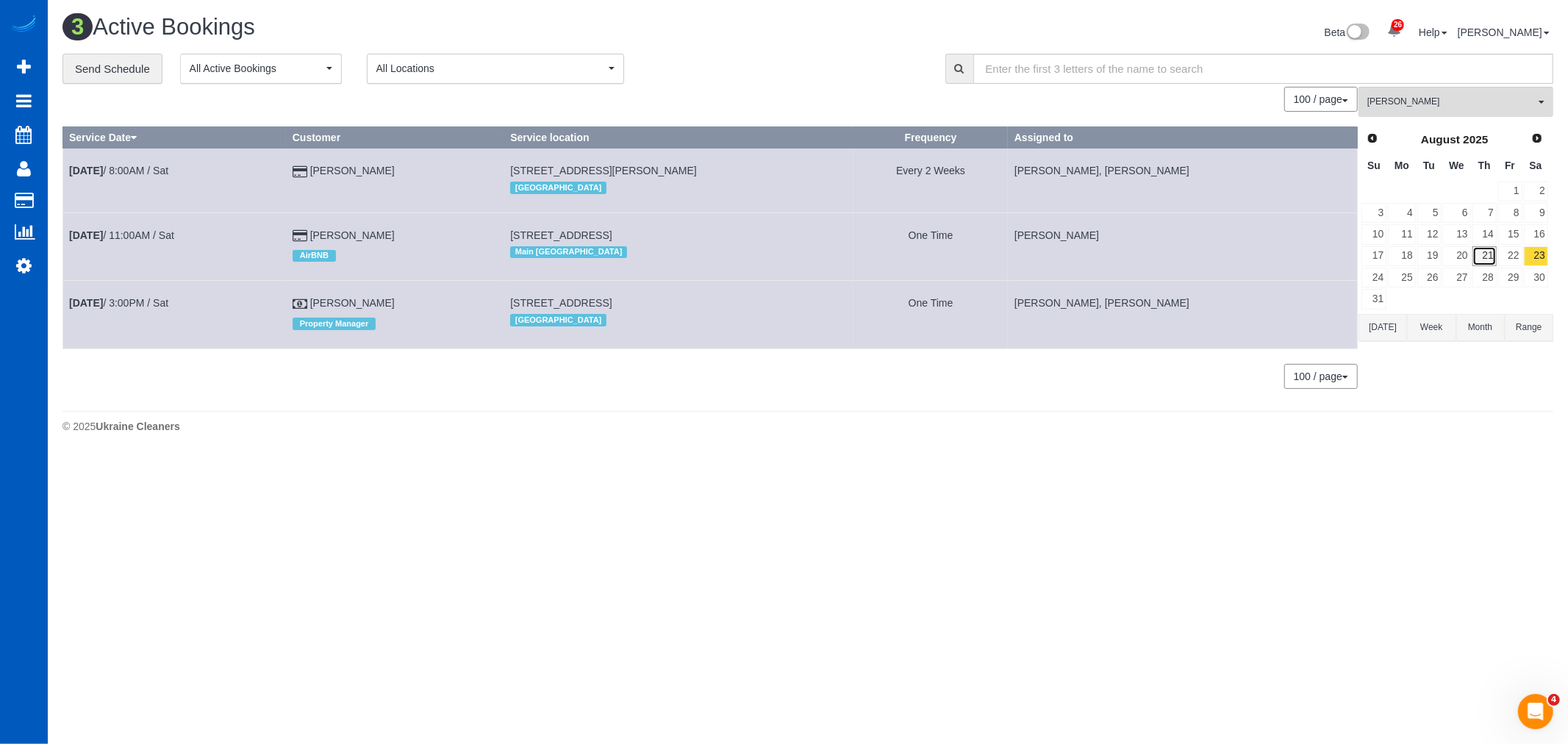
click at [1479, 253] on link "21" at bounding box center [1484, 256] width 25 height 19
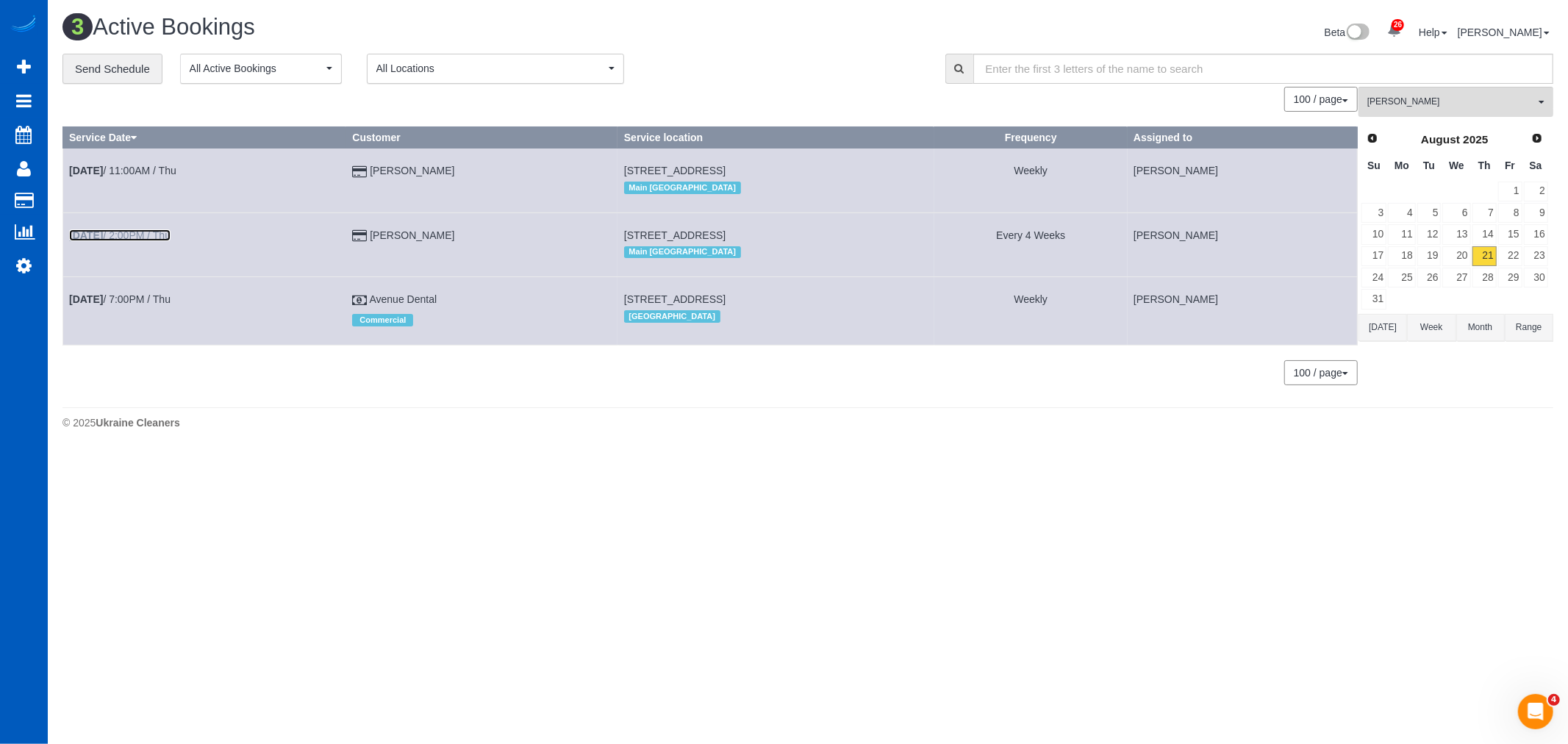
click at [122, 236] on link "Aug 21st / 2:00PM / Thu" at bounding box center [120, 235] width 102 height 12
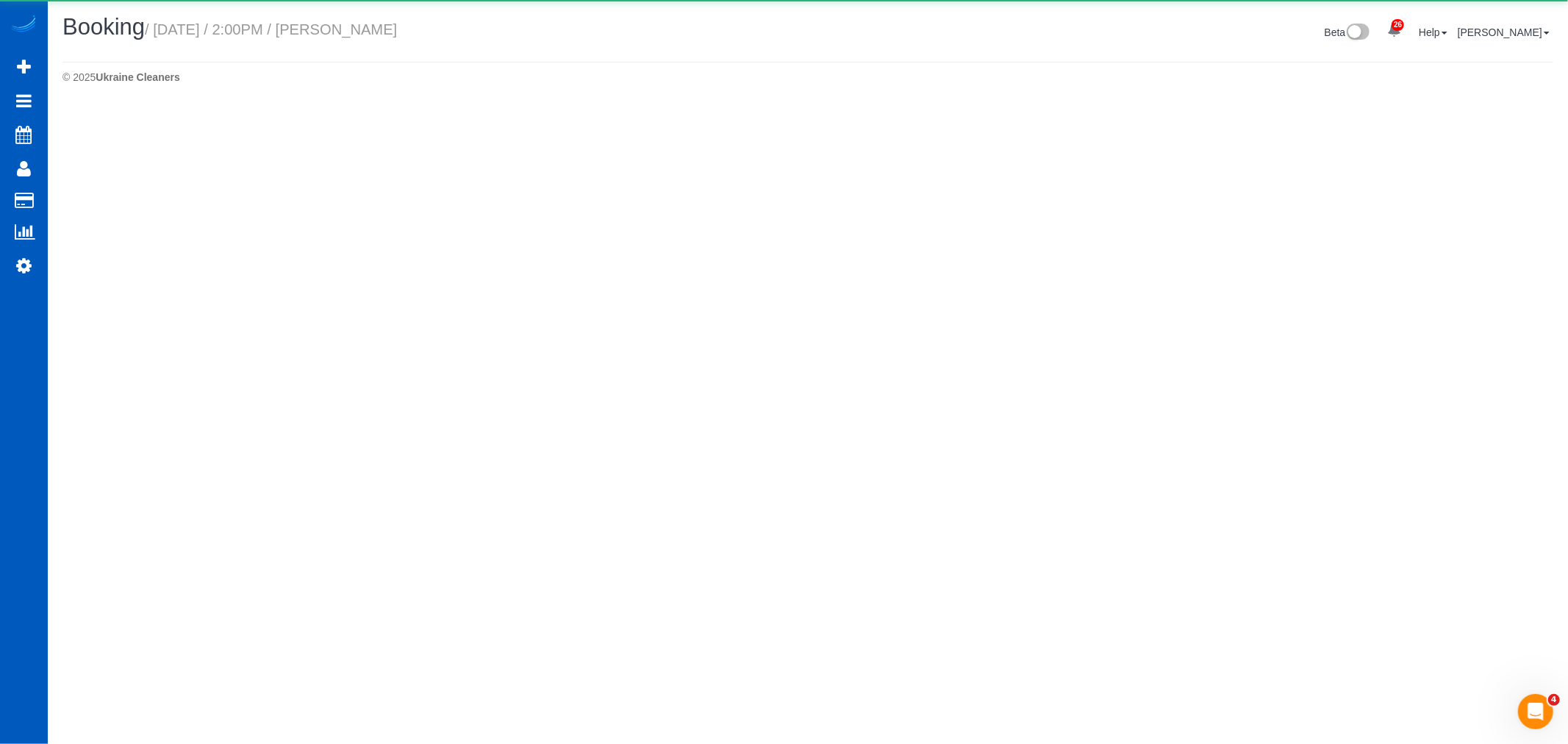
select select "WA"
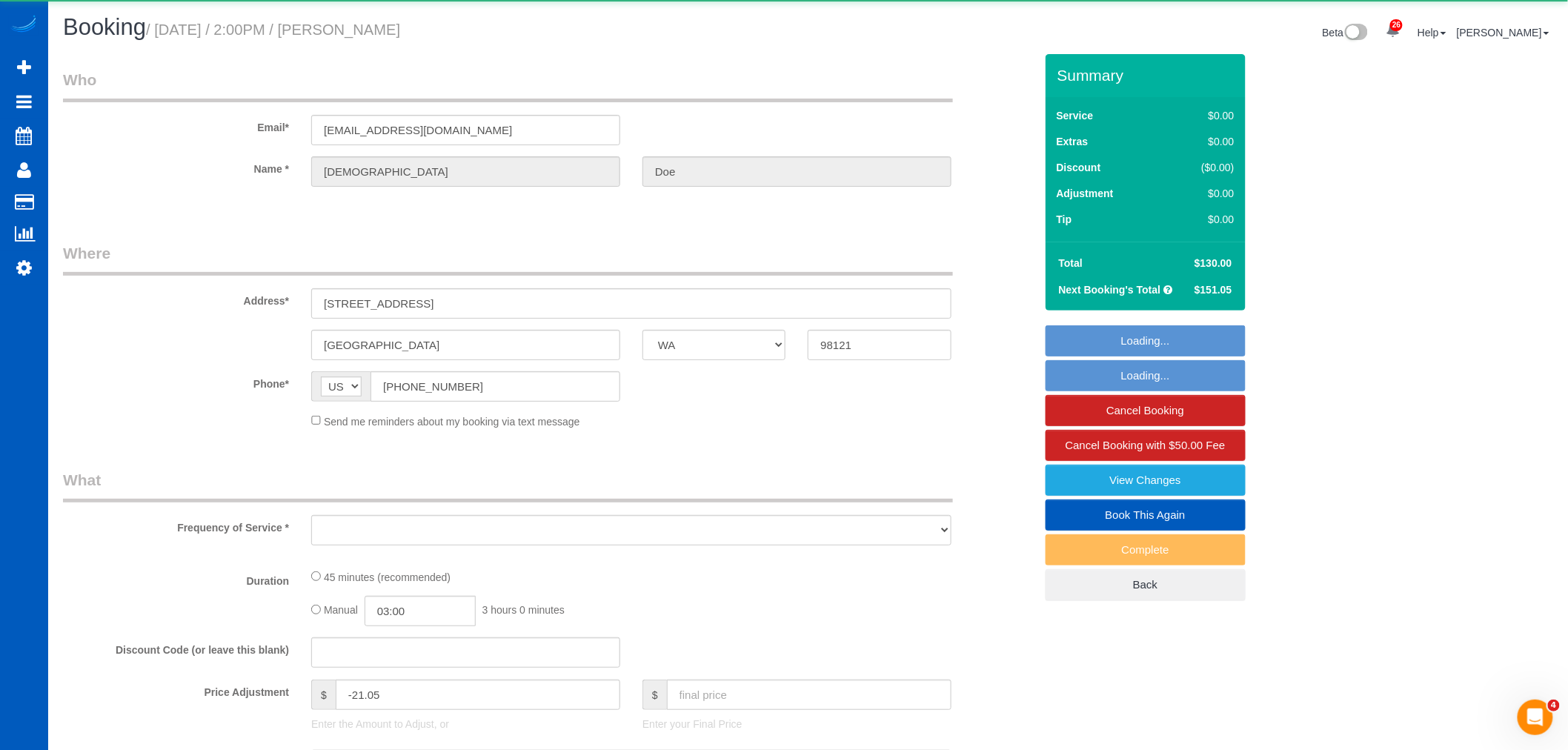
select select "object:18423"
select select "string:fspay-87cf43e5-8214-49e6-bd5a-9fdb57190191"
select select "199"
select select "spot33"
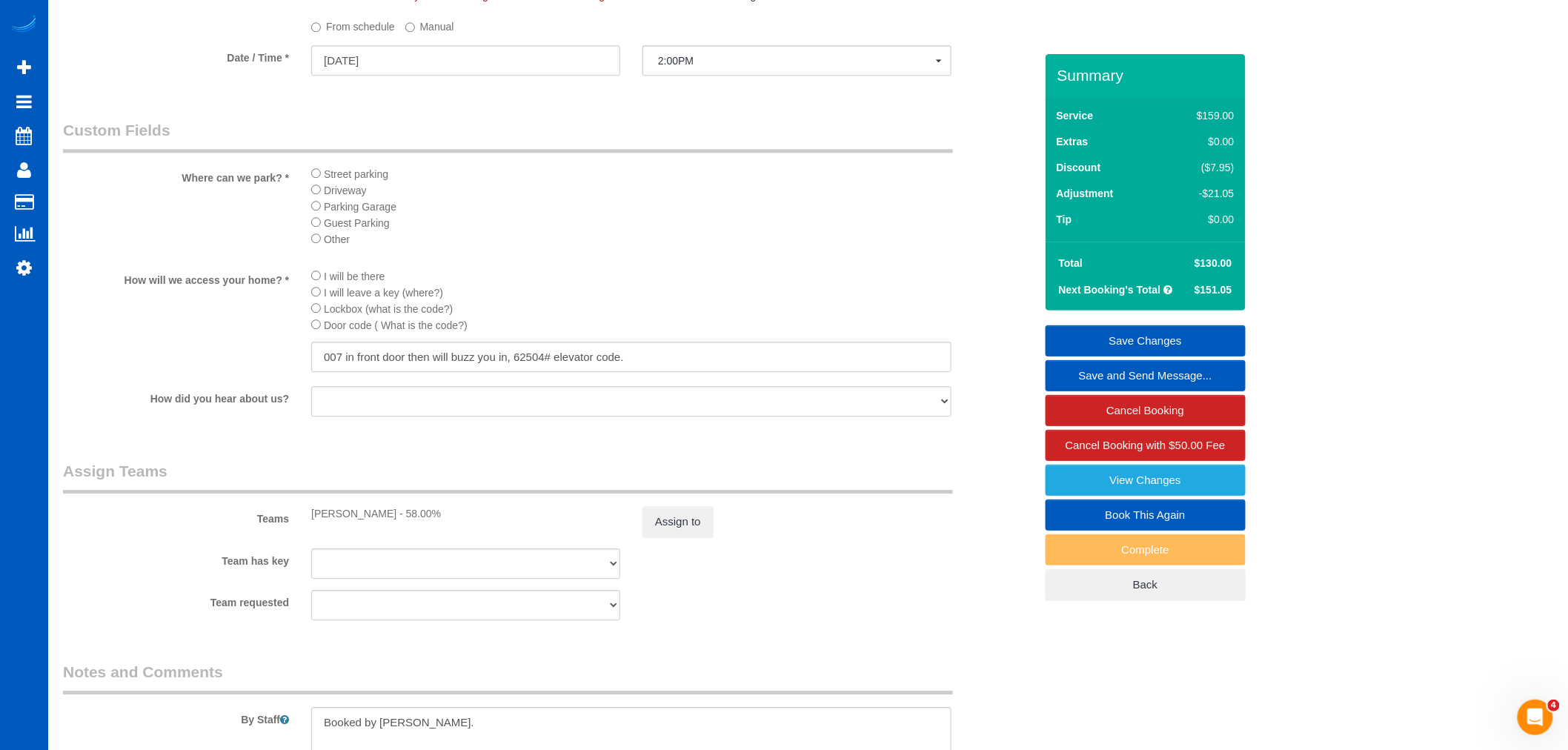
scroll to position [1219, 0]
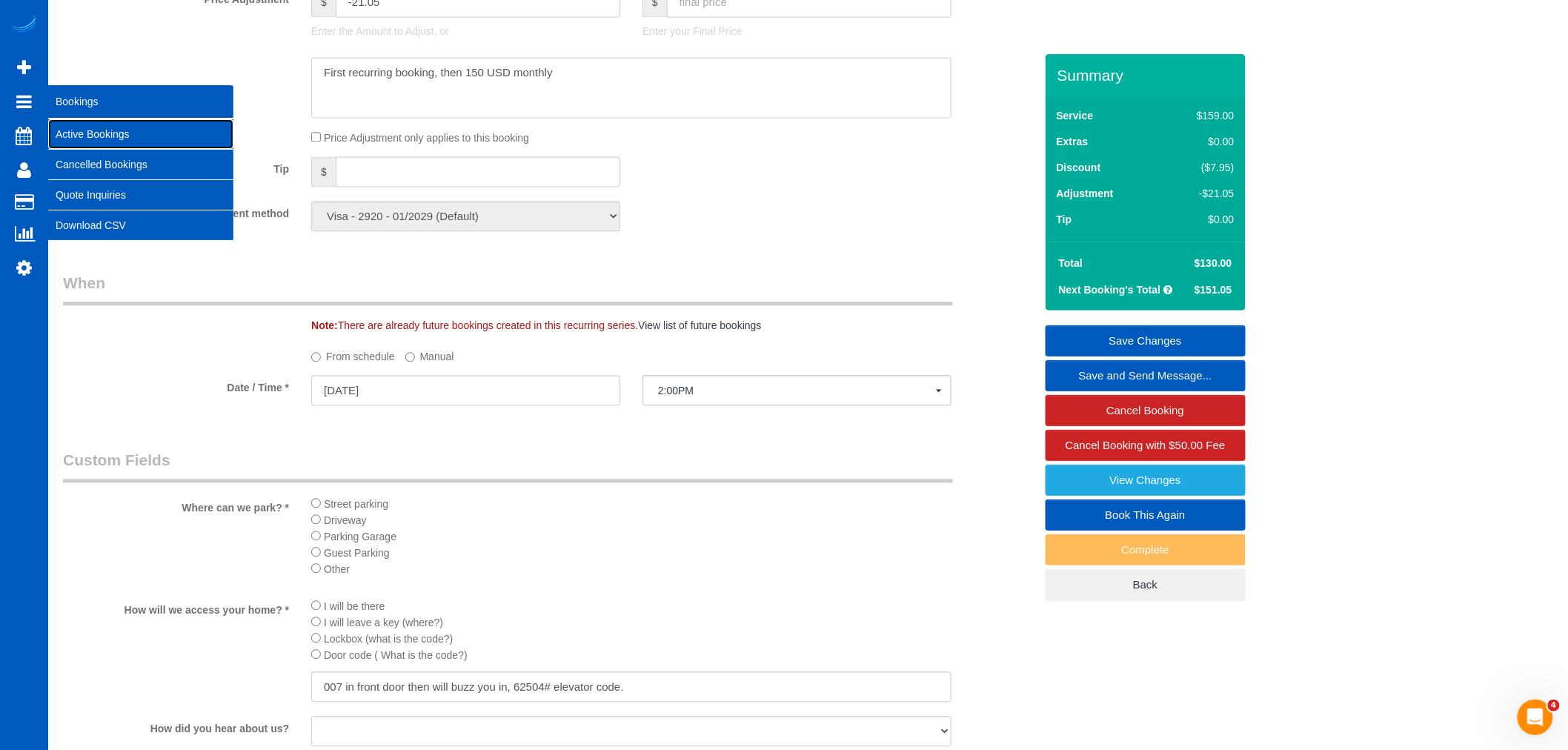
click at [59, 119] on link "Active Bookings" at bounding box center [140, 134] width 185 height 30
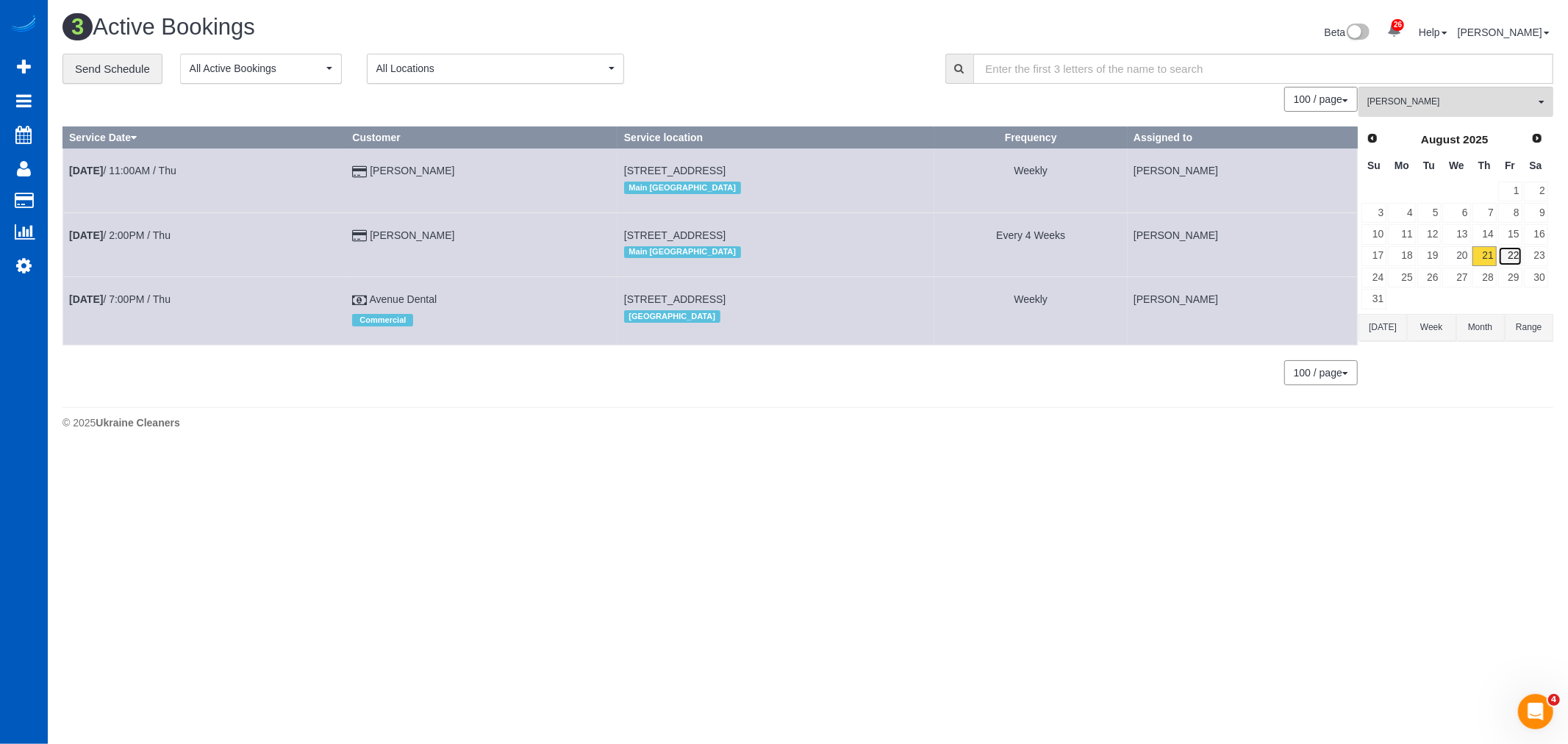
click at [1515, 258] on link "22" at bounding box center [1510, 256] width 25 height 19
click at [1526, 257] on link "23" at bounding box center [1536, 256] width 25 height 19
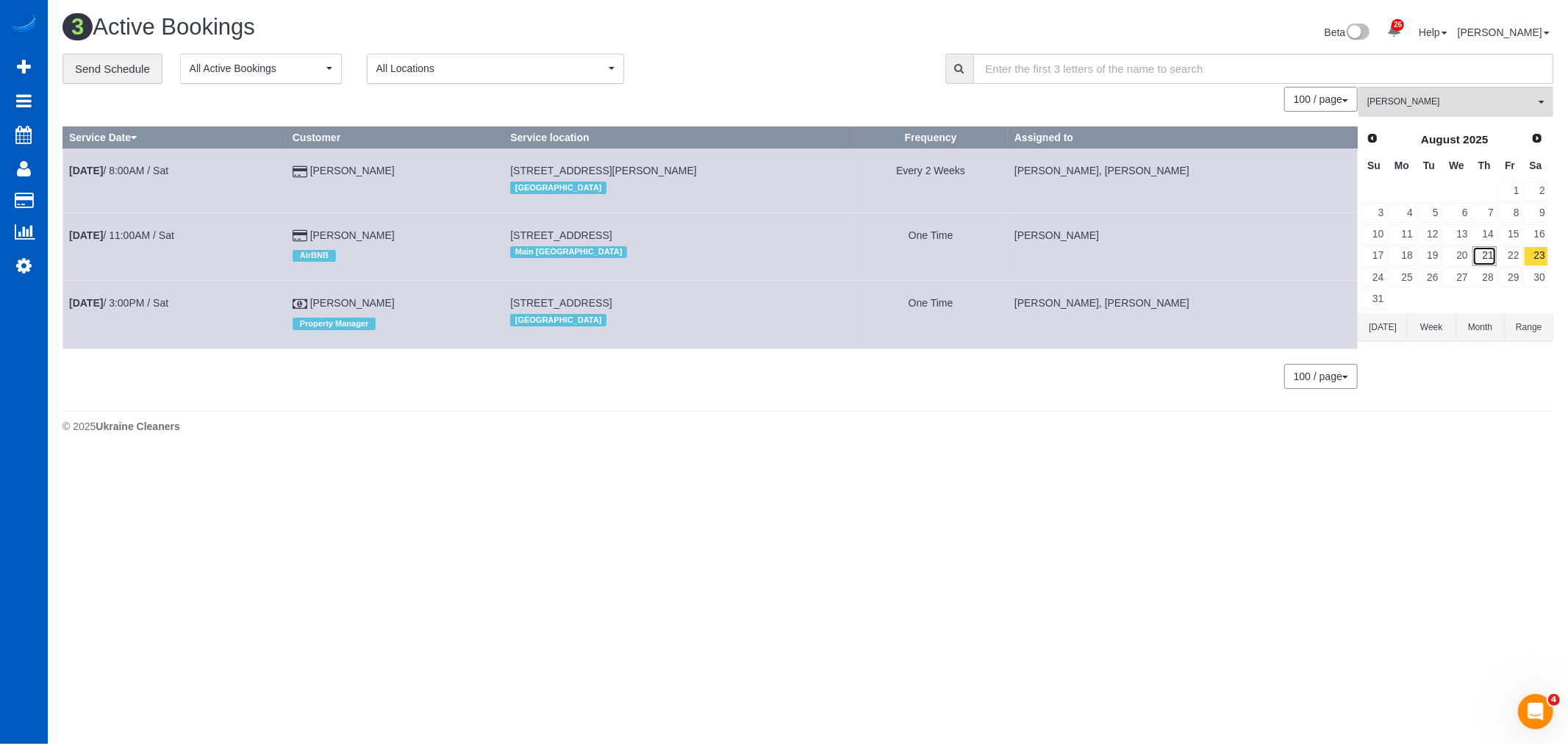
click at [1488, 255] on link "21" at bounding box center [1484, 256] width 25 height 19
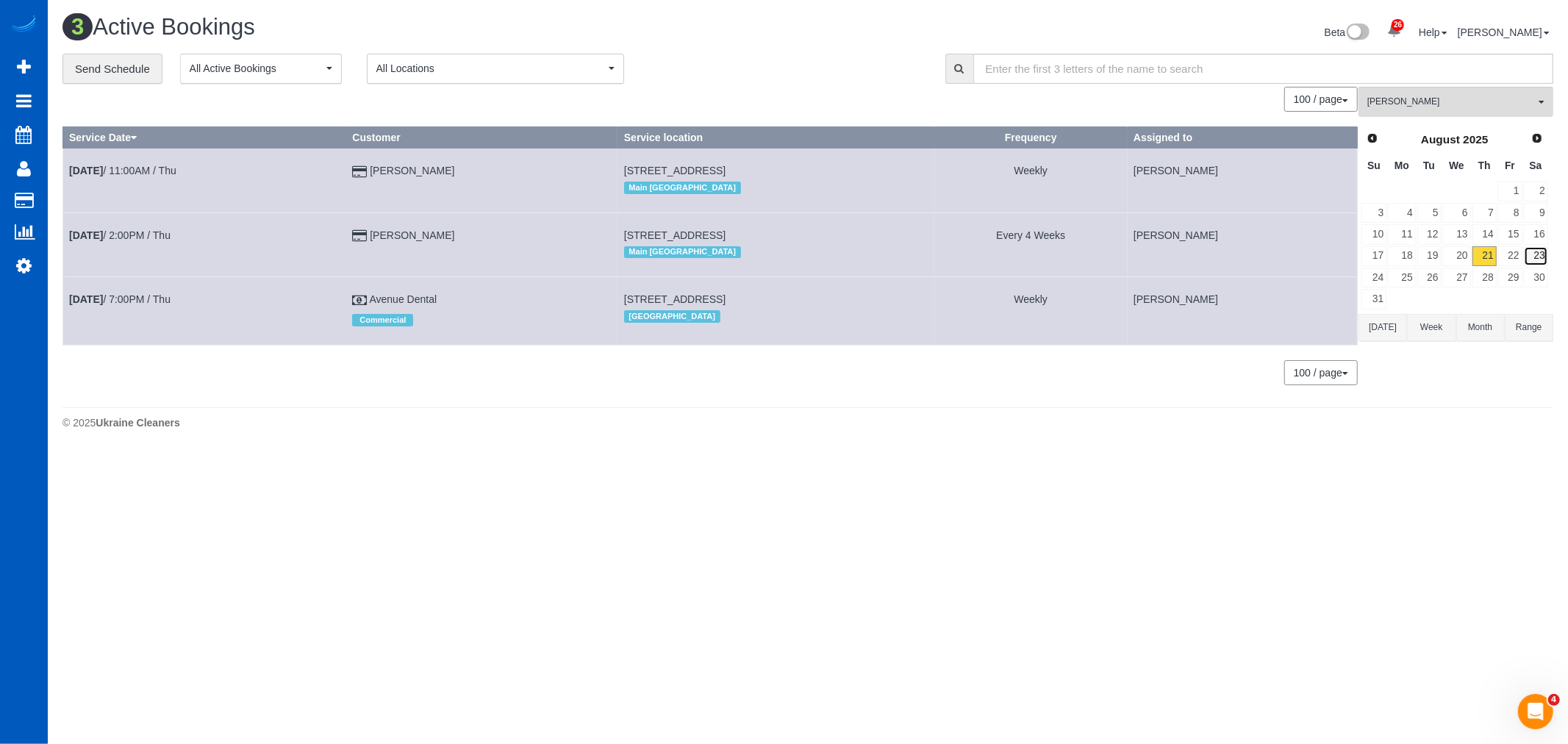
click at [1532, 255] on link "23" at bounding box center [1536, 256] width 25 height 19
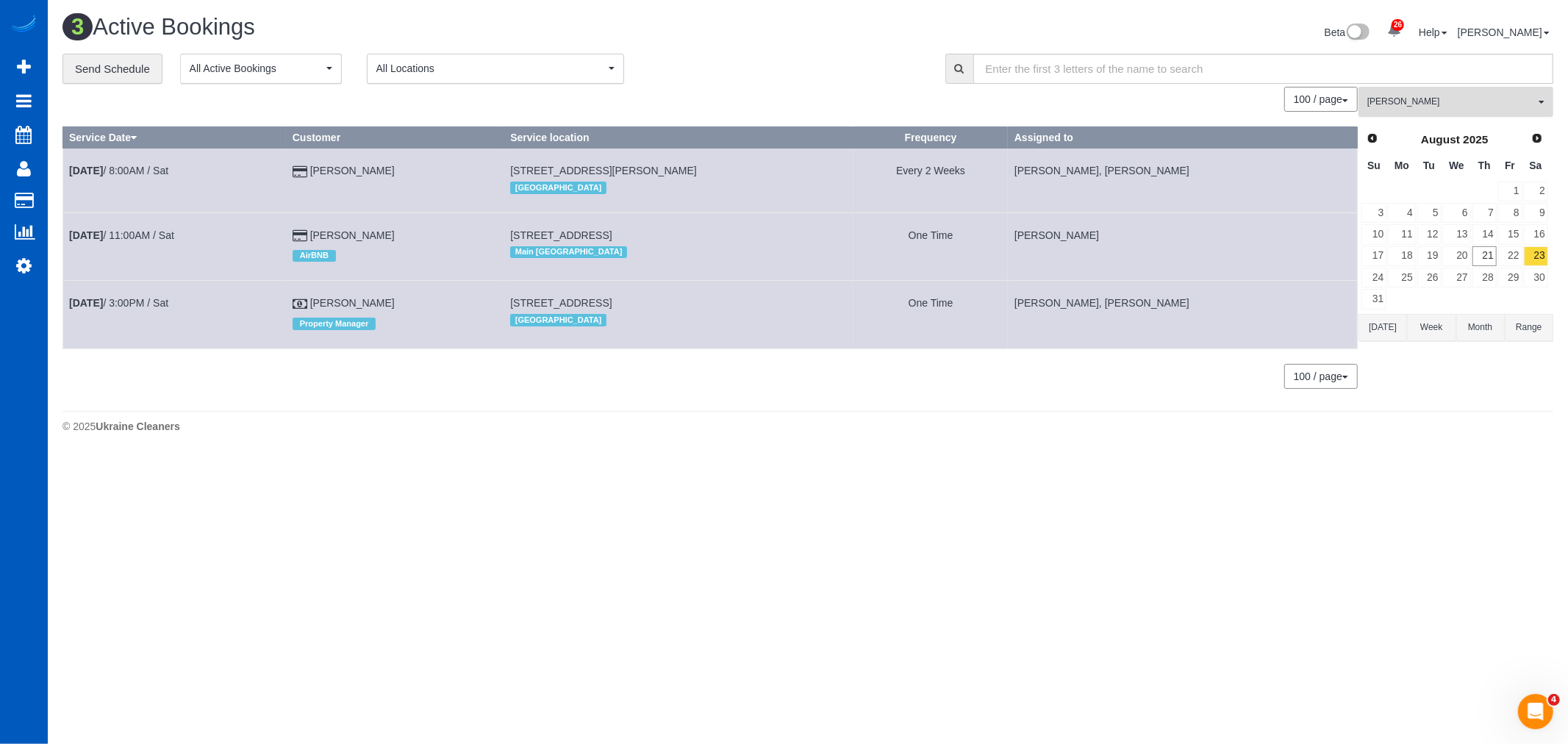
click at [1439, 111] on button "Kateryna Polishchuk All Teams" at bounding box center [1455, 102] width 195 height 30
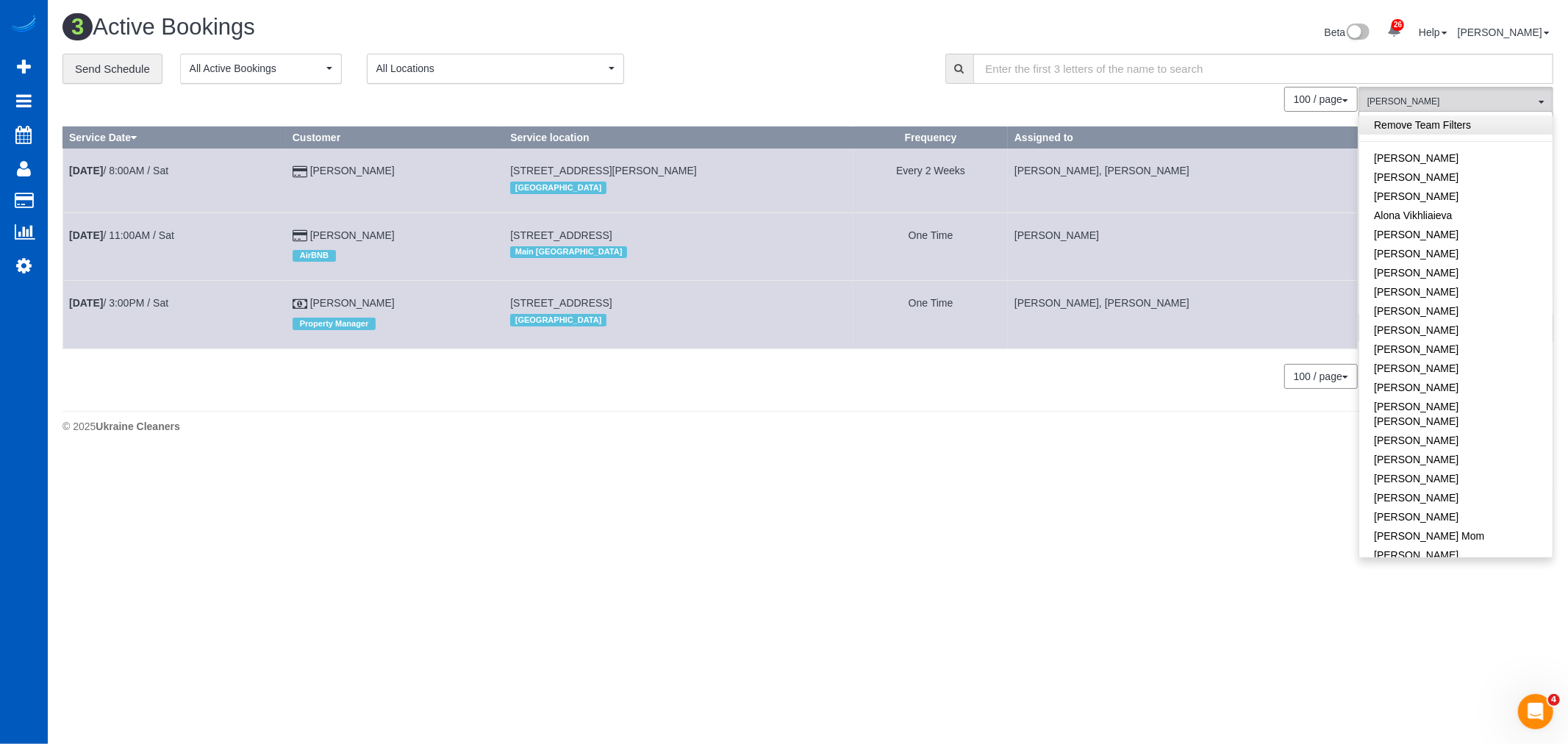
click at [1437, 127] on link "Remove Team Filters" at bounding box center [1455, 124] width 193 height 19
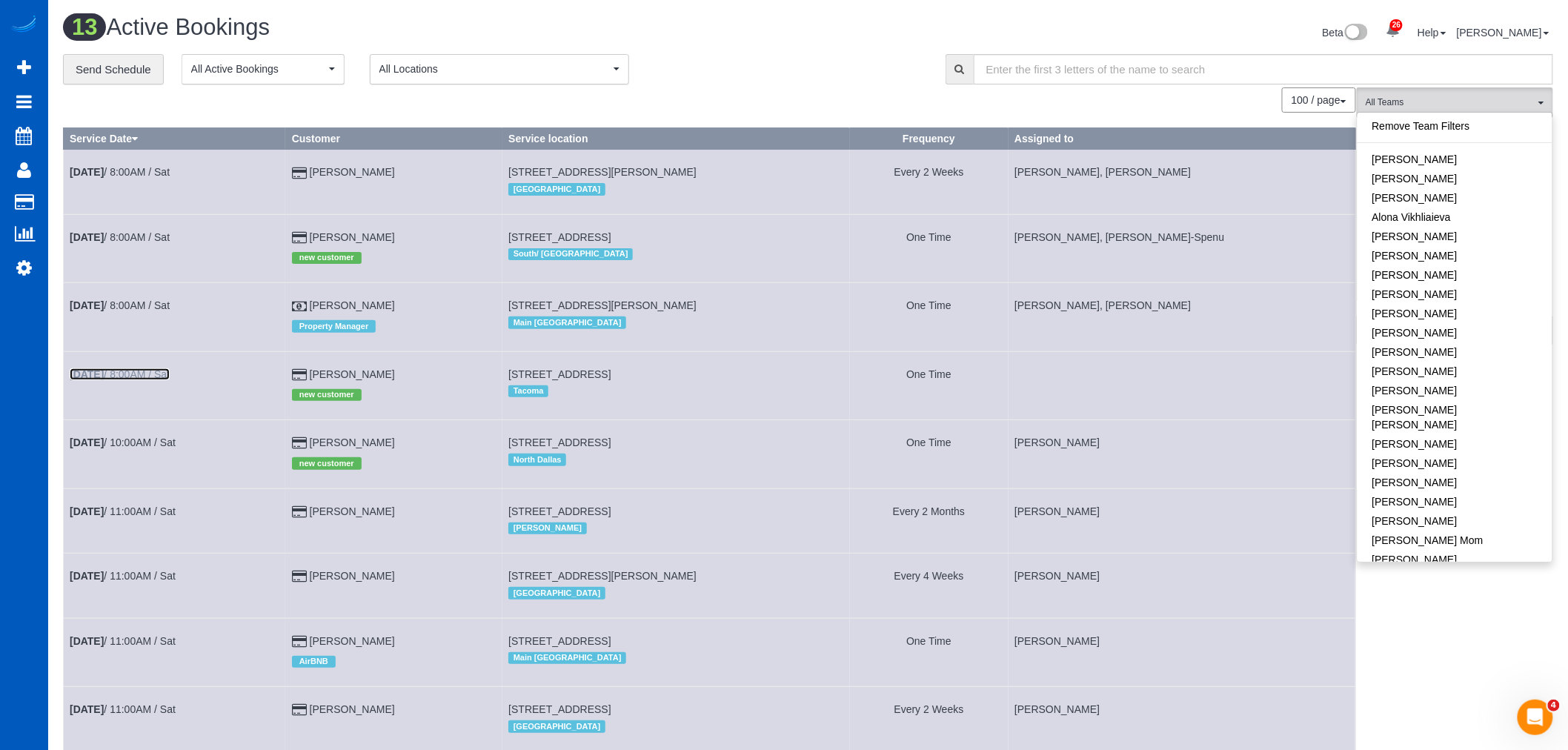
click at [104, 378] on b "Aug 23rd" at bounding box center [87, 375] width 34 height 12
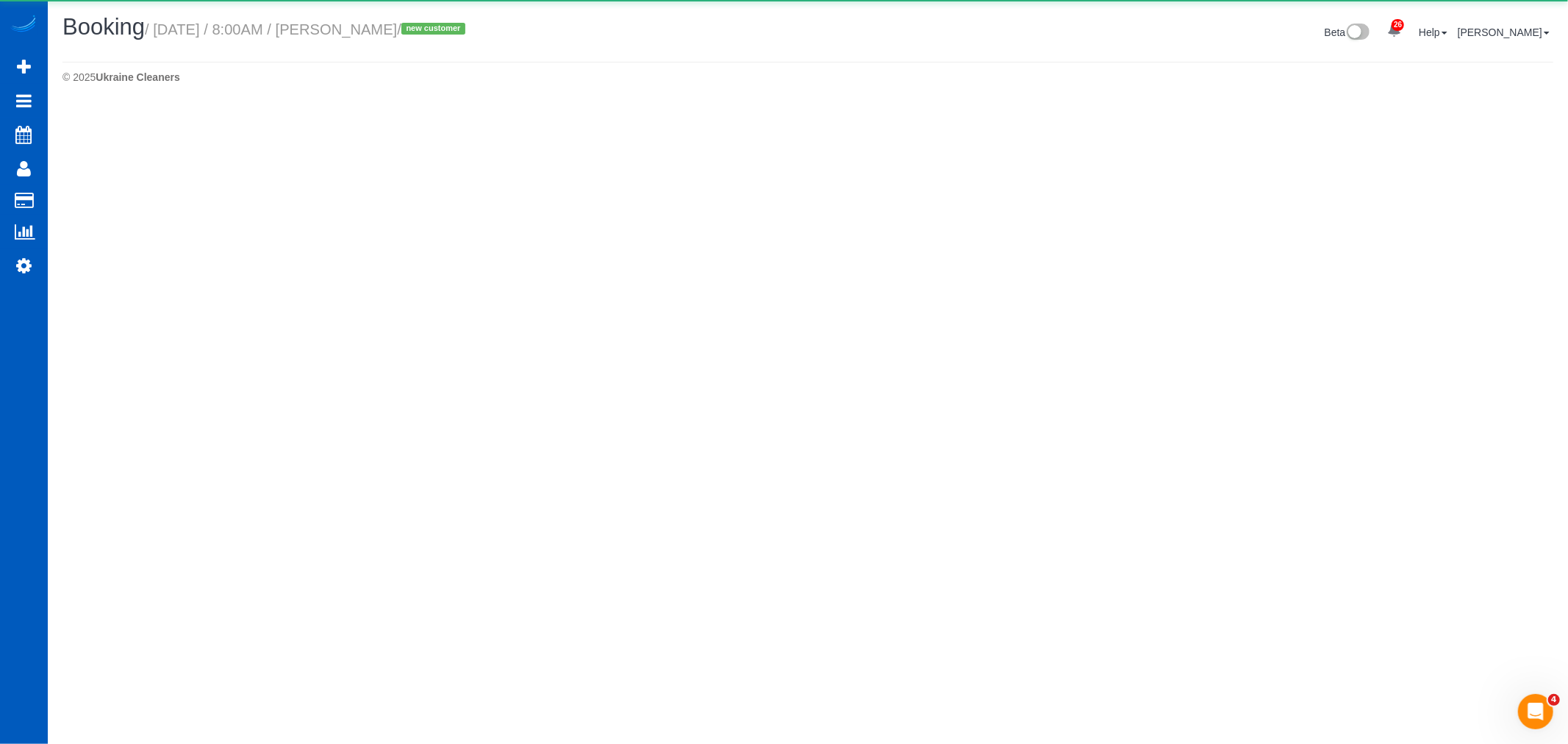
select select "WA"
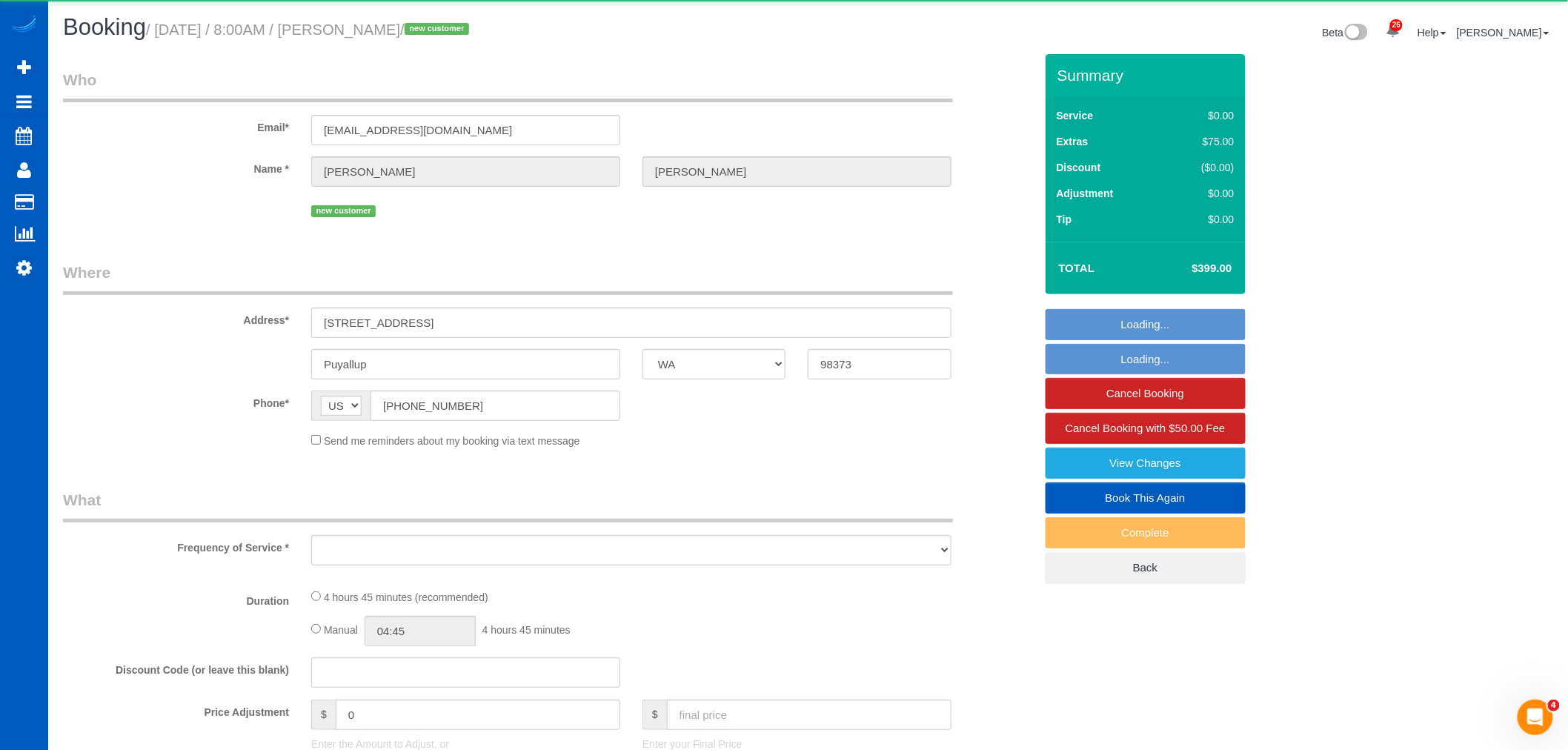
select select "object:20088"
select select "string:fspay-47481522-f8b9-4403-8031-46a155773917"
select select "199"
select select "1501"
select select "3"
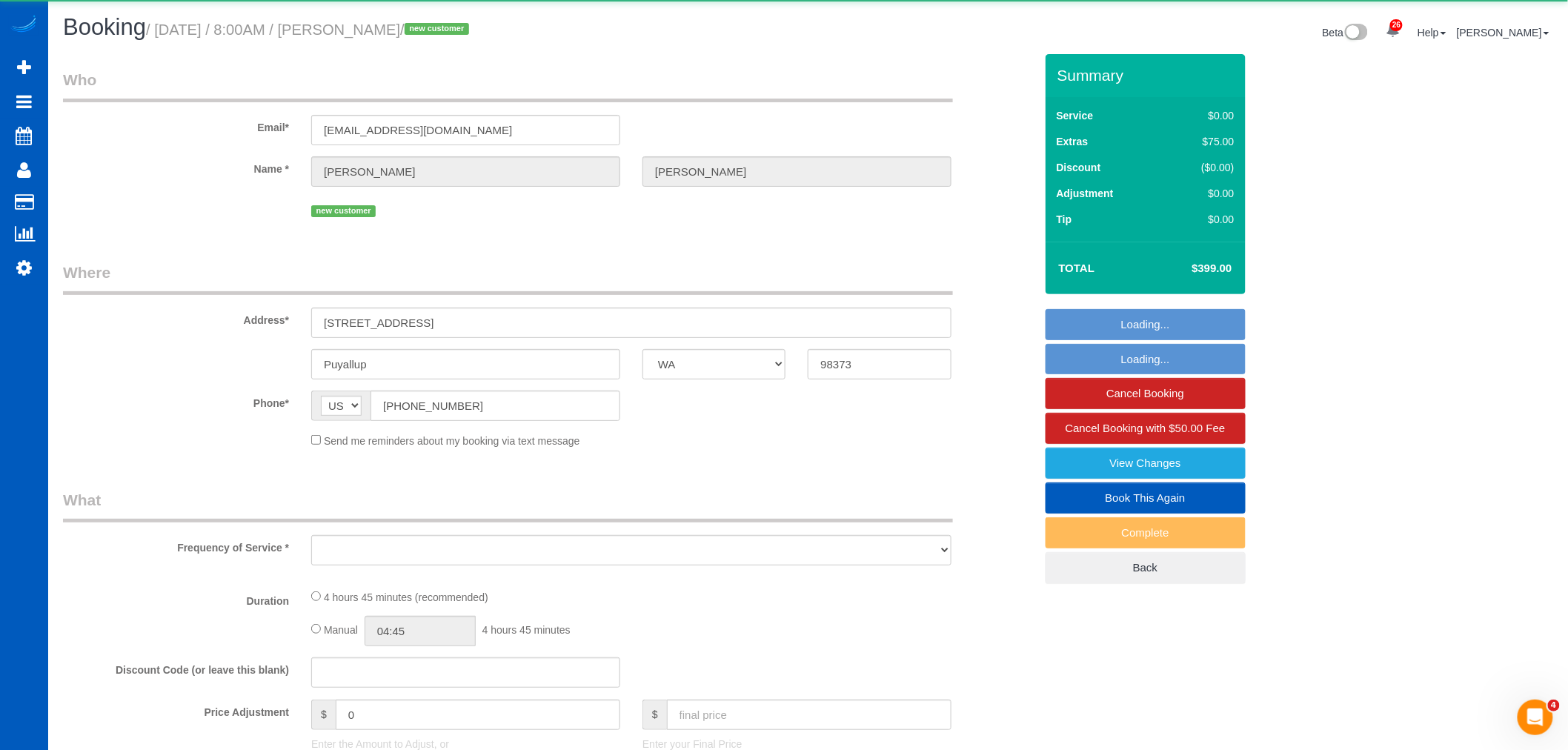
select select "3"
select select "spot42"
select select "number:8"
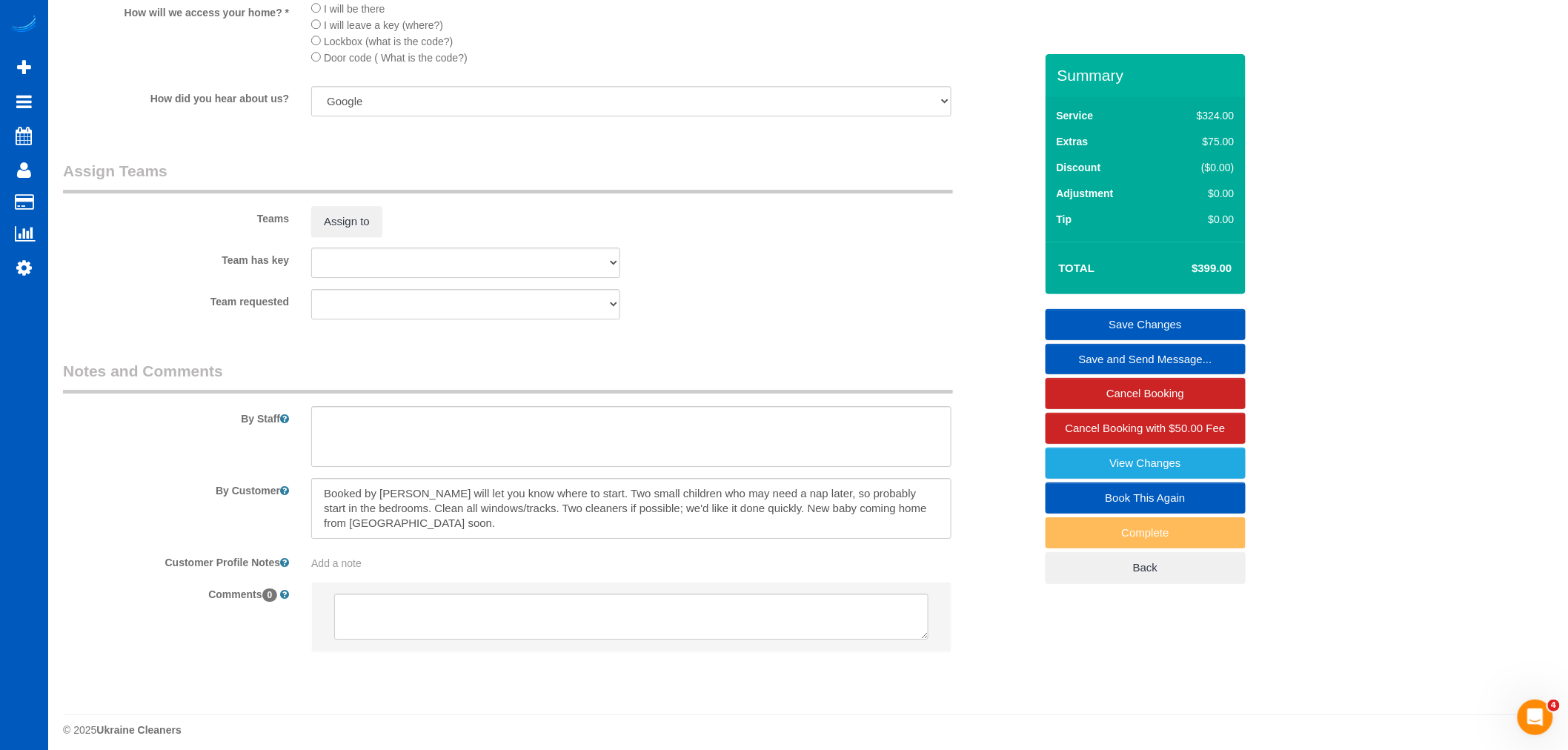
scroll to position [1811, 0]
click at [341, 235] on button "Assign to" at bounding box center [346, 220] width 71 height 31
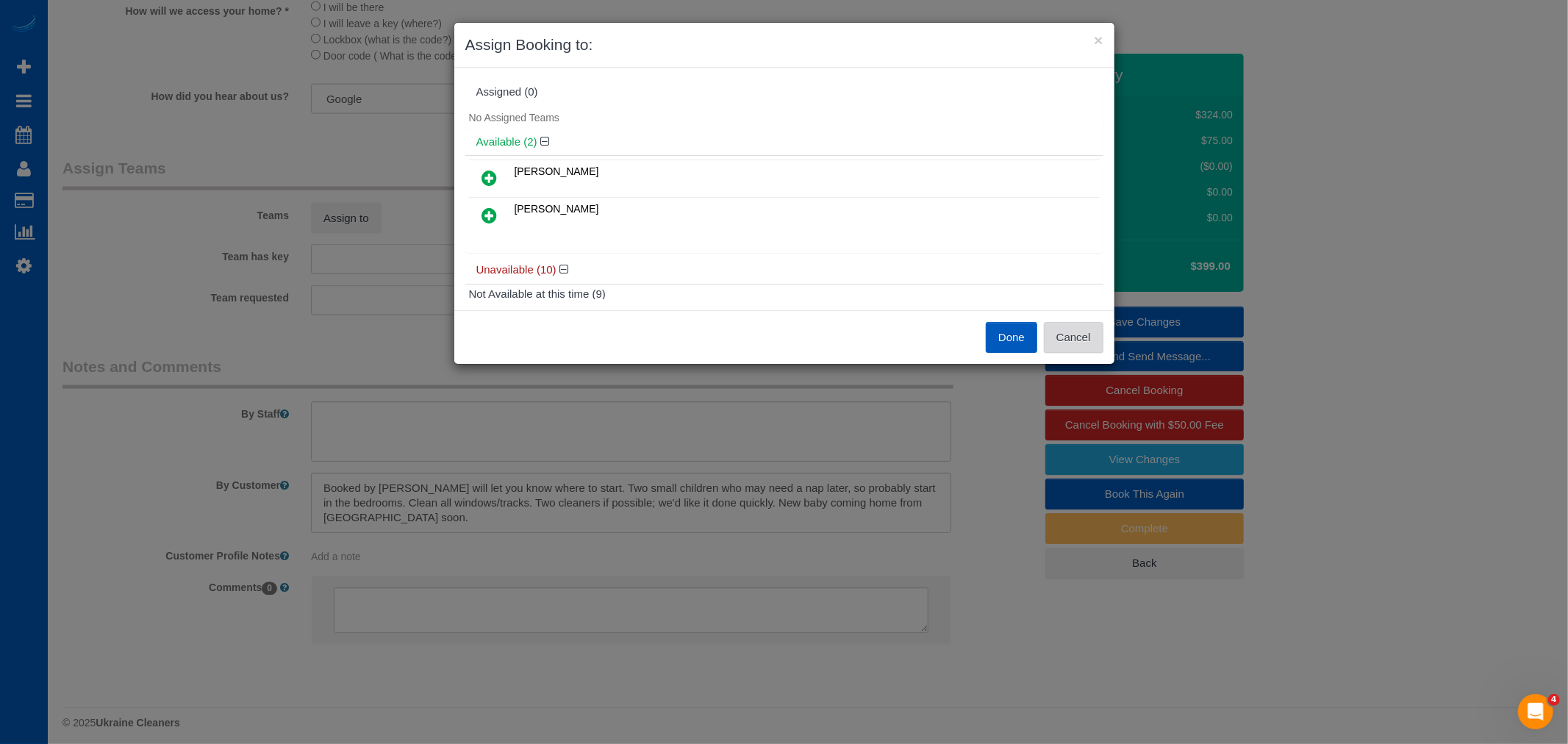
click at [1049, 336] on button "Cancel" at bounding box center [1074, 337] width 59 height 30
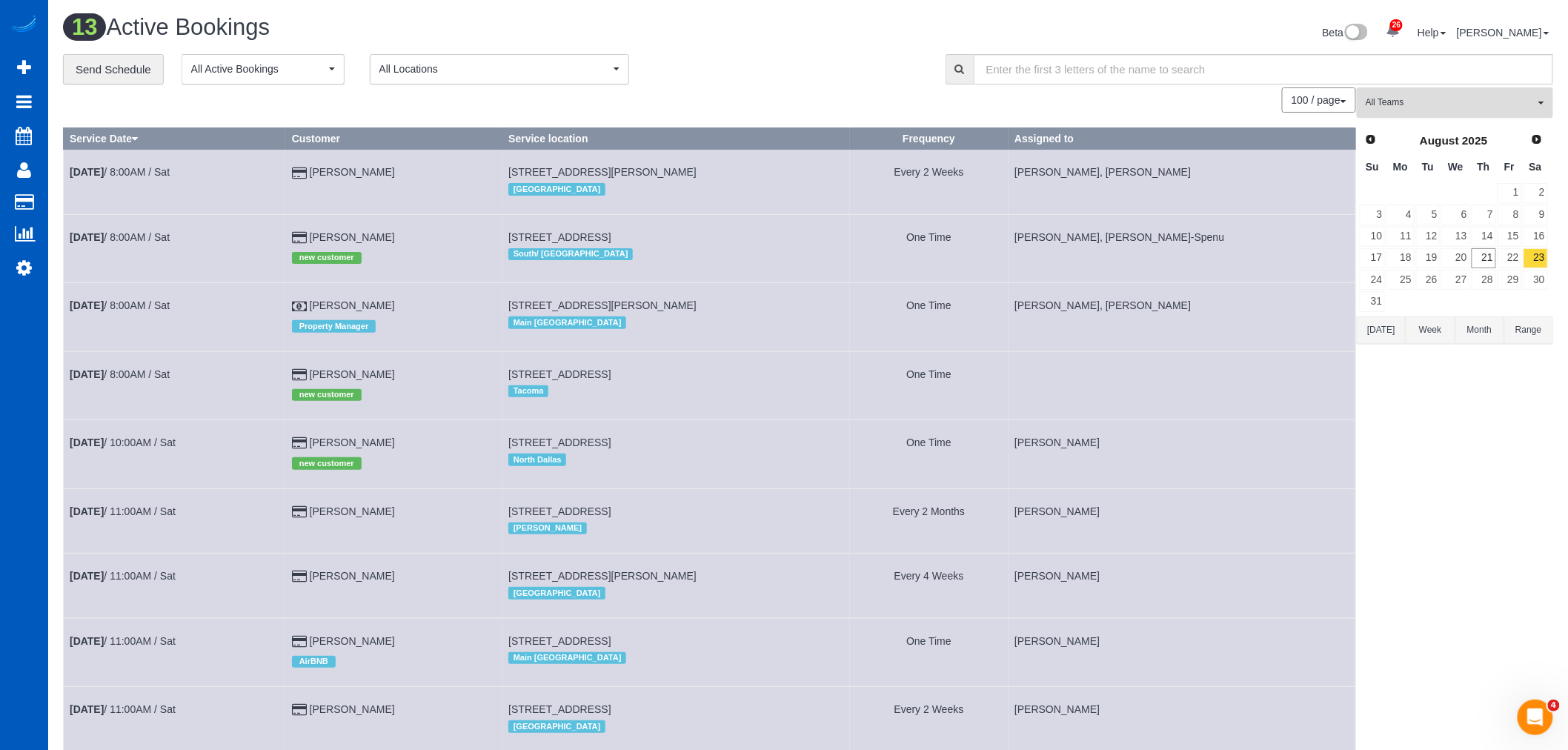
click at [1397, 105] on span "All Teams" at bounding box center [1450, 102] width 169 height 13
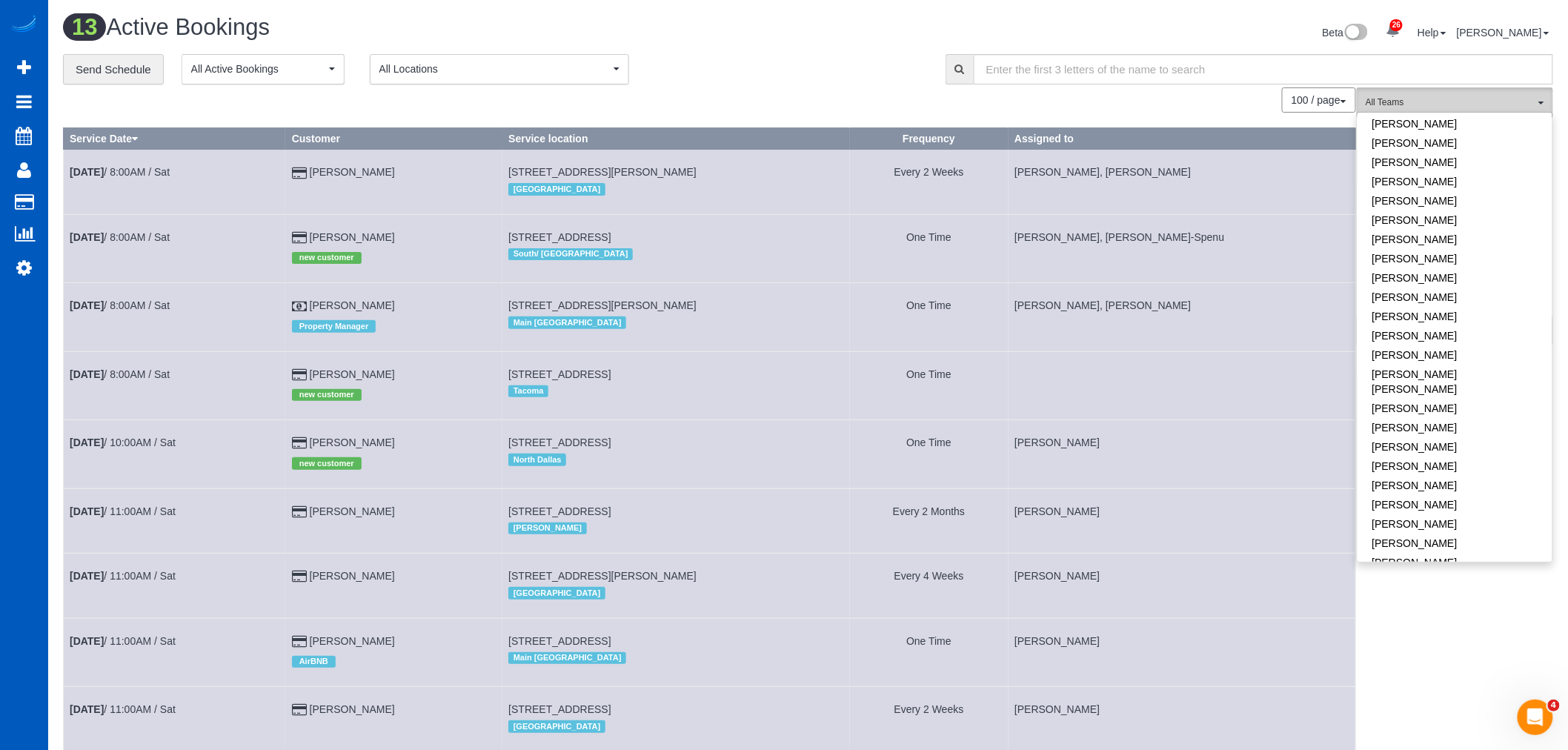
scroll to position [576, 0]
click at [1475, 113] on div "Remove Team Filters Alina Kruchok Alona Kulish Alona Tarasiuk Alona Vikhliaieva…" at bounding box center [1455, 336] width 196 height 450
click at [1472, 99] on span "All Teams" at bounding box center [1450, 102] width 169 height 13
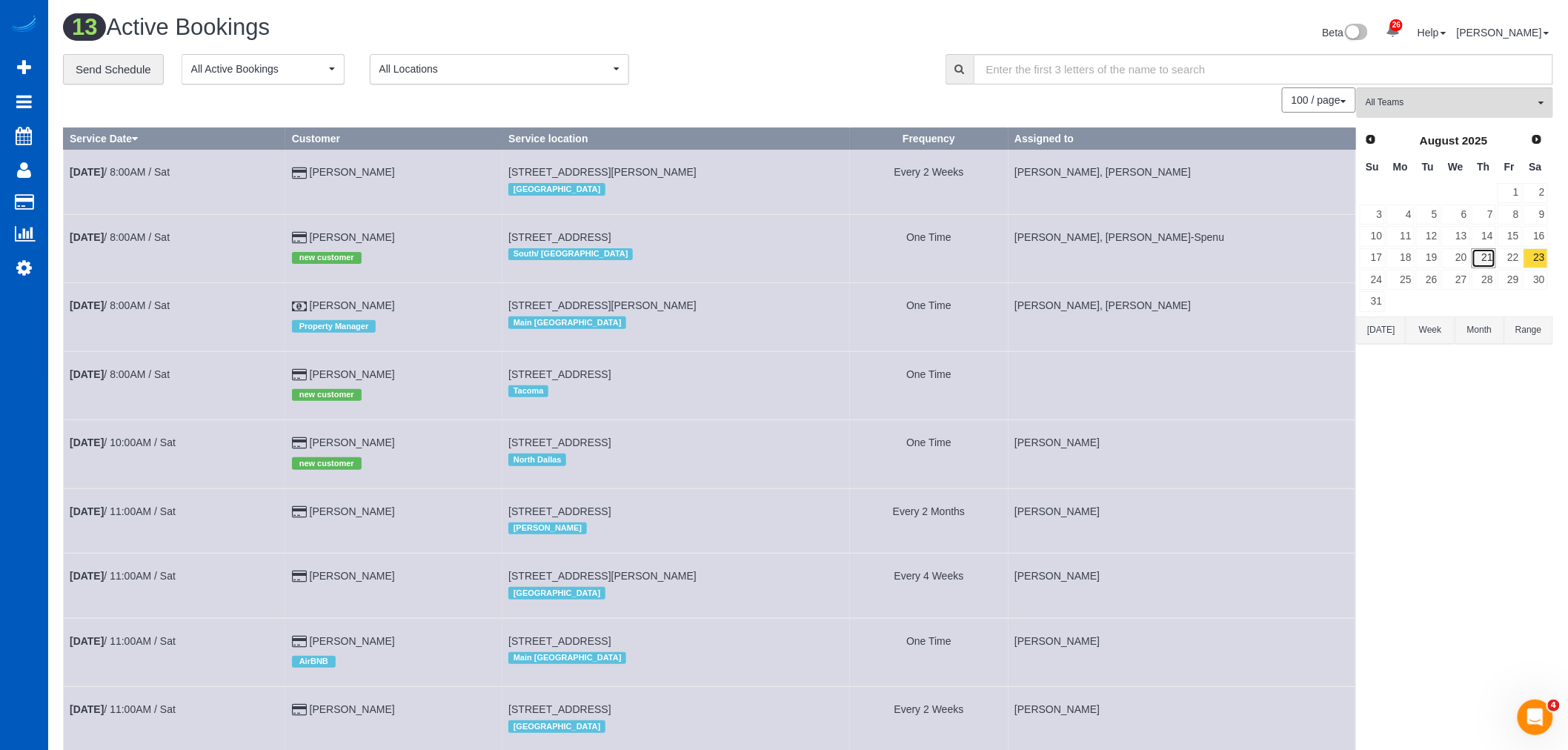
click at [1484, 261] on link "21" at bounding box center [1484, 258] width 25 height 20
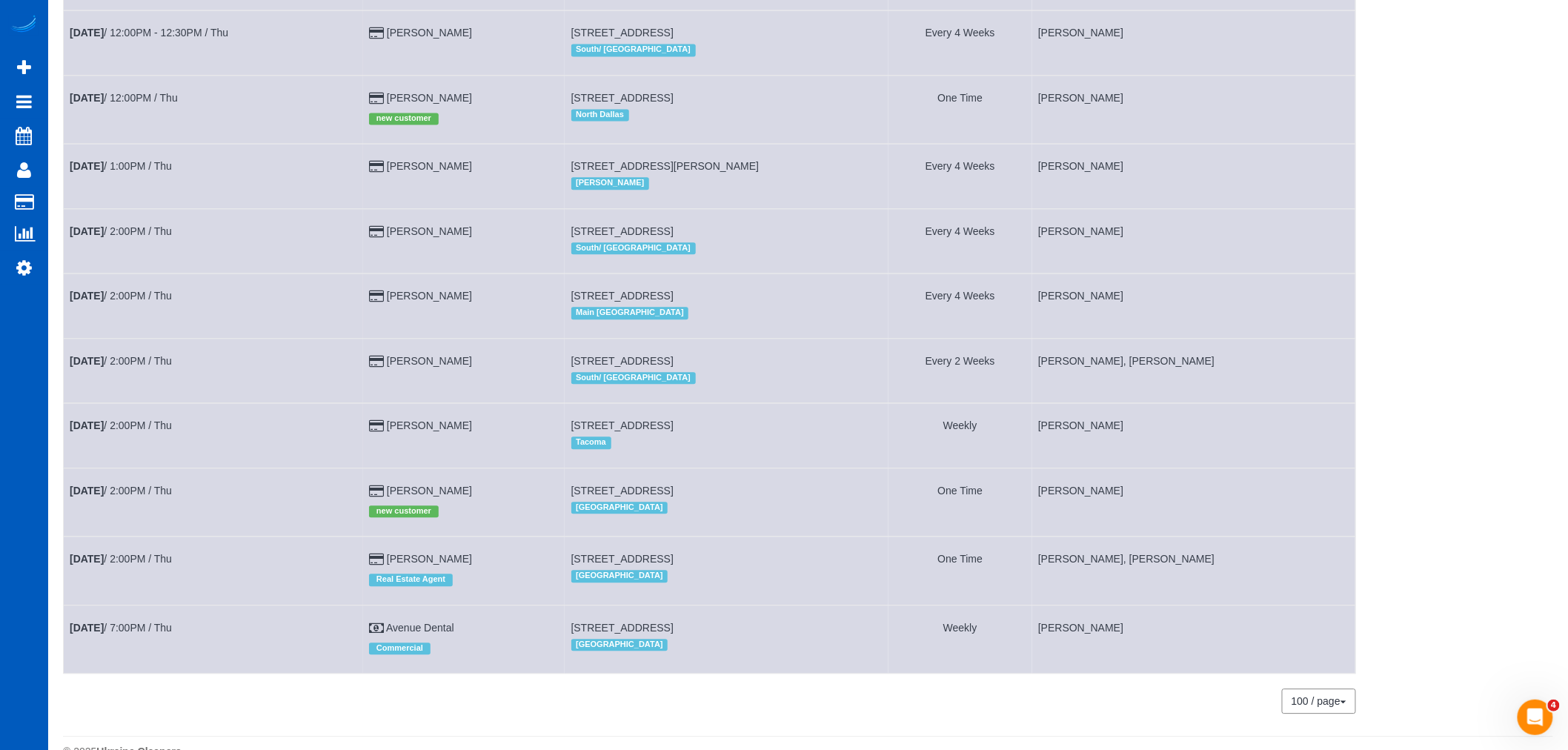
scroll to position [1389, 0]
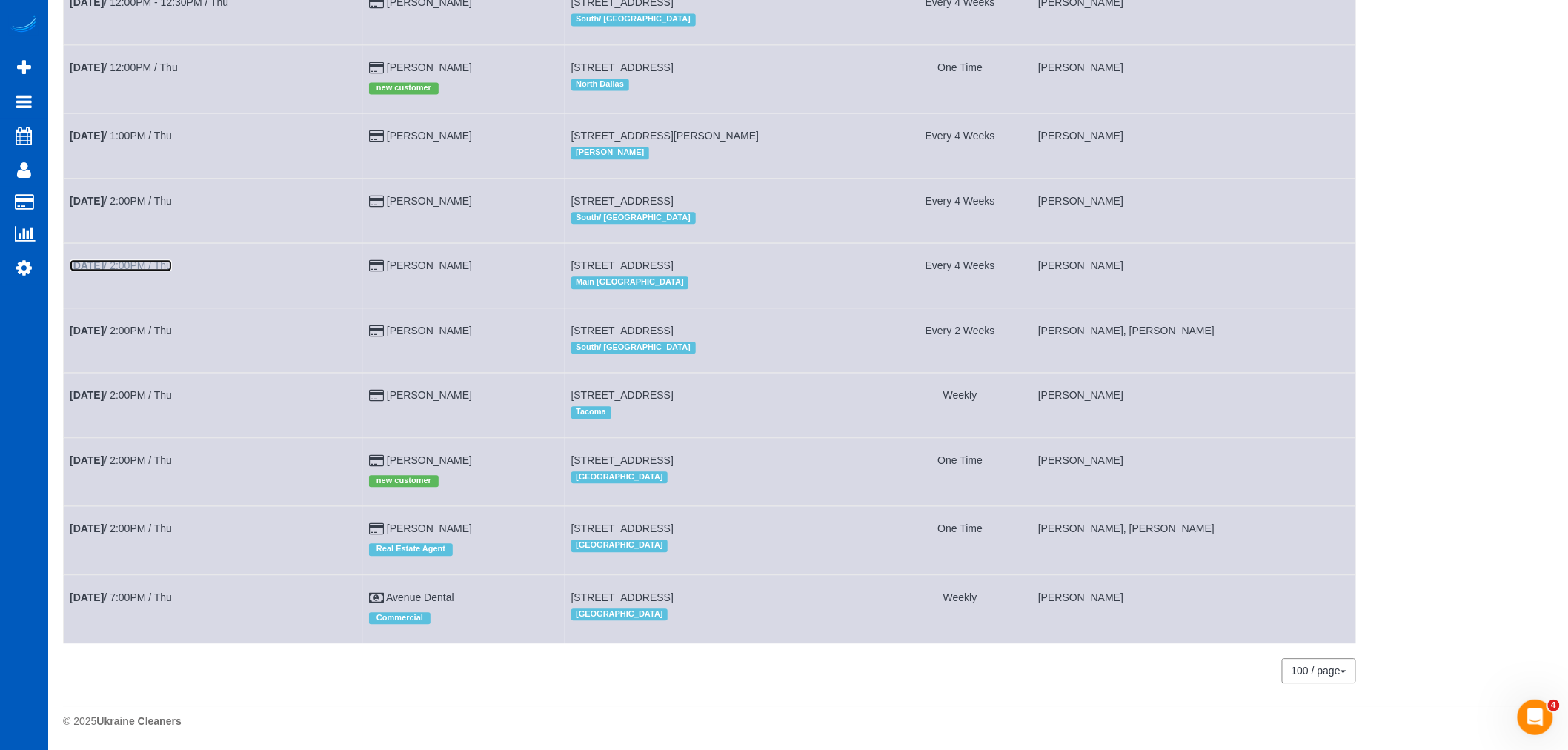
click at [160, 263] on link "Aug 21st / 2:00PM / Thu" at bounding box center [121, 265] width 102 height 12
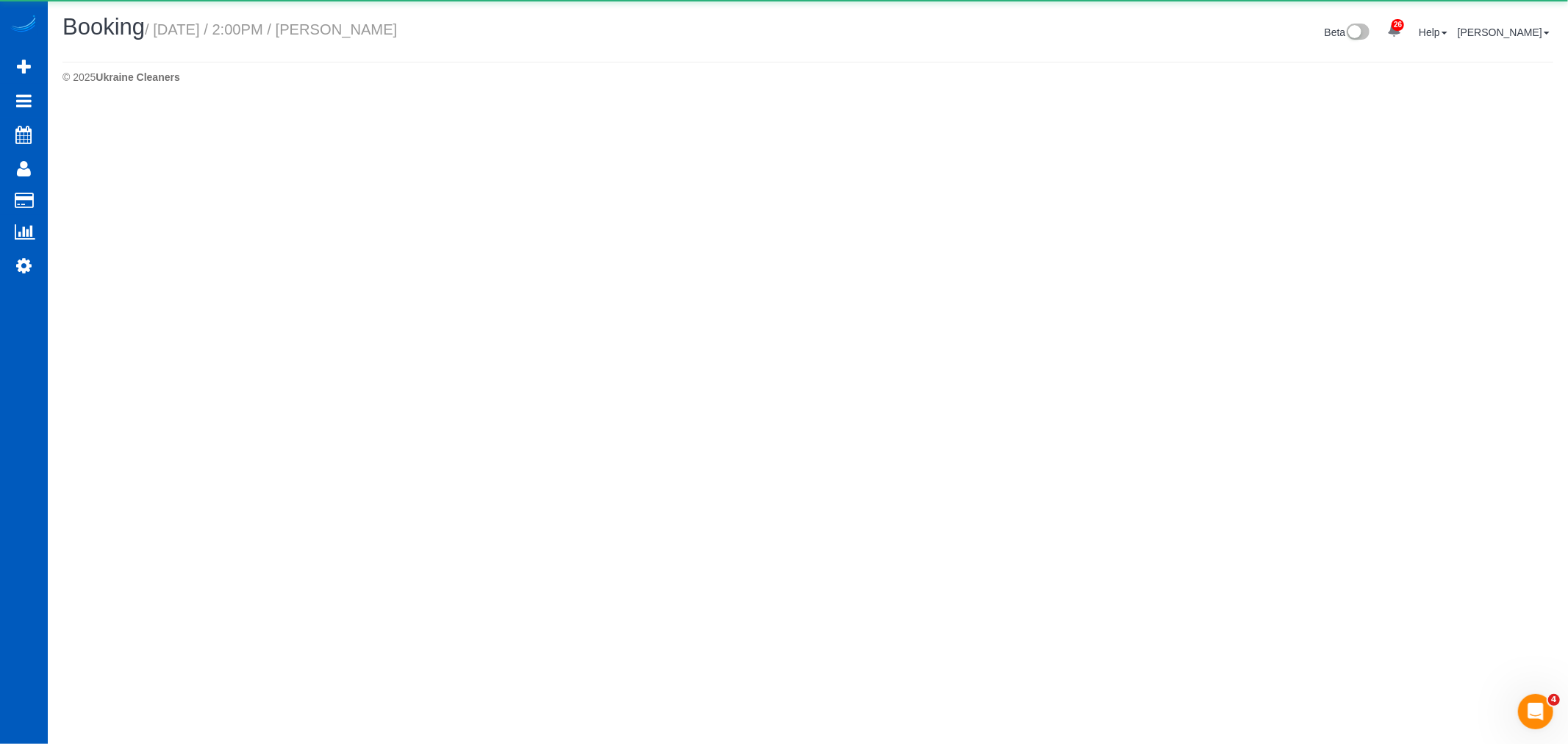
select select "WA"
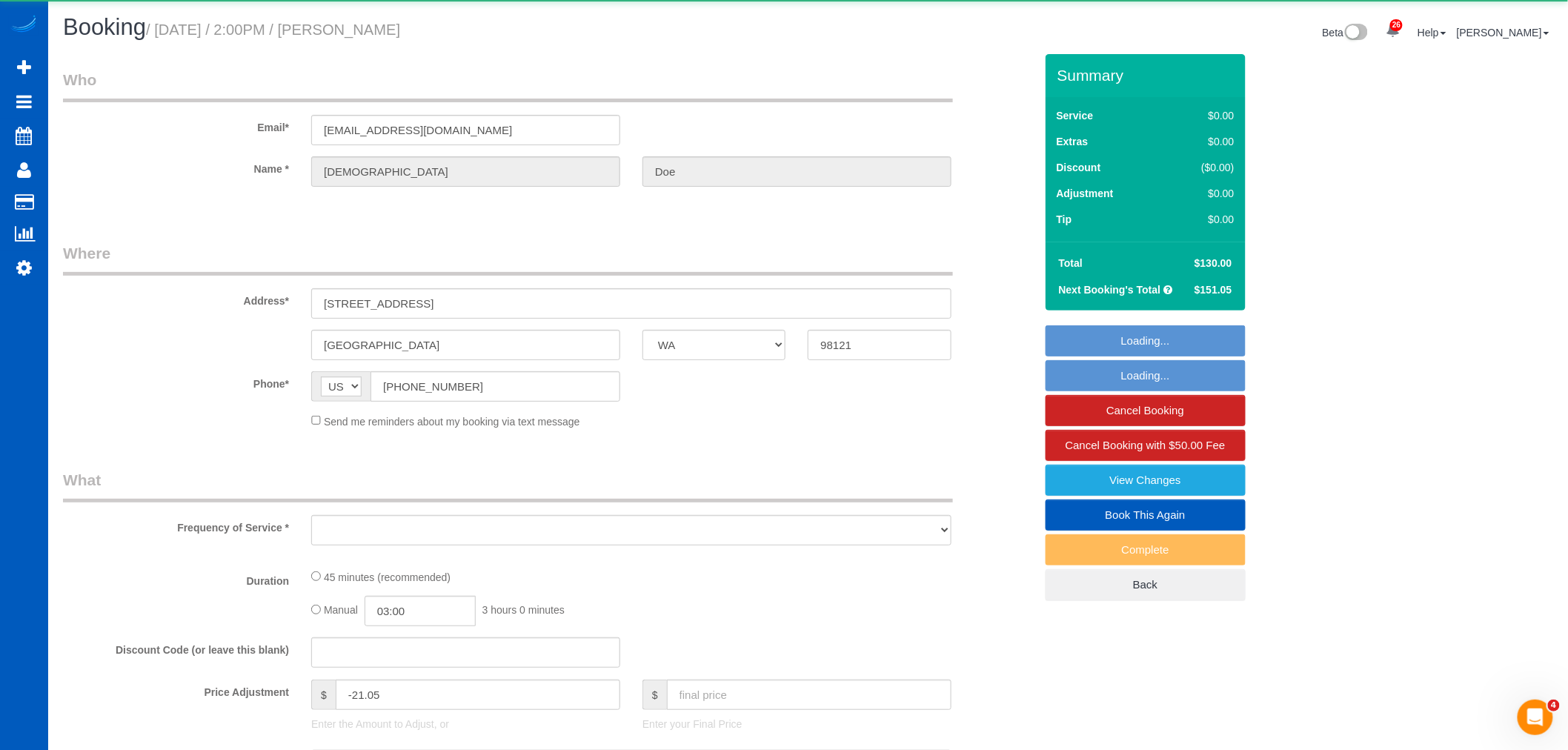
select select "object:21579"
select select "string:fspay-87cf43e5-8214-49e6-bd5a-9fdb57190191"
select select "199"
select select "spot54"
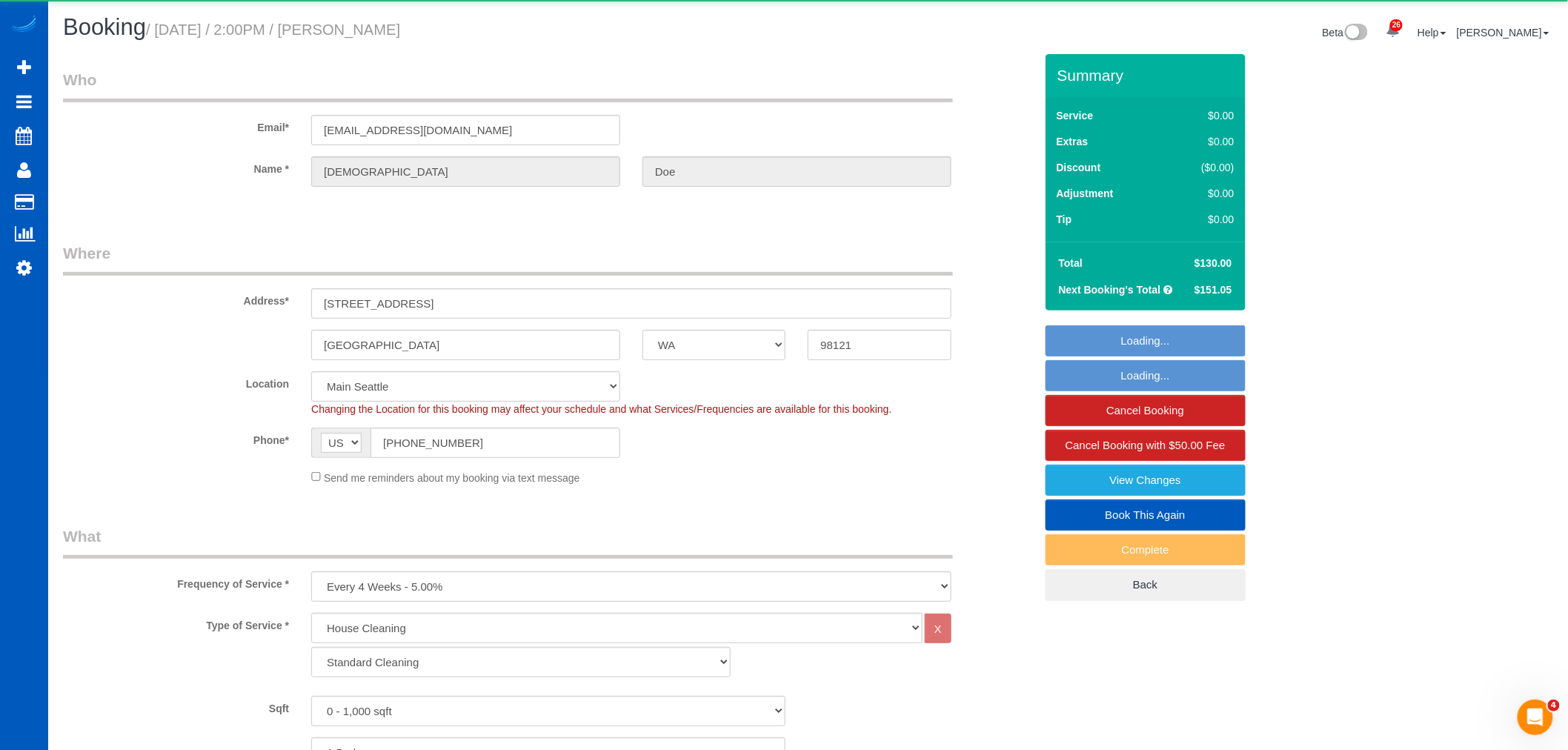
select select "object:21925"
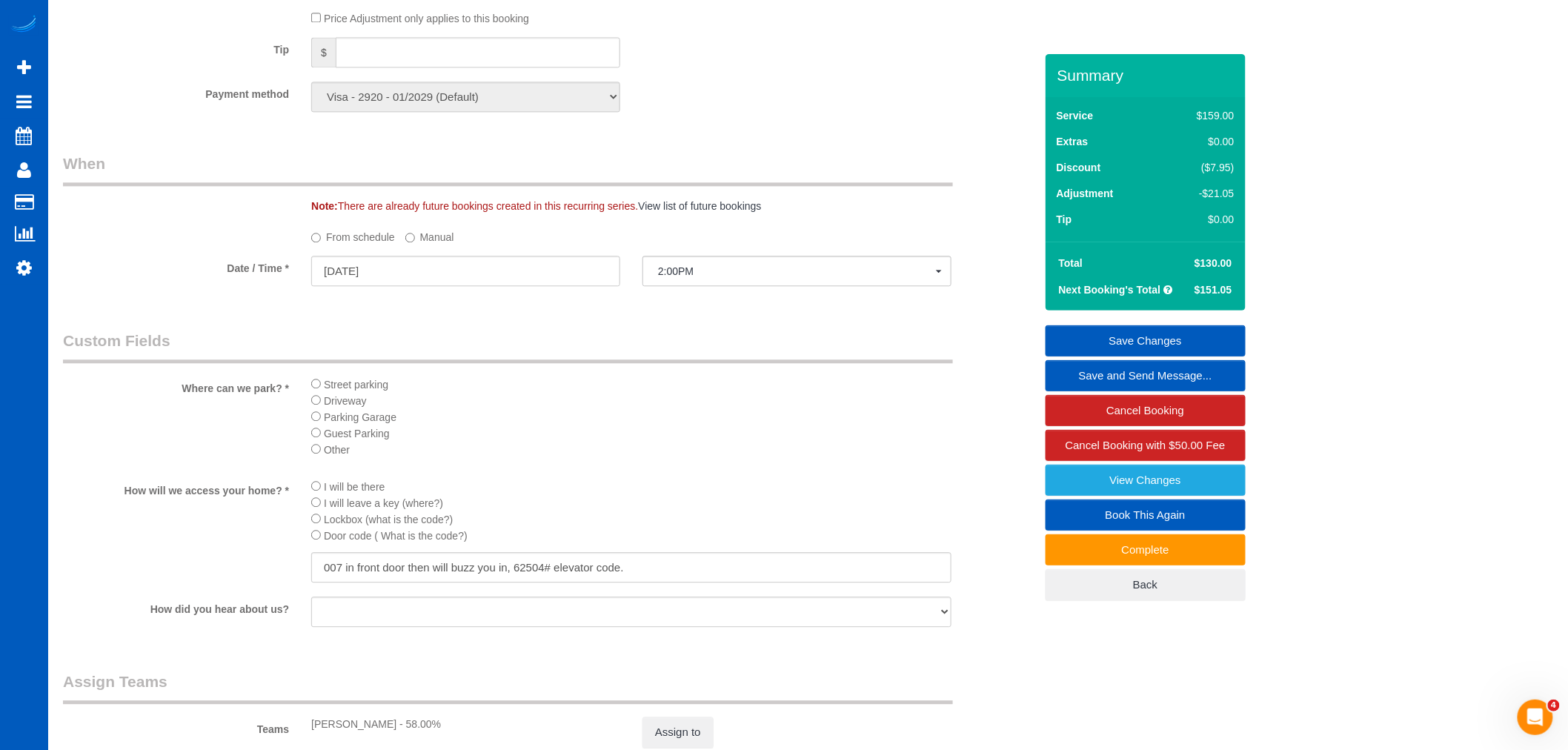
scroll to position [1399, 0]
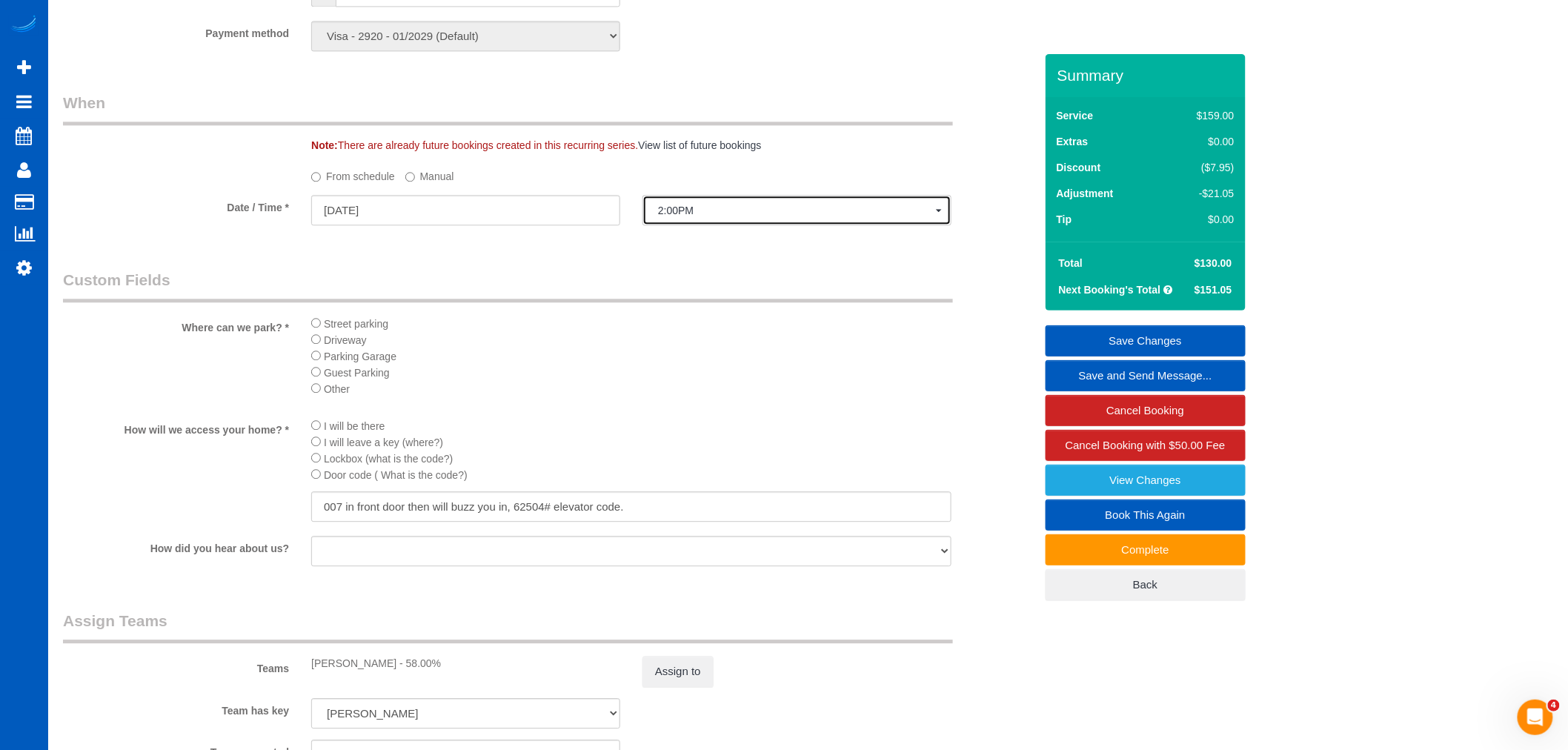
click at [675, 217] on span "2:00PM" at bounding box center [797, 211] width 278 height 12
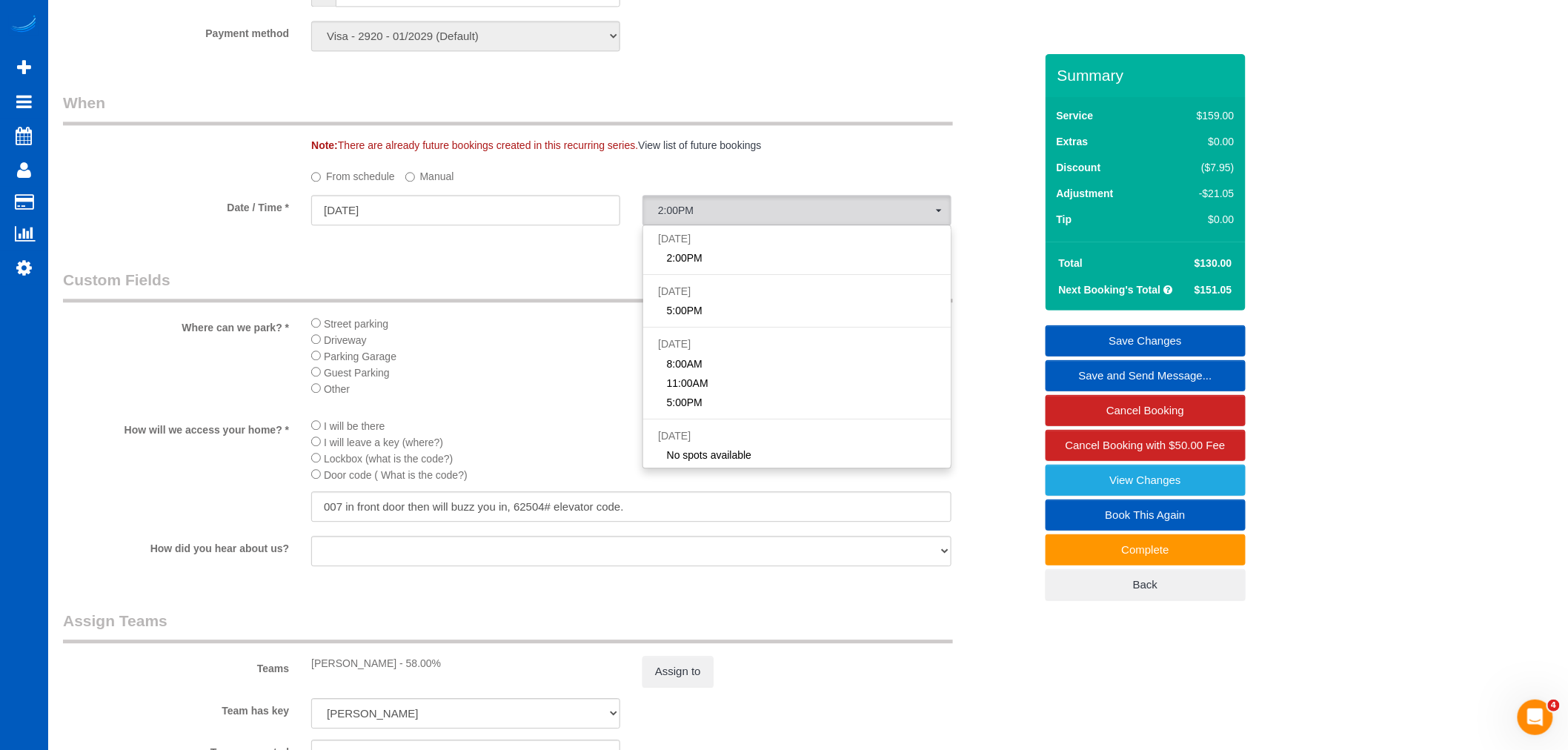
click at [440, 181] on label "Manual" at bounding box center [429, 173] width 49 height 20
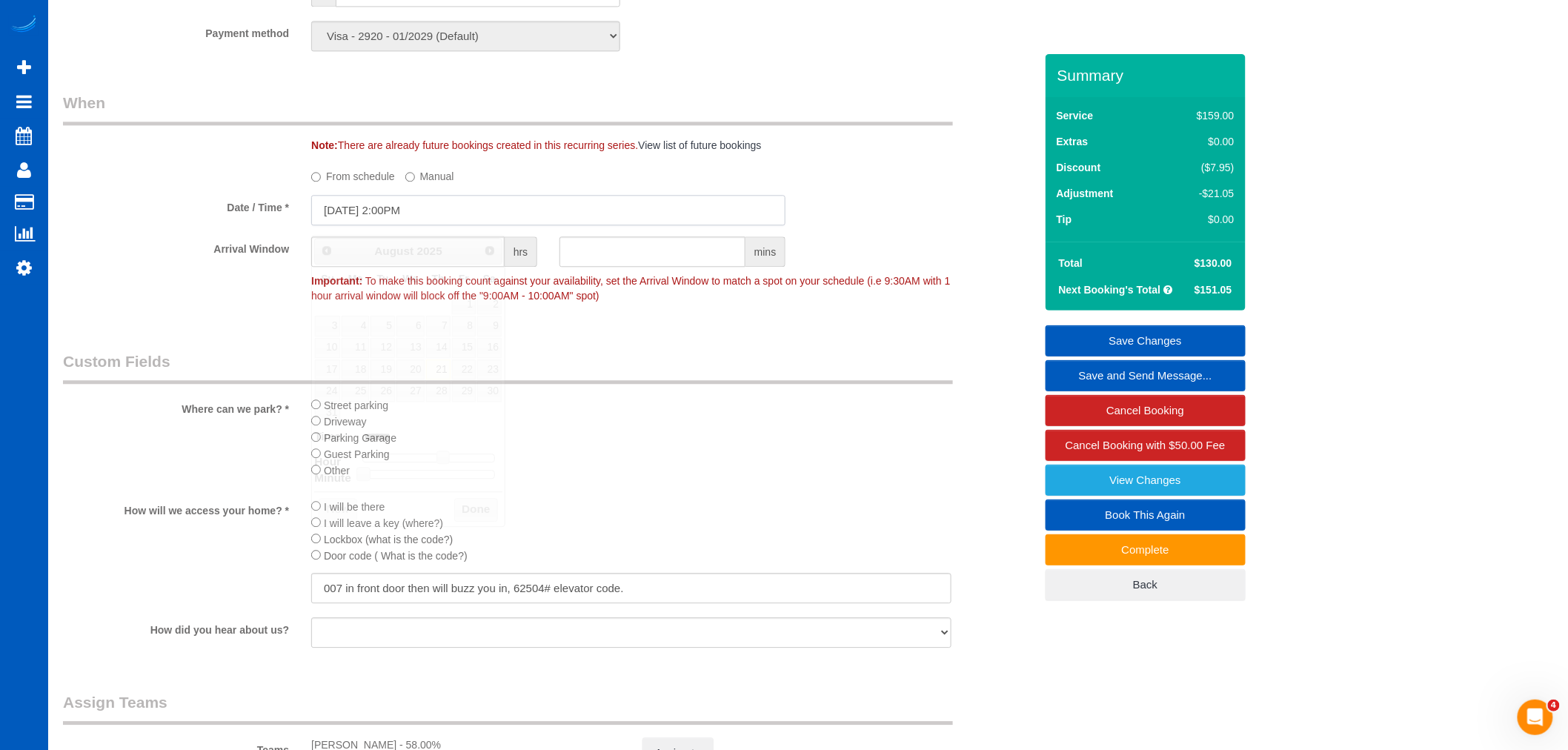
click at [415, 212] on input "08/21/2025 2:00PM" at bounding box center [549, 210] width 474 height 31
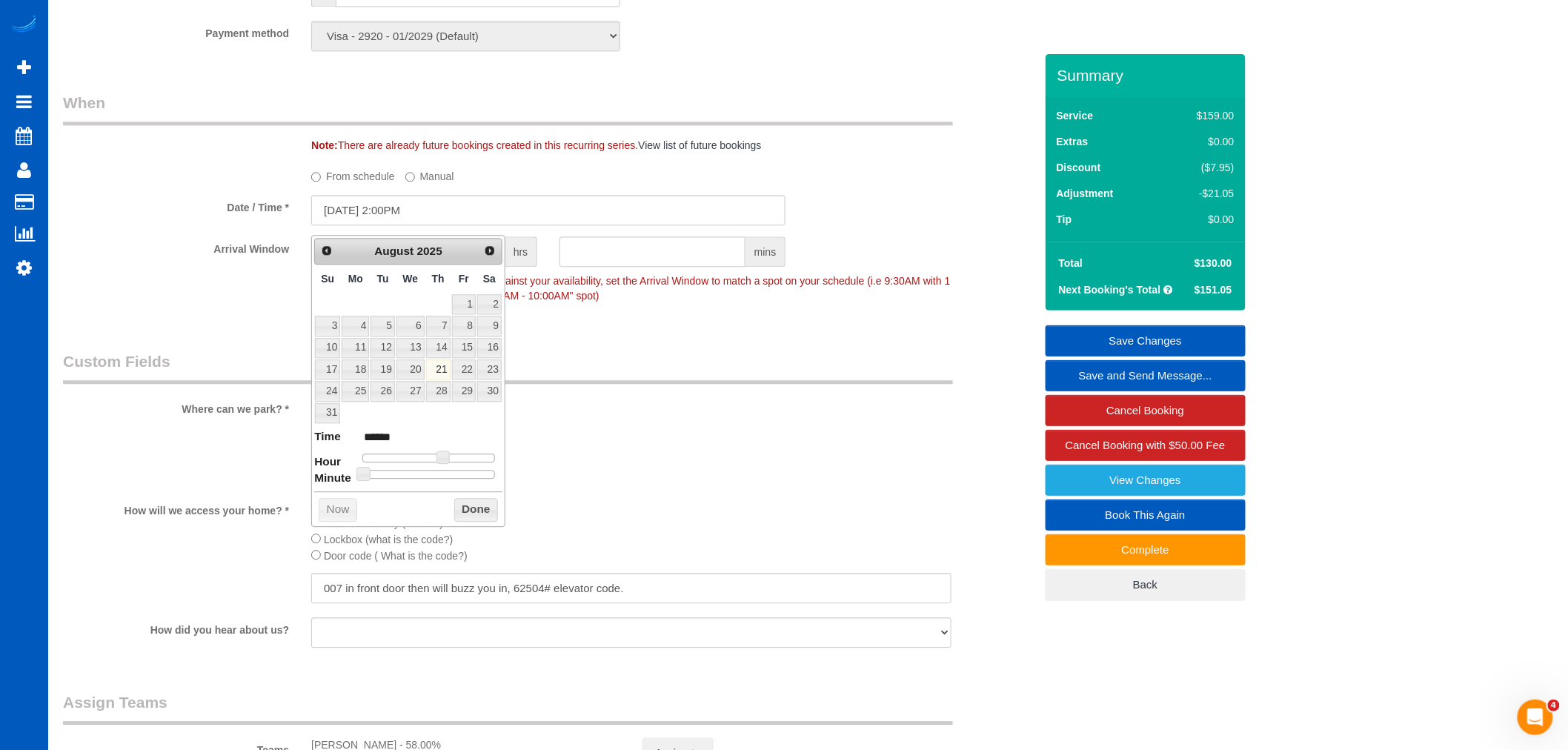
type input "08/21/2025 2:25PM"
type input "******"
type input "08/21/2025 2:30PM"
type input "******"
drag, startPoint x: 420, startPoint y: 475, endPoint x: 440, endPoint y: 505, distance: 36.1
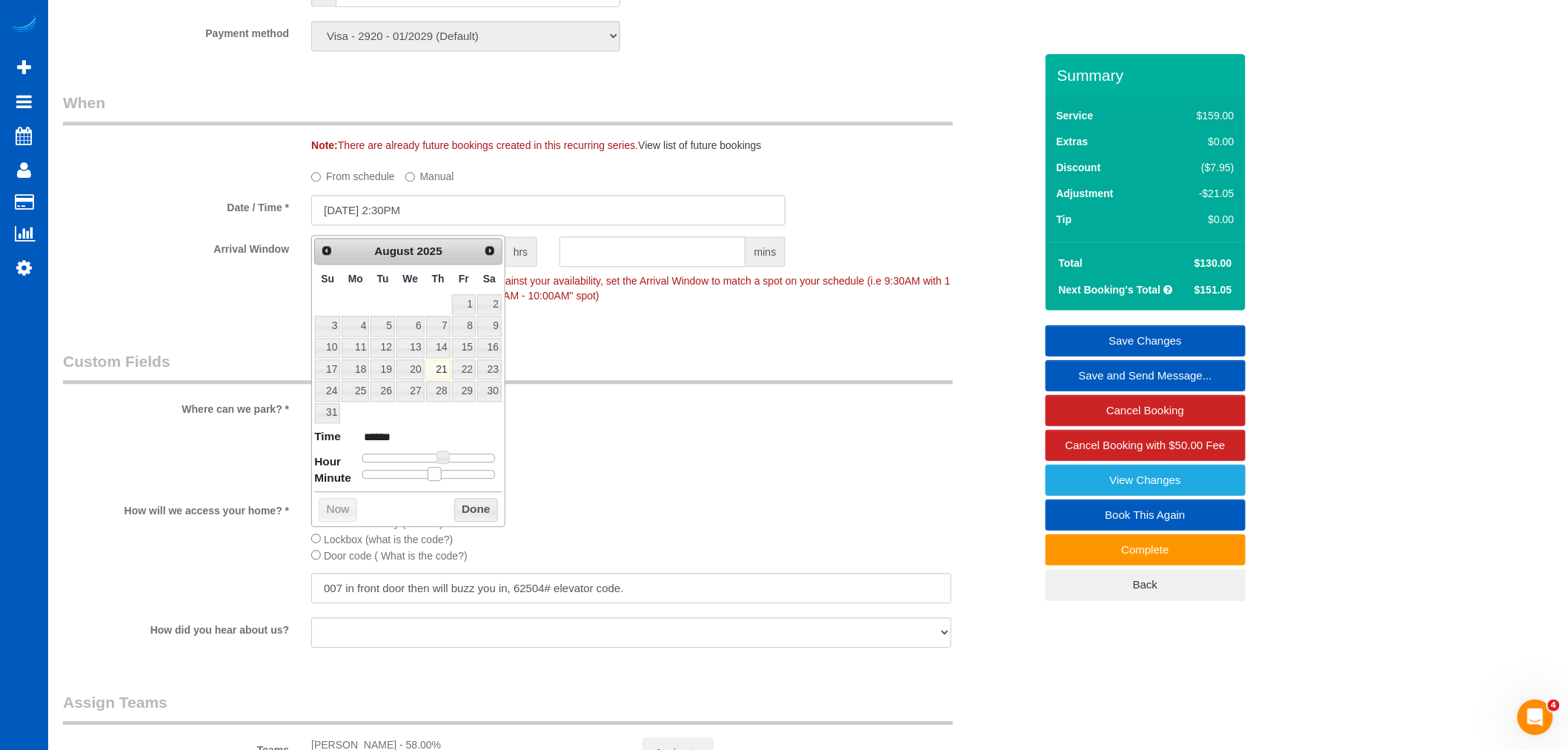
click at [432, 491] on div "Prev Next August 2025 Su Mo Tu We Th Fr Sa 1 2 3 4 5 6 7 8 9 10 11 12 13 14 15 …" at bounding box center [409, 381] width 195 height 292
click at [458, 514] on button "Done" at bounding box center [476, 510] width 44 height 24
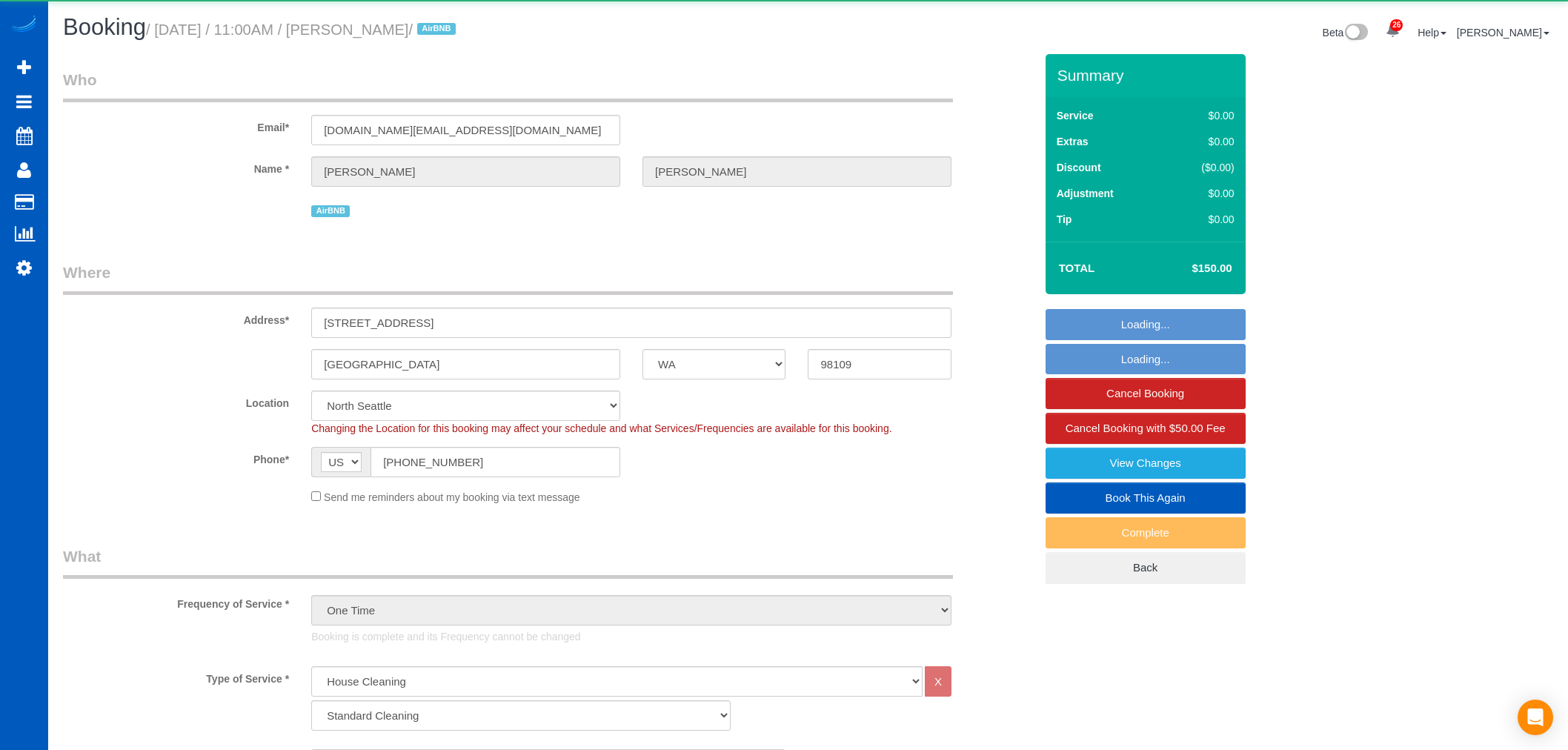
select select "WA"
select select "199"
select select "string:cash"
select select "2"
